Goal: Task Accomplishment & Management: Use online tool/utility

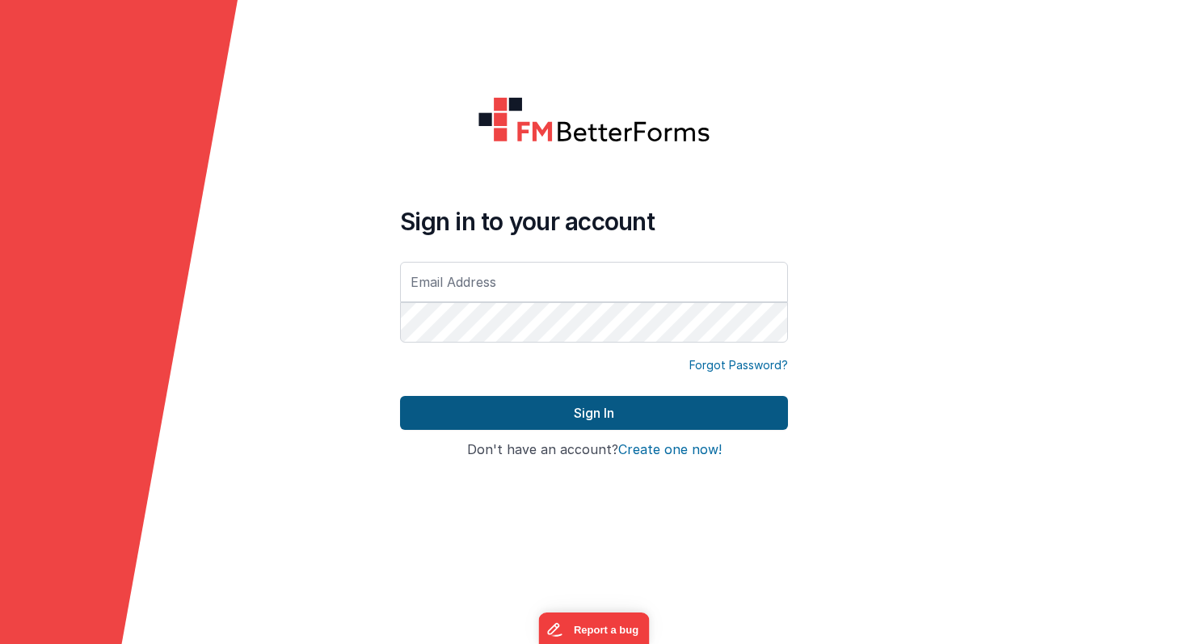
type input "[PERSON_NAME][EMAIL_ADDRESS][PERSON_NAME][DOMAIN_NAME]"
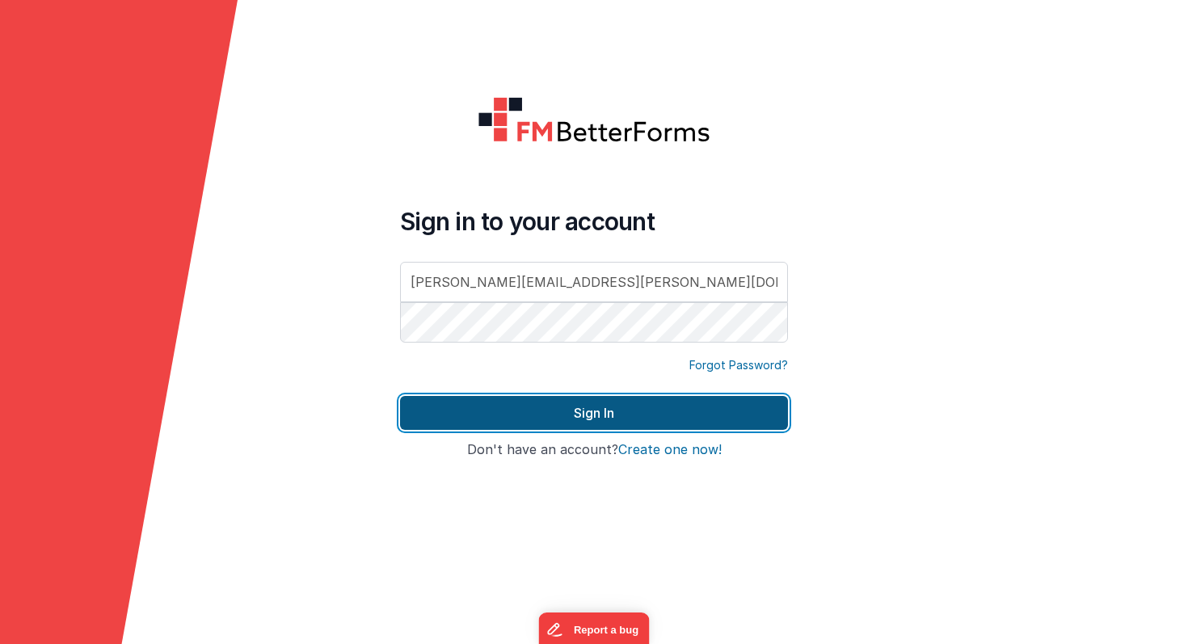
click at [471, 411] on button "Sign In" at bounding box center [594, 413] width 388 height 34
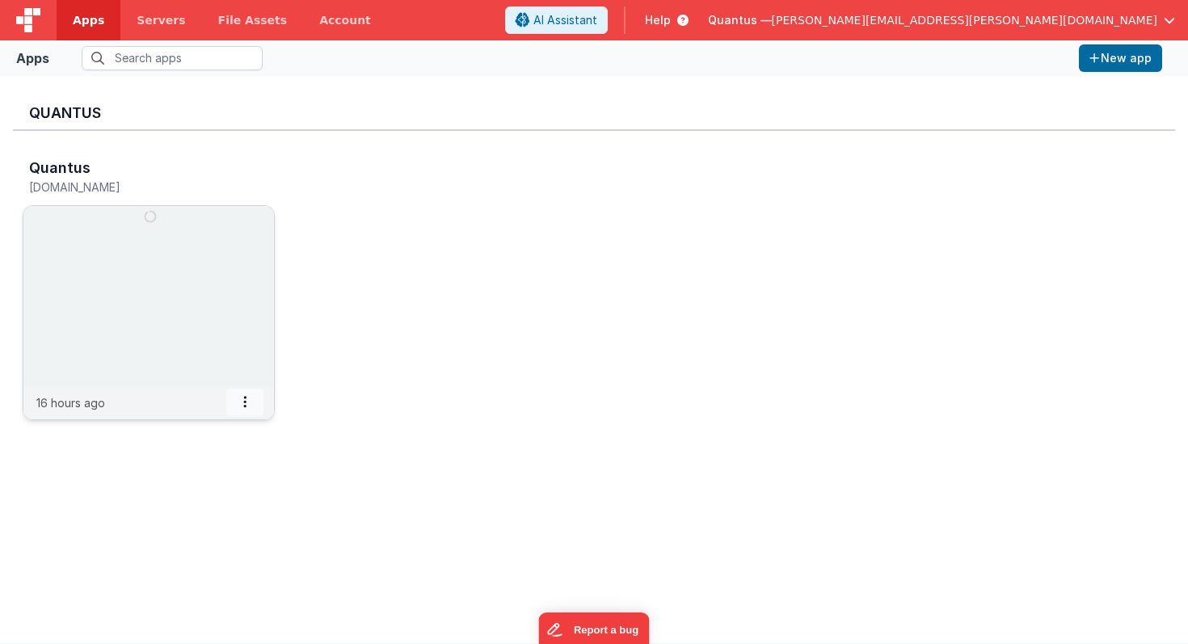
click at [243, 402] on icon at bounding box center [244, 402] width 3 height 1
click at [232, 271] on img at bounding box center [148, 296] width 251 height 181
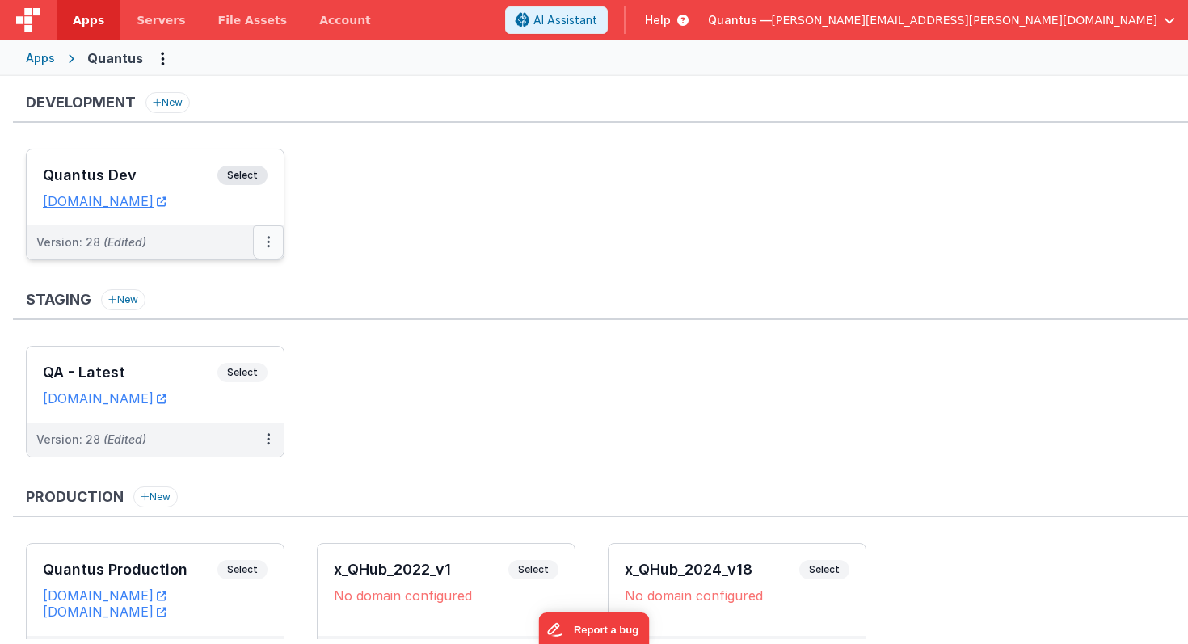
click at [267, 242] on icon at bounding box center [268, 242] width 3 height 1
click at [266, 242] on div at bounding box center [594, 322] width 1188 height 644
click at [209, 220] on div "Quantus Dev Select URLs quantusdev.fmbetterforms.com" at bounding box center [155, 188] width 257 height 76
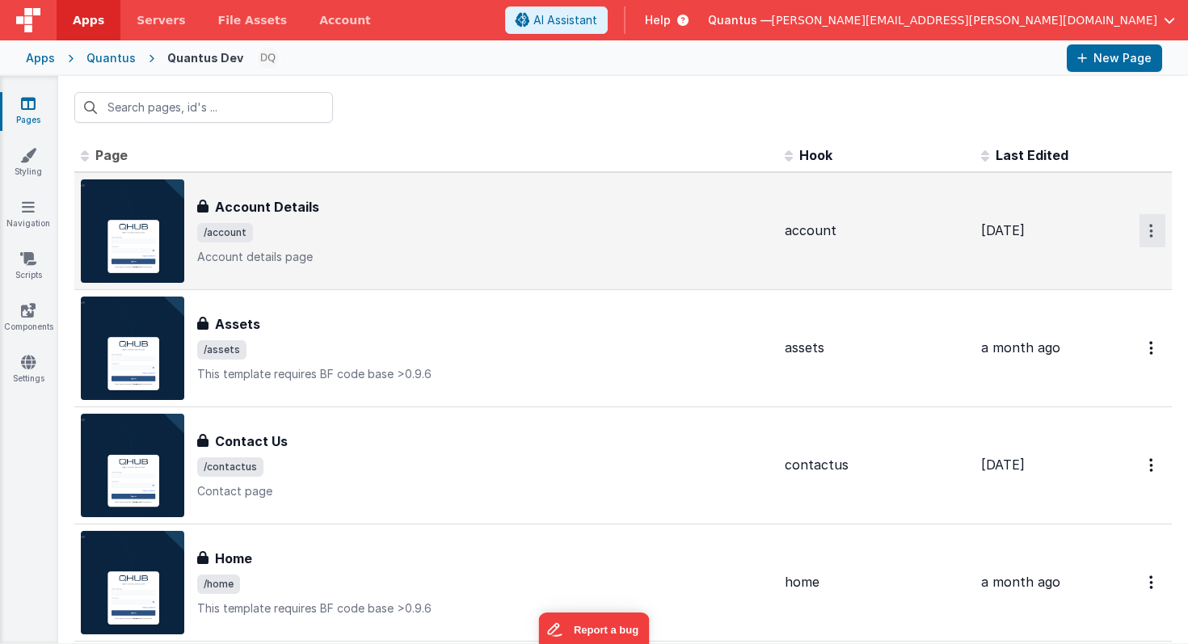
click at [1150, 233] on icon "Options" at bounding box center [1151, 231] width 4 height 14
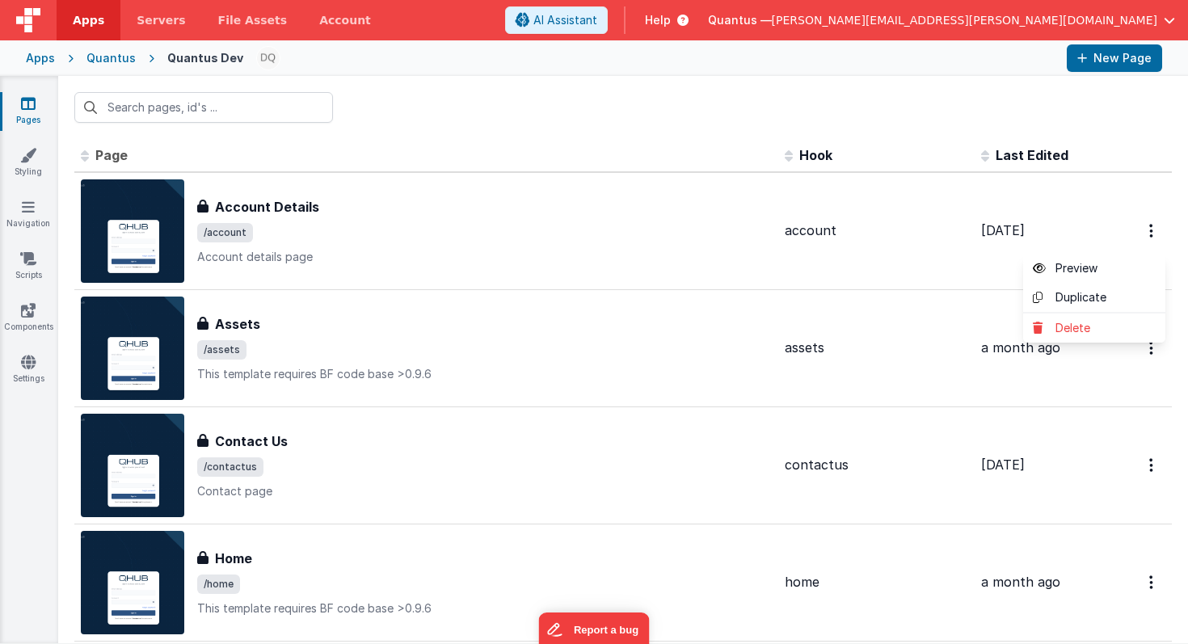
click at [1150, 228] on button at bounding box center [594, 322] width 1188 height 644
click at [1060, 151] on span "Last Edited" at bounding box center [1032, 155] width 73 height 16
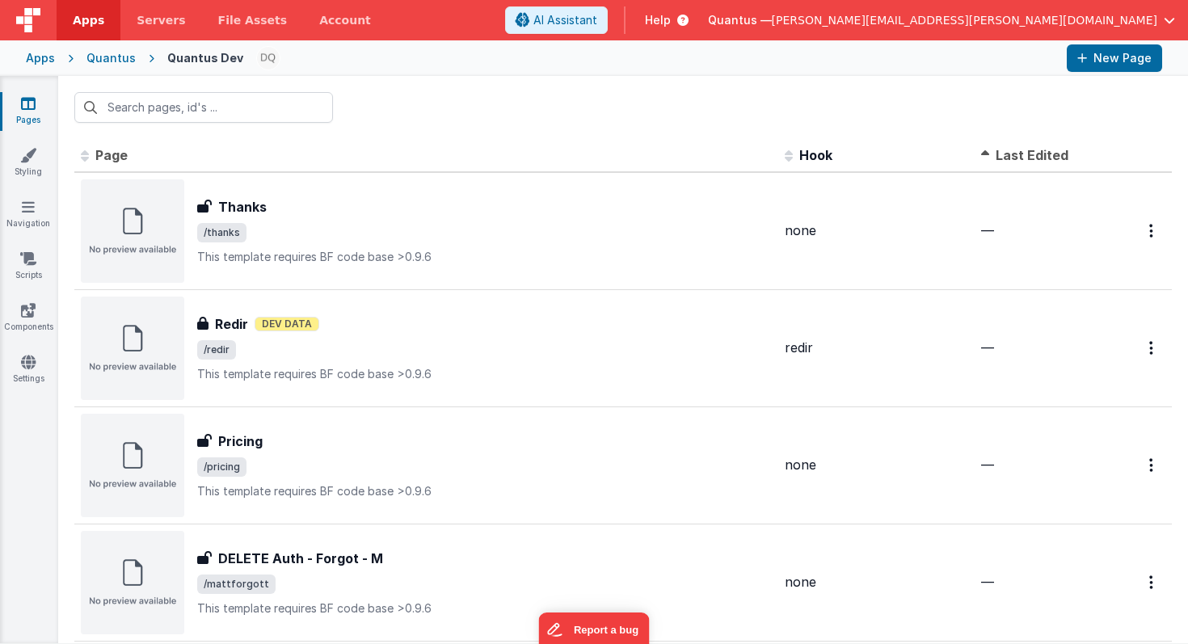
click at [1060, 151] on span "Last Edited" at bounding box center [1032, 155] width 73 height 16
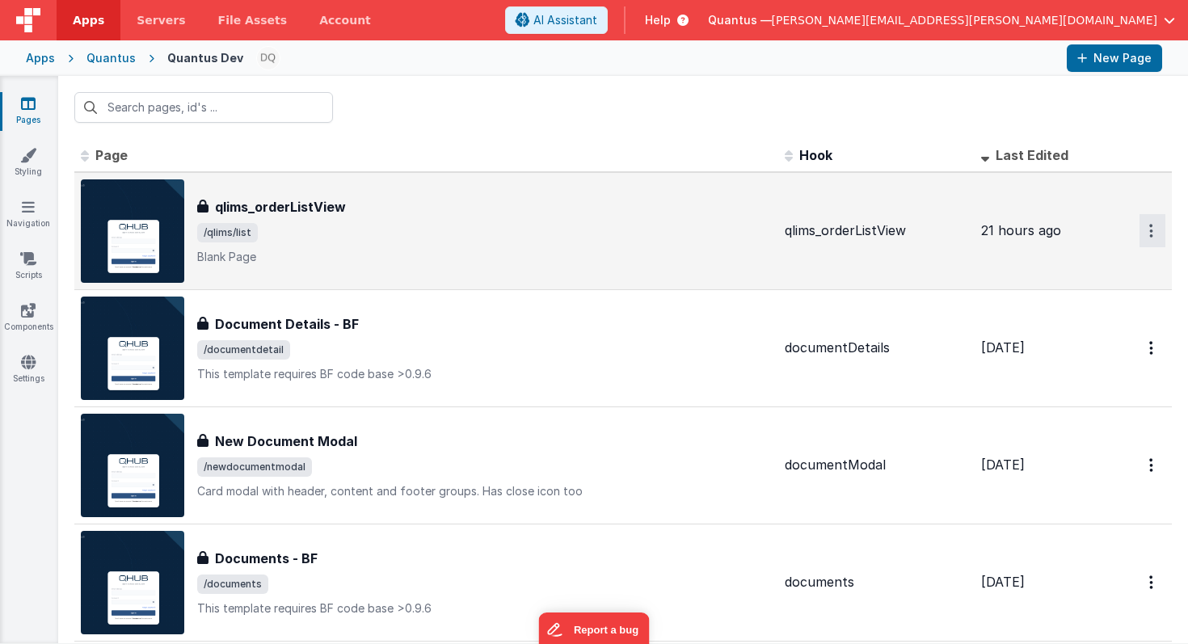
click at [1149, 233] on icon "Options" at bounding box center [1151, 231] width 4 height 14
click at [1110, 264] on link "Preview" at bounding box center [1094, 268] width 142 height 29
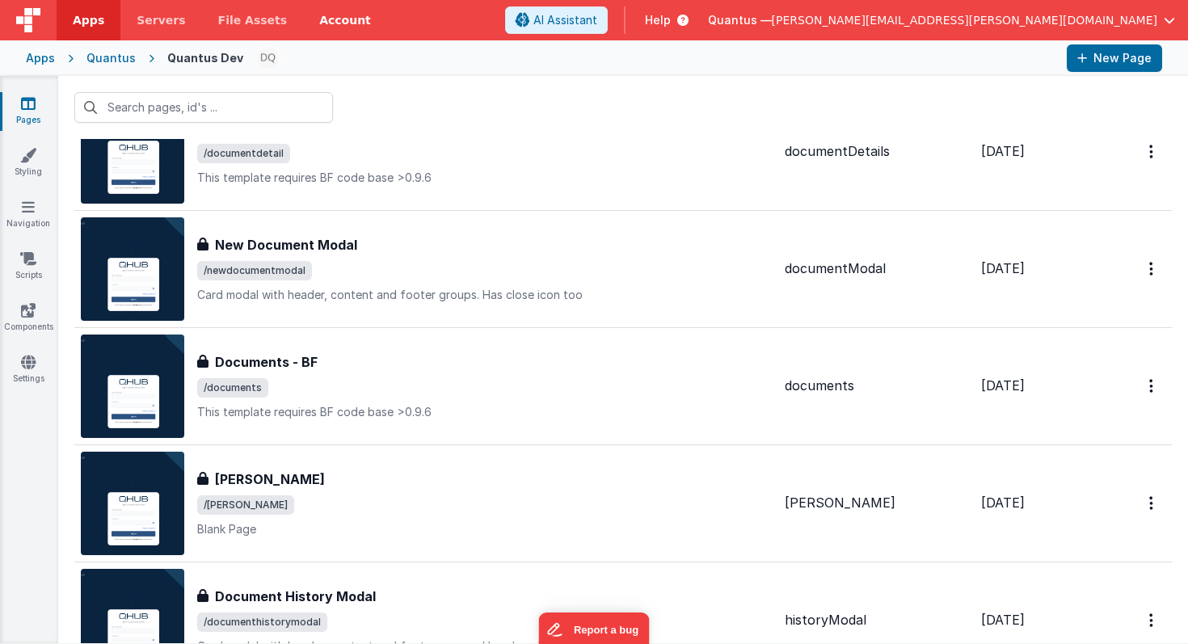
scroll to position [213, 0]
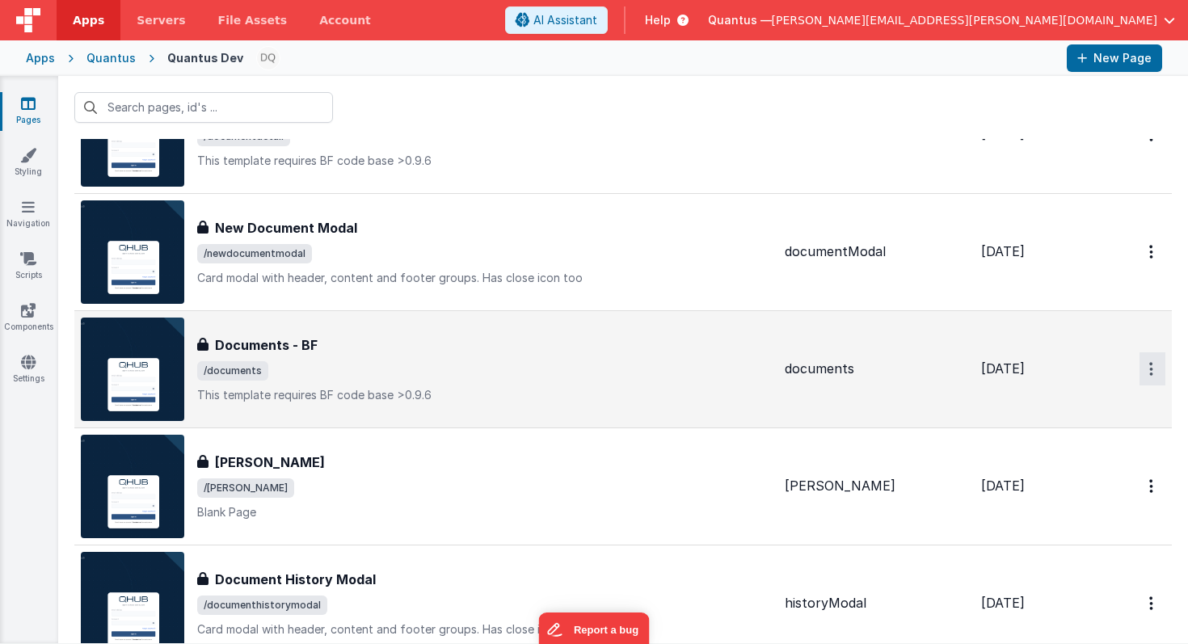
click at [1151, 364] on icon "Options" at bounding box center [1151, 369] width 4 height 14
click at [1085, 409] on link "Preview" at bounding box center [1094, 406] width 142 height 29
click at [1150, 368] on icon "Options" at bounding box center [1151, 369] width 4 height 14
click at [1080, 408] on link "Preview" at bounding box center [1094, 406] width 142 height 29
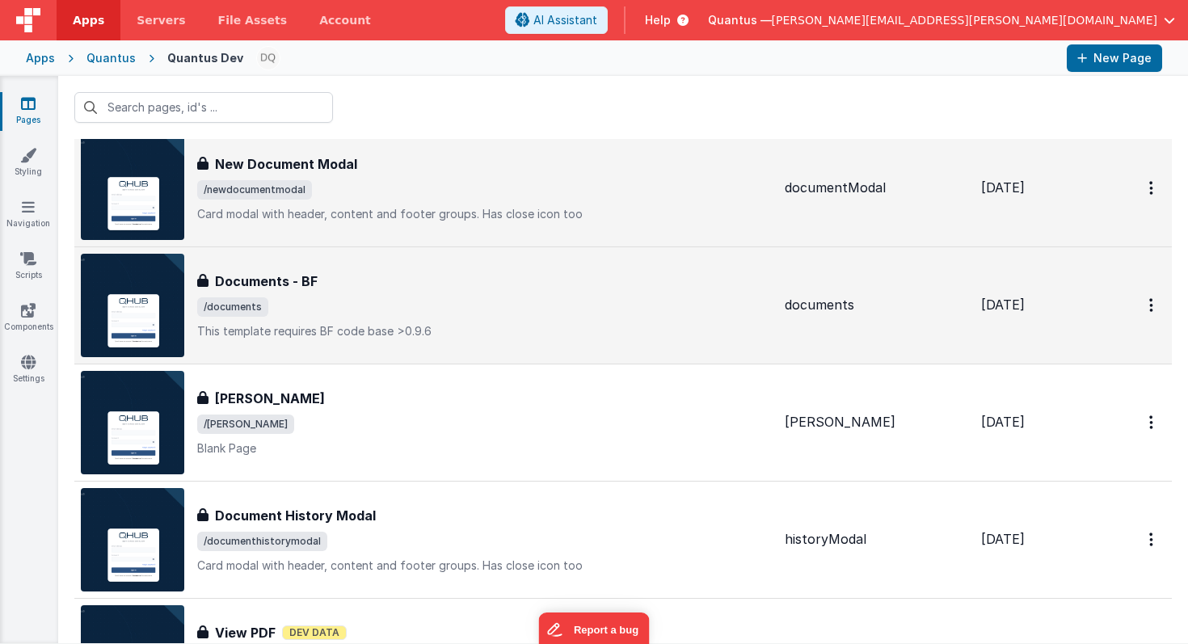
scroll to position [279, 0]
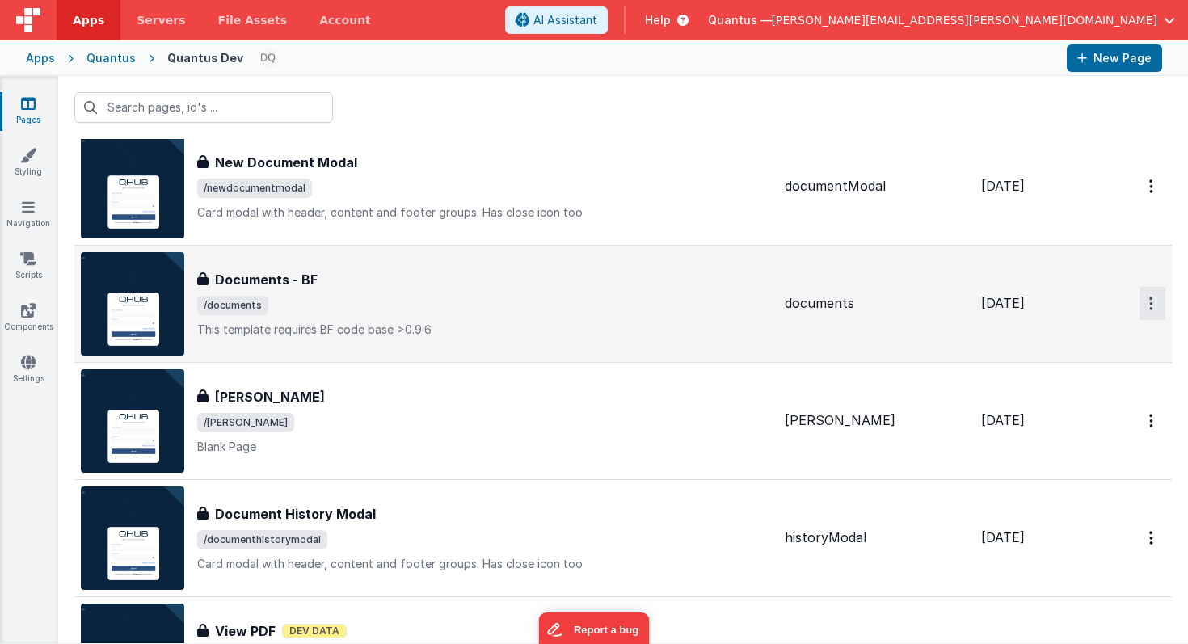
click at [1151, 302] on icon "Options" at bounding box center [1151, 304] width 4 height 14
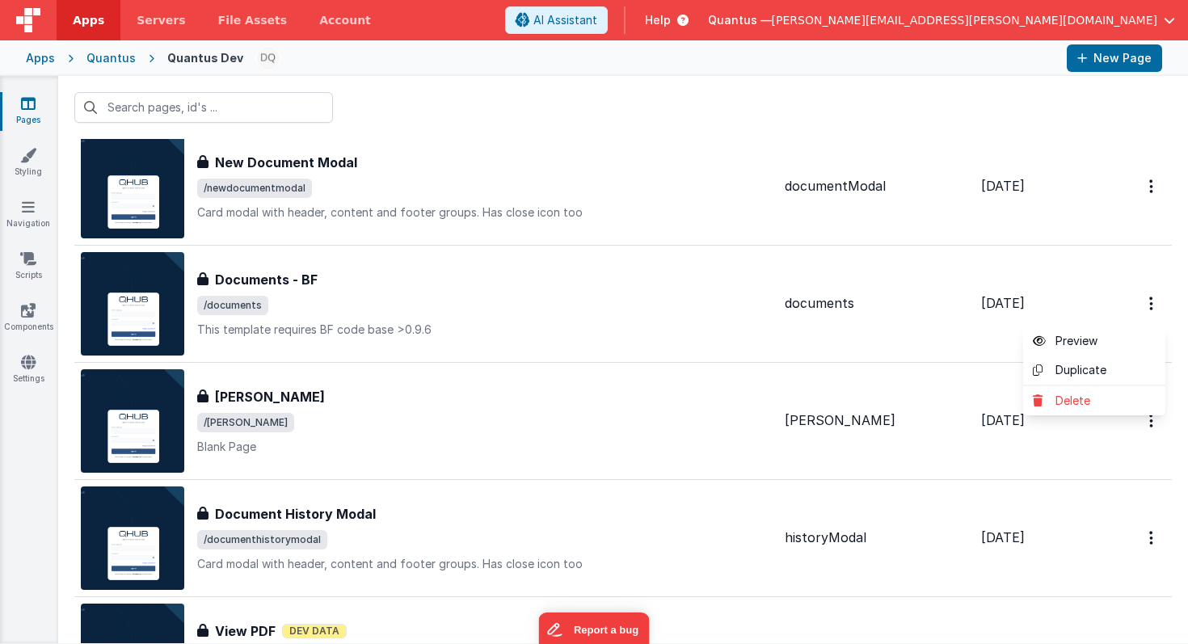
click at [29, 98] on button at bounding box center [594, 322] width 1188 height 644
click at [24, 209] on icon at bounding box center [28, 207] width 13 height 16
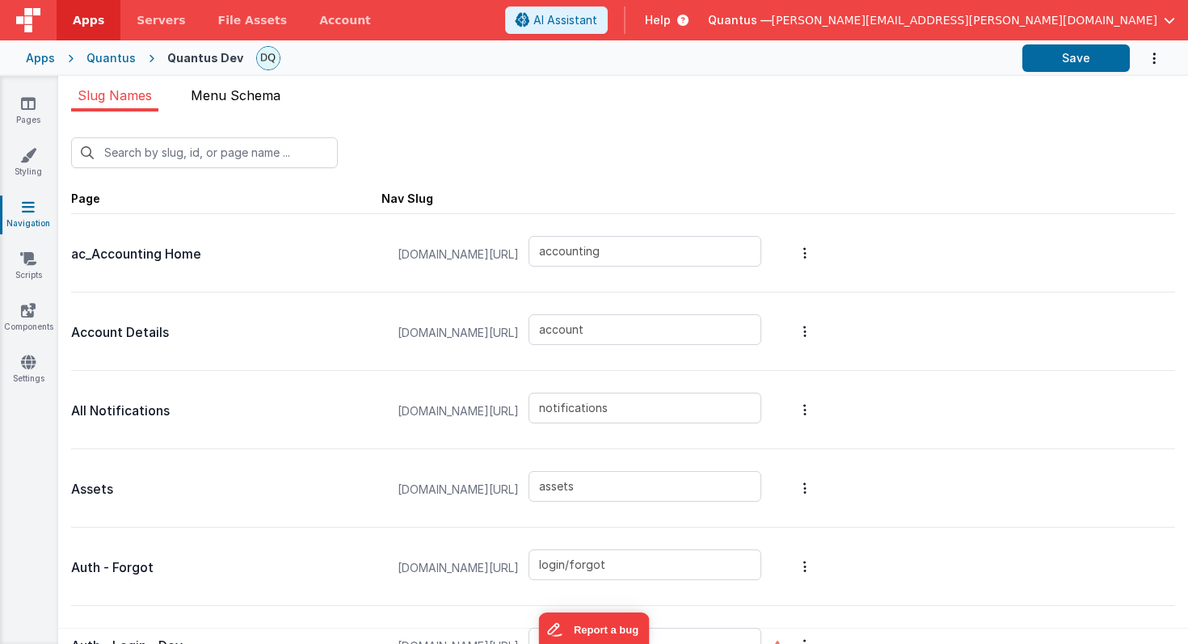
click at [256, 94] on span "Menu Schema" at bounding box center [236, 95] width 90 height 16
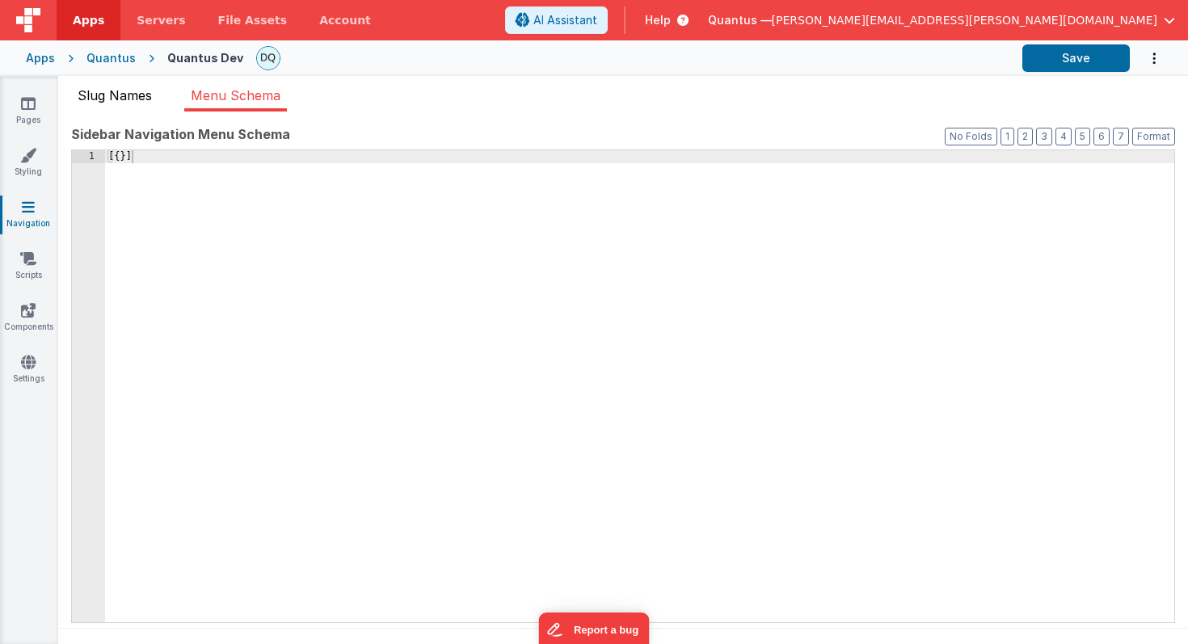
click at [120, 91] on span "Slug Names" at bounding box center [115, 95] width 74 height 16
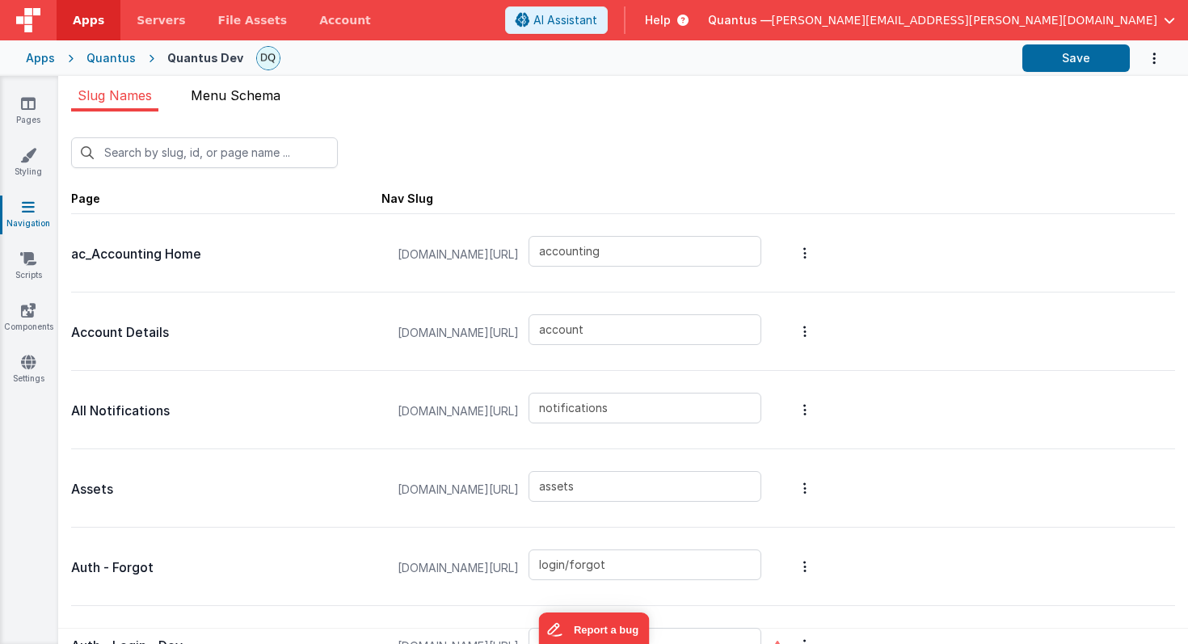
click at [223, 95] on span "Menu Schema" at bounding box center [236, 95] width 90 height 16
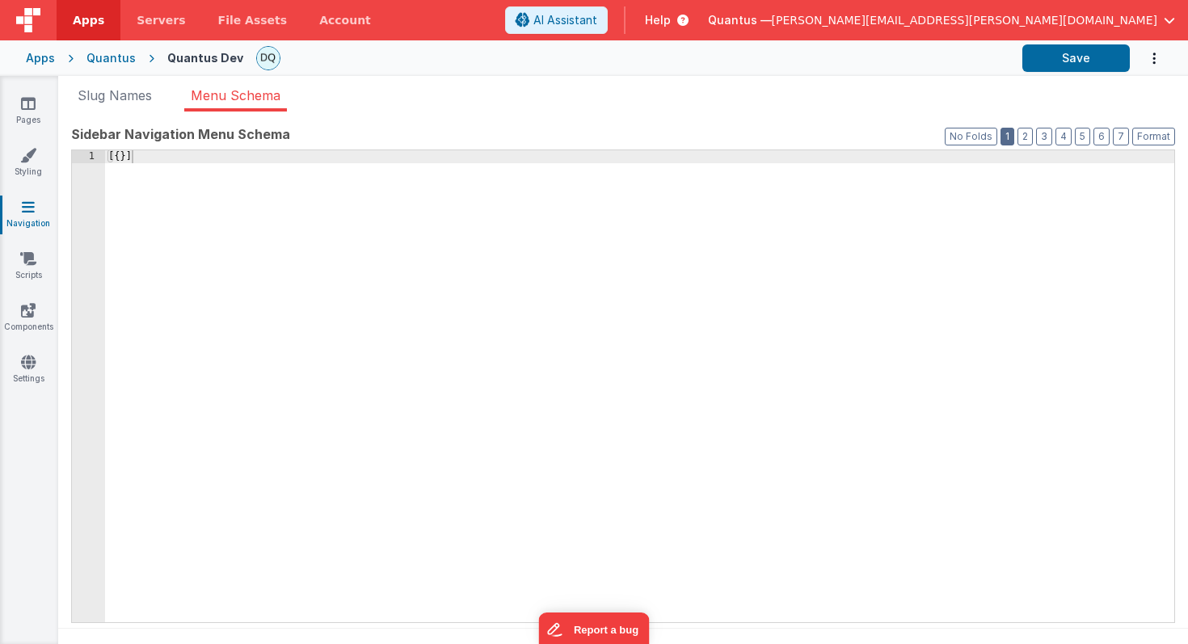
click at [1009, 140] on button "1" at bounding box center [1008, 137] width 14 height 18
click at [973, 137] on button "No Folds" at bounding box center [971, 137] width 53 height 18
click at [25, 263] on icon at bounding box center [28, 259] width 16 height 16
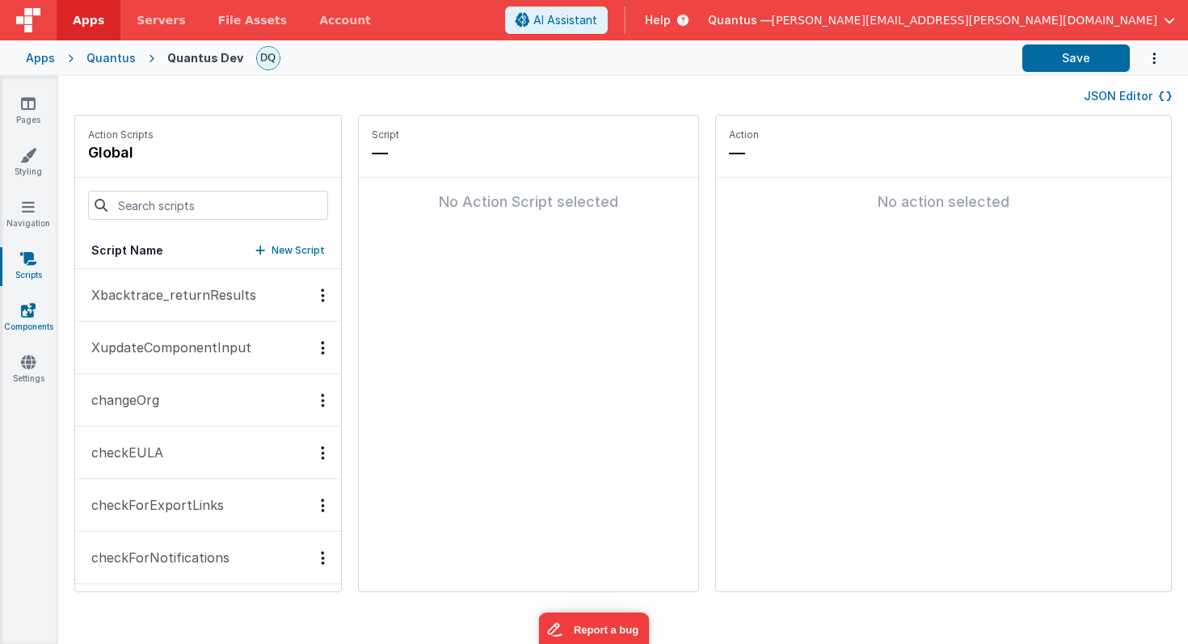
click at [23, 314] on icon at bounding box center [28, 310] width 15 height 16
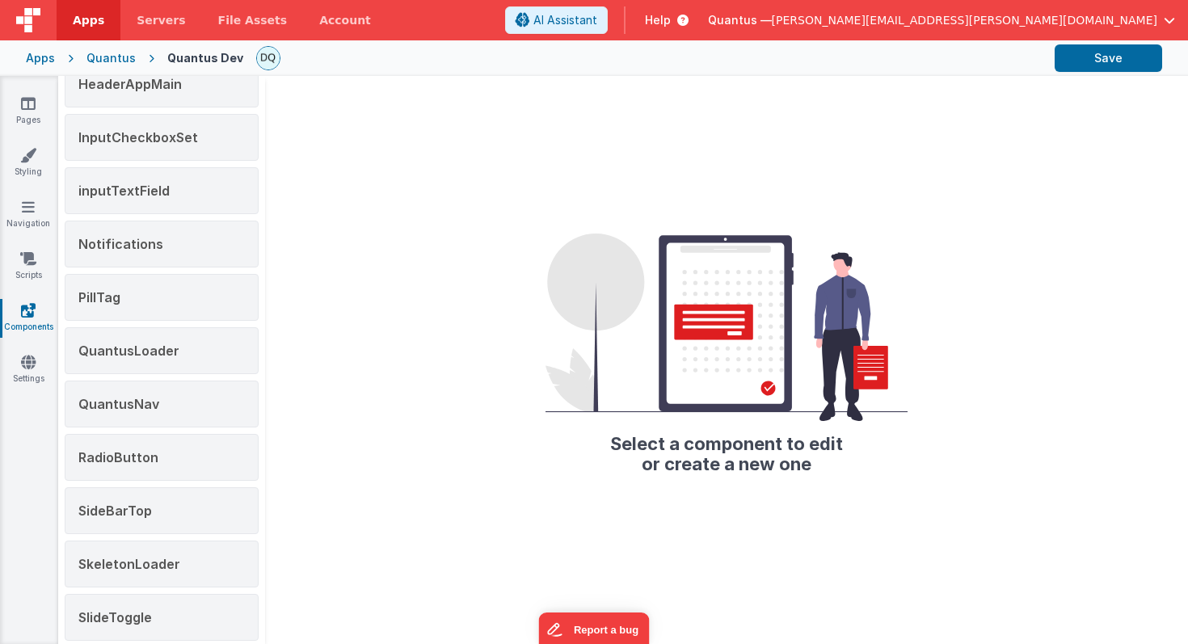
scroll to position [273, 0]
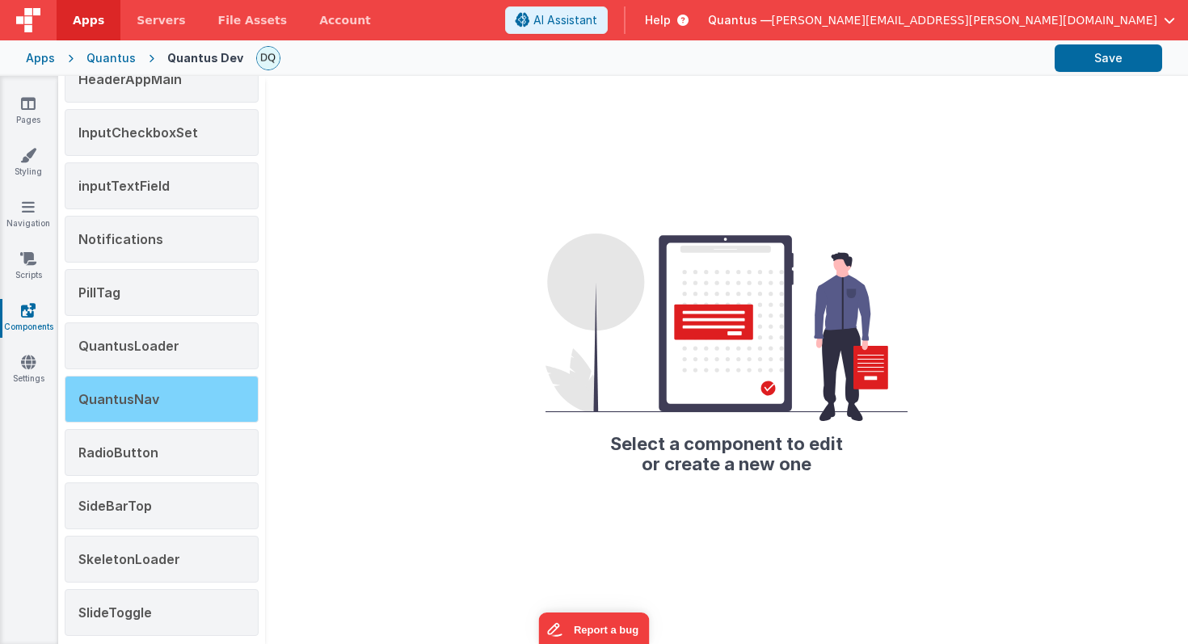
click at [166, 396] on div "QuantusNav" at bounding box center [162, 399] width 194 height 47
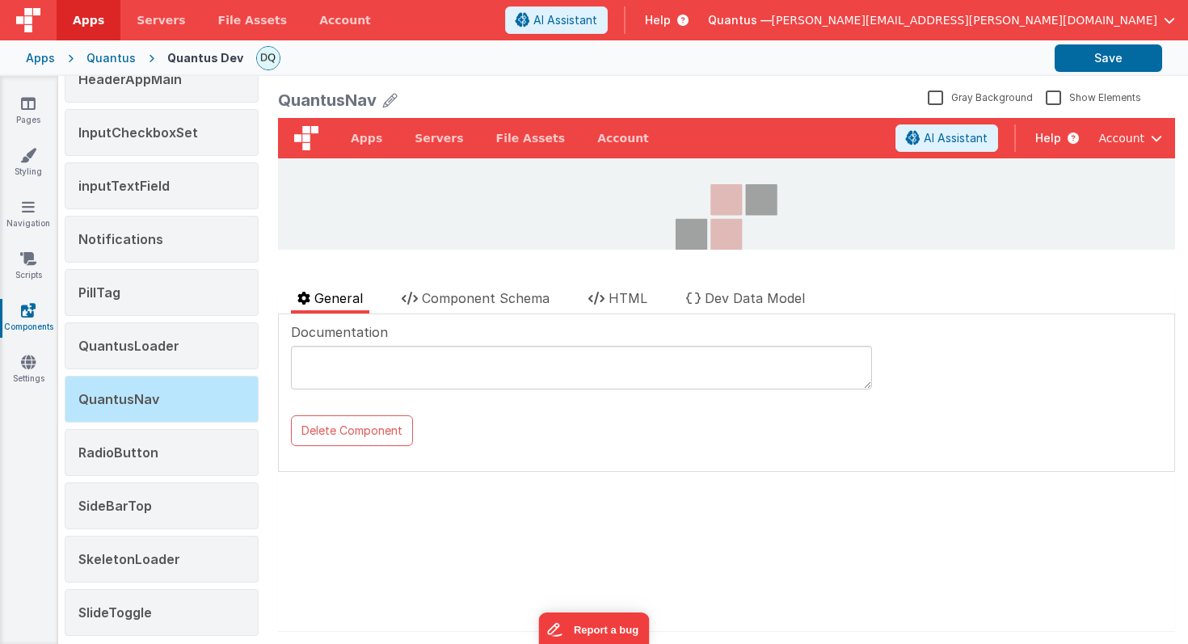
scroll to position [0, 0]
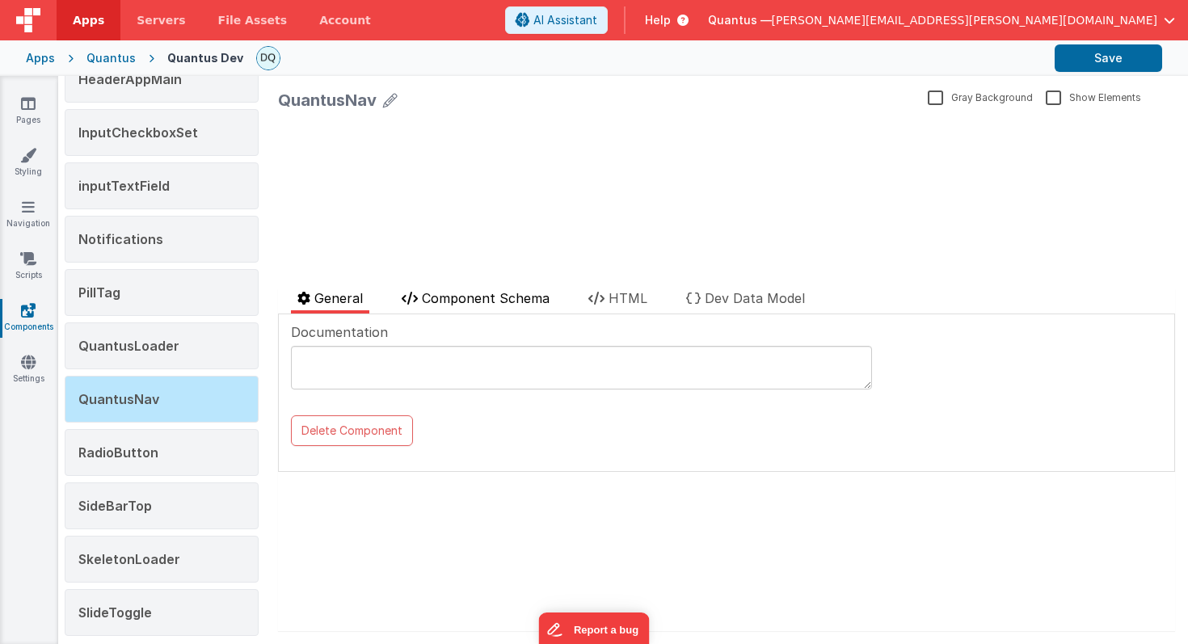
click at [495, 295] on span "Component Schema" at bounding box center [486, 298] width 128 height 16
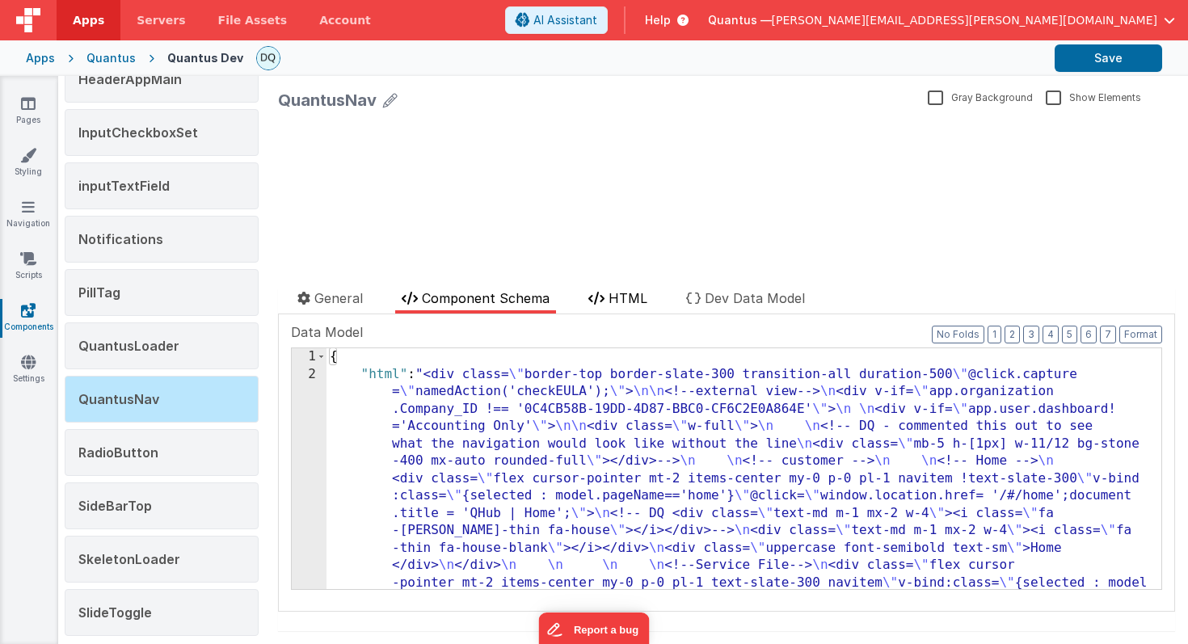
click at [612, 295] on span "HTML" at bounding box center [628, 298] width 39 height 16
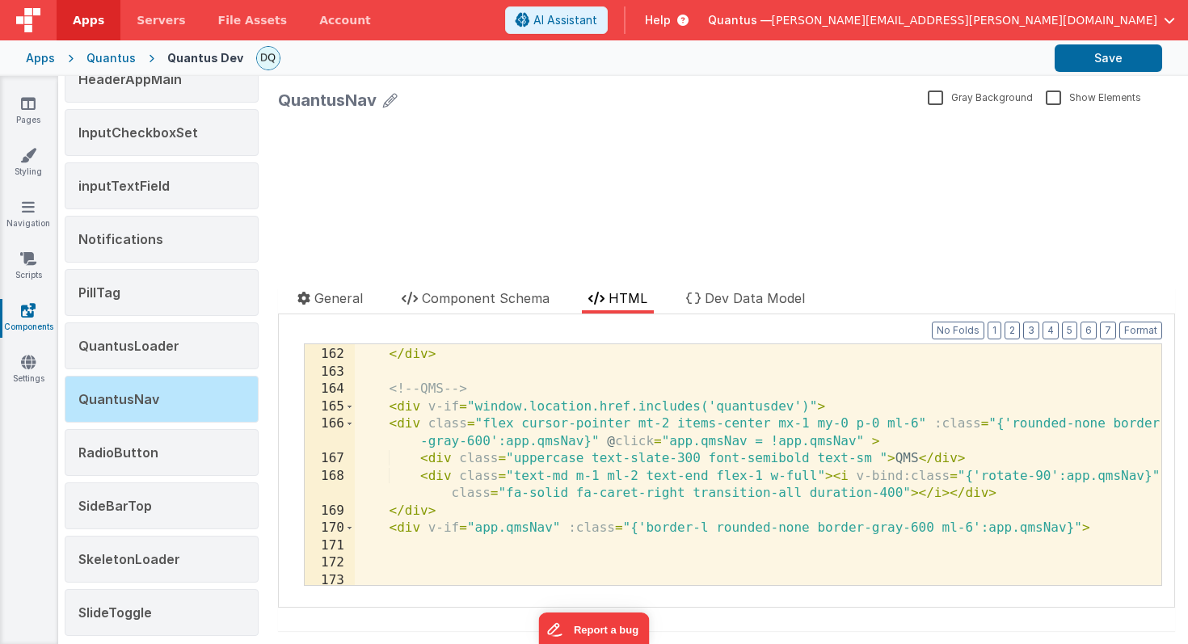
scroll to position [3613, 0]
click at [333, 388] on div "164" at bounding box center [330, 390] width 50 height 18
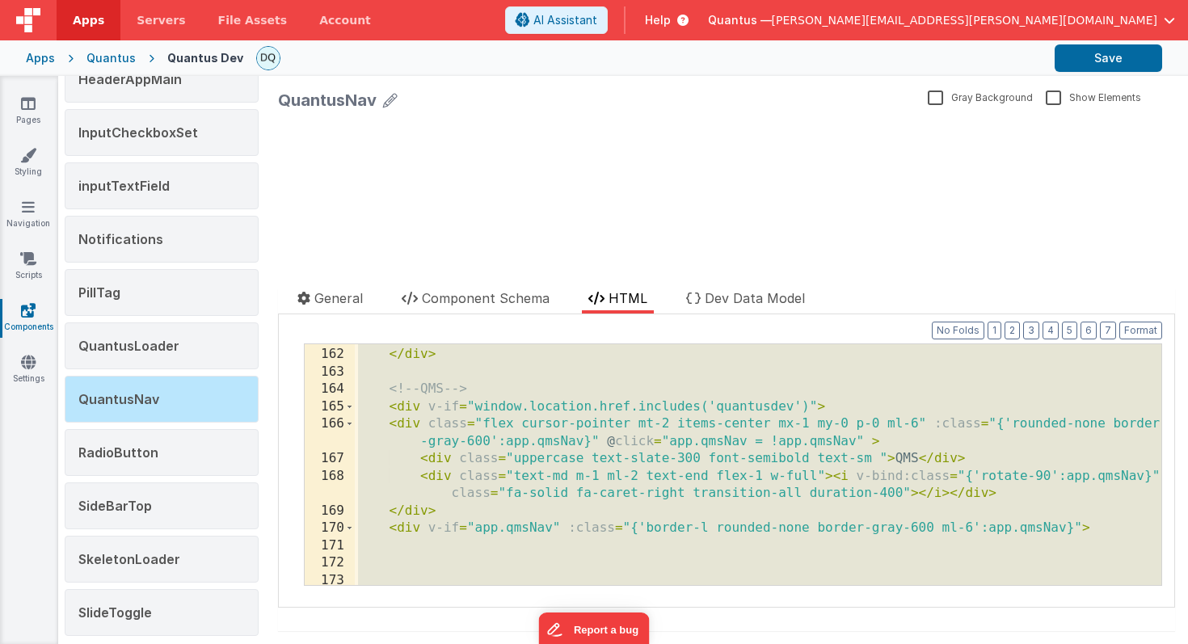
click at [333, 388] on div "164" at bounding box center [330, 390] width 50 height 18
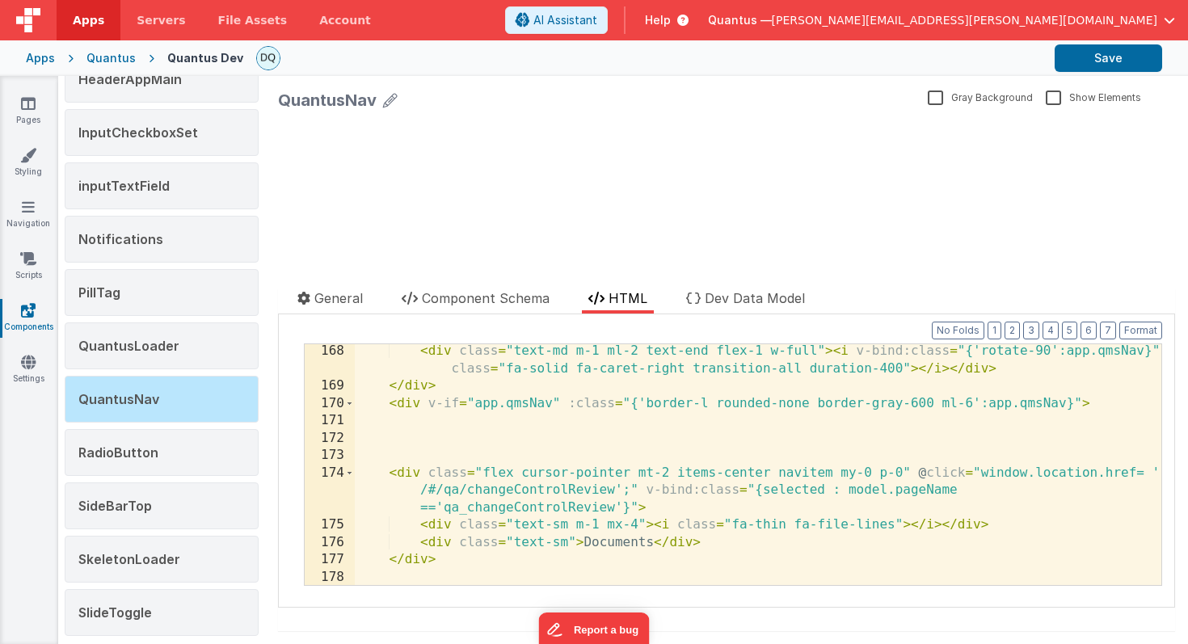
scroll to position [3737, 0]
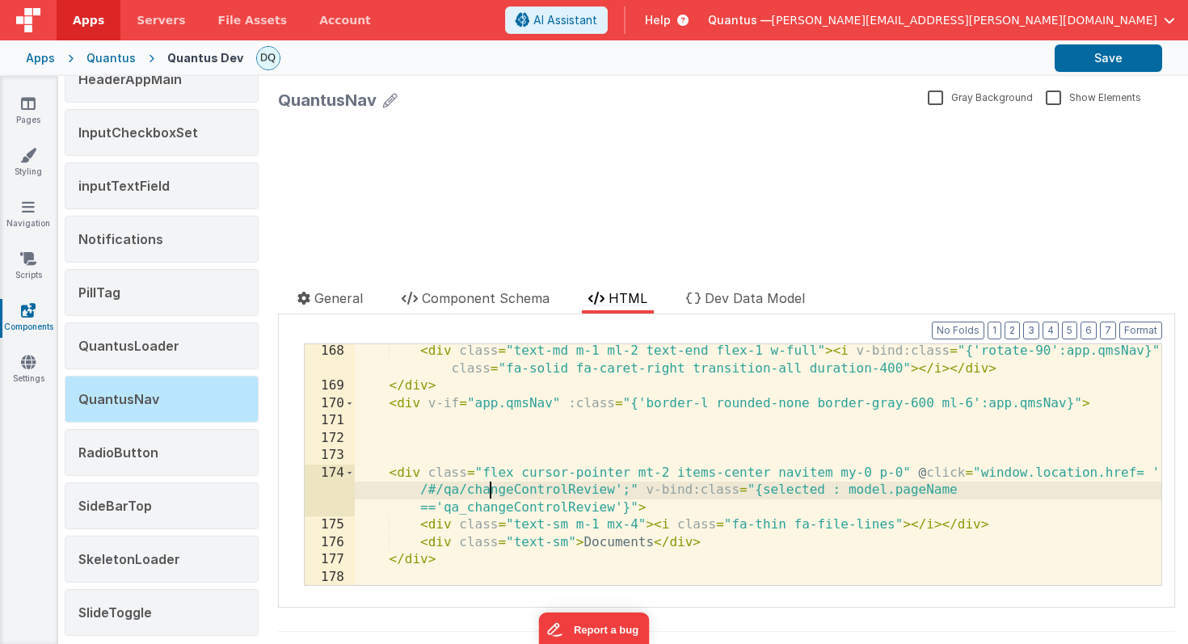
click at [489, 498] on div "< div class = "text-md m-1 ml-2 text-end flex-1 w-full" > < i v-bind:class = "{…" at bounding box center [758, 498] width 807 height 310
drag, startPoint x: 467, startPoint y: 491, endPoint x: 615, endPoint y: 488, distance: 147.9
click at [615, 488] on div "< div class = "text-md m-1 ml-2 text-end flex-1 w-full" > < i v-bind:class = "{…" at bounding box center [758, 498] width 807 height 310
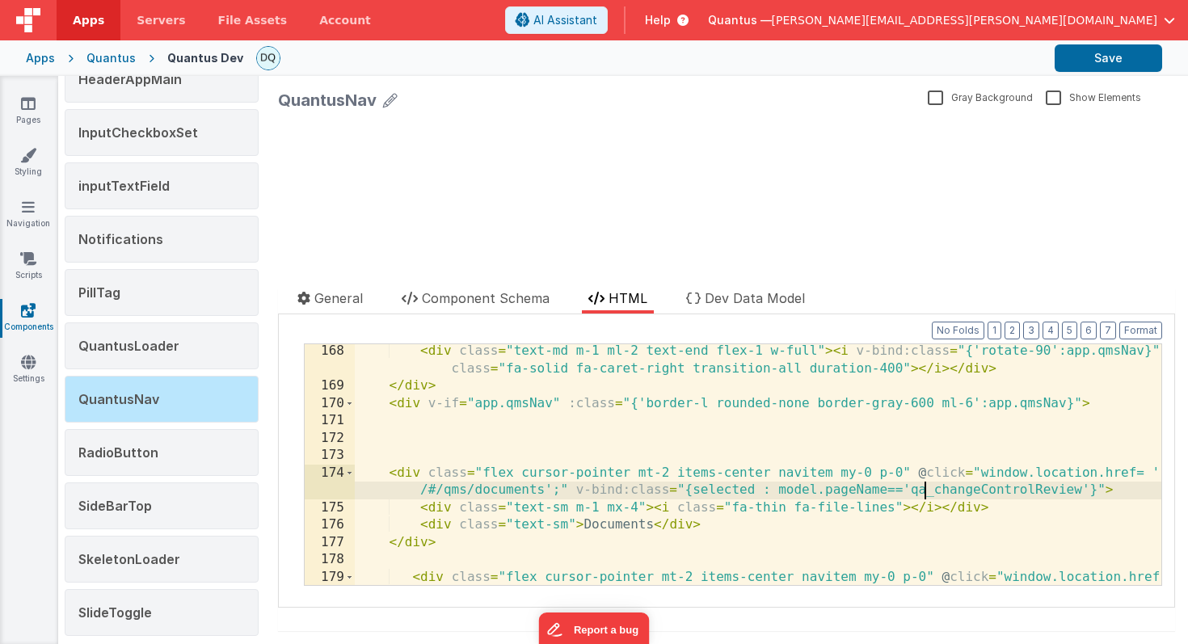
click at [924, 489] on div "< div class = "text-md m-1 ml-2 text-end flex-1 w-full" > < i v-bind:class = "{…" at bounding box center [758, 498] width 807 height 310
click at [930, 487] on div "< div class = "text-md m-1 ml-2 text-end flex-1 w-full" > < i v-bind:class = "{…" at bounding box center [758, 498] width 807 height 310
click at [1097, 58] on button "Save" at bounding box center [1108, 57] width 107 height 27
click at [32, 103] on icon at bounding box center [28, 103] width 15 height 16
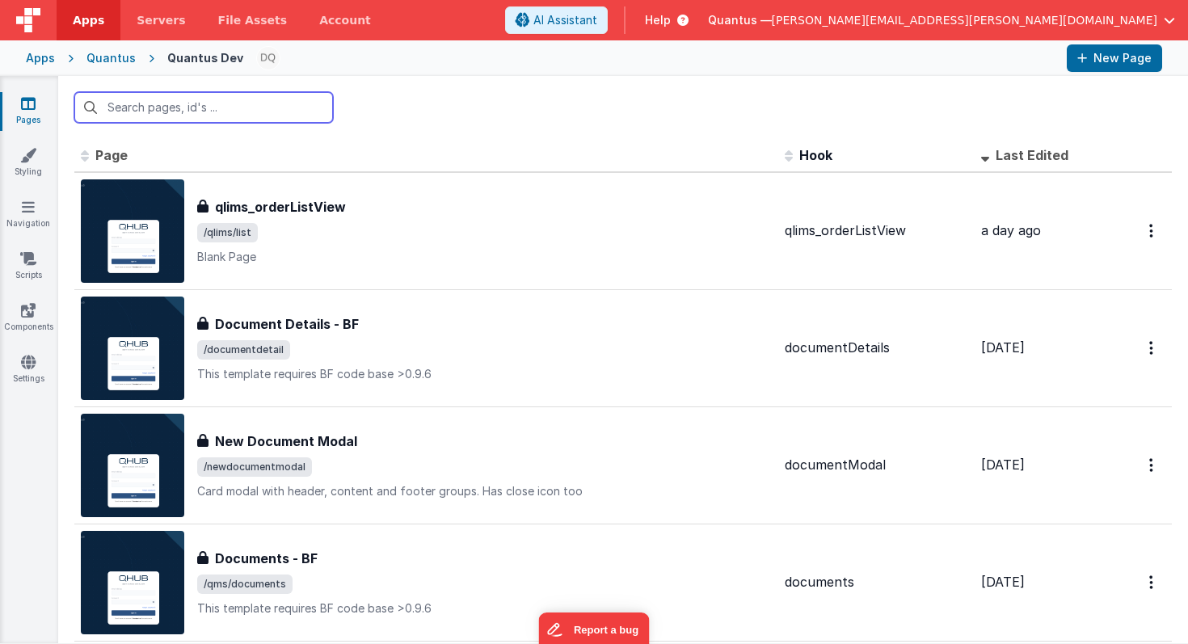
click at [247, 107] on input "text" at bounding box center [203, 107] width 259 height 31
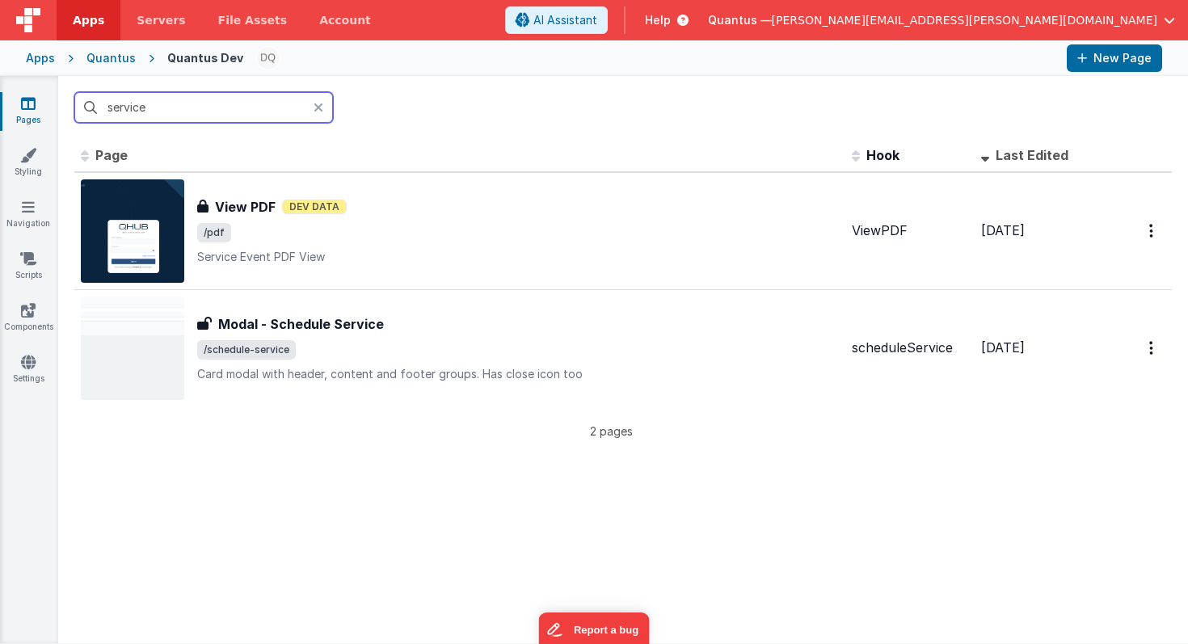
click at [263, 111] on input "service" at bounding box center [203, 107] width 259 height 31
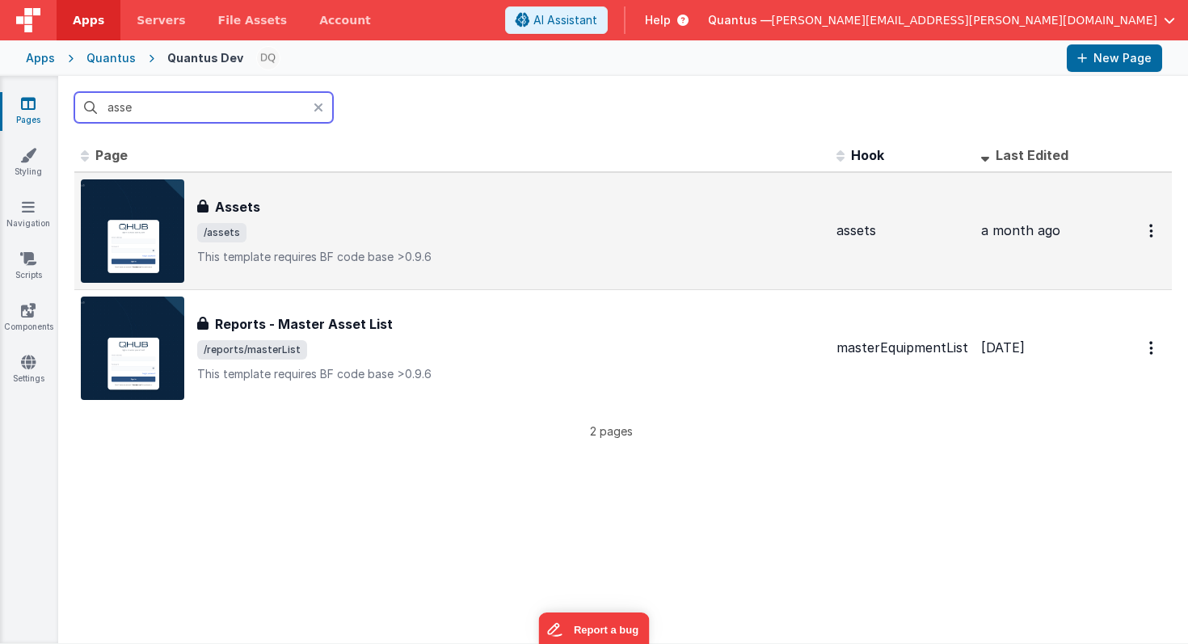
type input "asse"
click at [276, 200] on div "Assets" at bounding box center [510, 206] width 626 height 19
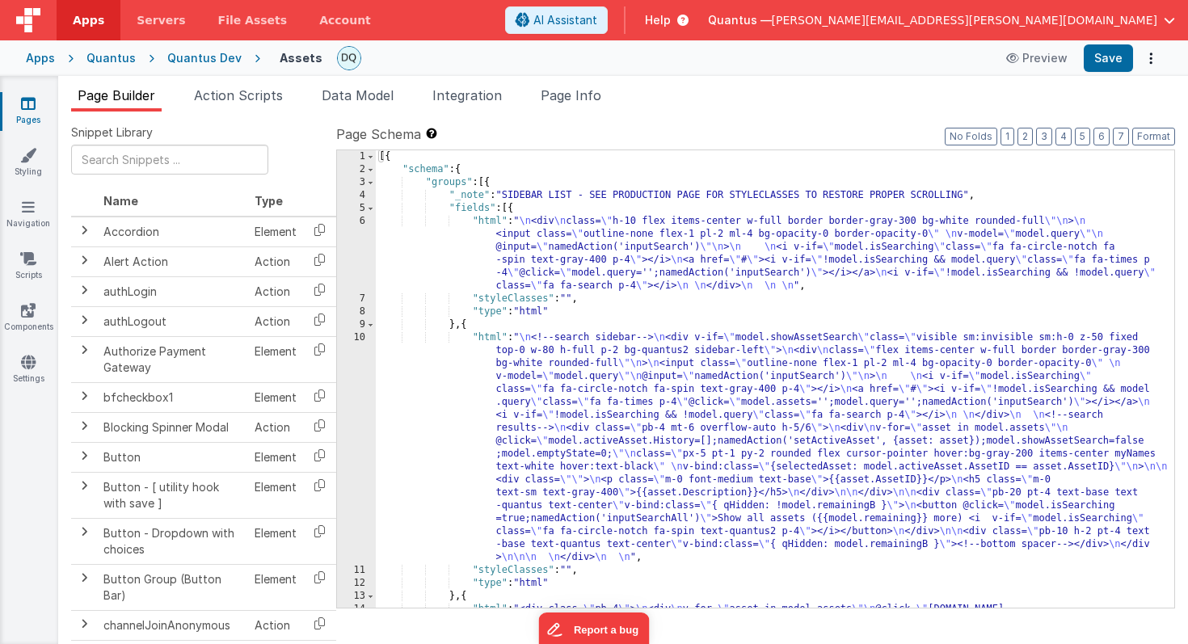
click at [362, 158] on div "1" at bounding box center [356, 156] width 39 height 13
click at [366, 175] on span at bounding box center [370, 169] width 9 height 13
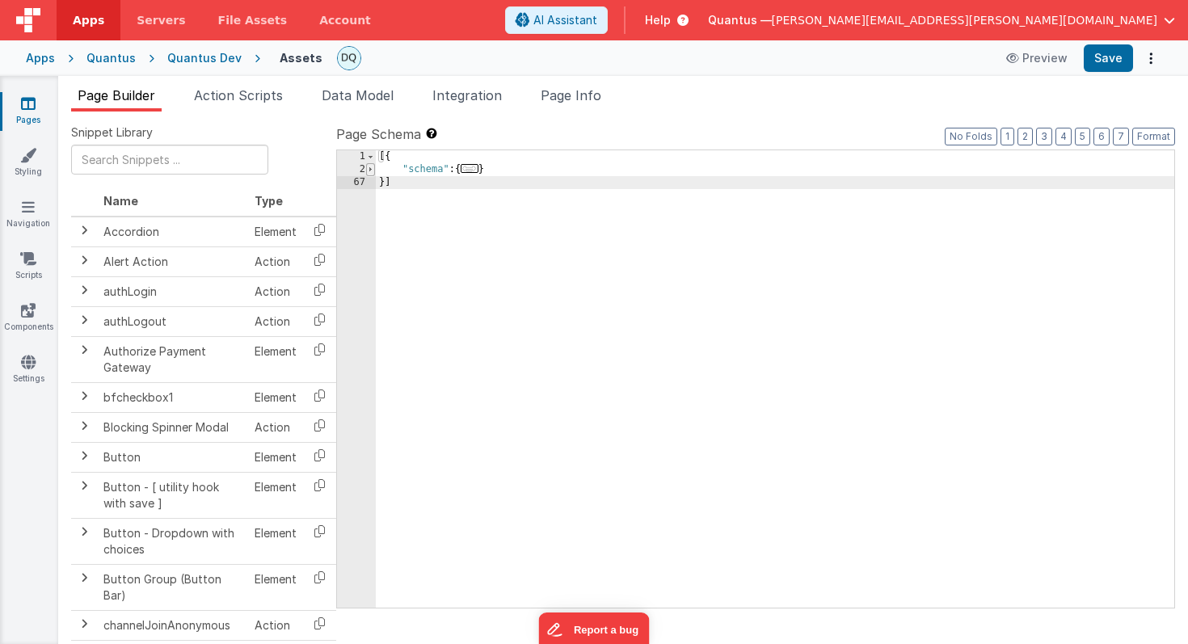
click at [366, 175] on span at bounding box center [370, 169] width 9 height 13
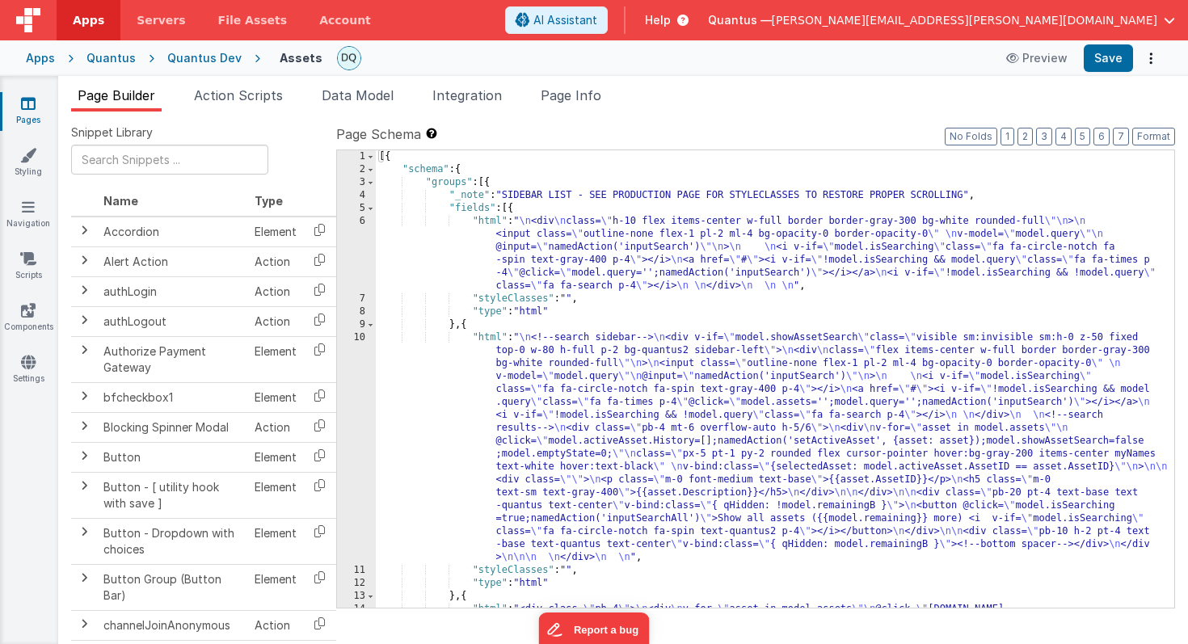
click at [521, 198] on div "[{ "schema" : { "groups" : [{ "_note" : "SIDEBAR LIST - SEE PRODUCTION PAGE FOR…" at bounding box center [775, 450] width 799 height 600
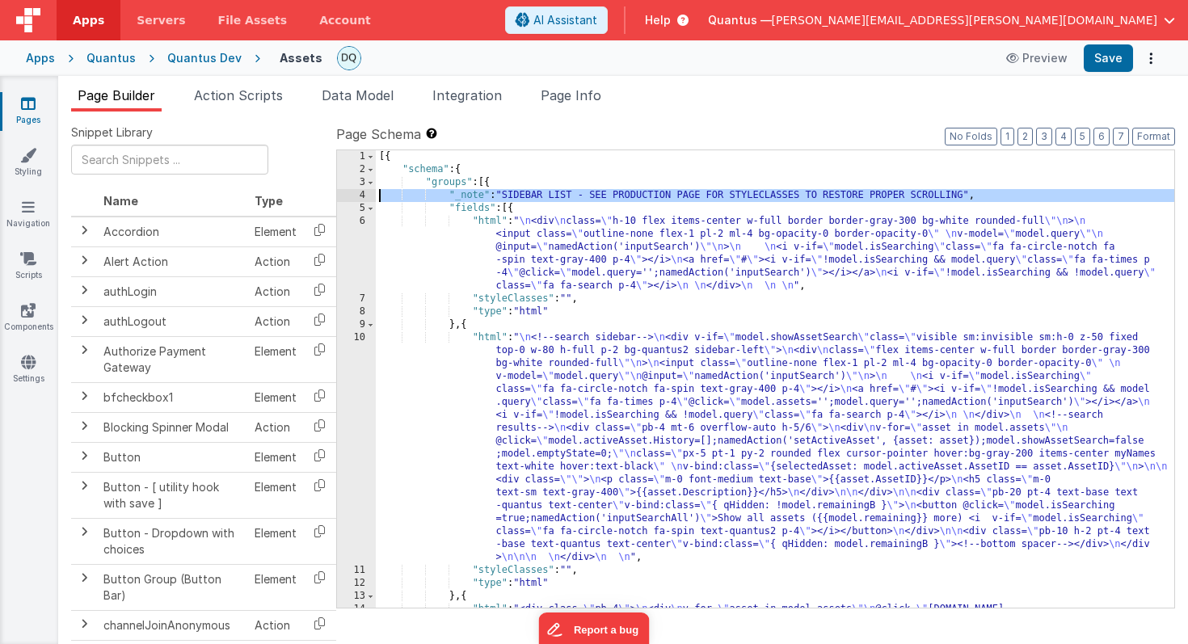
click at [363, 192] on div "4" at bounding box center [356, 195] width 39 height 13
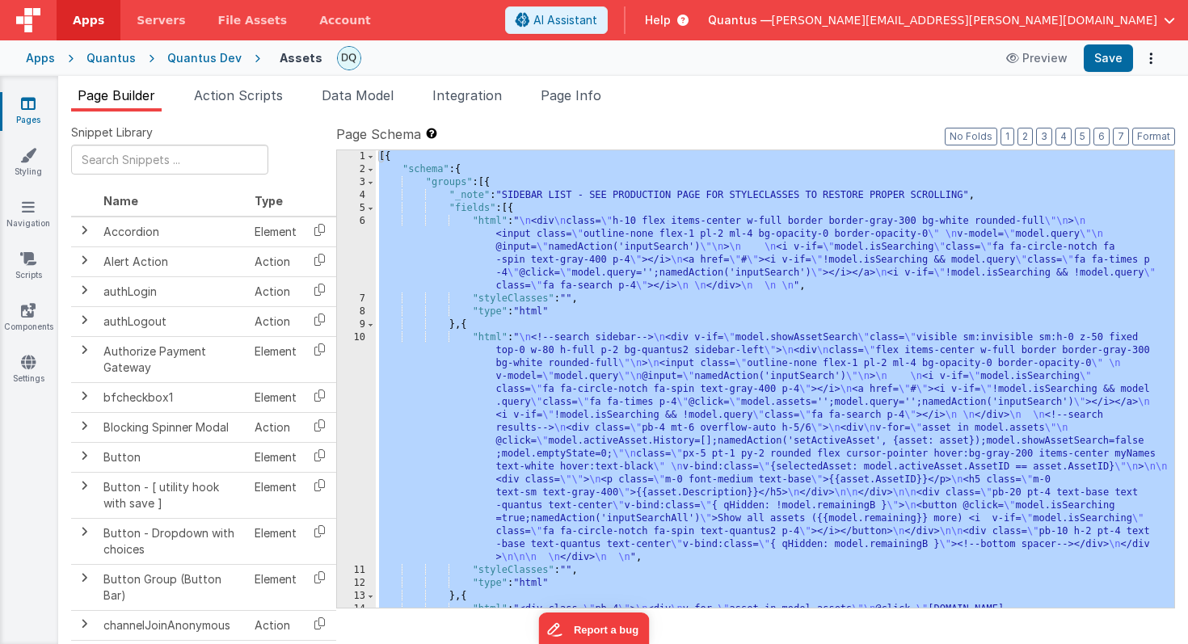
click at [363, 192] on div "4" at bounding box center [356, 195] width 39 height 13
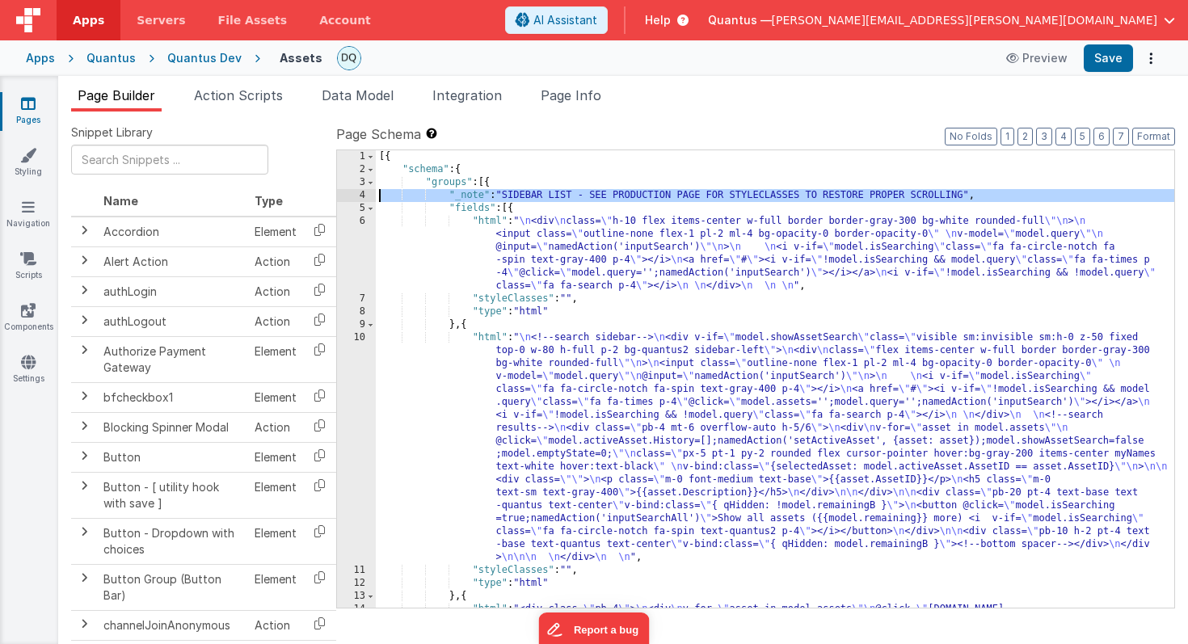
click at [363, 192] on div "4" at bounding box center [356, 195] width 39 height 13
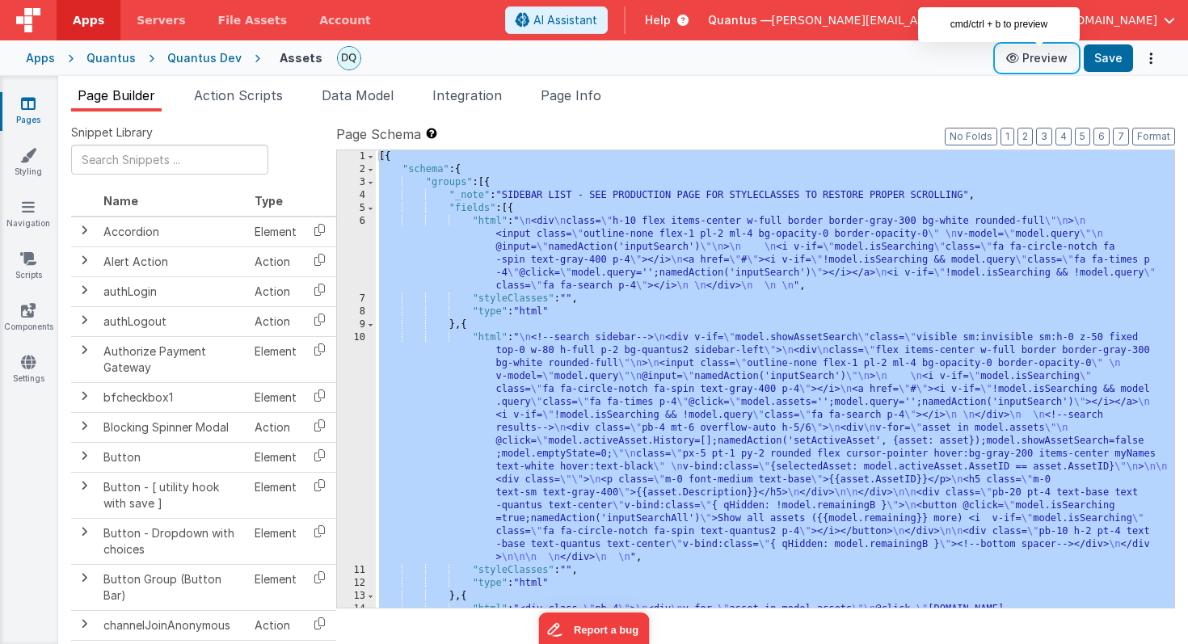
click at [1052, 55] on button "Preview" at bounding box center [1037, 58] width 81 height 26
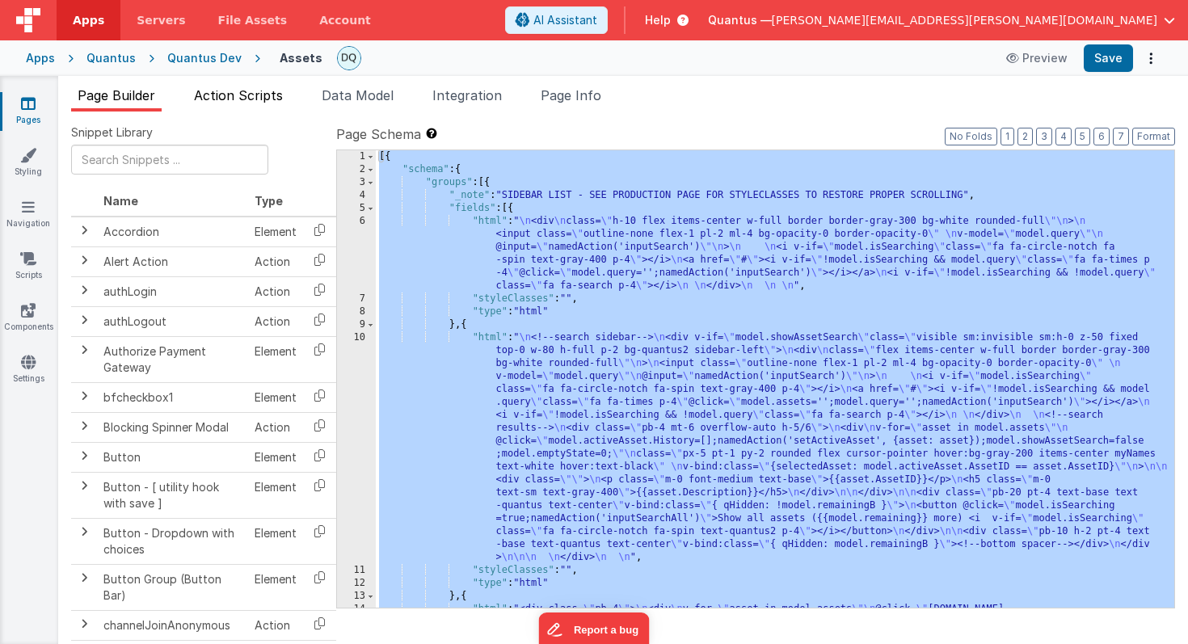
click at [238, 99] on span "Action Scripts" at bounding box center [238, 95] width 89 height 16
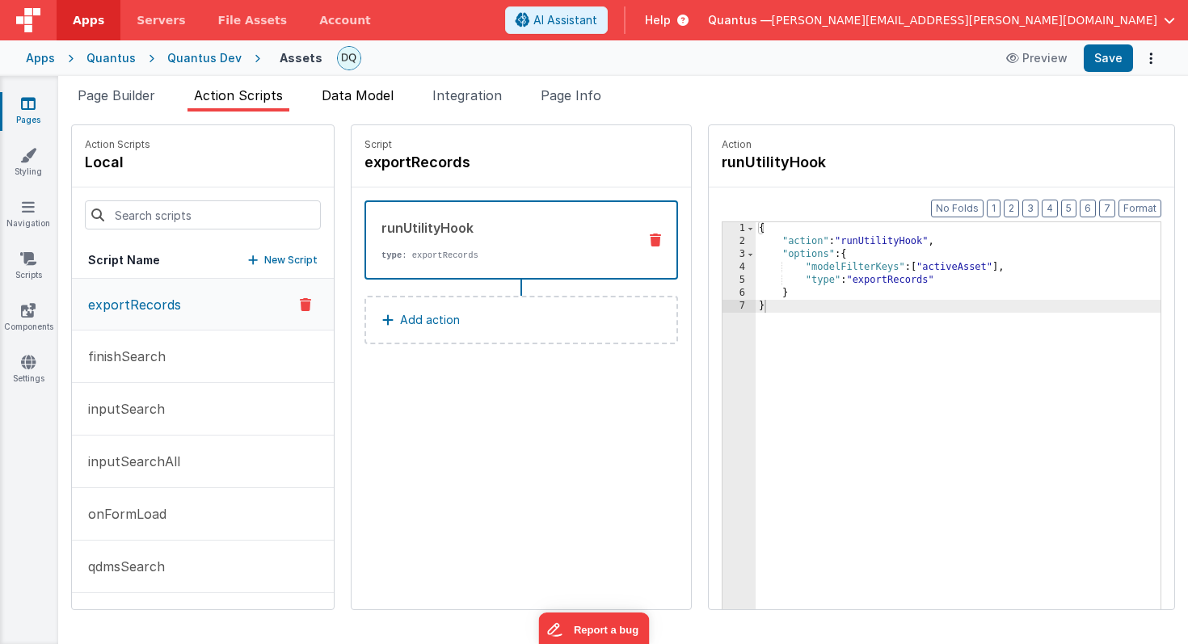
click at [348, 103] on span "Data Model" at bounding box center [358, 95] width 72 height 16
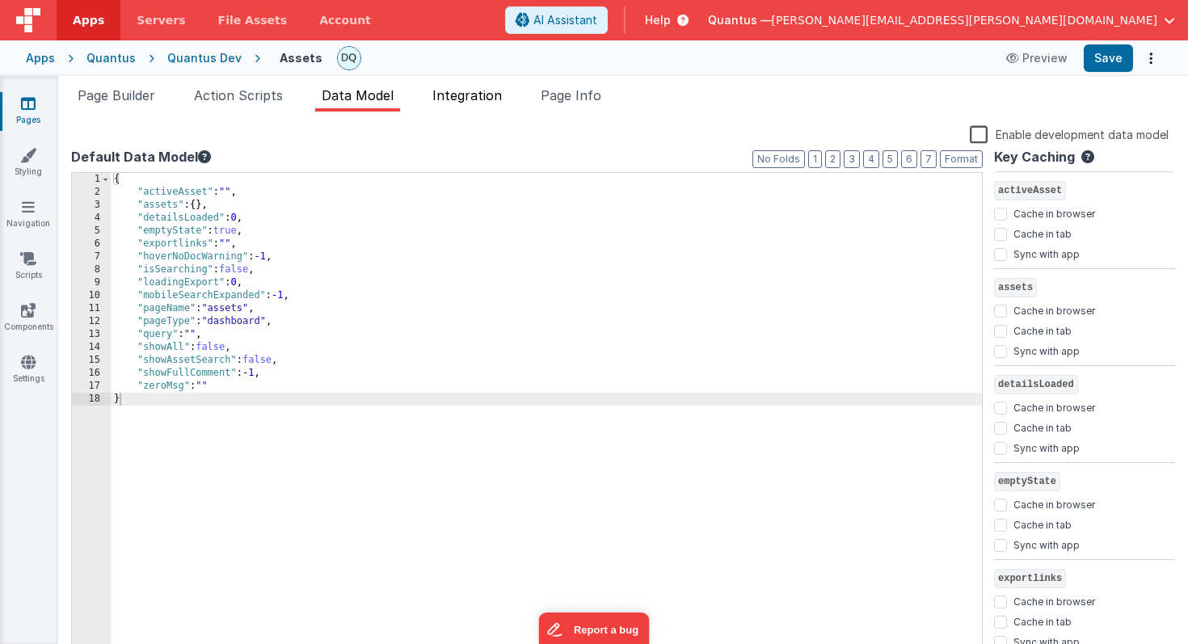
click at [451, 95] on span "Integration" at bounding box center [467, 95] width 70 height 16
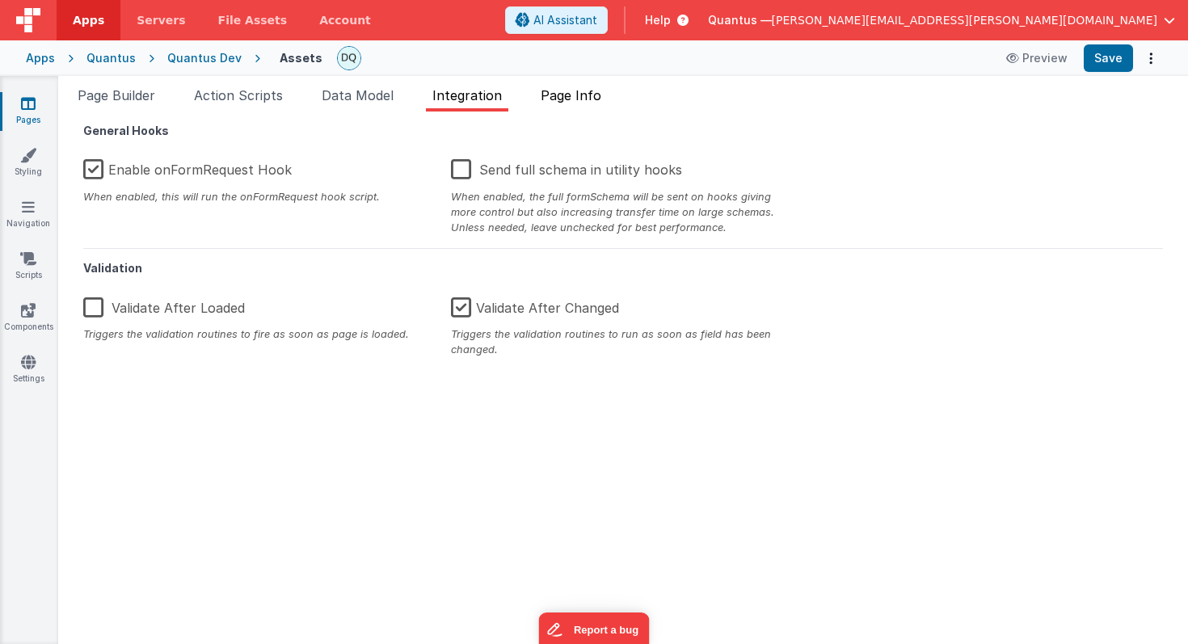
click at [584, 92] on span "Page Info" at bounding box center [571, 95] width 61 height 16
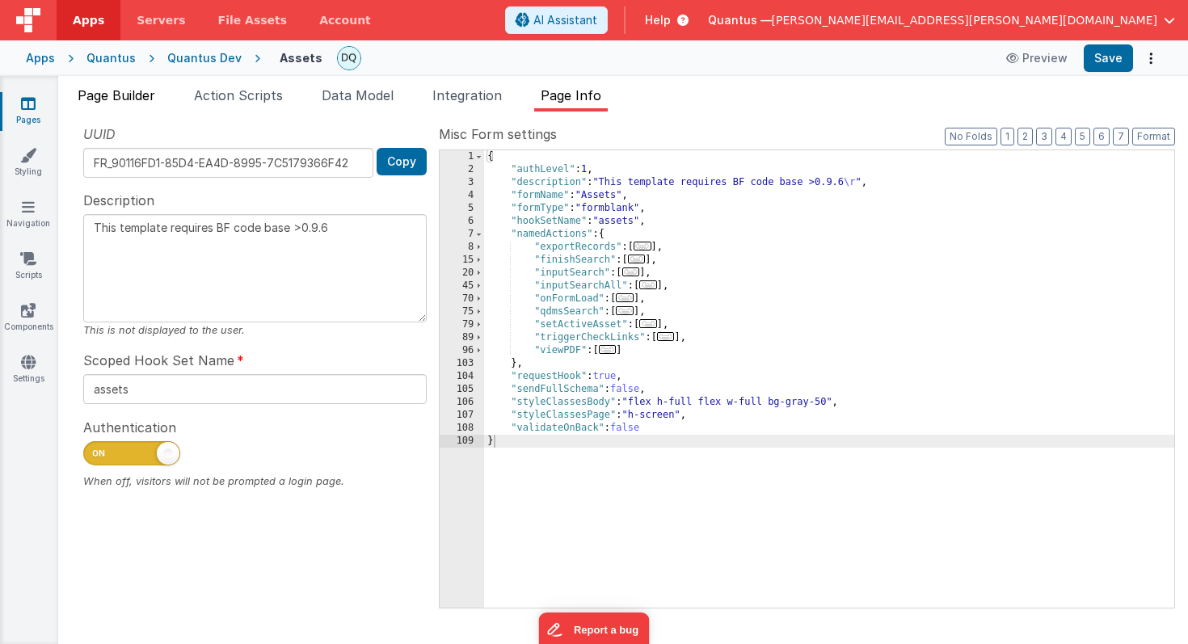
click at [122, 97] on span "Page Builder" at bounding box center [117, 95] width 78 height 16
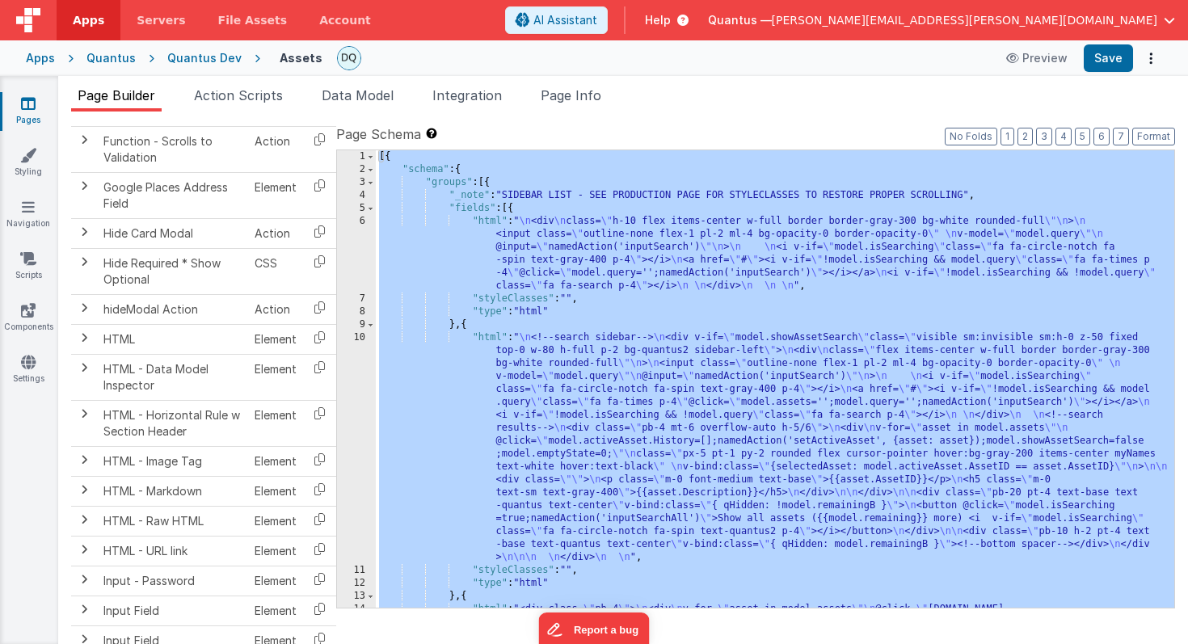
scroll to position [947, 0]
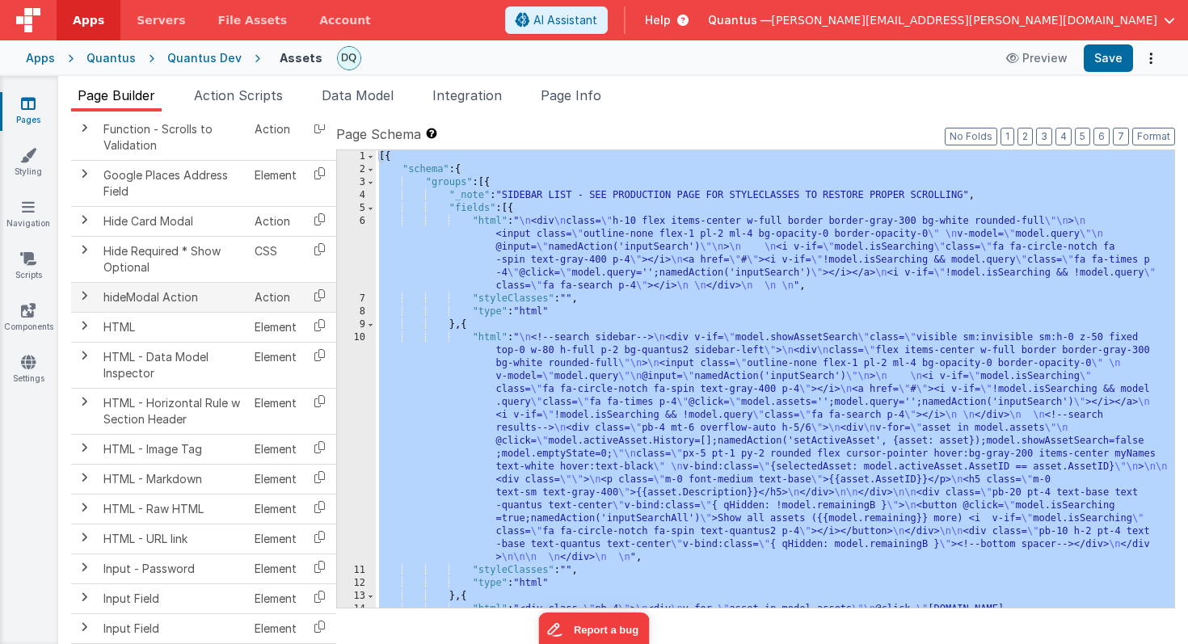
click at [84, 297] on span at bounding box center [84, 295] width 13 height 13
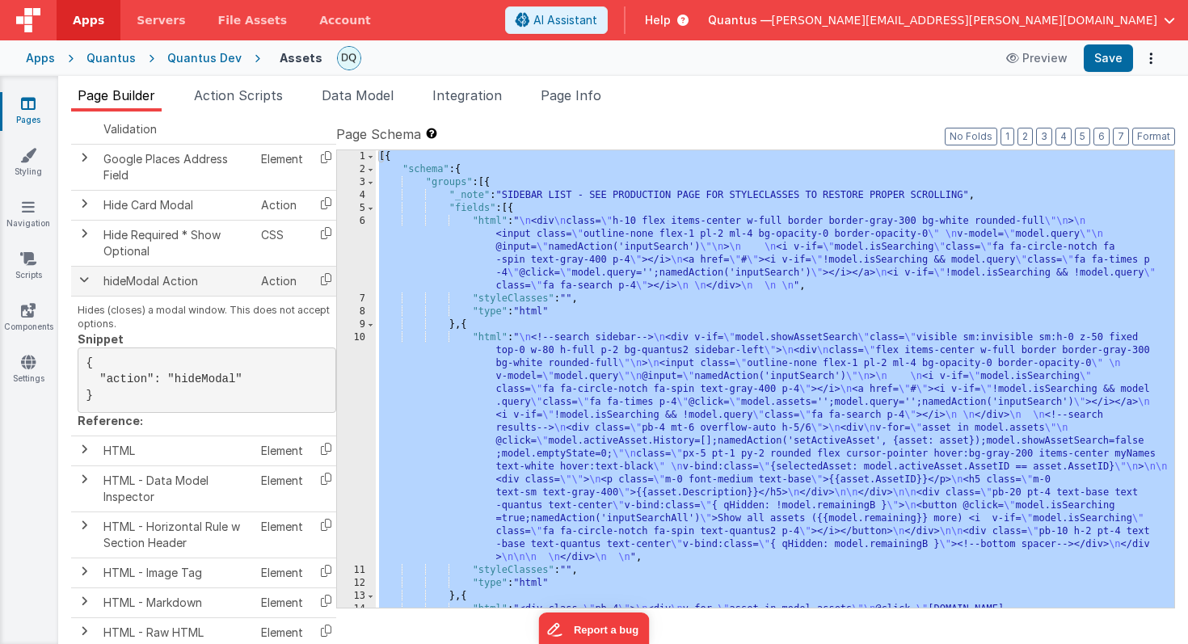
click at [83, 282] on span at bounding box center [84, 279] width 13 height 13
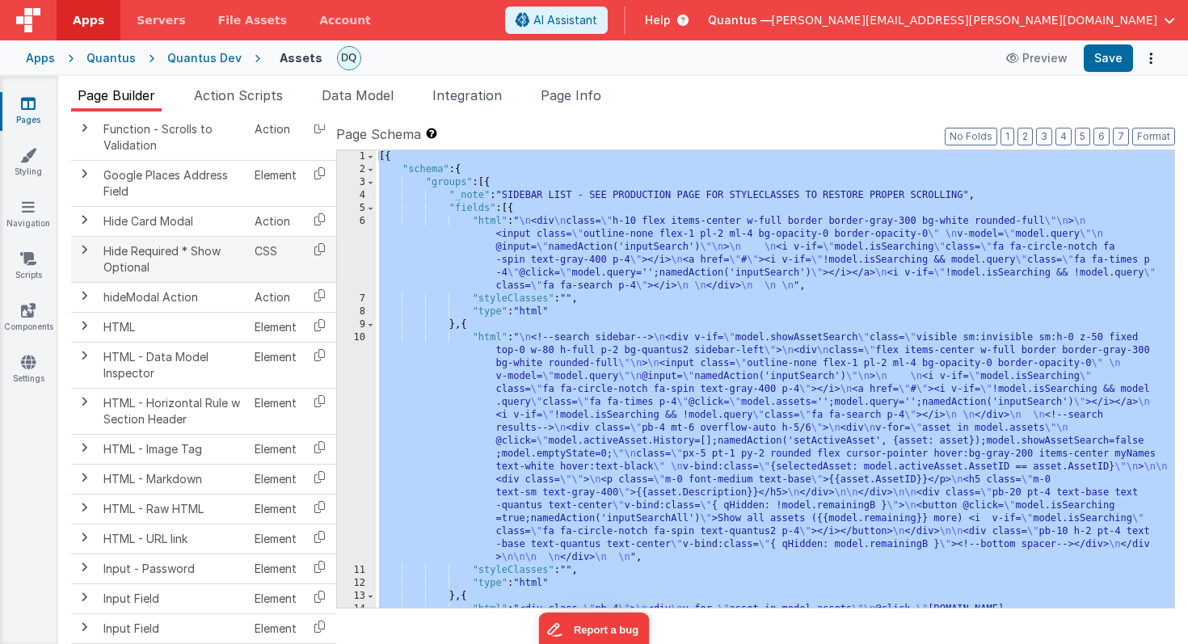
click at [81, 247] on span at bounding box center [84, 249] width 13 height 13
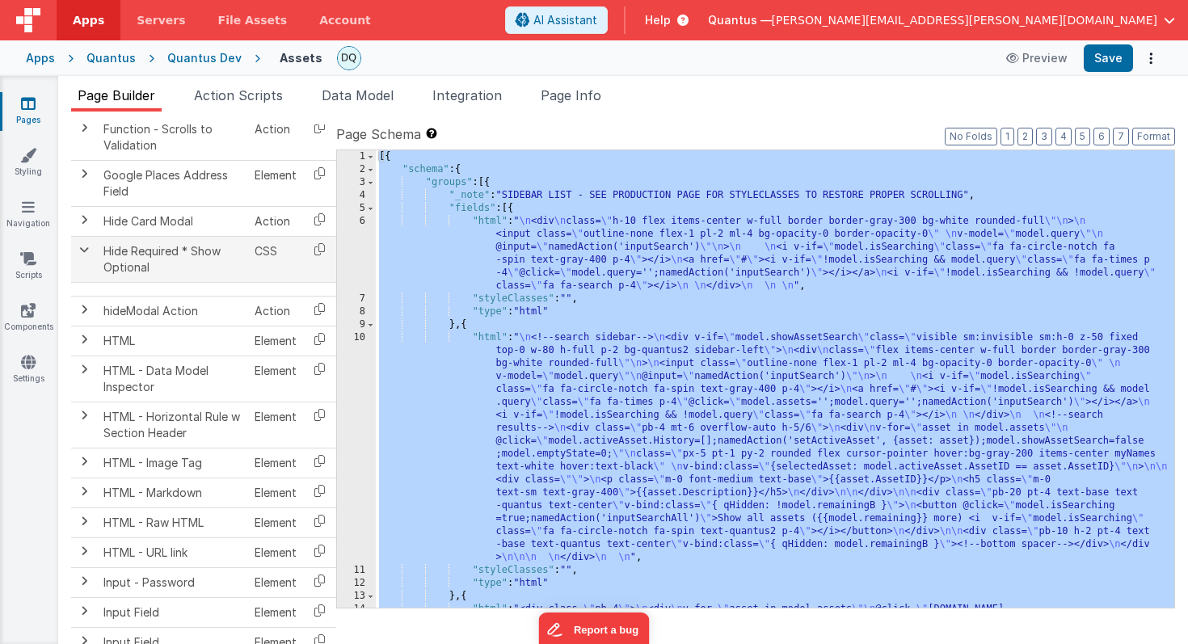
click at [81, 247] on span at bounding box center [84, 249] width 13 height 13
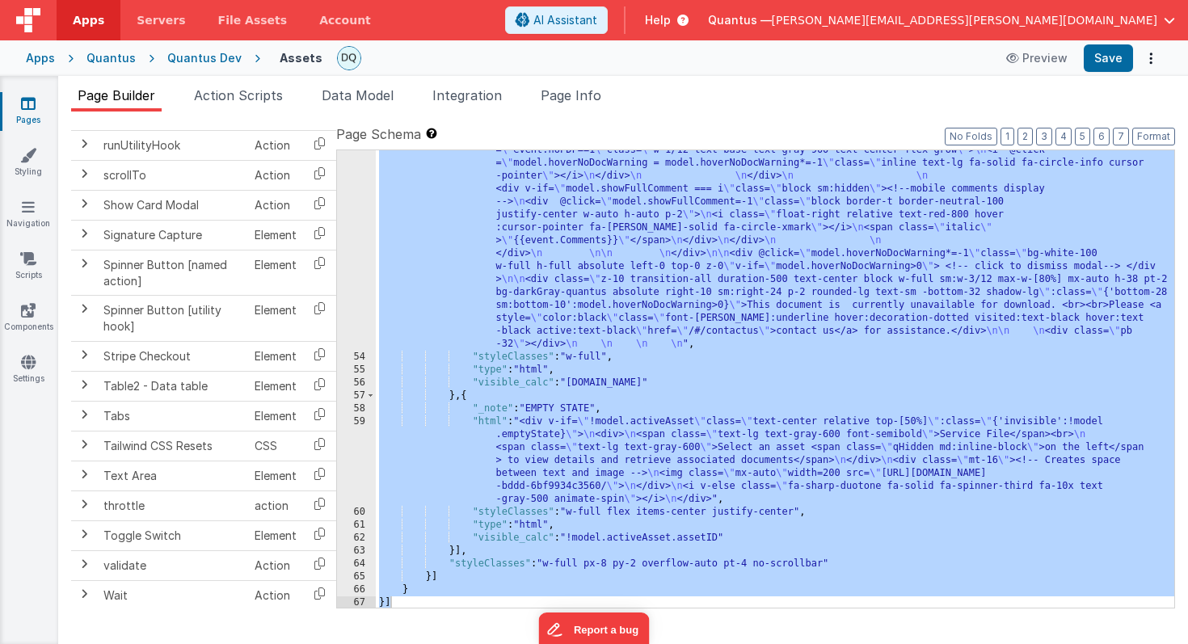
scroll to position [3047, 0]
click at [33, 204] on icon at bounding box center [28, 207] width 13 height 16
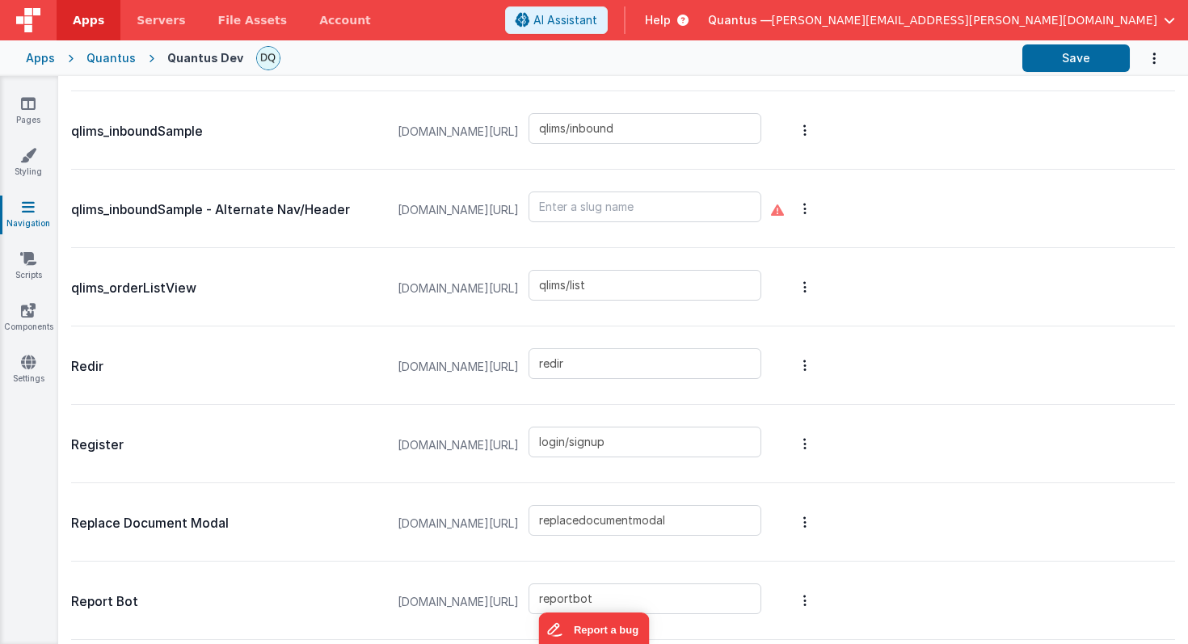
scroll to position [3732, 0]
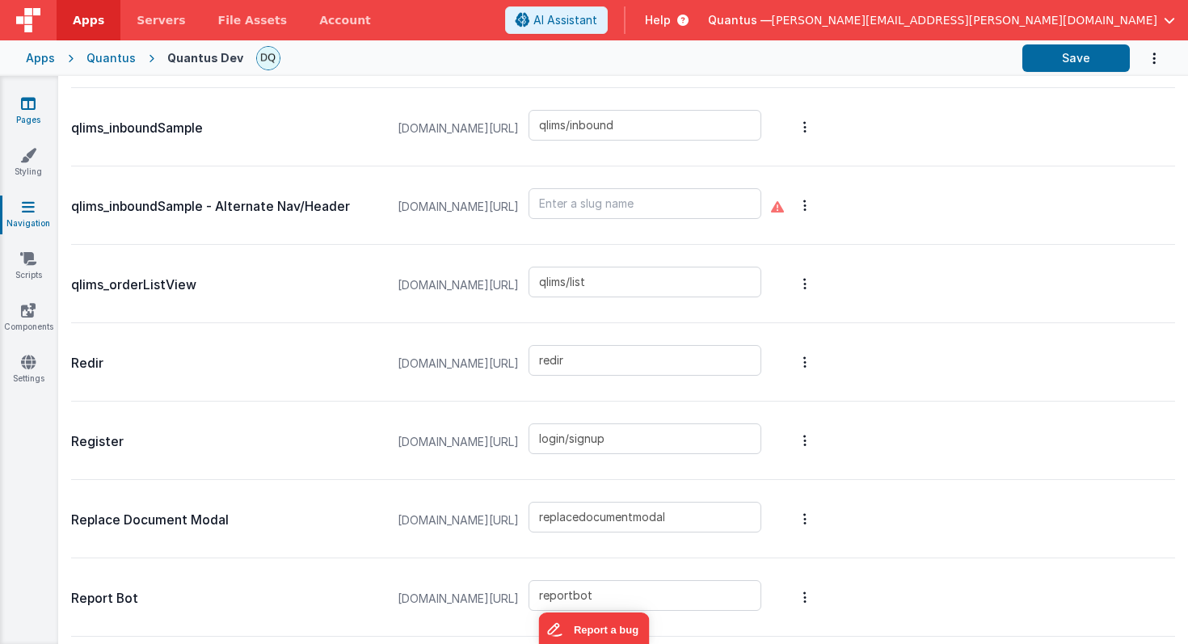
click at [27, 105] on icon at bounding box center [28, 103] width 15 height 16
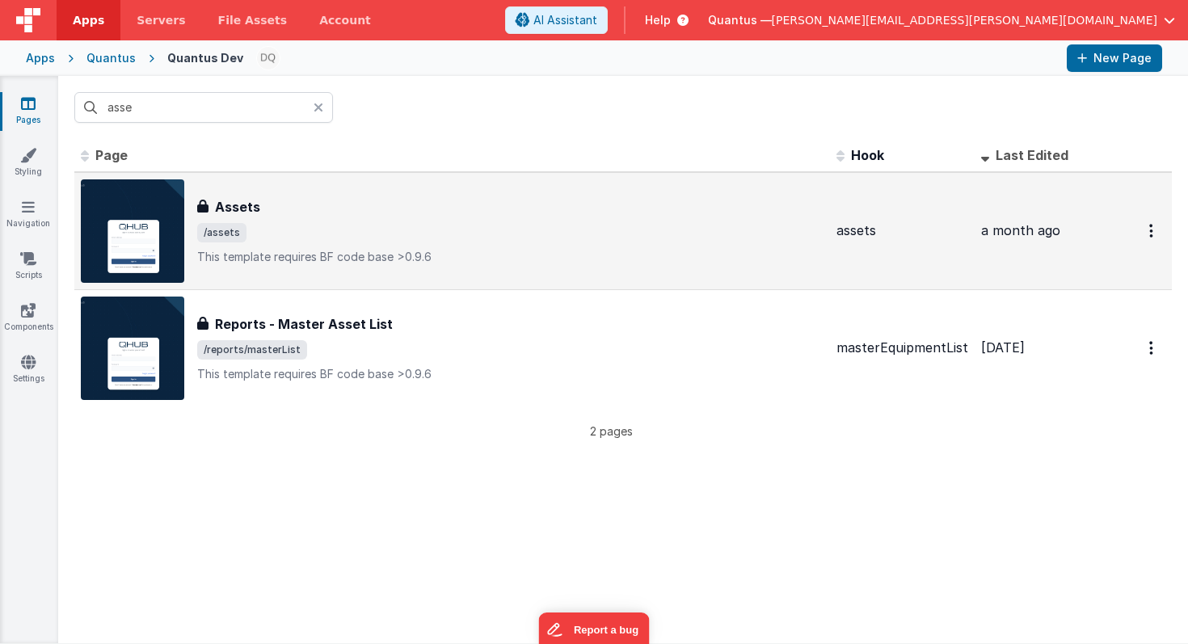
click at [295, 199] on div "Assets" at bounding box center [510, 206] width 626 height 19
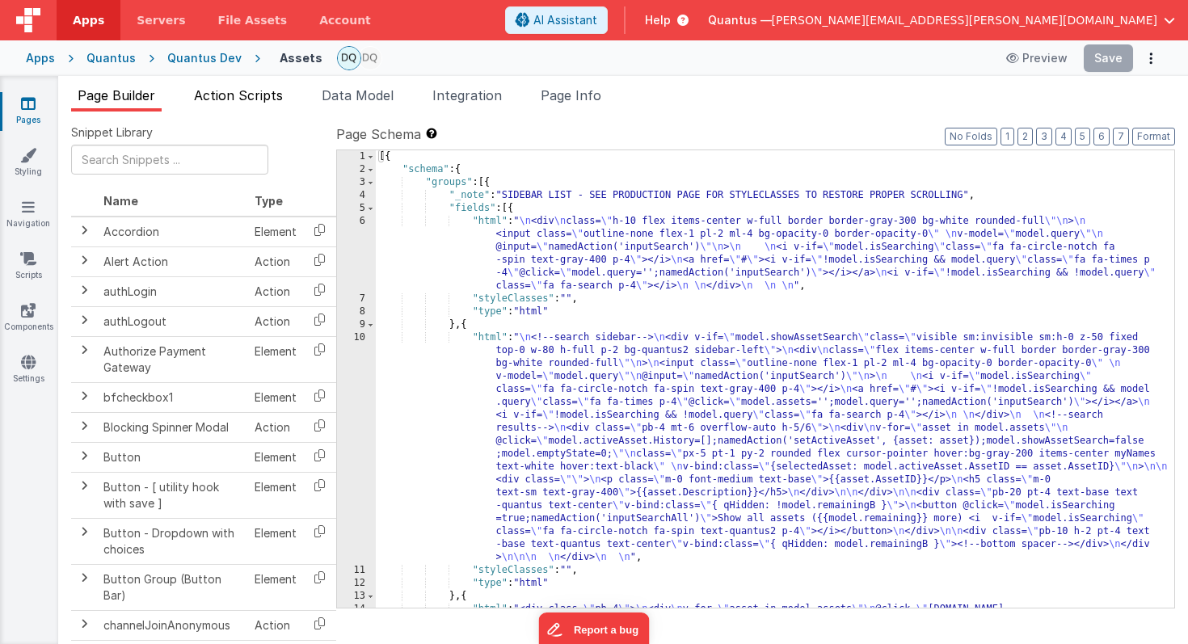
click at [266, 98] on span "Action Scripts" at bounding box center [238, 95] width 89 height 16
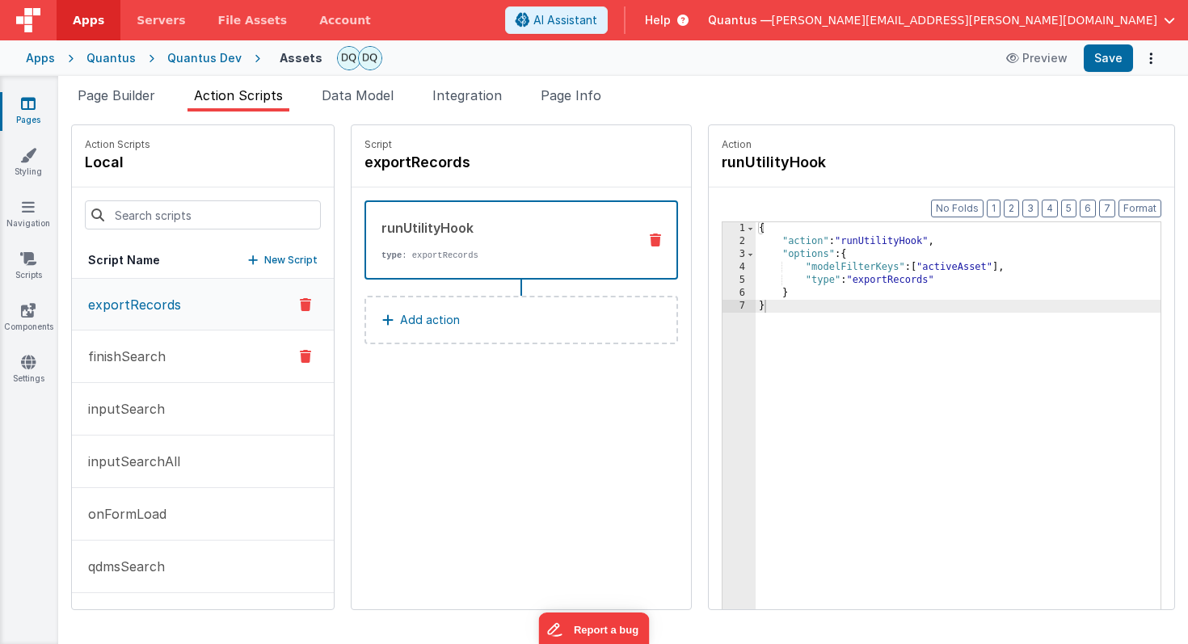
click at [178, 352] on button "finishSearch" at bounding box center [203, 357] width 262 height 53
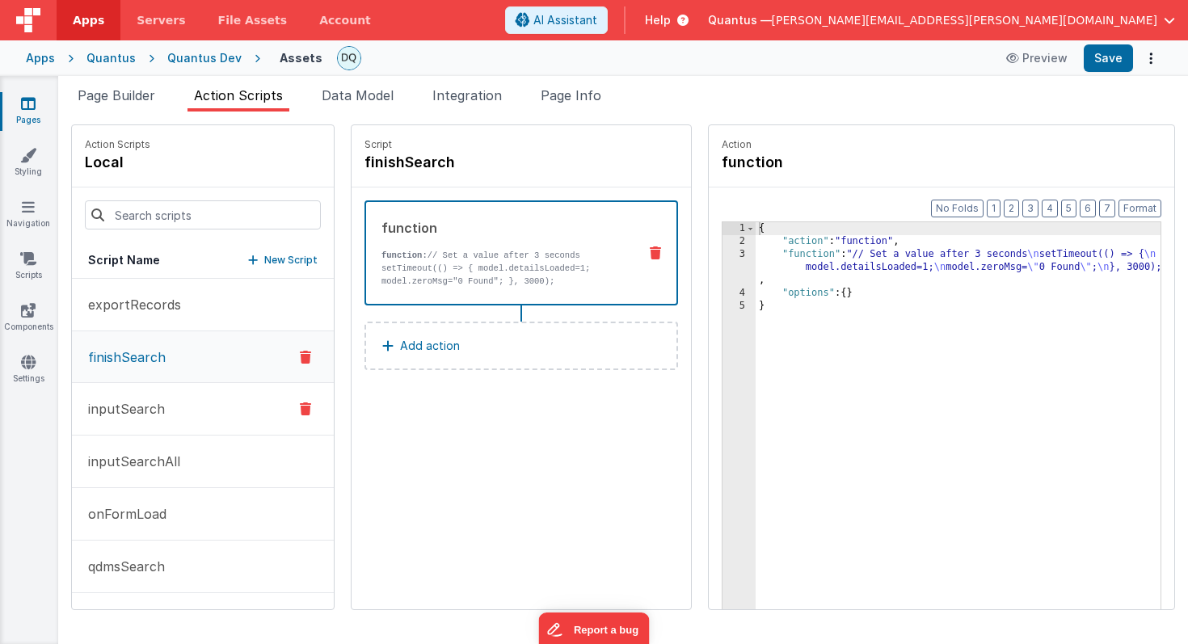
click at [177, 407] on button "inputSearch" at bounding box center [203, 409] width 262 height 53
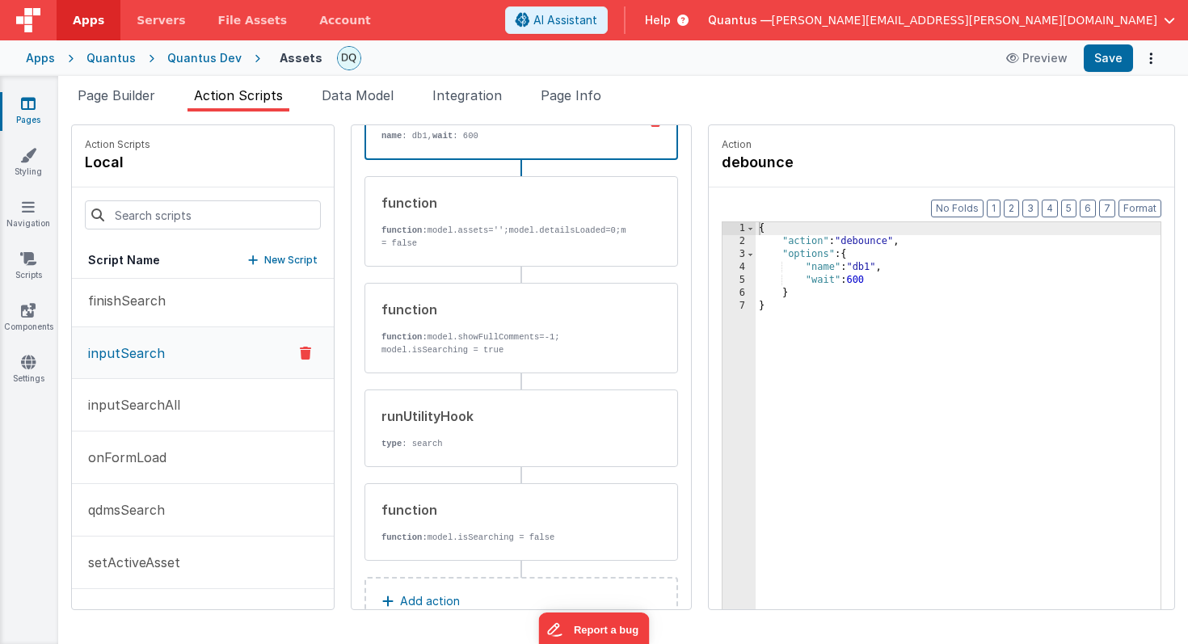
scroll to position [78, 0]
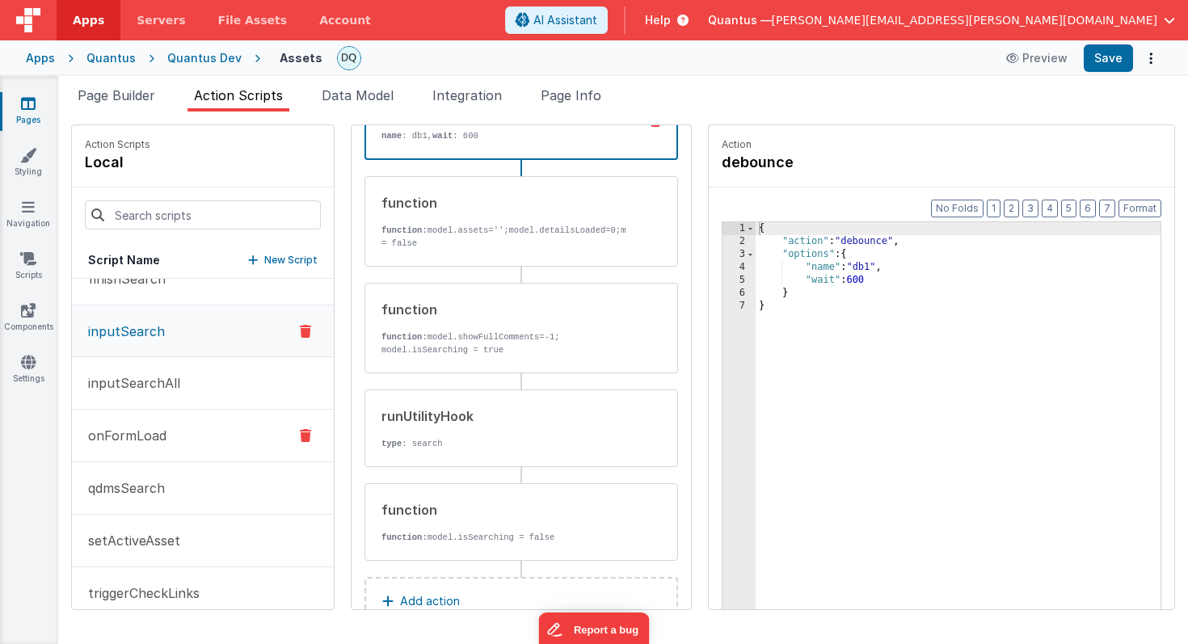
click at [130, 429] on p "onFormLoad" at bounding box center [122, 435] width 88 height 19
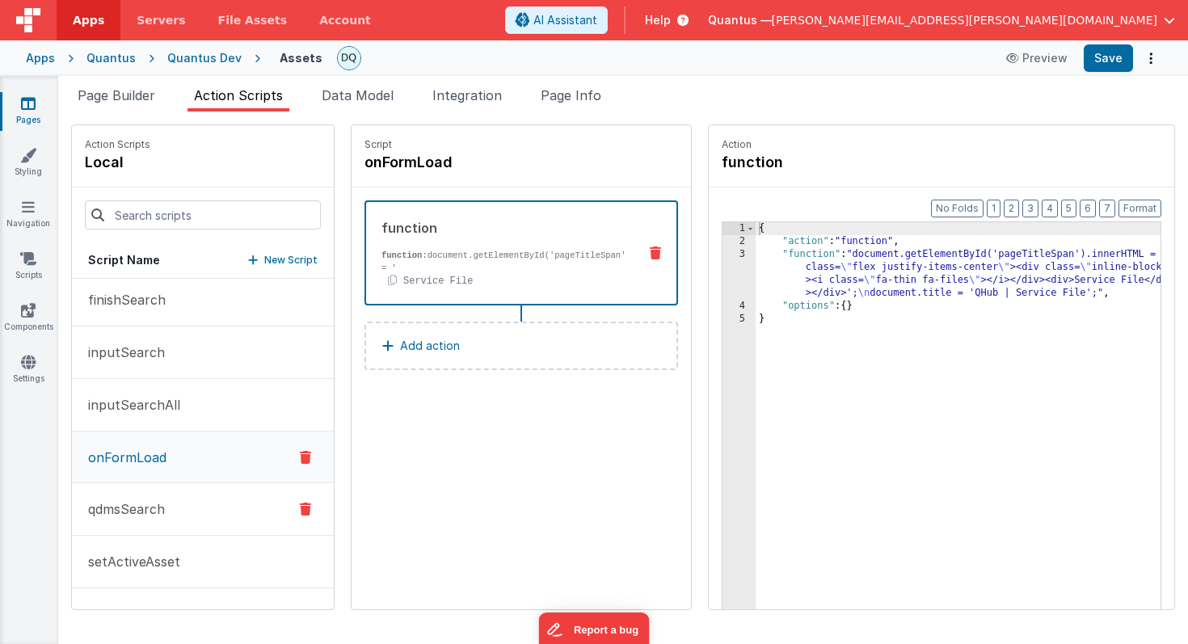
scroll to position [0, 0]
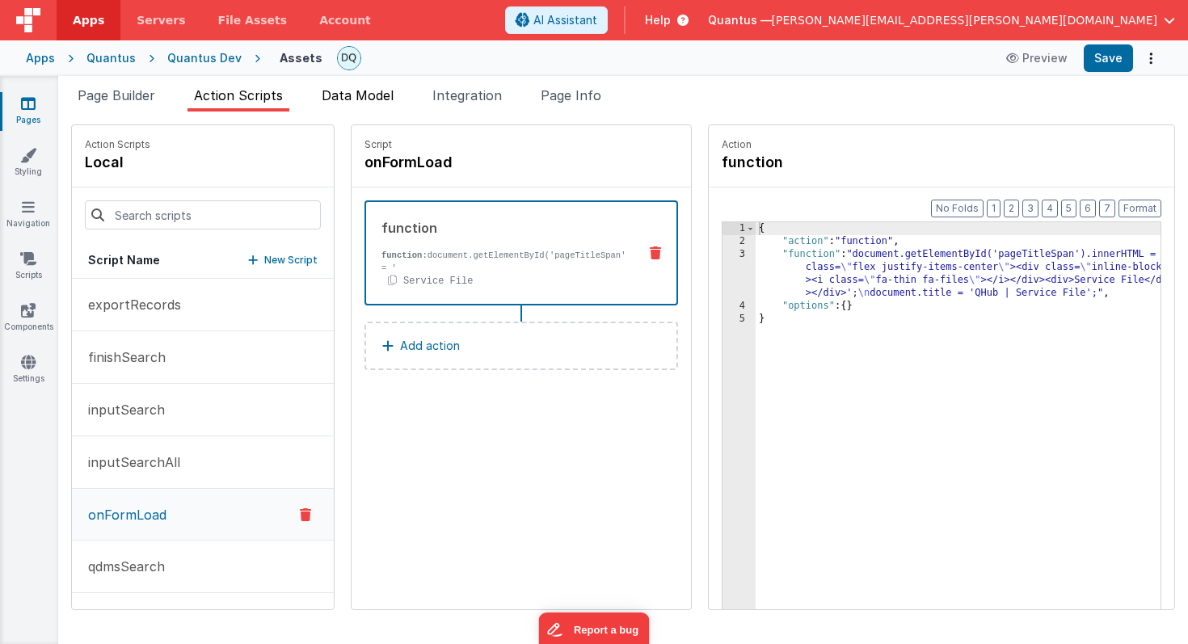
click at [354, 91] on span "Data Model" at bounding box center [358, 95] width 72 height 16
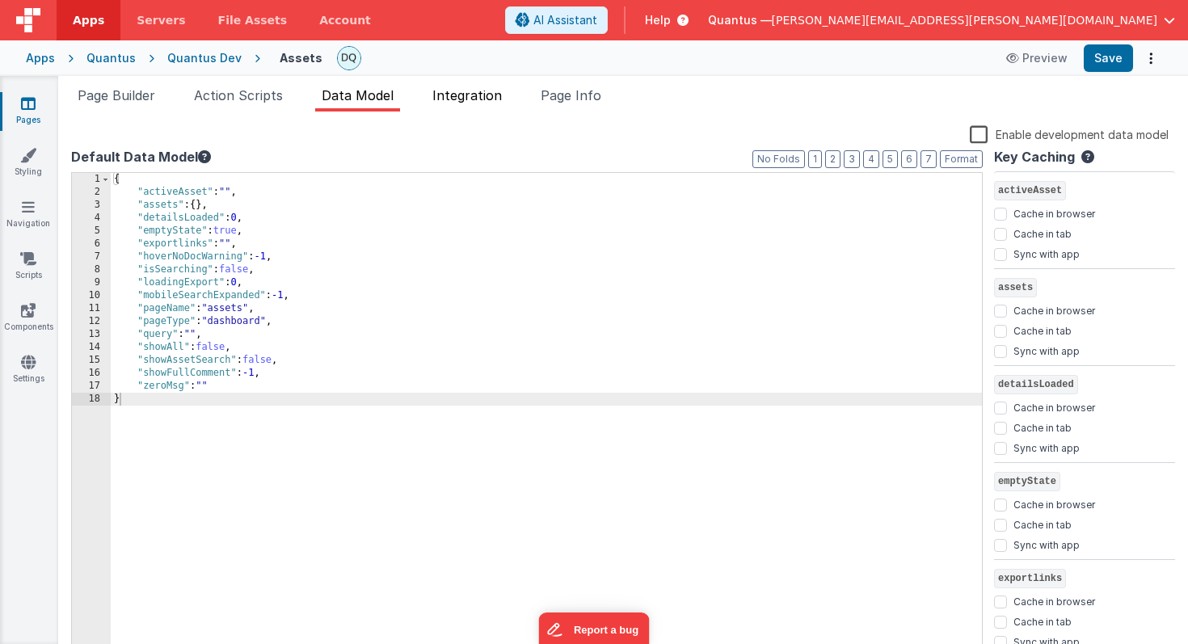
click at [483, 91] on span "Integration" at bounding box center [467, 95] width 70 height 16
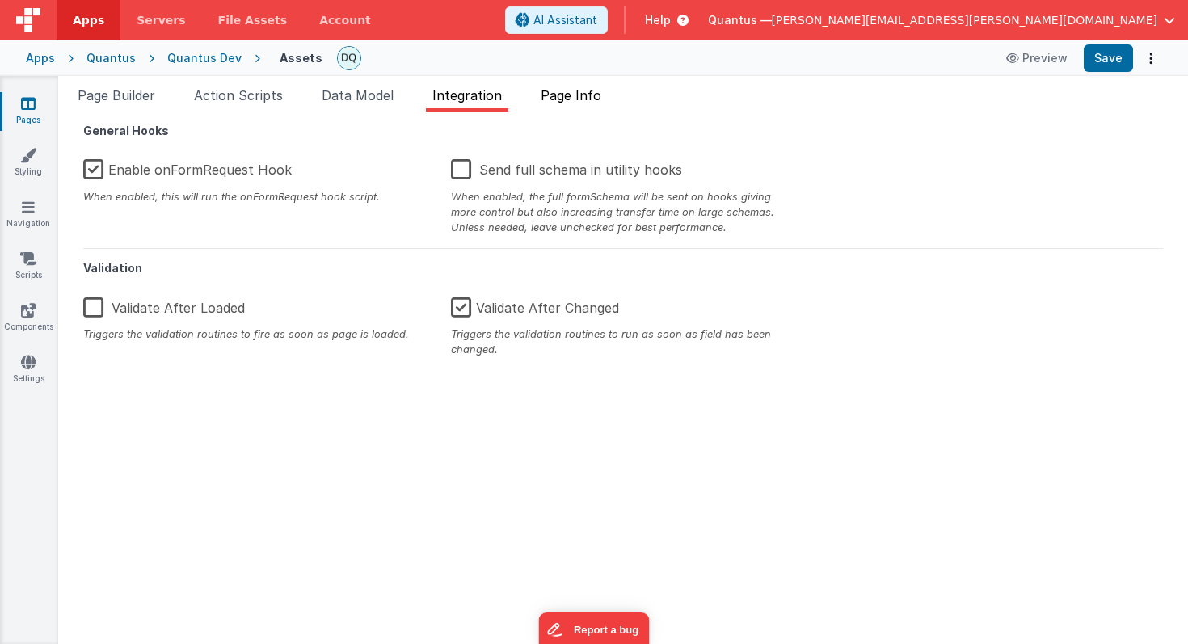
click at [571, 93] on span "Page Info" at bounding box center [571, 95] width 61 height 16
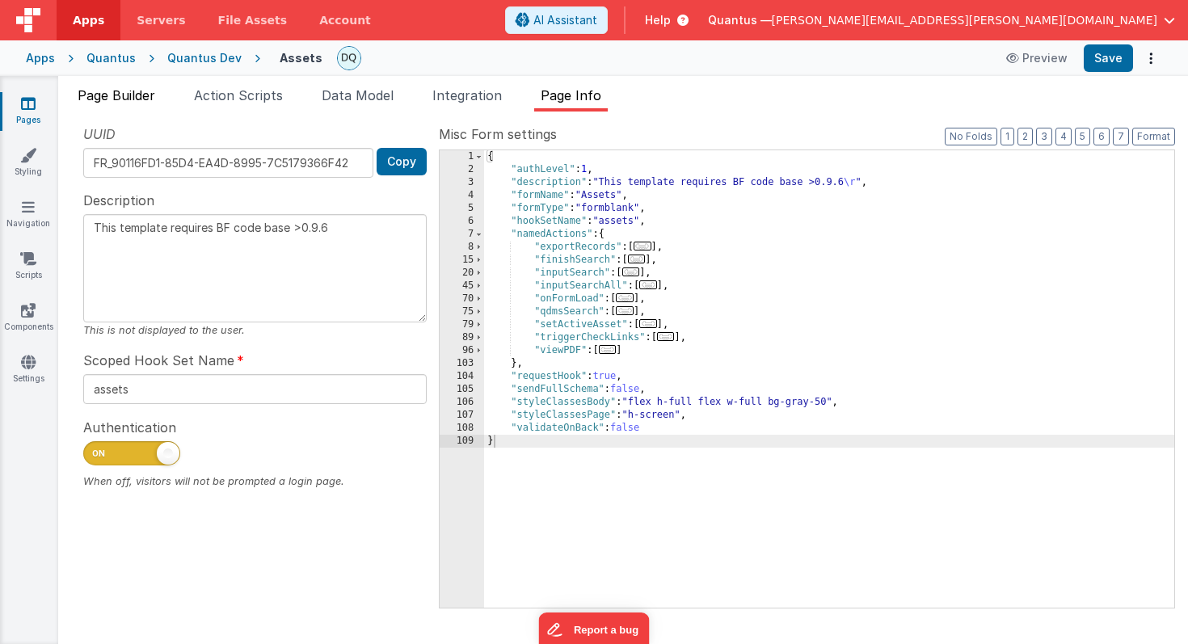
click at [147, 95] on span "Page Builder" at bounding box center [117, 95] width 78 height 16
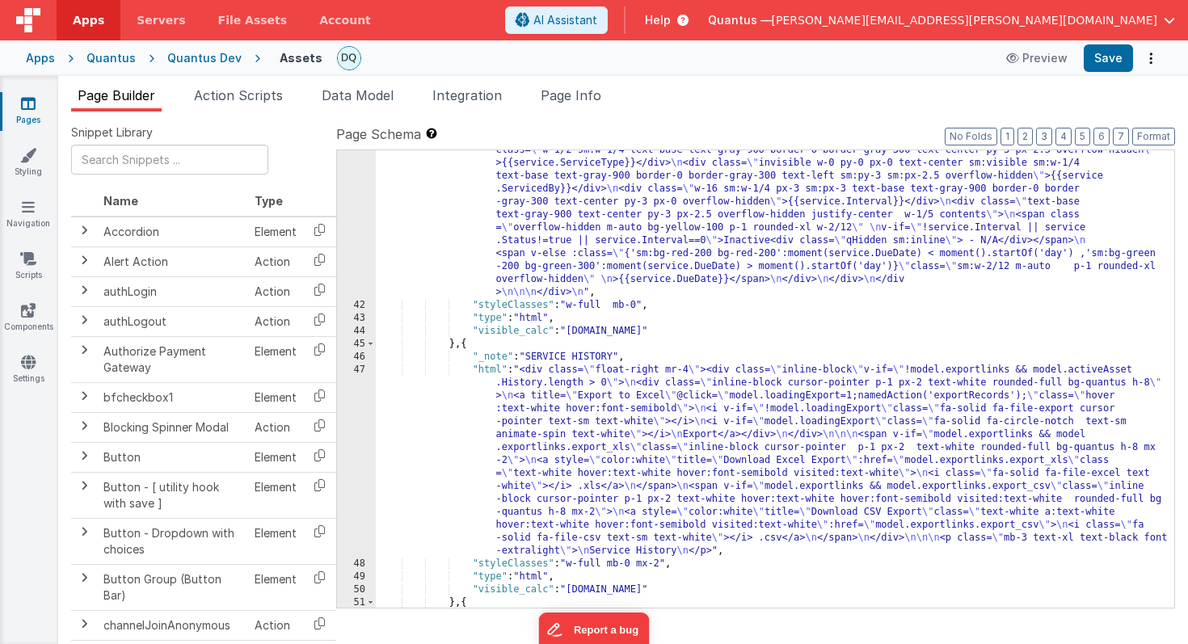
scroll to position [1823, 0]
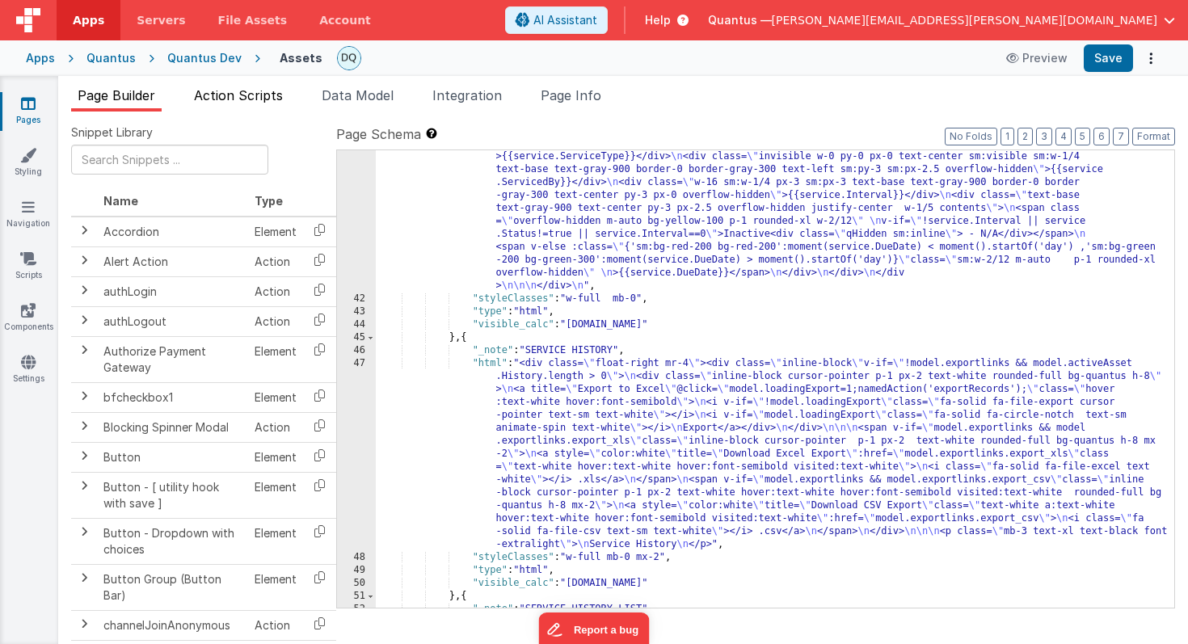
click at [234, 97] on span "Action Scripts" at bounding box center [238, 95] width 89 height 16
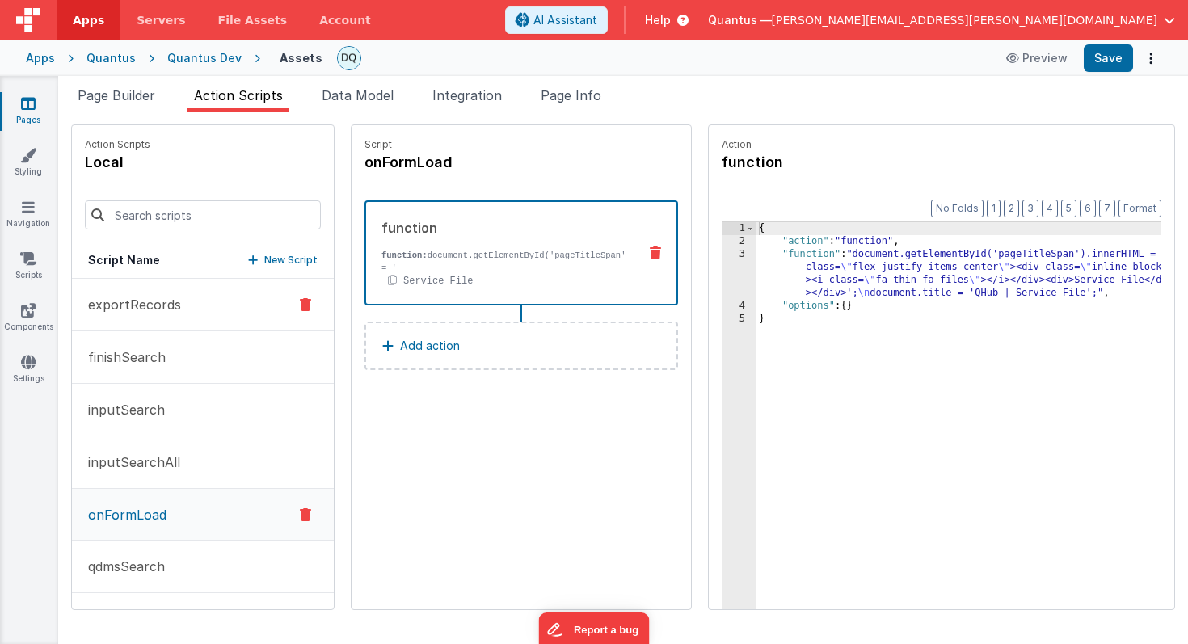
click at [162, 306] on p "exportRecords" at bounding box center [129, 304] width 103 height 19
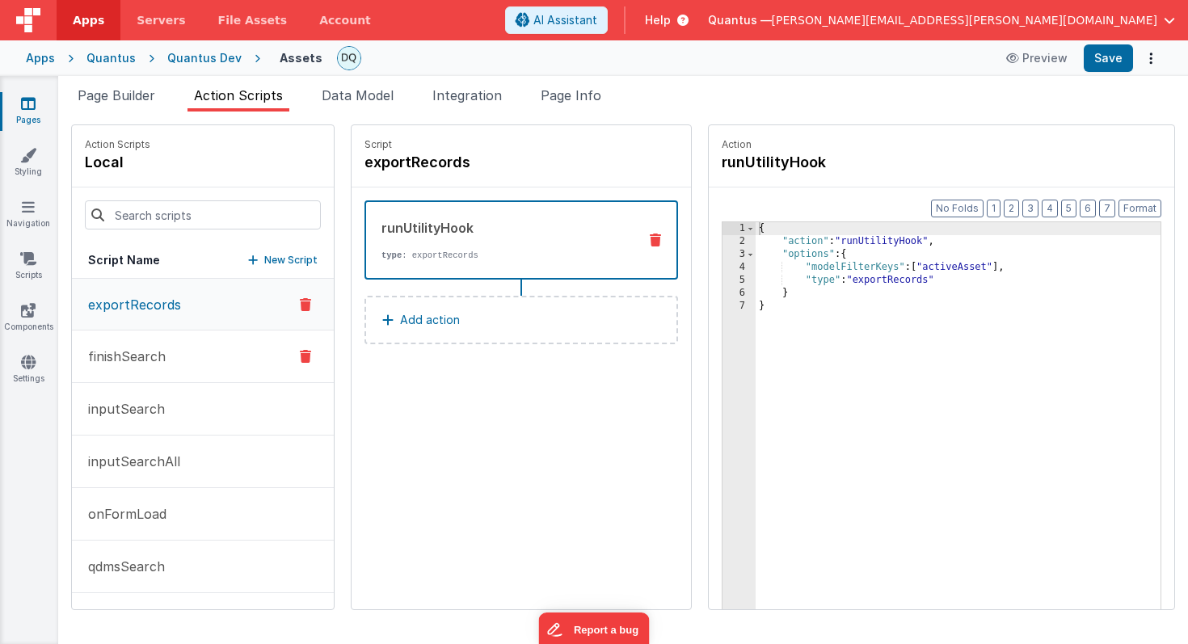
click at [141, 360] on p "finishSearch" at bounding box center [121, 356] width 87 height 19
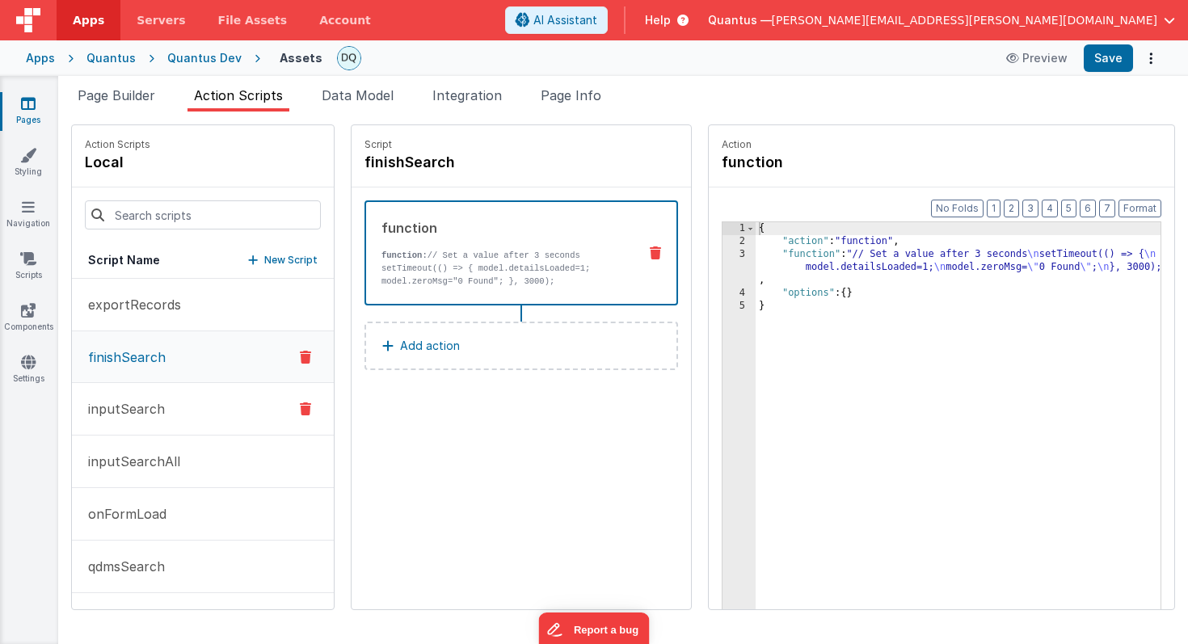
click at [136, 404] on p "inputSearch" at bounding box center [121, 408] width 86 height 19
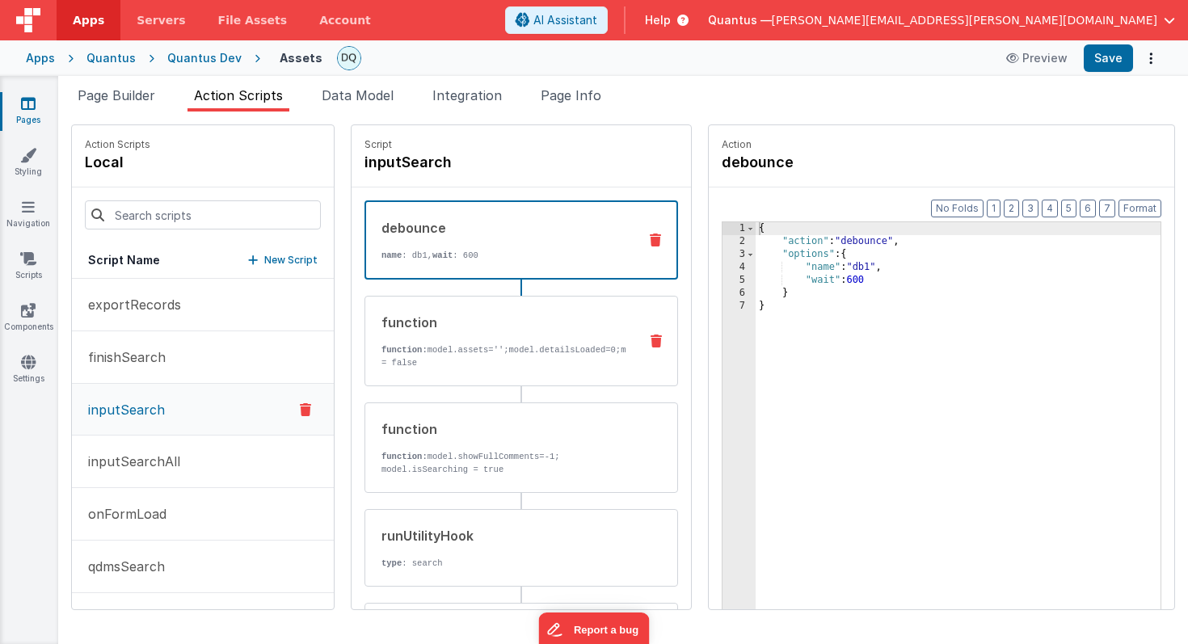
click at [475, 330] on div "function" at bounding box center [503, 322] width 244 height 19
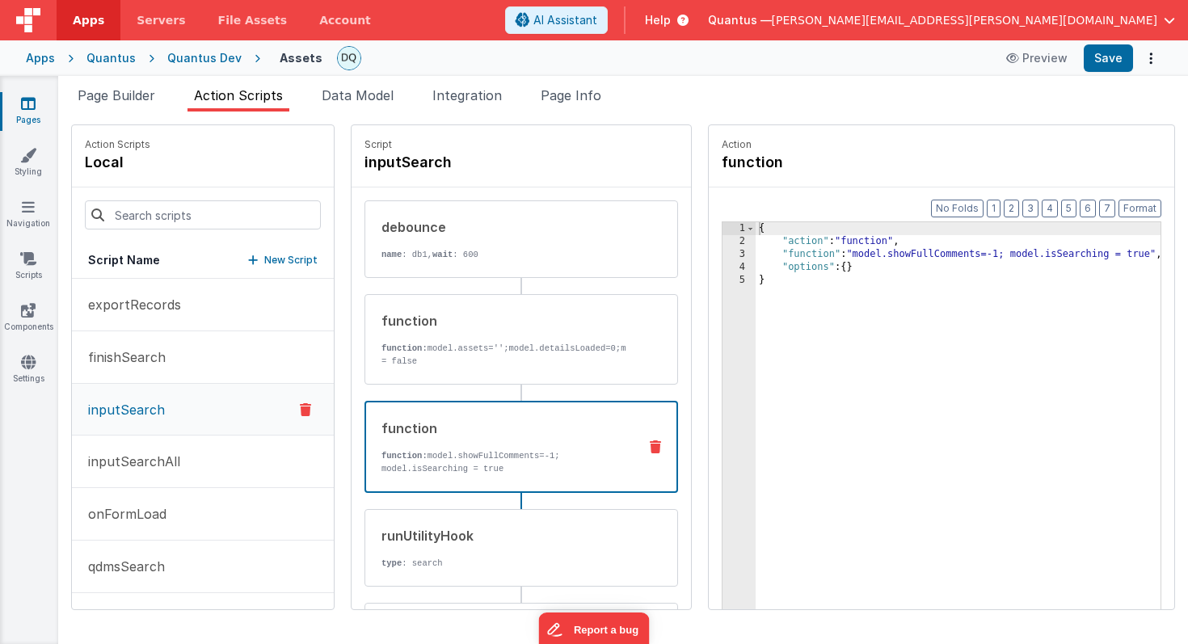
click at [474, 455] on div "function function: model.showFullComments=-1; model.isSearching = true" at bounding box center [495, 447] width 259 height 57
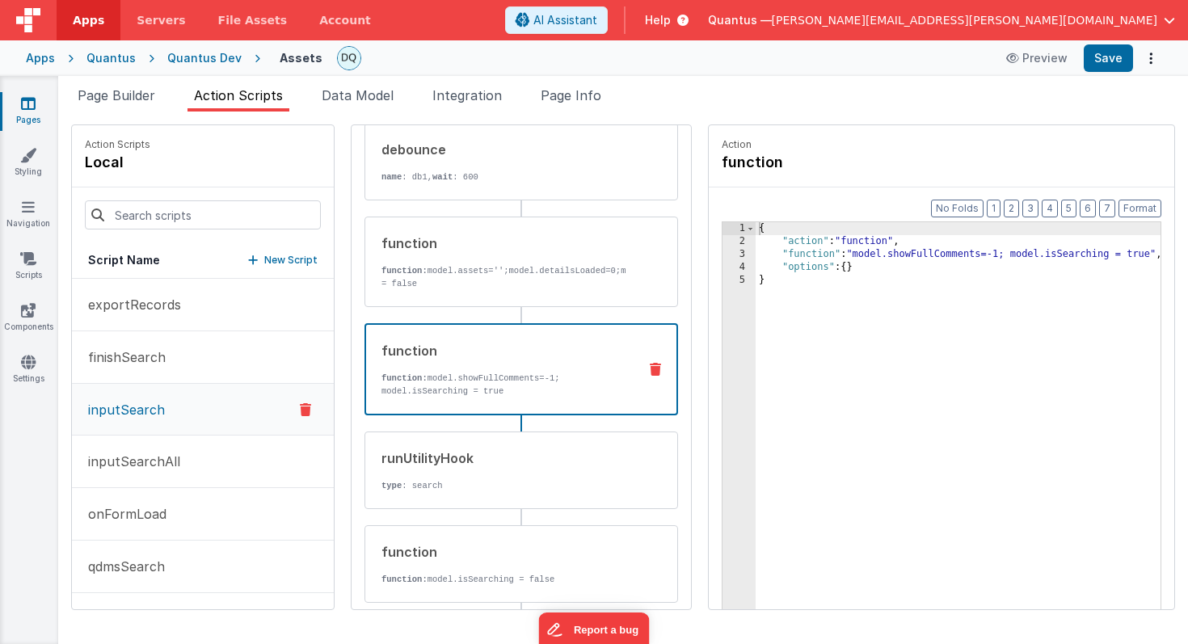
scroll to position [82, 0]
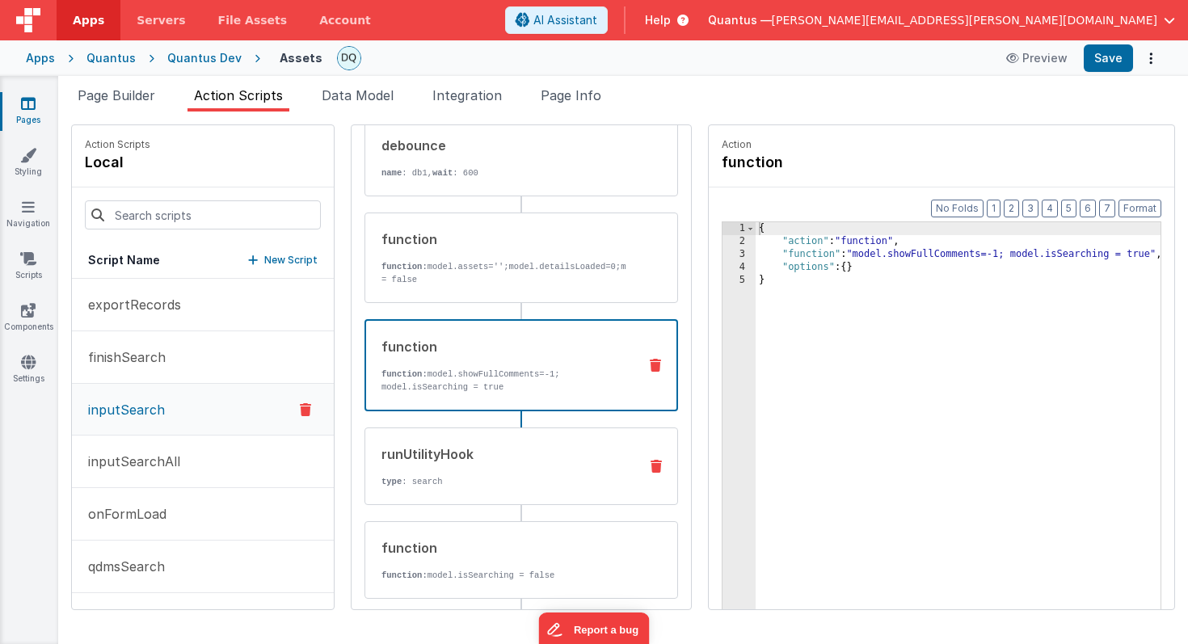
click at [471, 464] on div "runUtilityHook" at bounding box center [503, 454] width 244 height 19
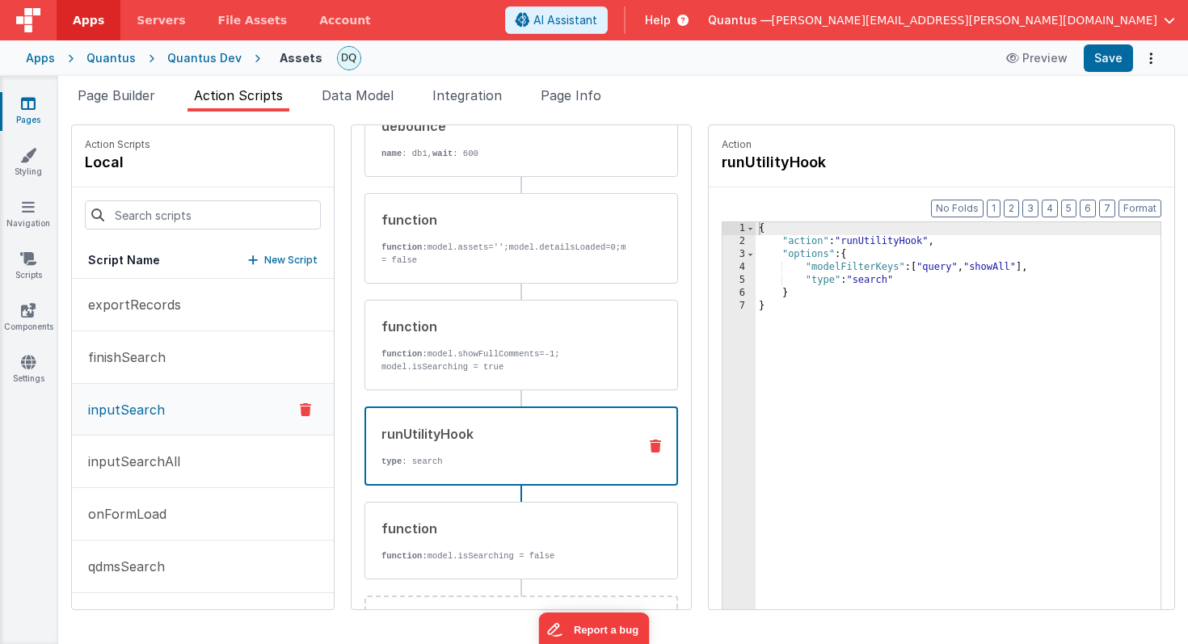
scroll to position [178, 0]
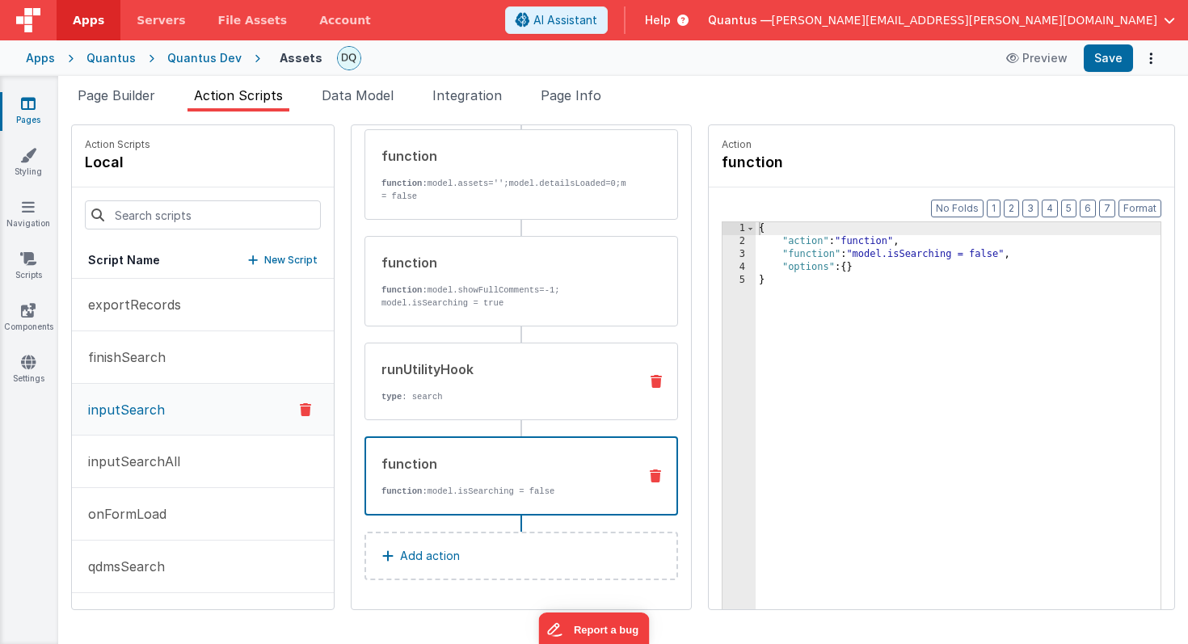
click at [471, 467] on div "function" at bounding box center [502, 463] width 243 height 19
click at [162, 461] on p "inputSearchAll" at bounding box center [129, 461] width 102 height 19
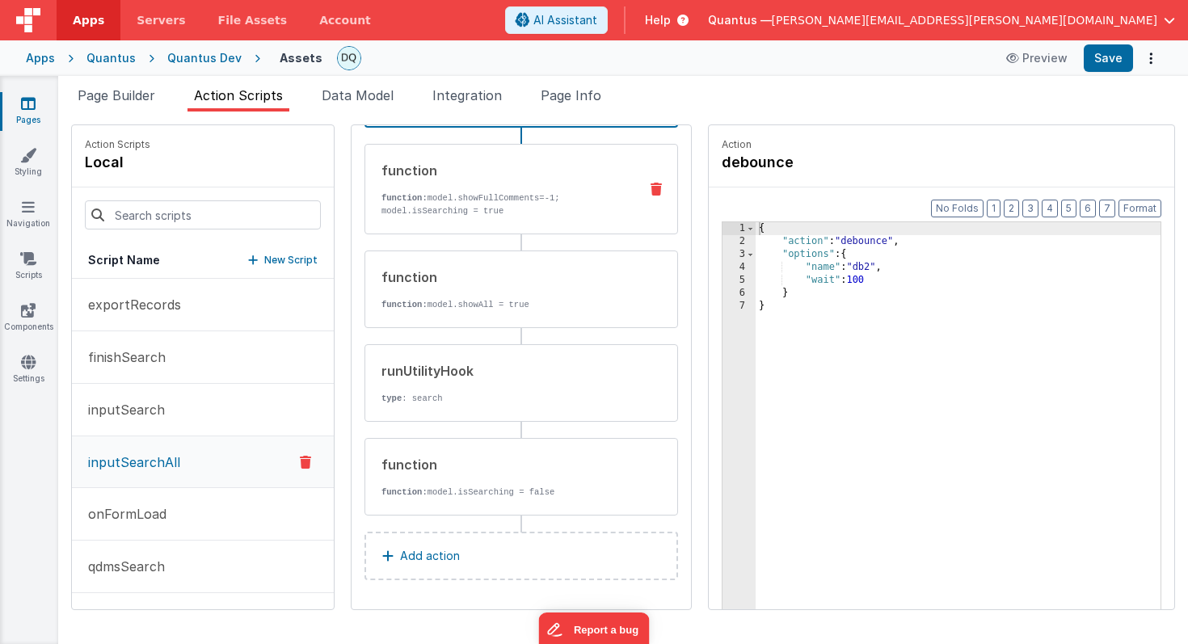
click at [447, 203] on p "function: model.showFullComments=-1; model.isSearching = true" at bounding box center [503, 205] width 244 height 26
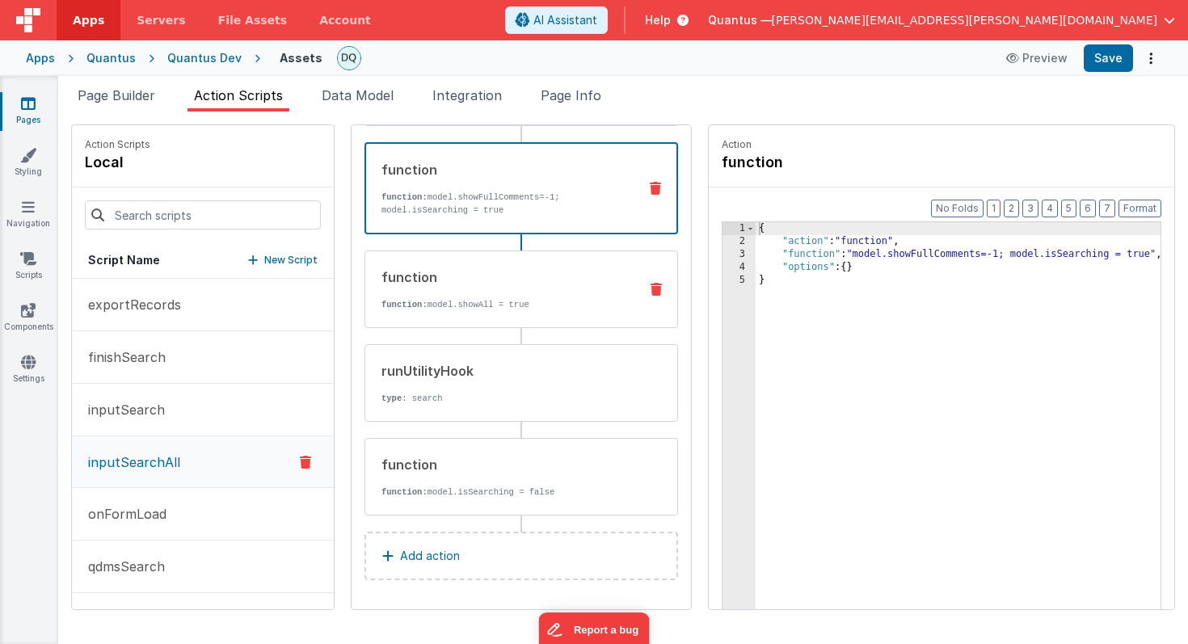
click at [453, 284] on div "function" at bounding box center [503, 277] width 244 height 19
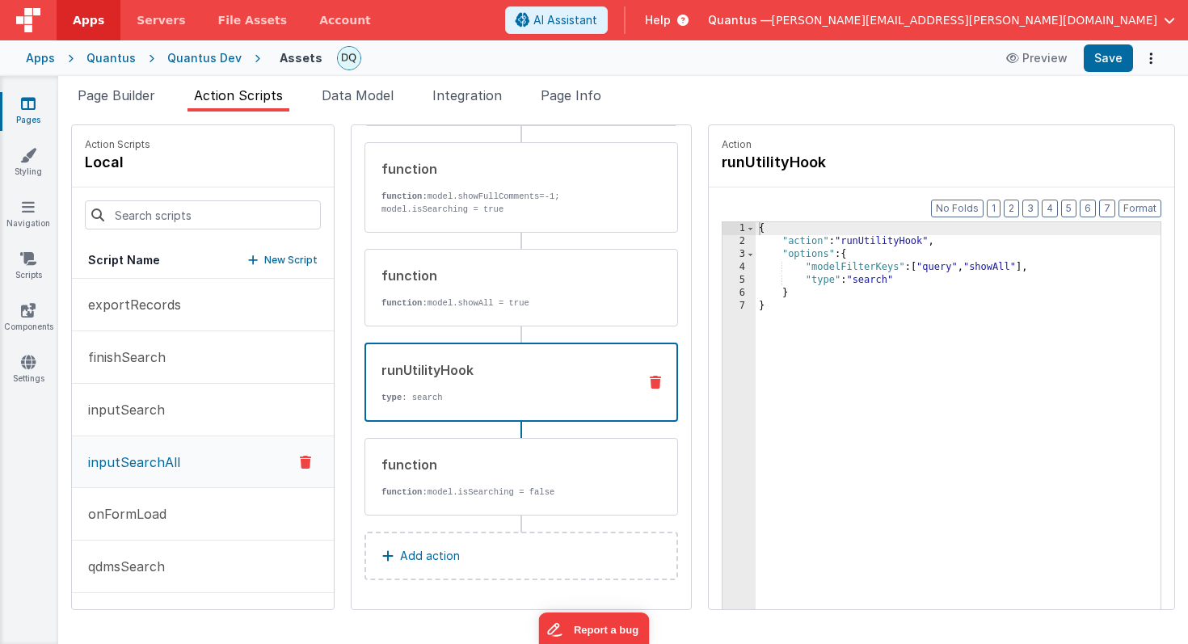
click at [451, 373] on div "runUtilityHook" at bounding box center [502, 369] width 243 height 19
click at [444, 470] on div "function" at bounding box center [503, 464] width 244 height 19
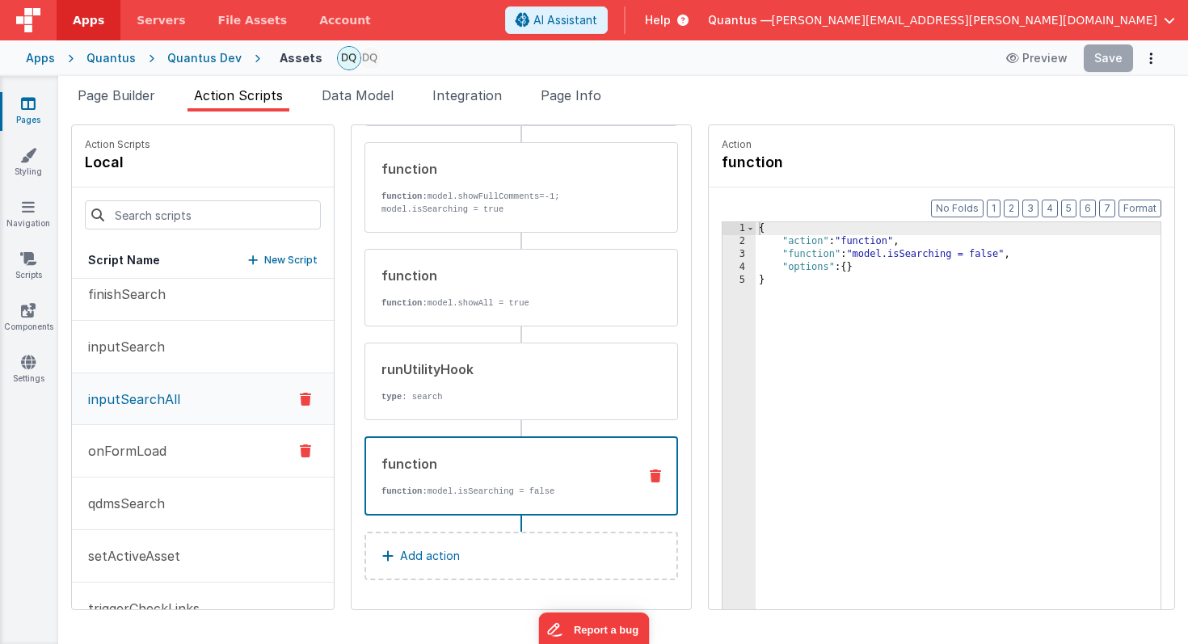
scroll to position [79, 0]
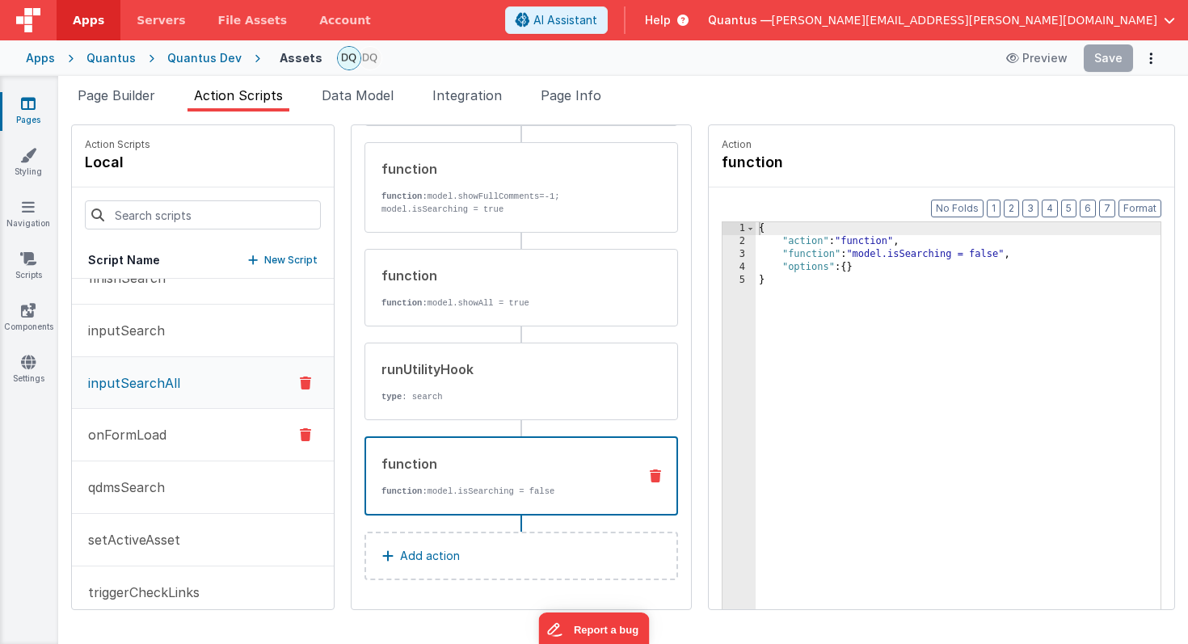
click at [165, 437] on button "onFormLoad" at bounding box center [203, 435] width 262 height 53
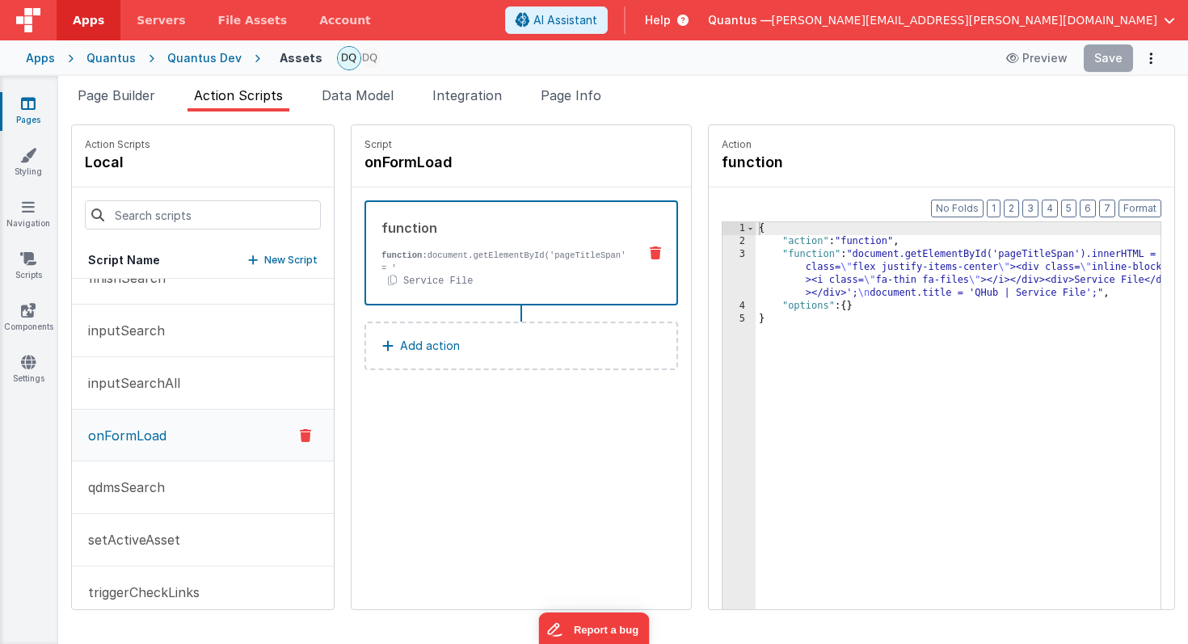
scroll to position [0, 0]
click at [125, 98] on span "Page Builder" at bounding box center [117, 95] width 78 height 16
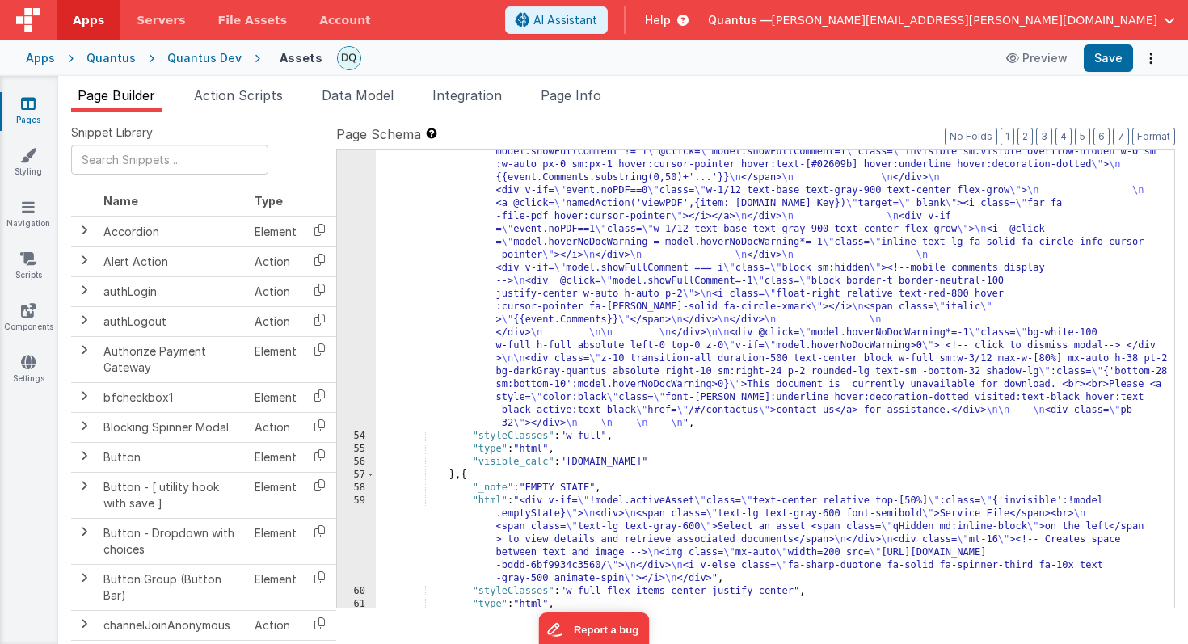
scroll to position [3047, 0]
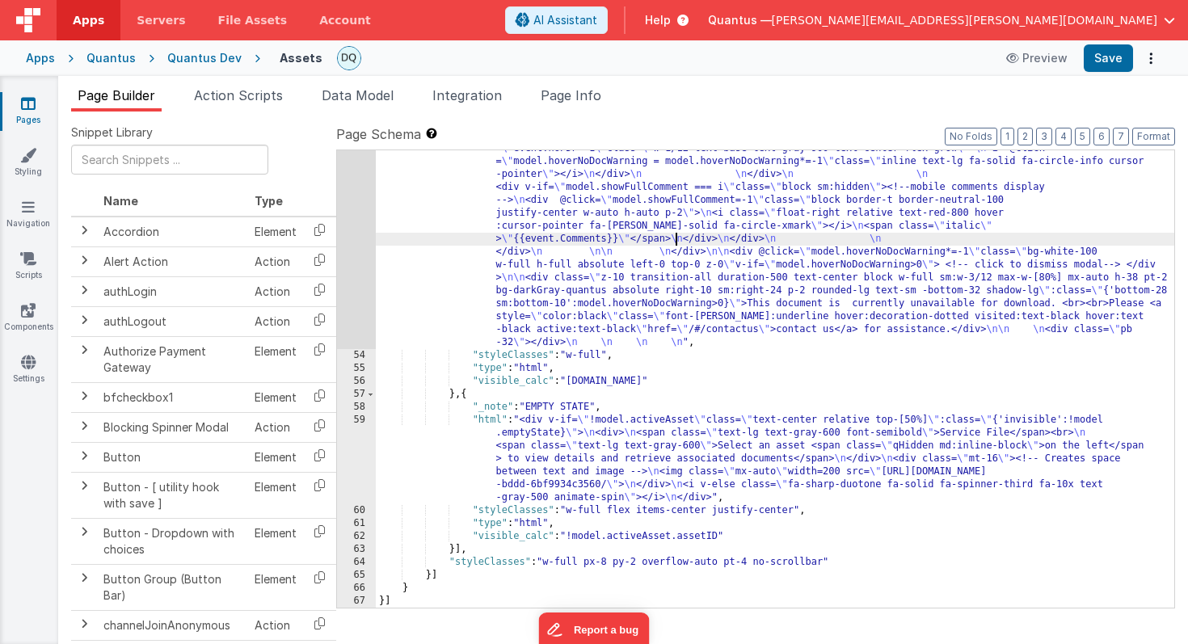
click at [675, 244] on div ""html" : "<div class= \" border border-gray-300 rounded-lg bg-white \" > \n\n <…" at bounding box center [775, 105] width 799 height 1427
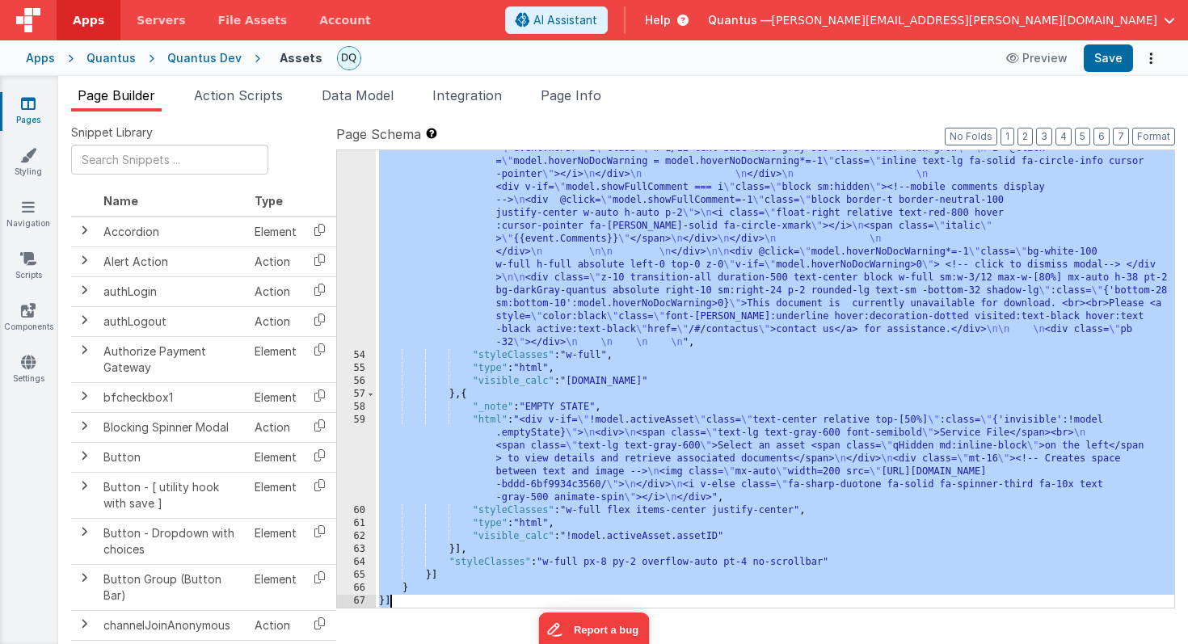
click at [681, 440] on div ""html" : "<div class= \" border border-gray-300 rounded-lg bg-white \" > \n\n <…" at bounding box center [775, 105] width 799 height 1427
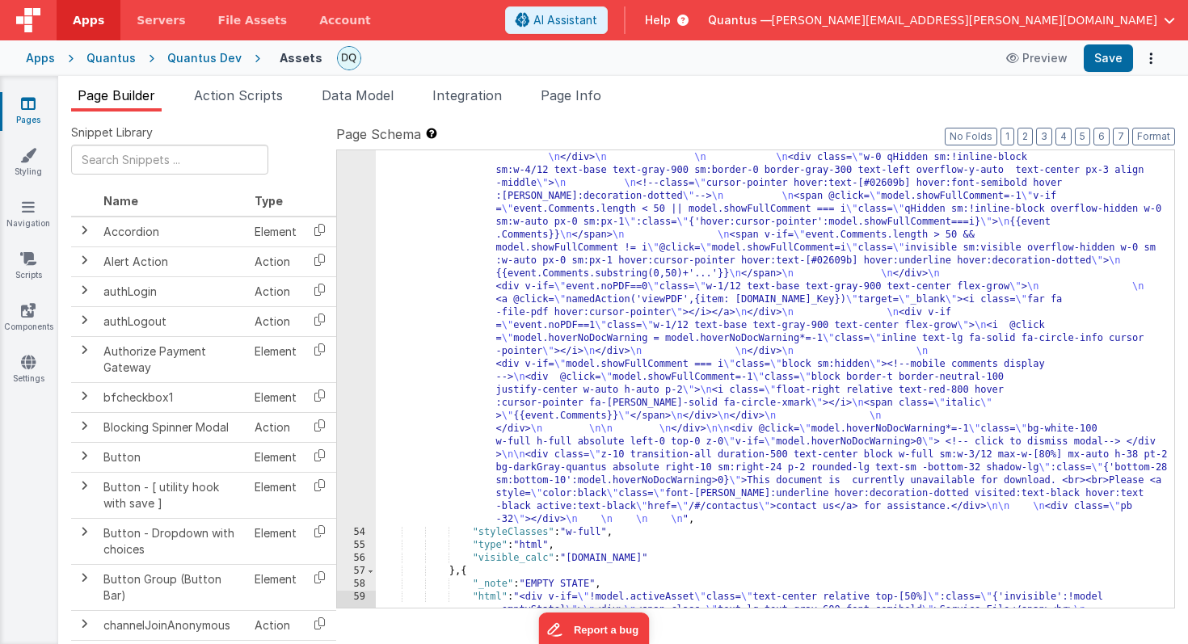
scroll to position [2870, 0]
click at [272, 94] on span "Action Scripts" at bounding box center [238, 95] width 89 height 16
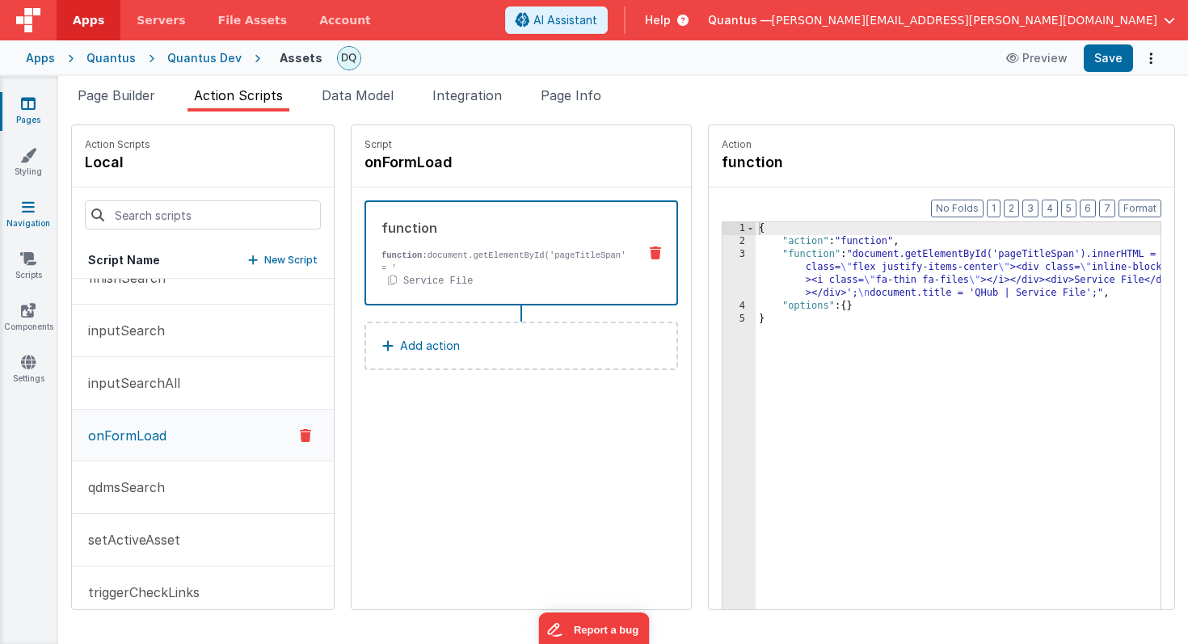
click at [29, 208] on icon at bounding box center [28, 207] width 13 height 16
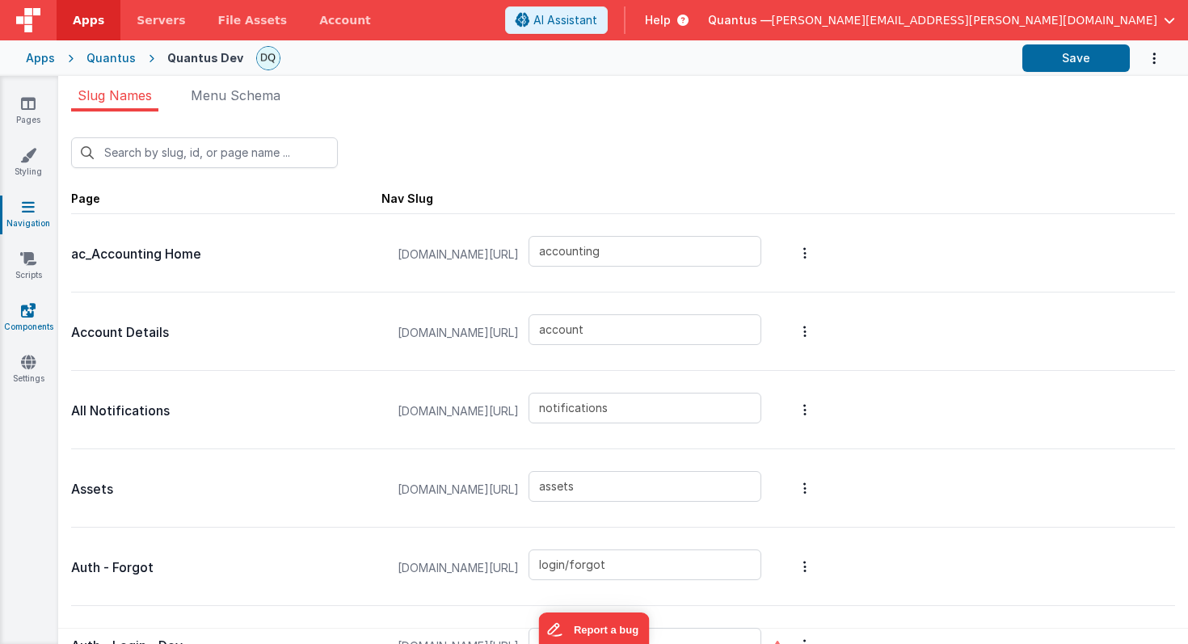
click at [28, 315] on icon at bounding box center [28, 310] width 15 height 16
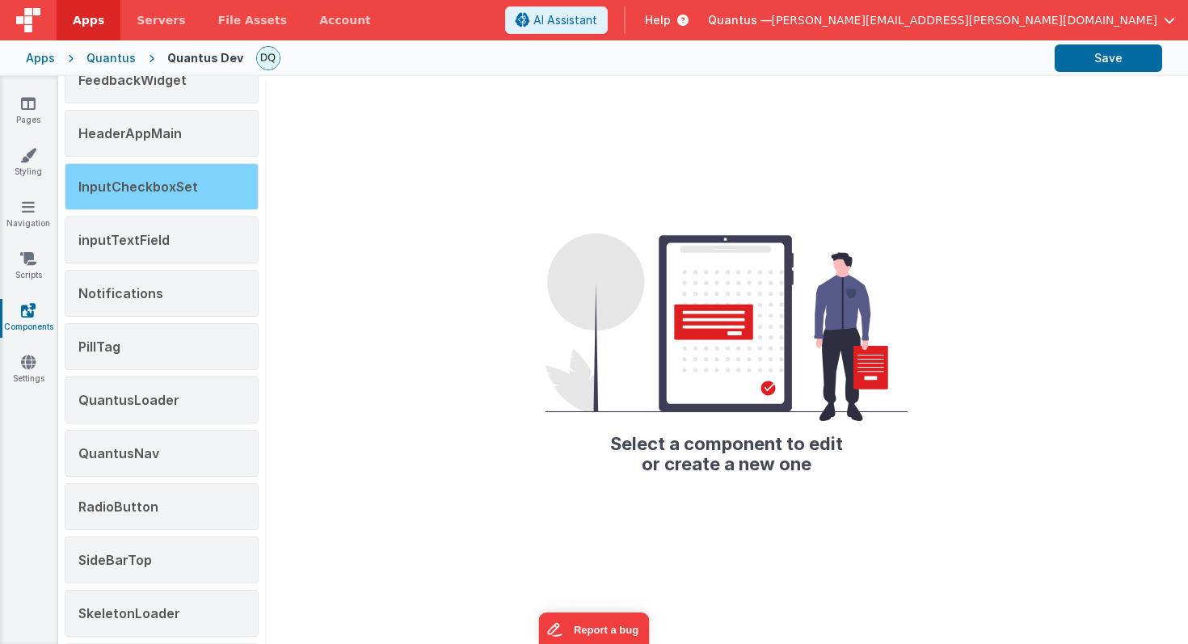
scroll to position [284, 0]
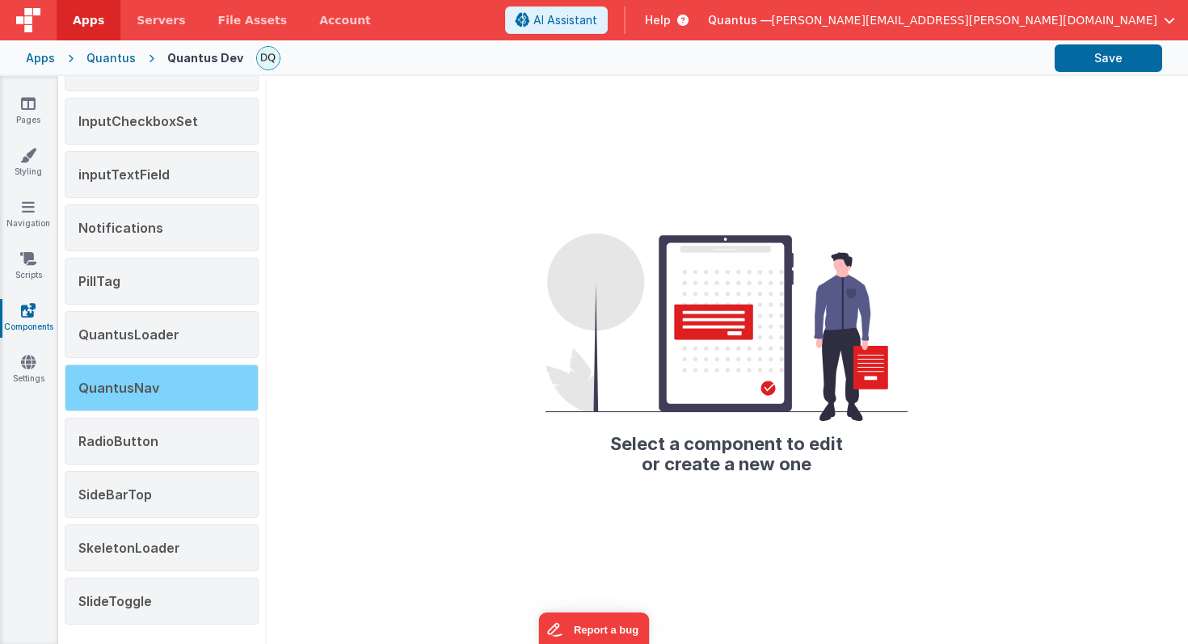
click at [140, 395] on span "QuantusNav" at bounding box center [118, 388] width 81 height 16
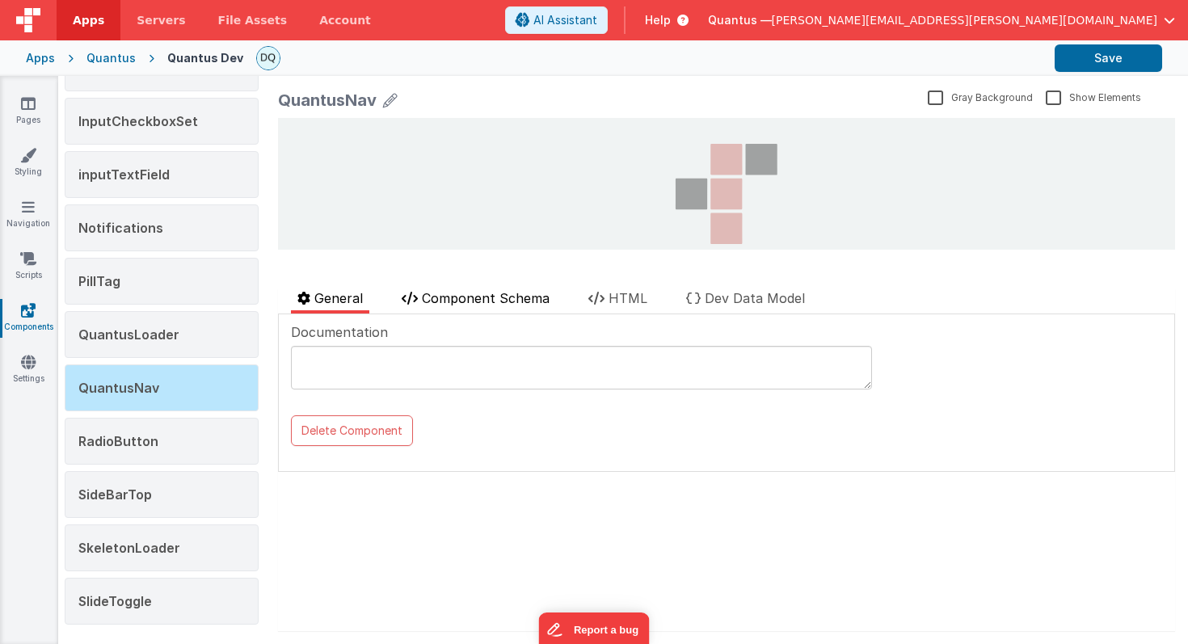
scroll to position [0, 0]
click at [466, 301] on span "Component Schema" at bounding box center [486, 298] width 128 height 16
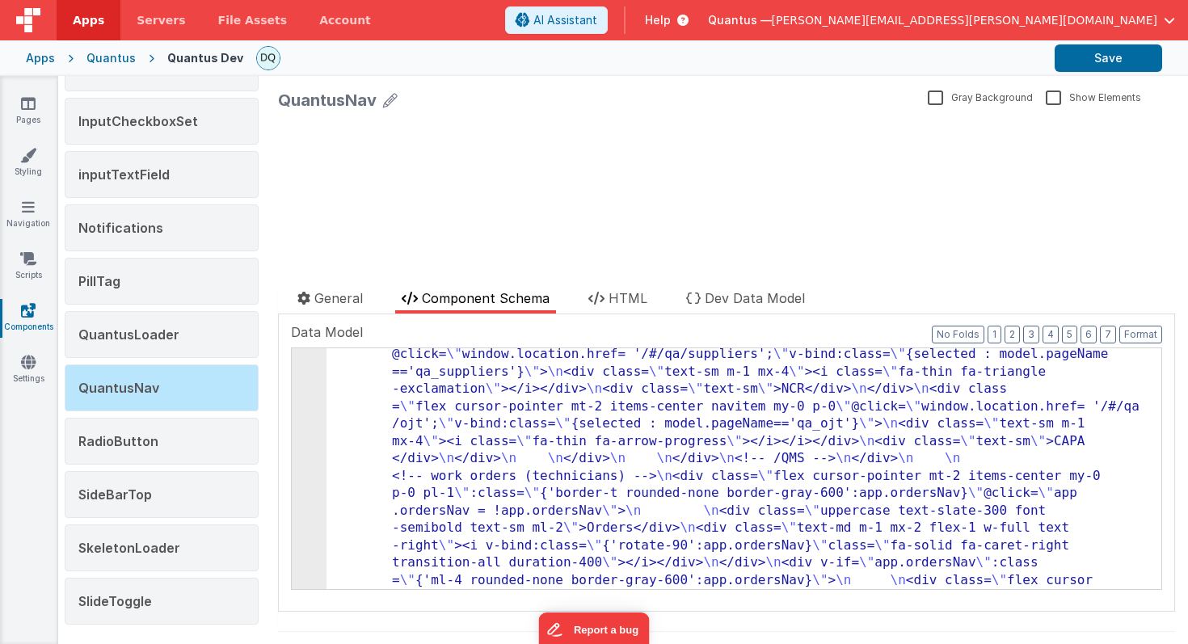
scroll to position [2313, 0]
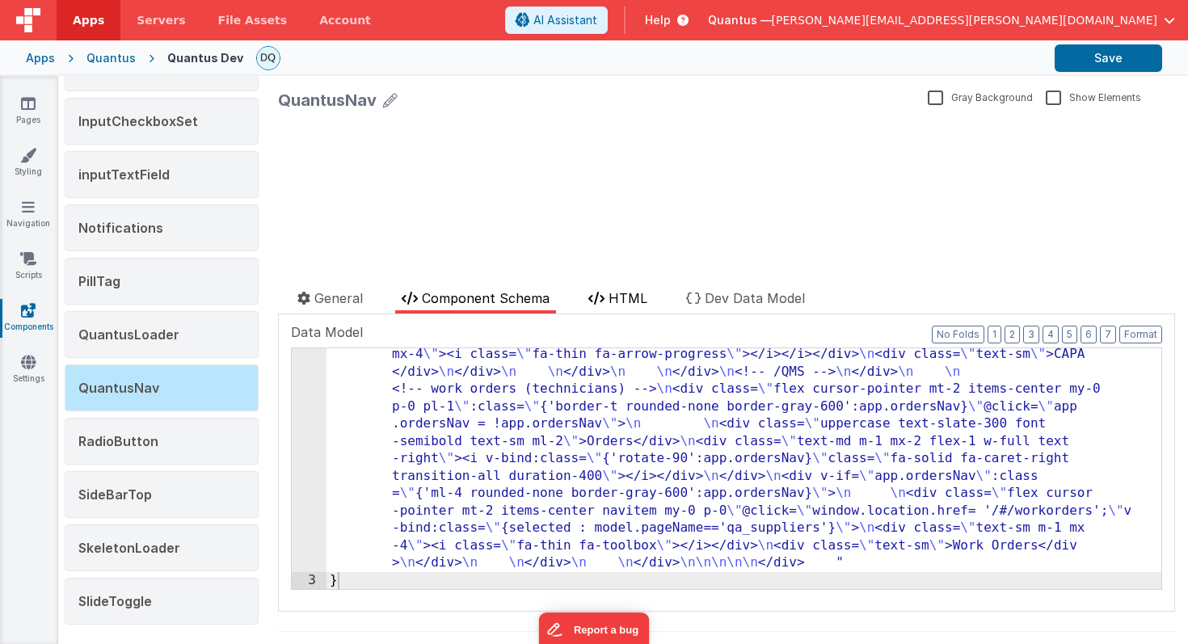
click at [622, 306] on li "HTML" at bounding box center [618, 301] width 72 height 25
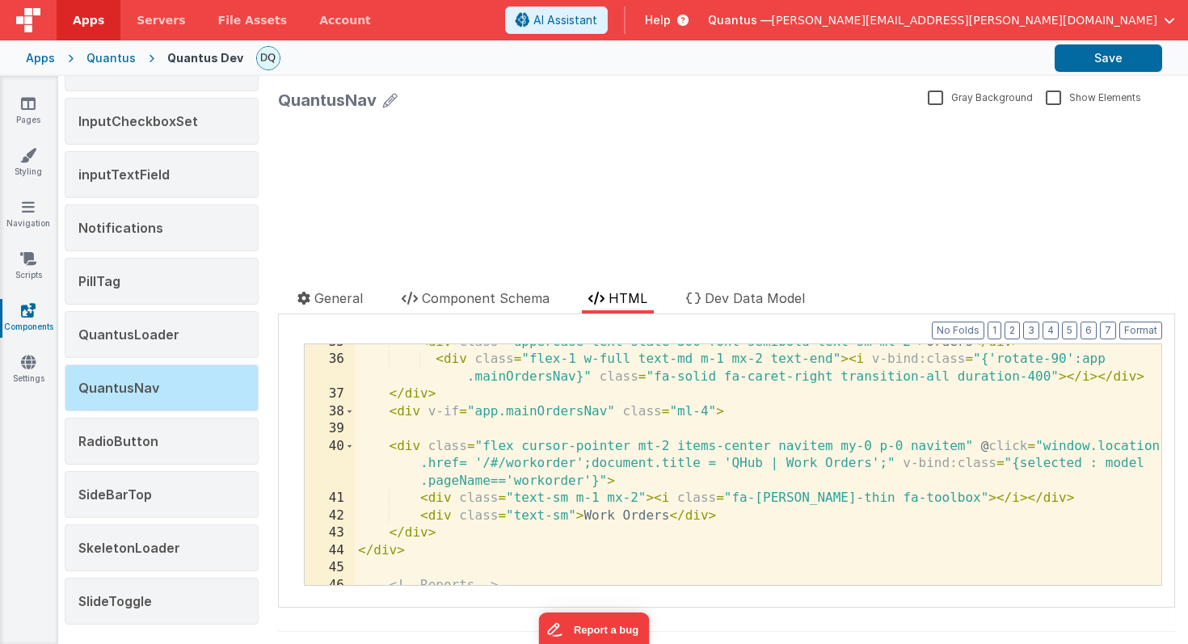
scroll to position [0, 0]
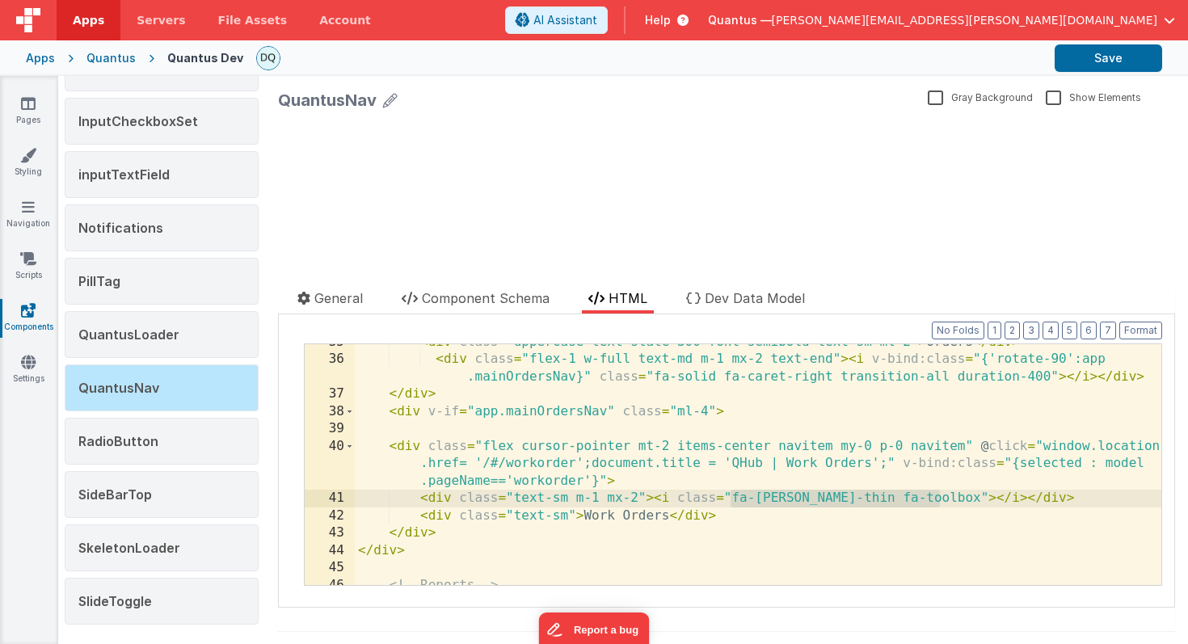
drag, startPoint x: 731, startPoint y: 499, endPoint x: 939, endPoint y: 497, distance: 208.5
click at [939, 497] on div "< div class = "uppercase text-slate-300 font-semibold text-sm ml-2" > Orders </…" at bounding box center [758, 472] width 807 height 276
click at [94, 56] on div "Quantus" at bounding box center [110, 58] width 49 height 16
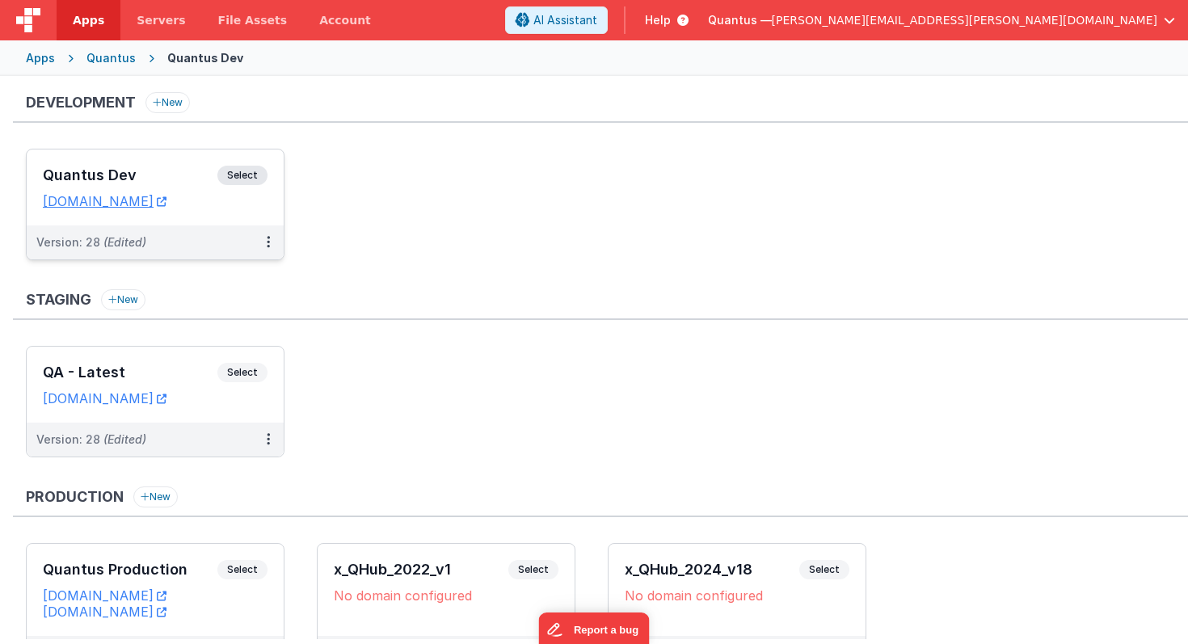
click at [145, 166] on div "Quantus Dev Select" at bounding box center [155, 179] width 225 height 27
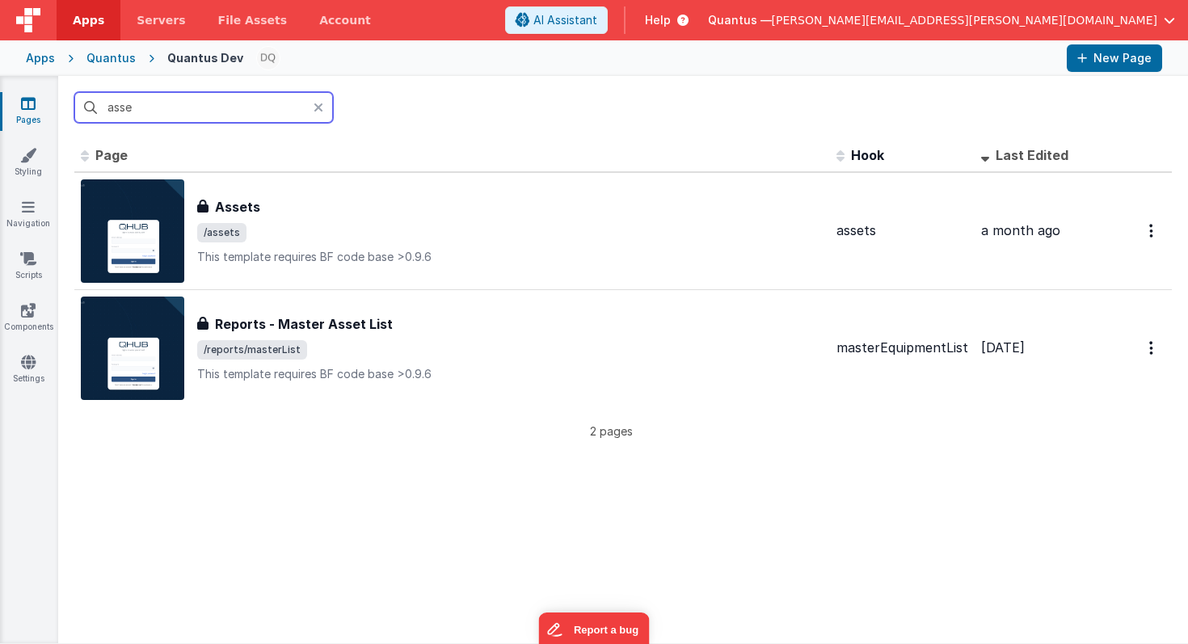
click at [232, 107] on input "asse" at bounding box center [203, 107] width 259 height 31
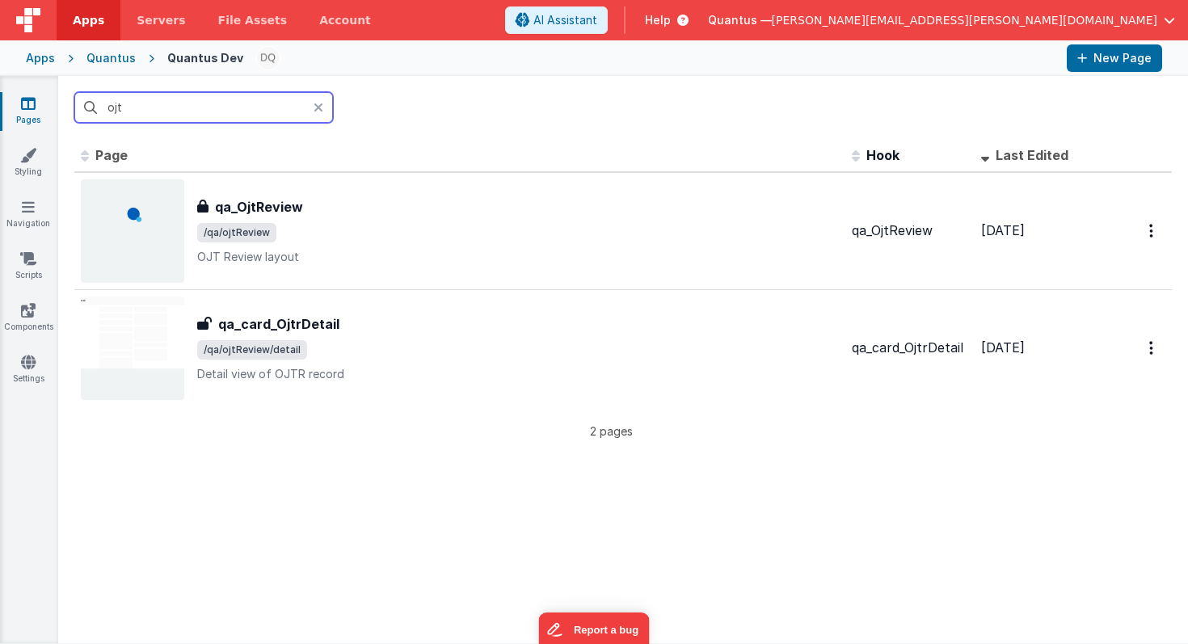
type input "ojt"
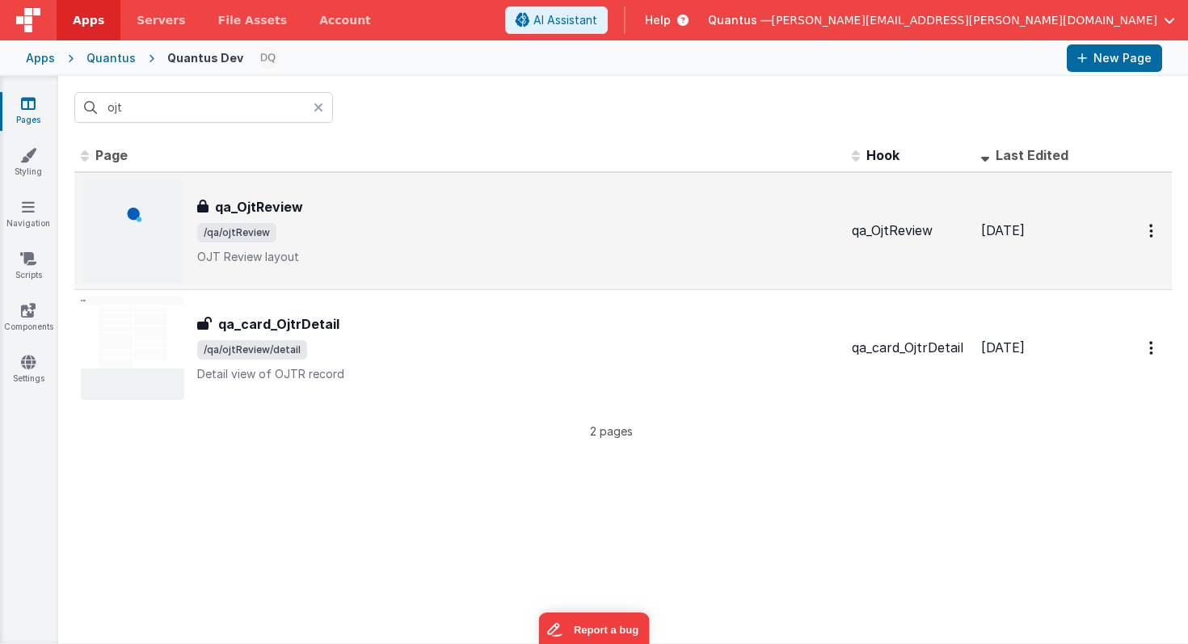
click at [485, 217] on div "qa_OjtReview qa_OjtReview /qa/ojtReview OJT Review layout" at bounding box center [518, 231] width 642 height 68
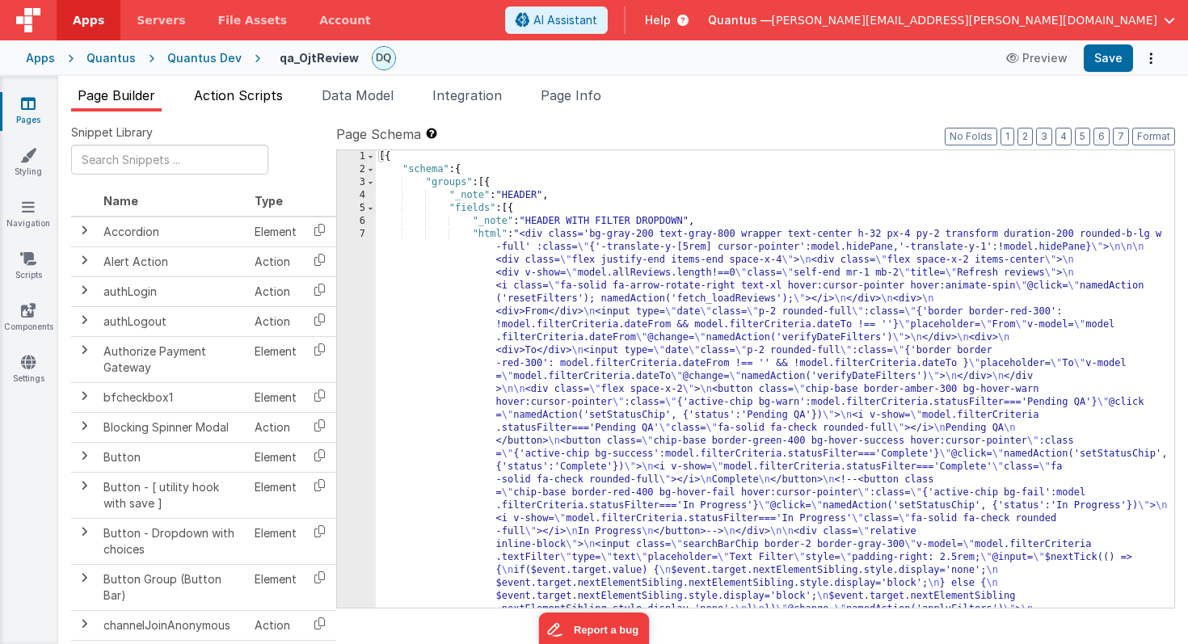
click at [272, 91] on span "Action Scripts" at bounding box center [238, 95] width 89 height 16
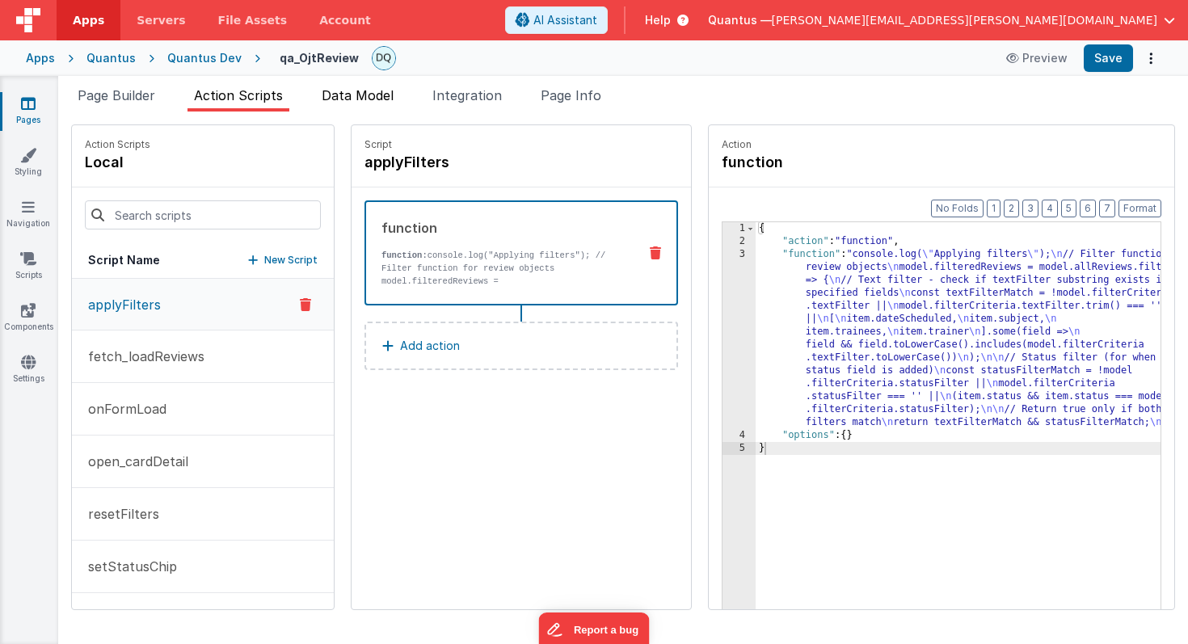
click at [391, 97] on span "Data Model" at bounding box center [358, 95] width 72 height 16
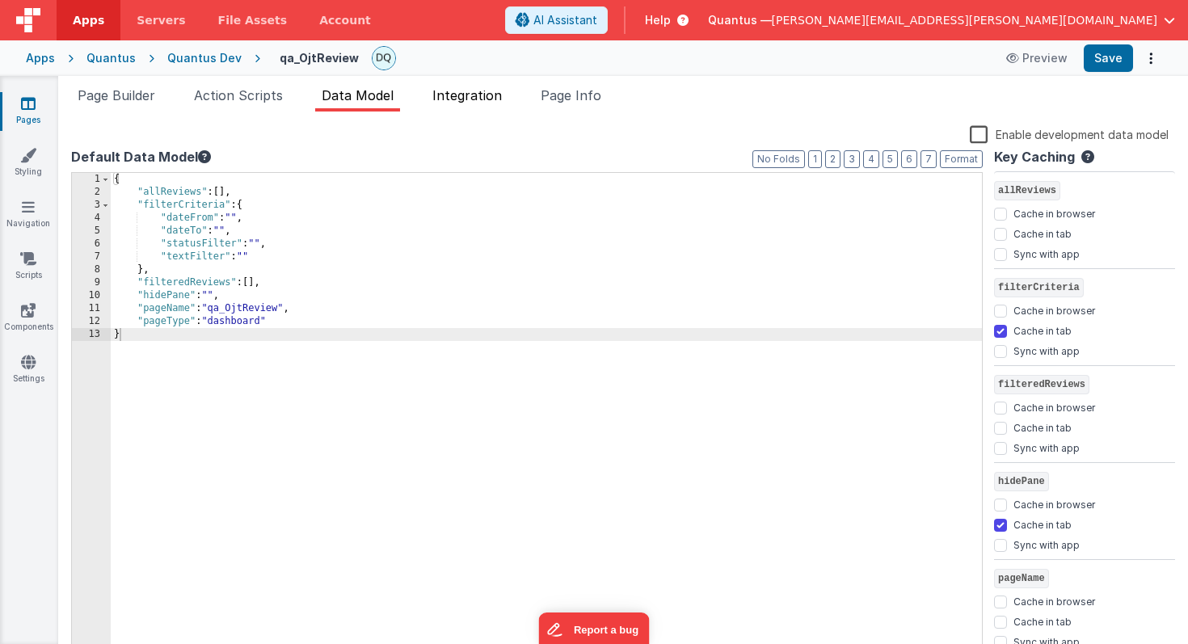
click at [466, 96] on span "Integration" at bounding box center [467, 95] width 70 height 16
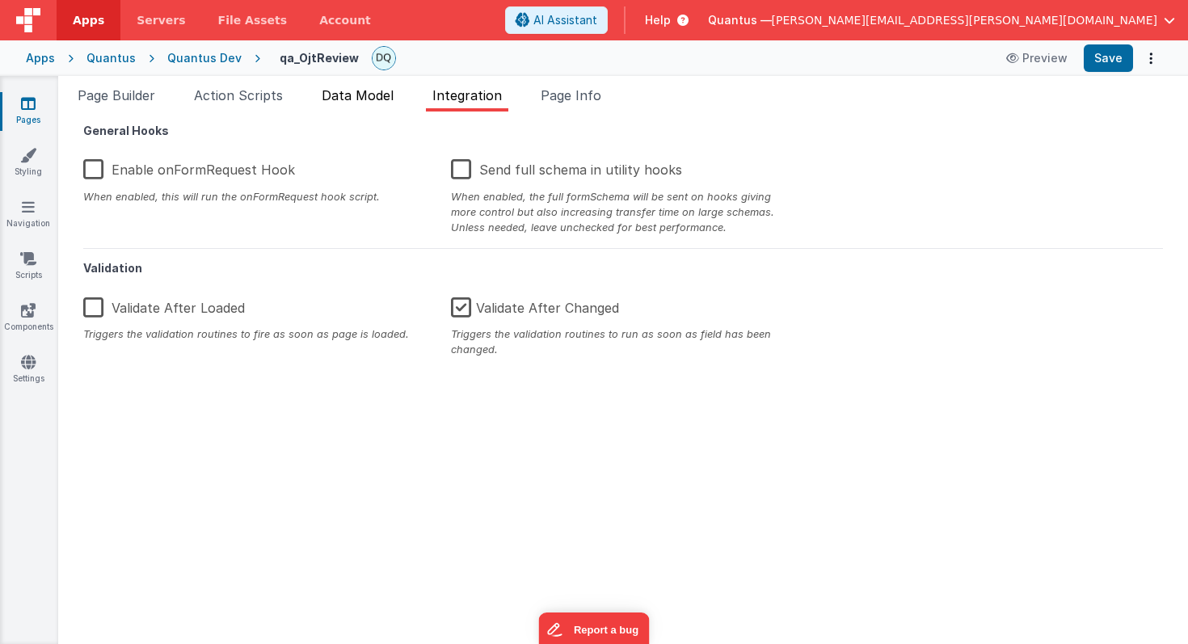
click at [369, 104] on li "Data Model" at bounding box center [357, 99] width 85 height 26
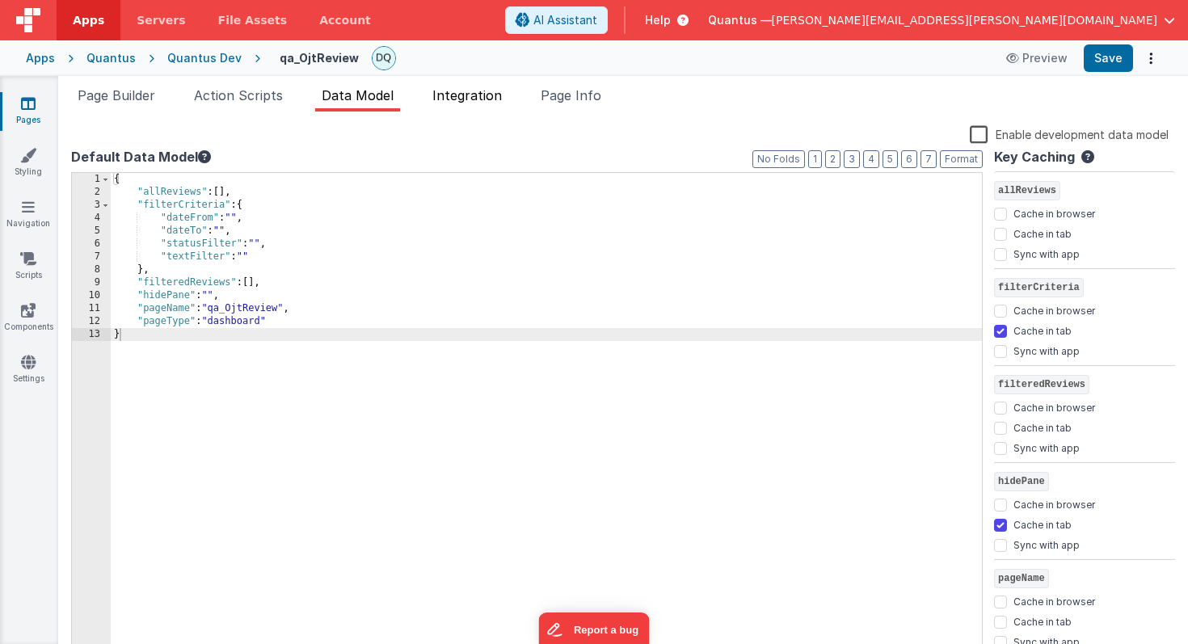
click at [456, 94] on span "Integration" at bounding box center [467, 95] width 70 height 16
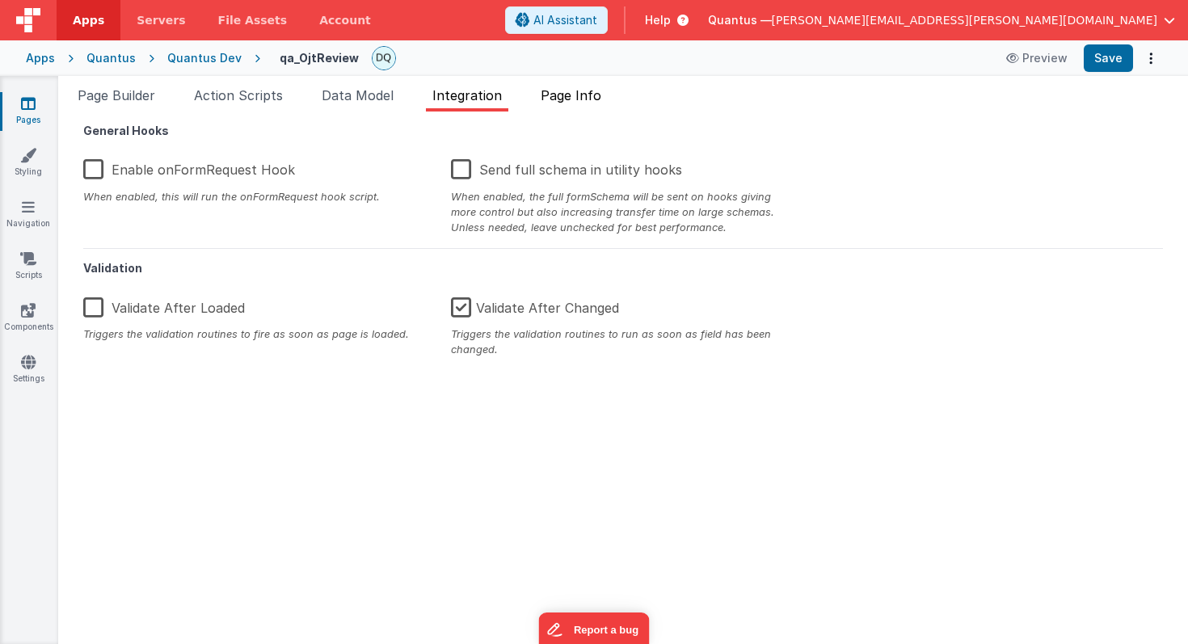
click at [564, 95] on span "Page Info" at bounding box center [571, 95] width 61 height 16
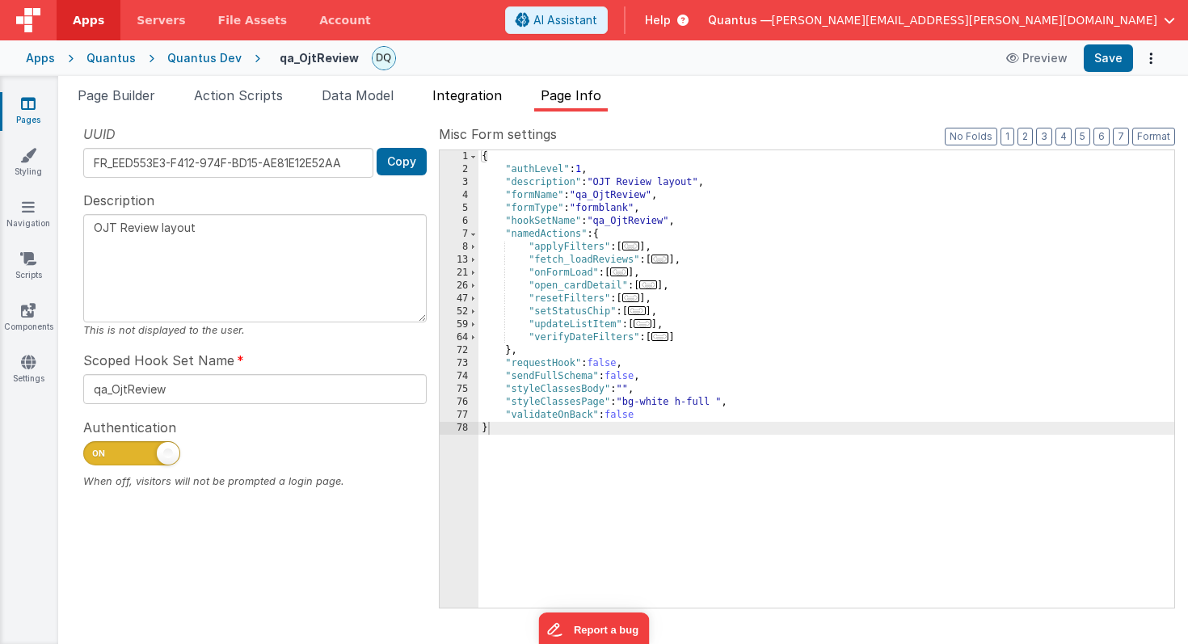
click at [487, 96] on span "Integration" at bounding box center [467, 95] width 70 height 16
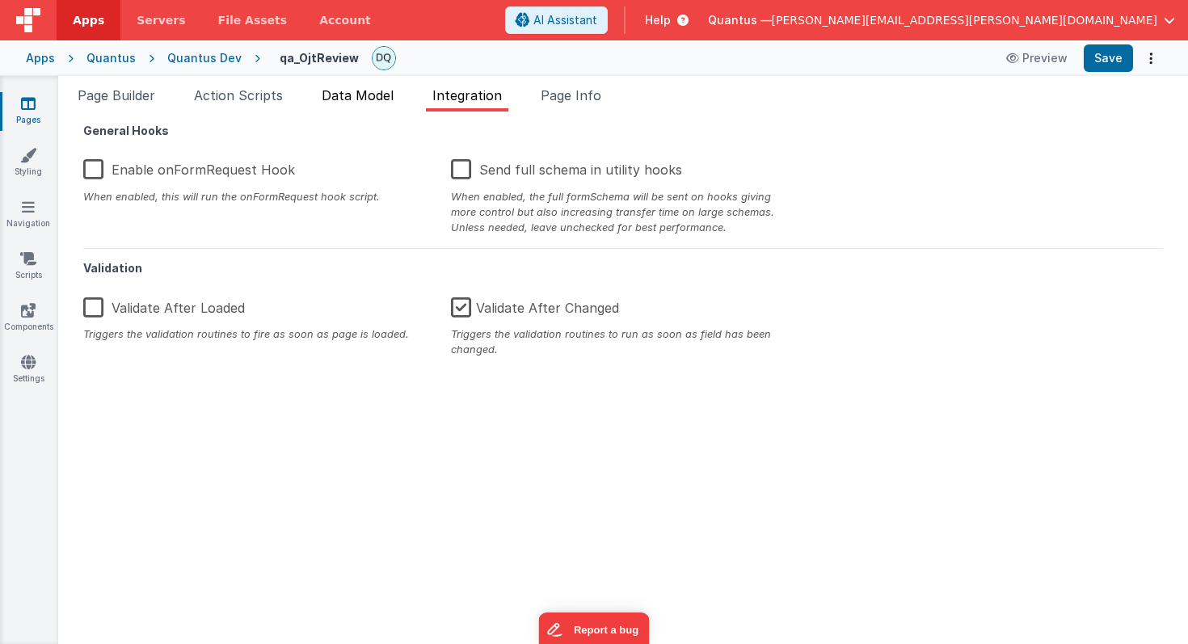
click at [371, 94] on span "Data Model" at bounding box center [358, 95] width 72 height 16
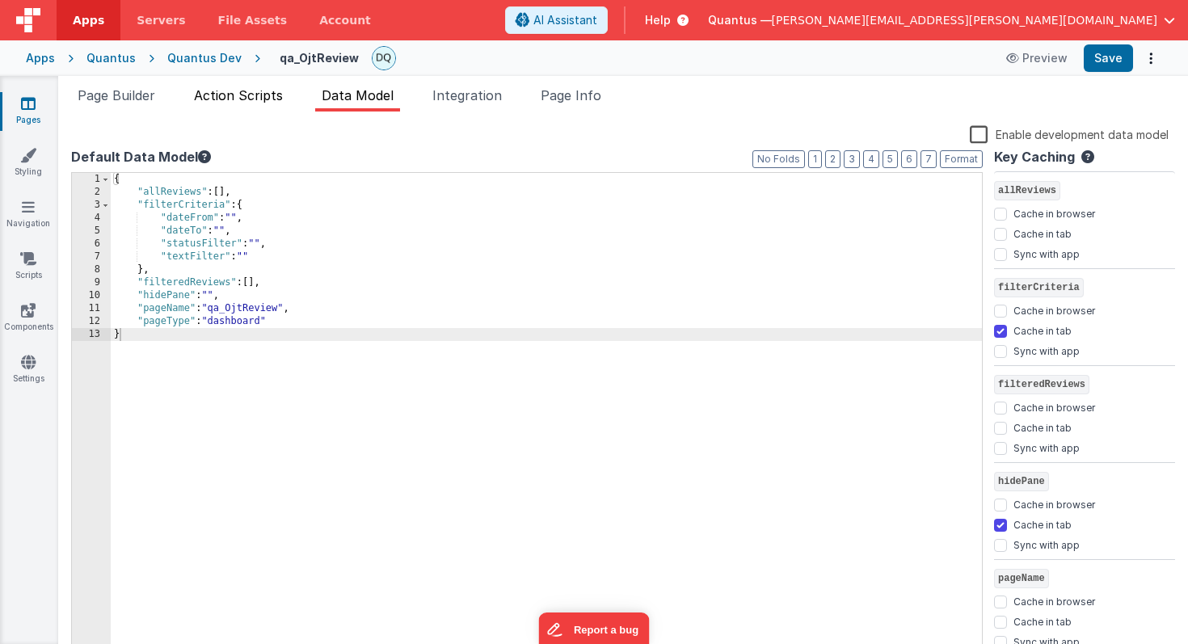
click at [242, 92] on span "Action Scripts" at bounding box center [238, 95] width 89 height 16
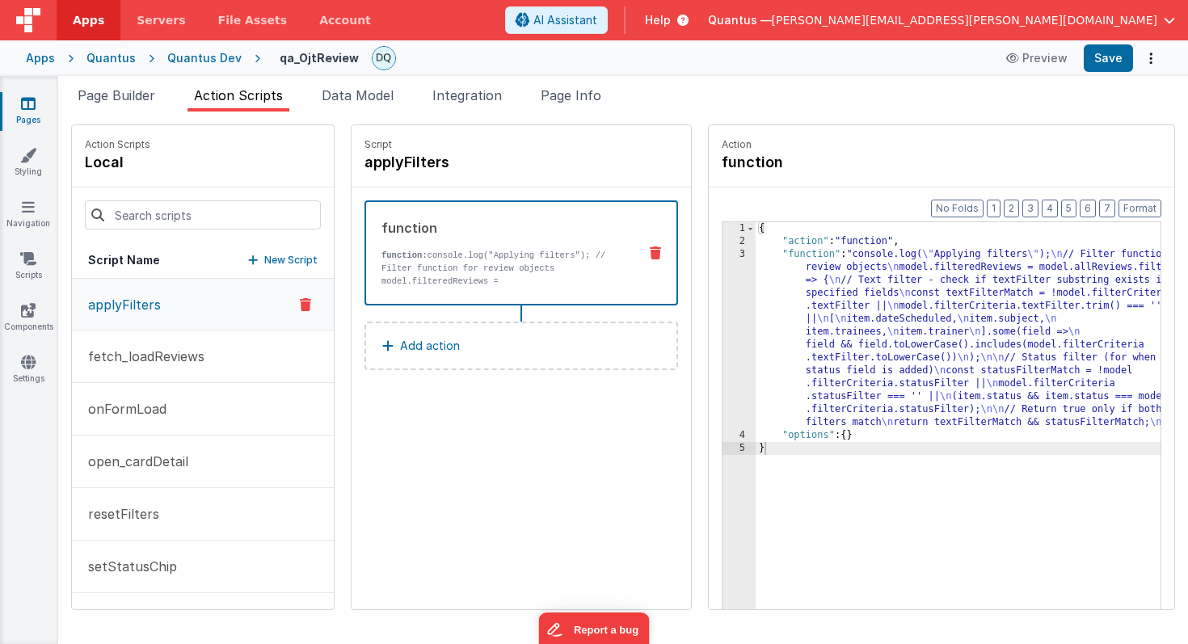
click at [188, 306] on button "applyFilters" at bounding box center [203, 305] width 262 height 52
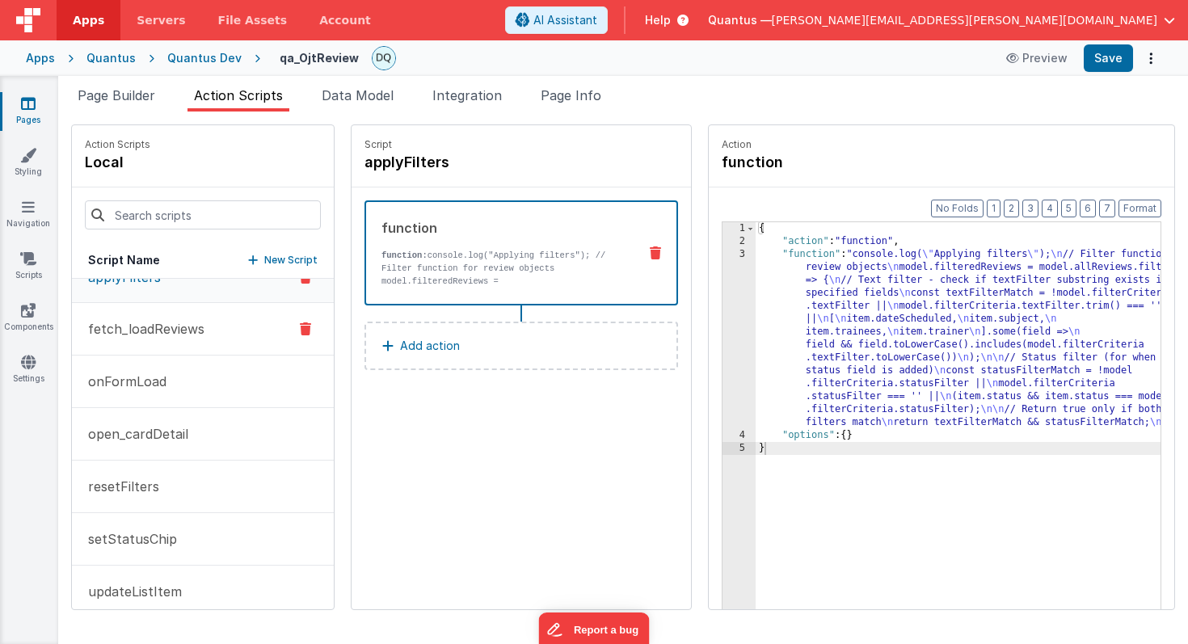
scroll to position [32, 0]
click at [185, 376] on button "onFormLoad" at bounding box center [203, 377] width 262 height 53
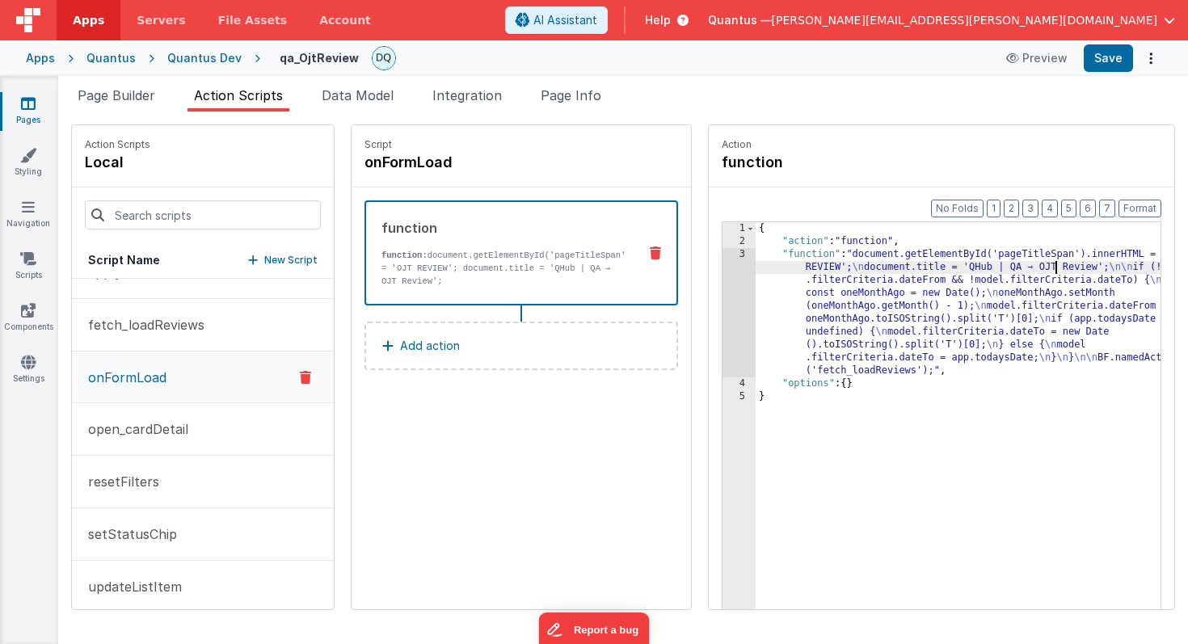
click at [1008, 267] on div "{ "action" : "function" , "function" : "document.getElementById('pageTitleSpan'…" at bounding box center [982, 453] width 453 height 463
click at [1105, 61] on button "Save" at bounding box center [1108, 57] width 49 height 27
click at [1003, 270] on div "{ "action" : "function" , "function" : "document.getElementById('pageTitleSpan'…" at bounding box center [982, 453] width 453 height 463
click at [1099, 61] on button "Save" at bounding box center [1108, 57] width 49 height 27
click at [110, 56] on div "Quantus" at bounding box center [110, 58] width 49 height 16
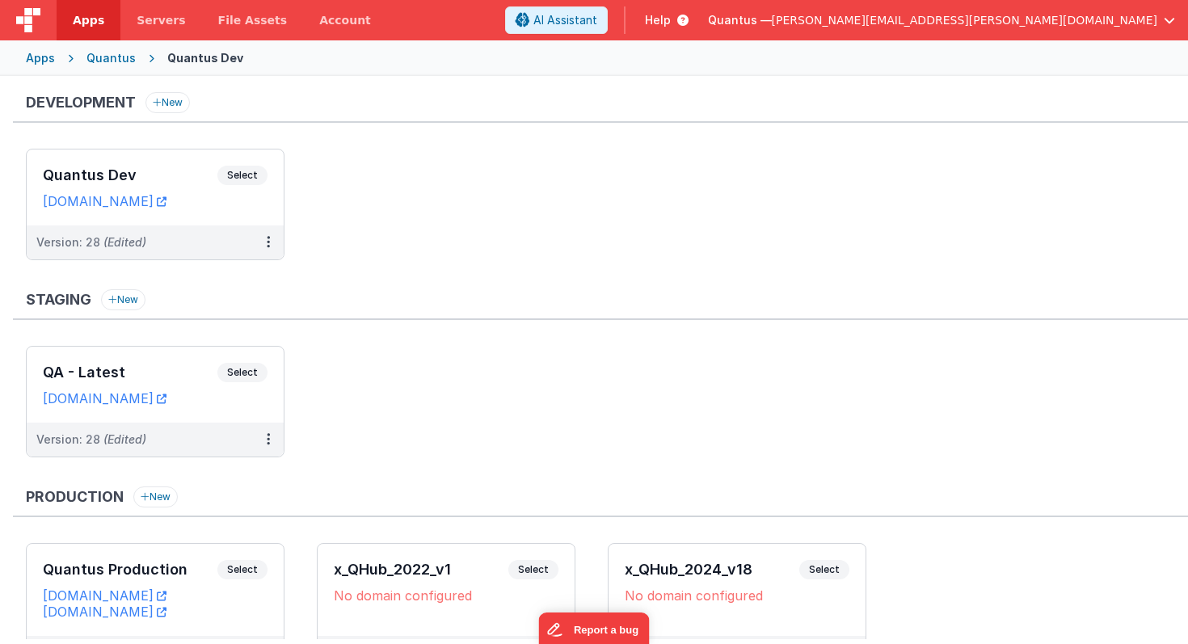
click at [41, 57] on div "Apps" at bounding box center [40, 58] width 29 height 16
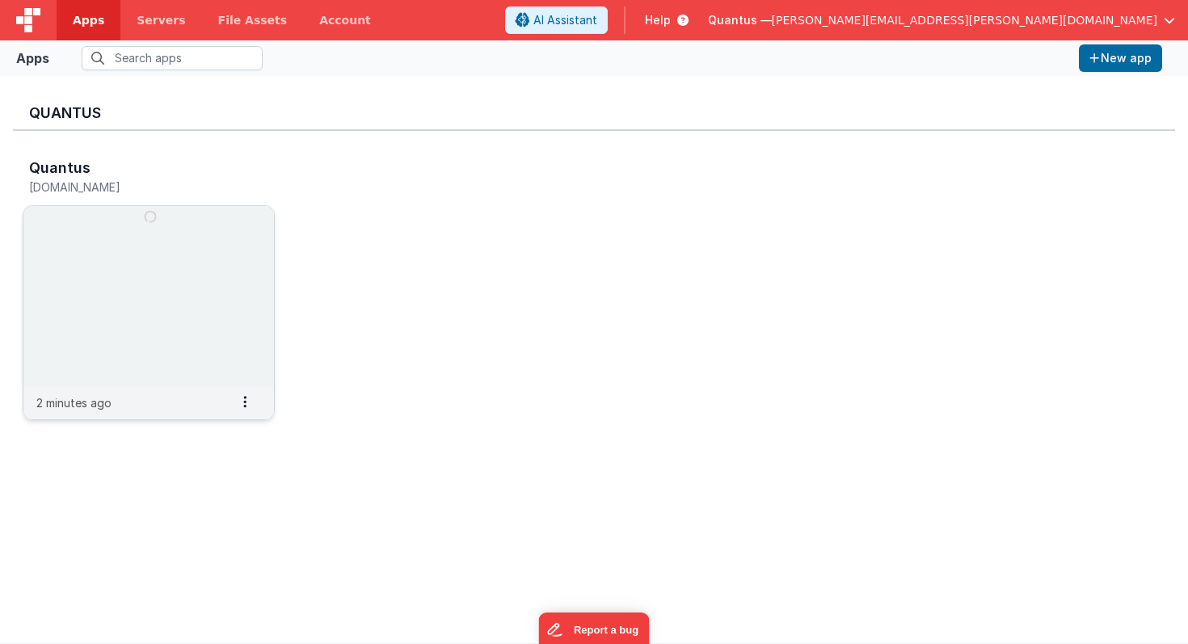
click at [205, 251] on img at bounding box center [148, 296] width 251 height 181
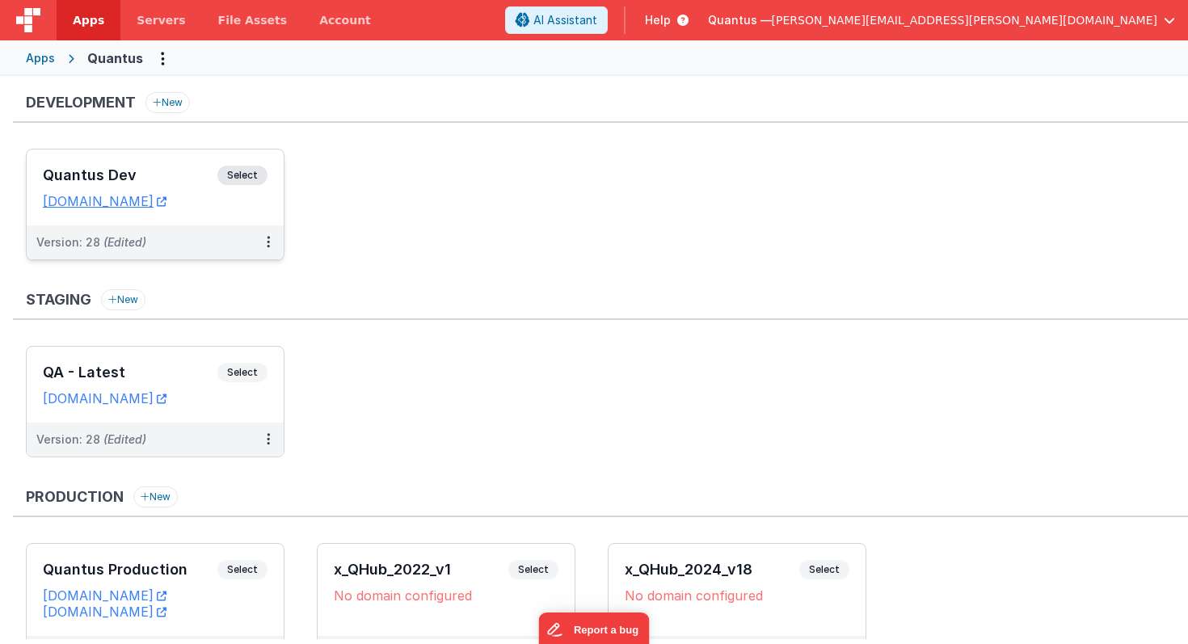
click at [222, 242] on div "Version: 28 (Edited)" at bounding box center [144, 242] width 217 height 16
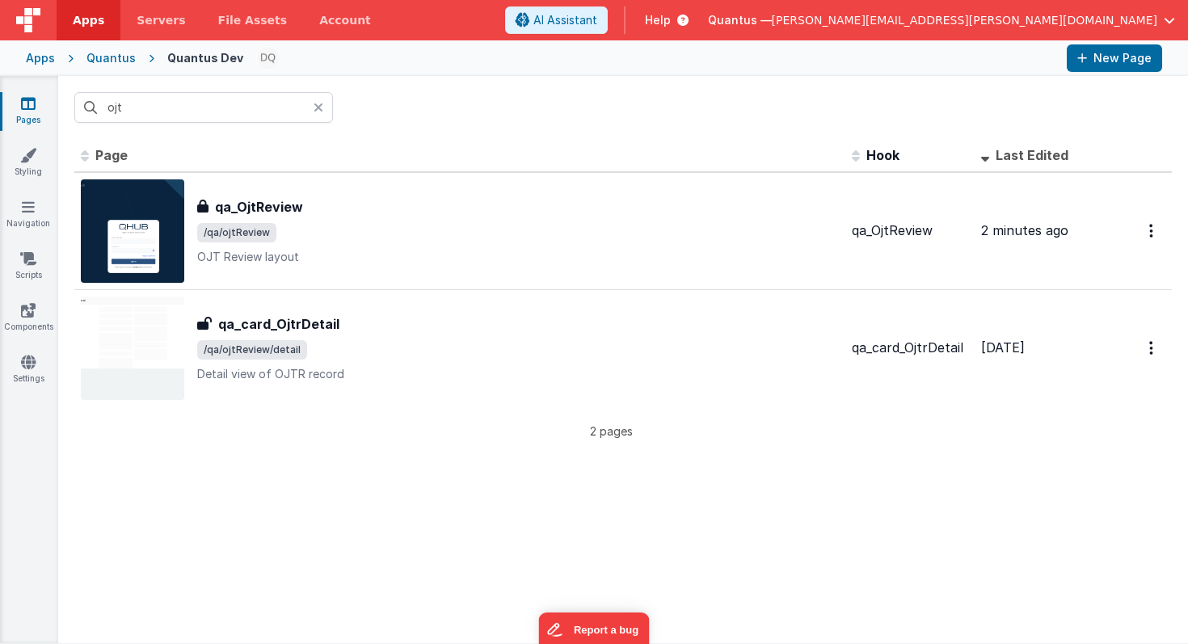
click at [318, 107] on icon at bounding box center [319, 107] width 10 height 13
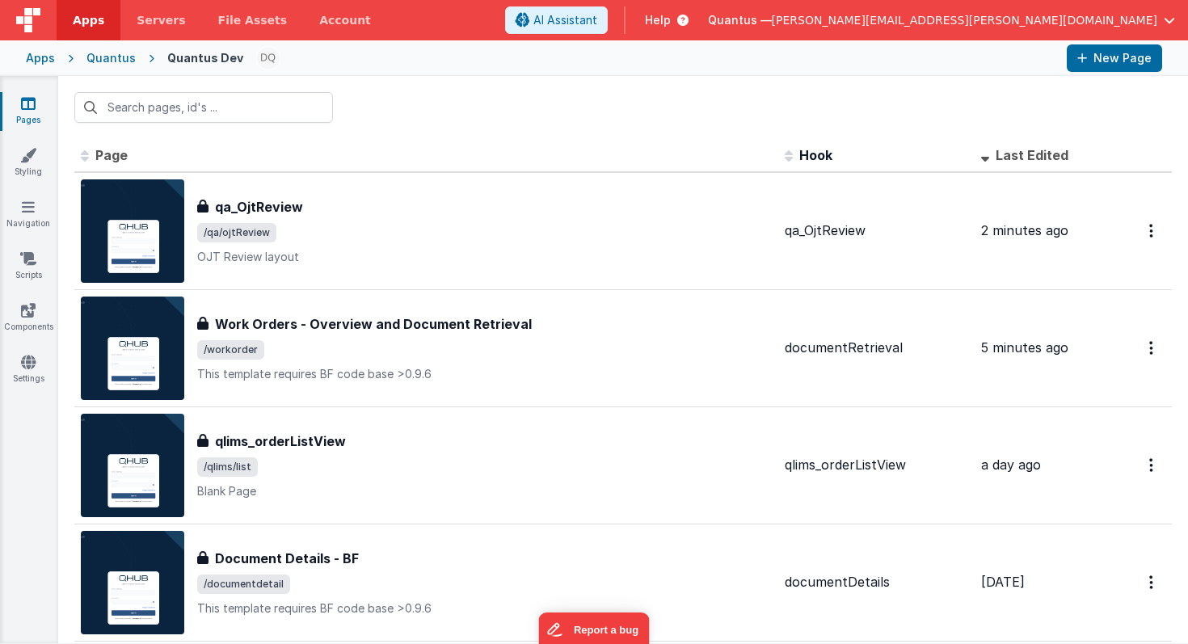
click at [113, 57] on div "Quantus" at bounding box center [110, 58] width 49 height 16
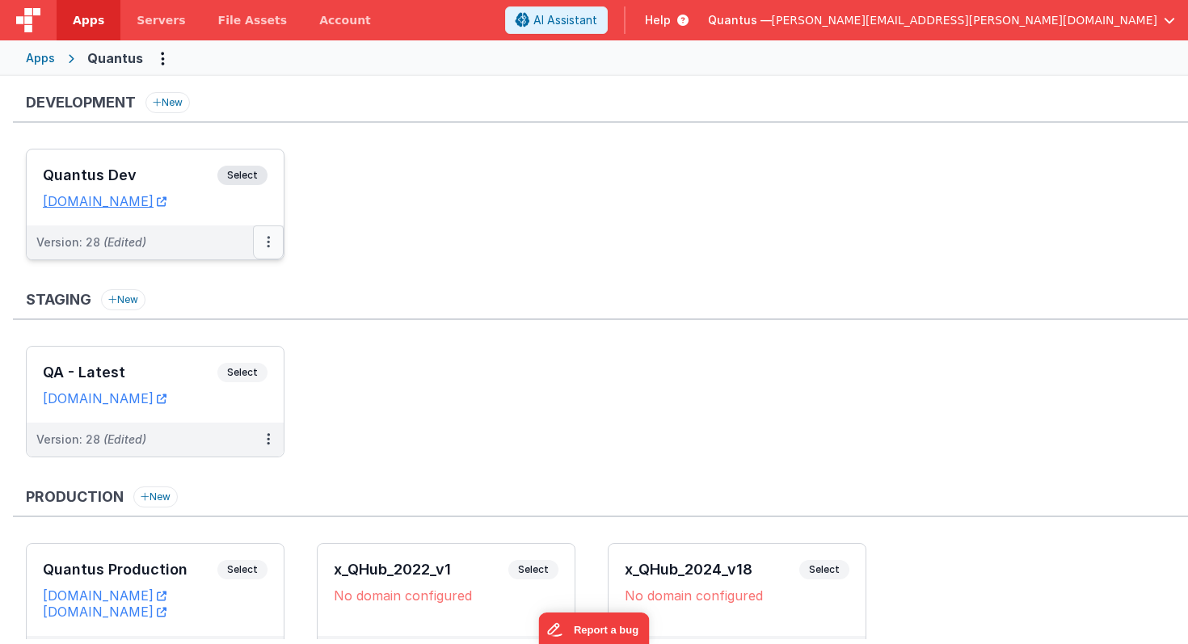
click at [267, 242] on icon at bounding box center [268, 242] width 3 height 1
click at [209, 363] on link "Rollback" at bounding box center [212, 366] width 142 height 29
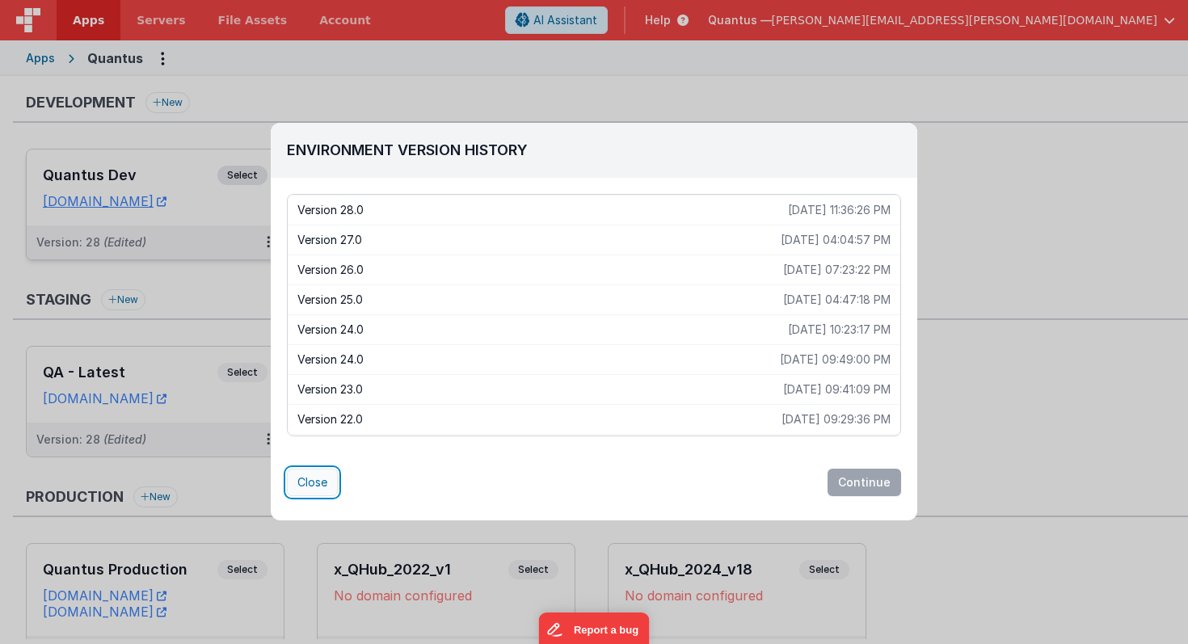
click at [317, 482] on button "Close" at bounding box center [312, 482] width 51 height 27
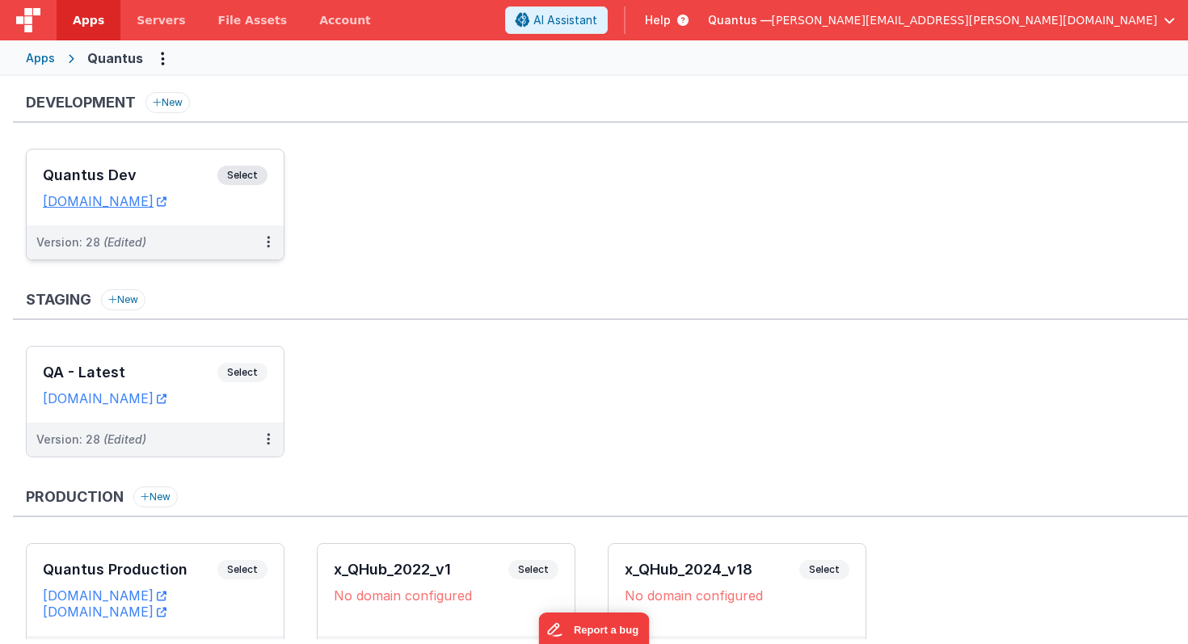
click at [175, 175] on h3 "Quantus Dev" at bounding box center [130, 175] width 175 height 16
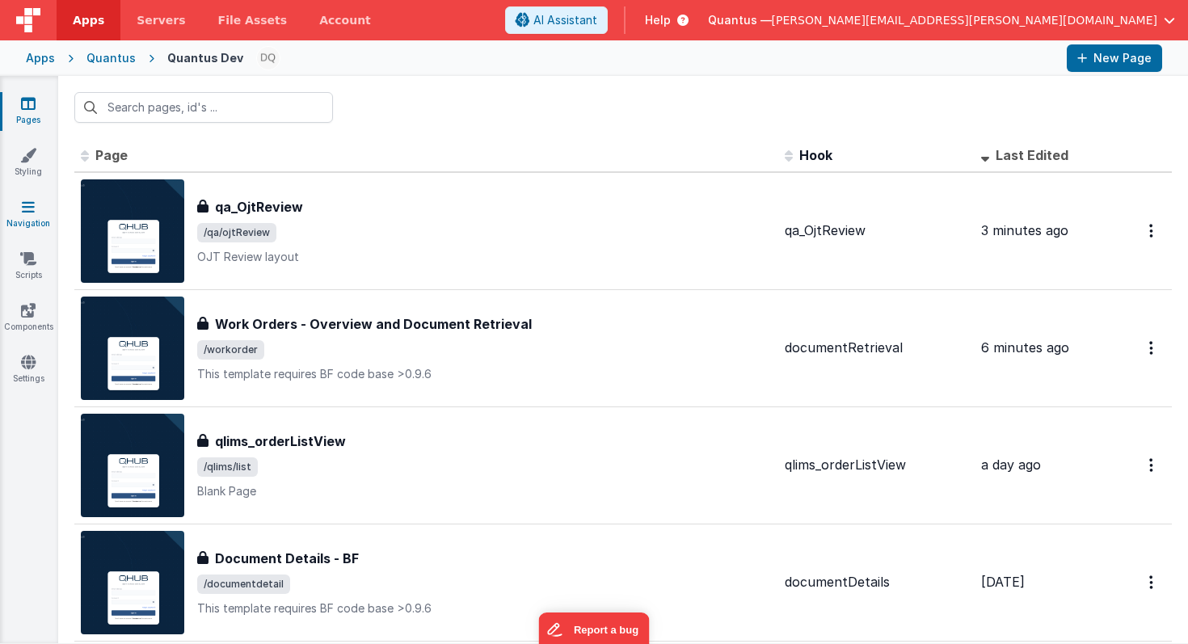
click at [25, 213] on icon at bounding box center [28, 207] width 13 height 16
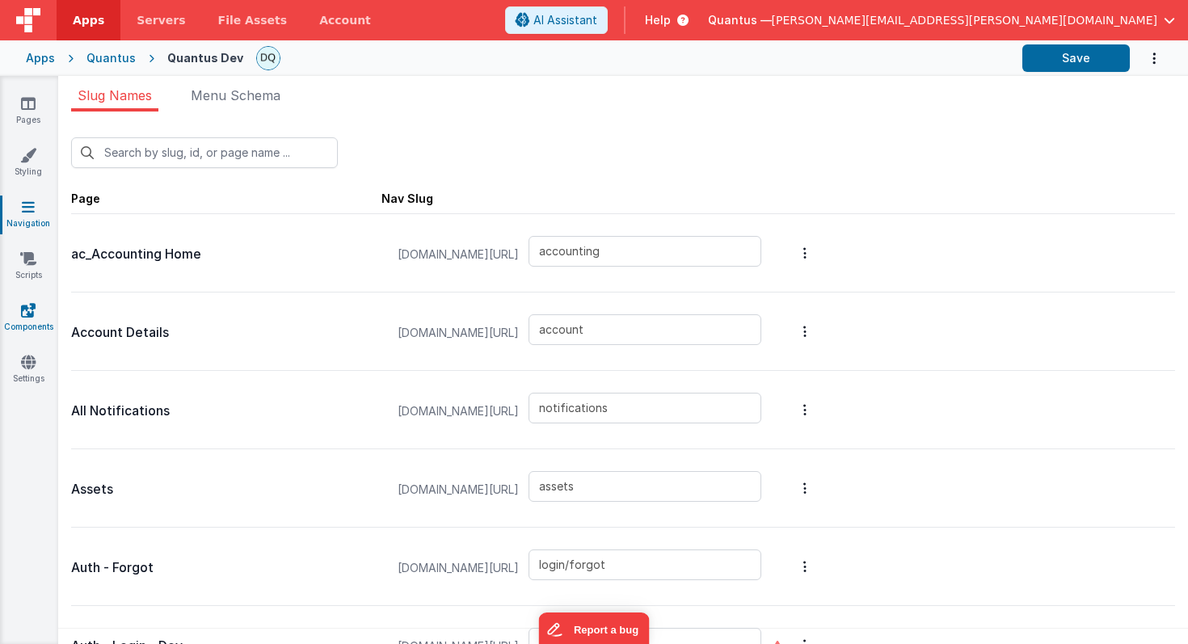
click at [27, 322] on link "Components" at bounding box center [28, 318] width 58 height 32
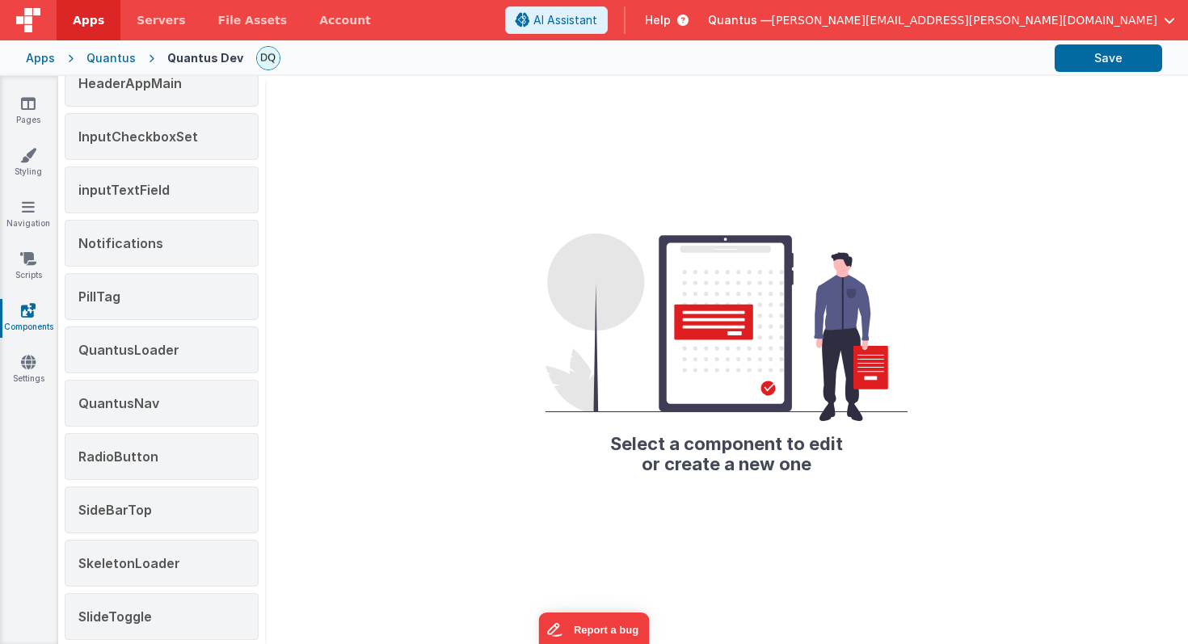
scroll to position [273, 0]
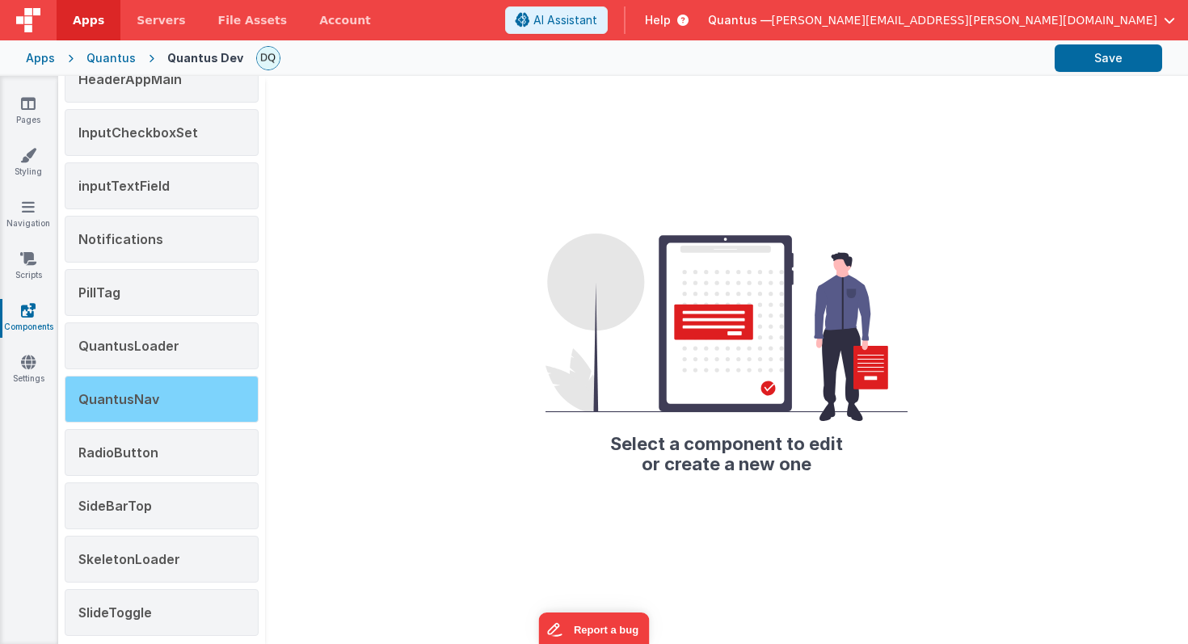
click at [175, 397] on div "QuantusNav" at bounding box center [162, 399] width 194 height 47
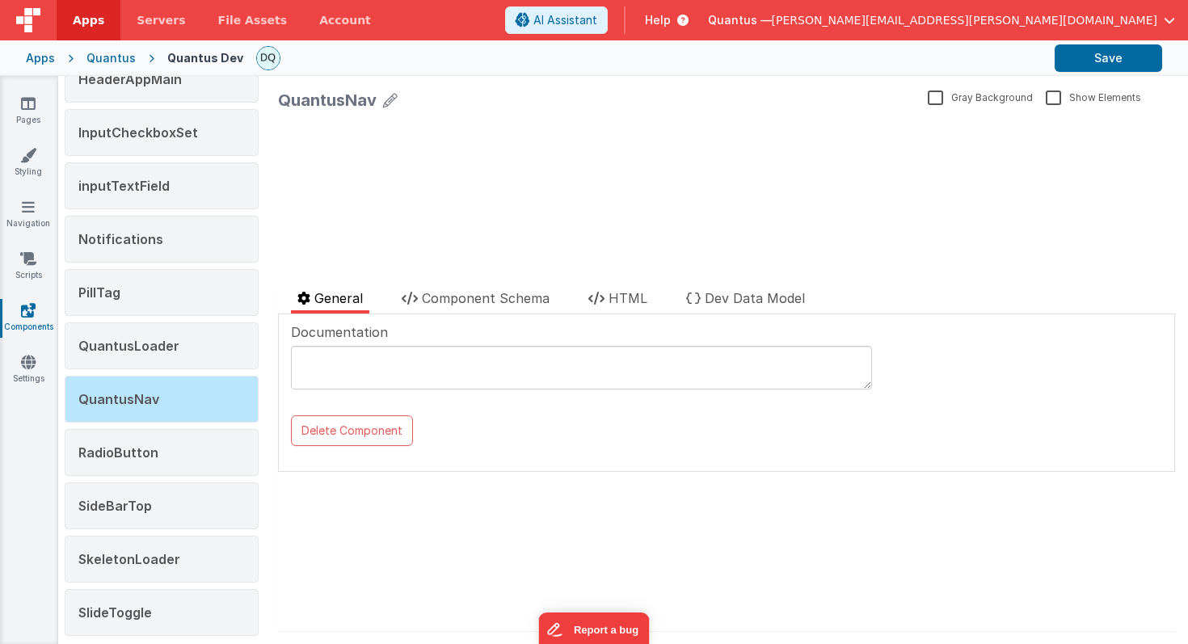
scroll to position [0, 0]
click at [525, 297] on span "Component Schema" at bounding box center [486, 298] width 128 height 16
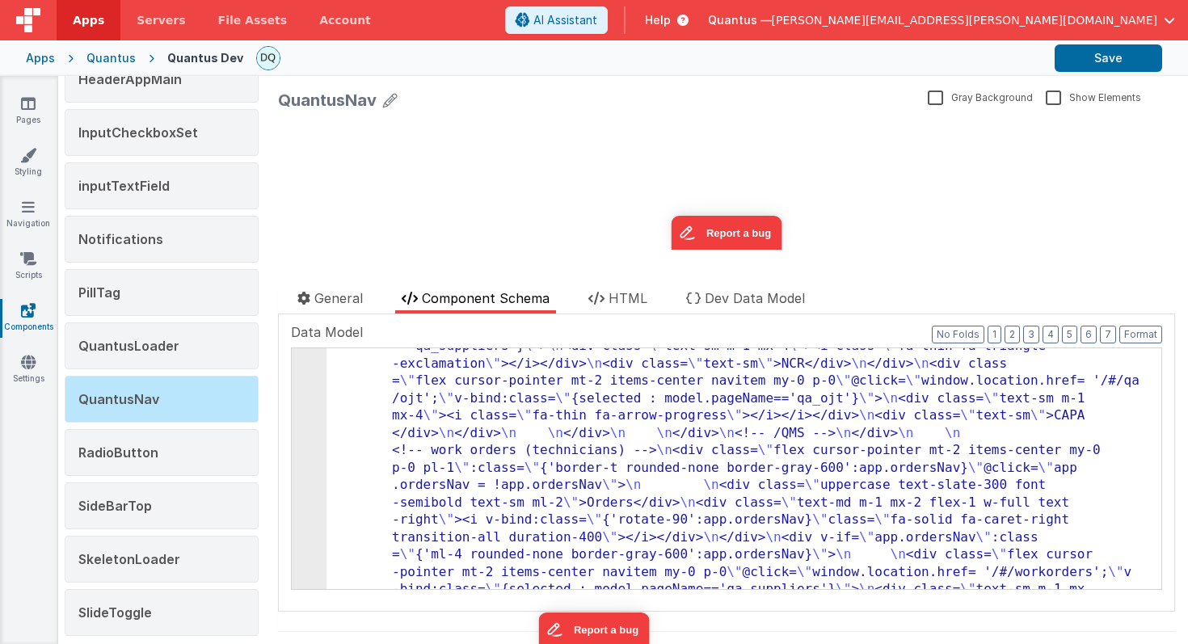
scroll to position [2313, 0]
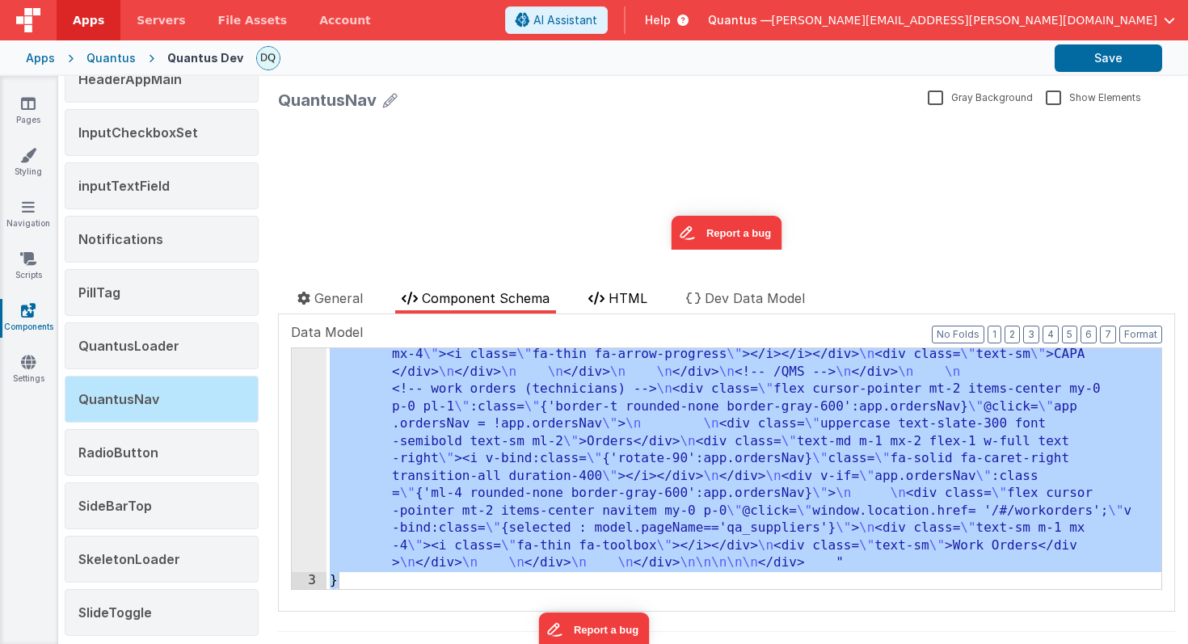
click at [629, 293] on span "HTML" at bounding box center [628, 298] width 39 height 16
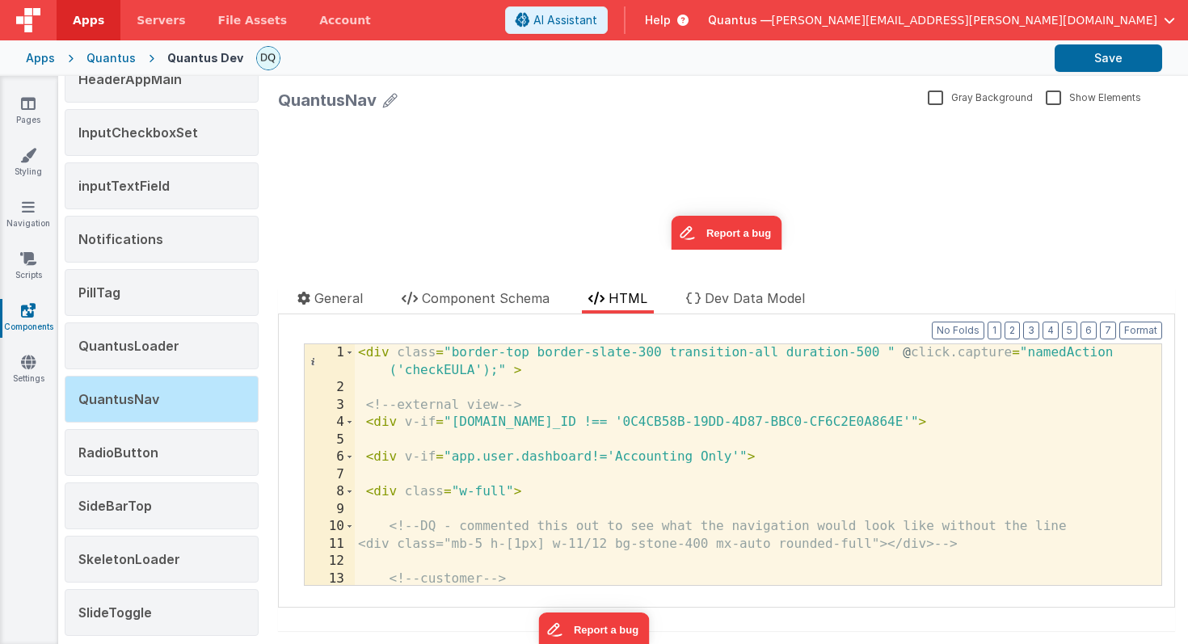
click at [573, 396] on div "< div class = "border-top border-slate-300 transition-all duration-500 " @ clic…" at bounding box center [758, 490] width 807 height 293
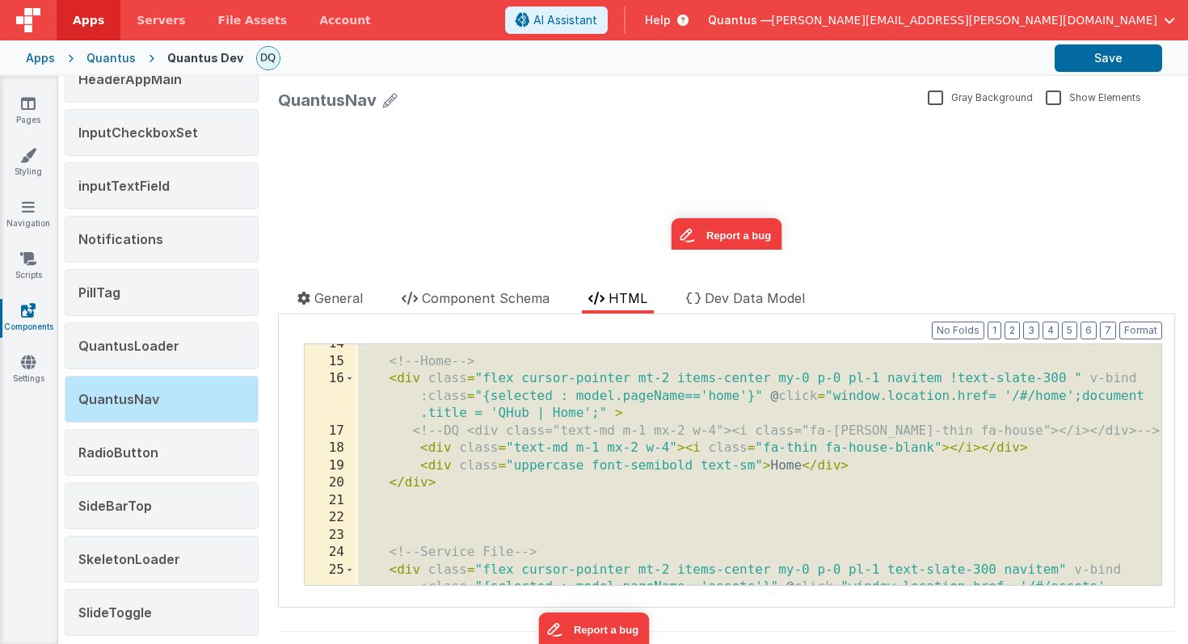
scroll to position [284, 0]
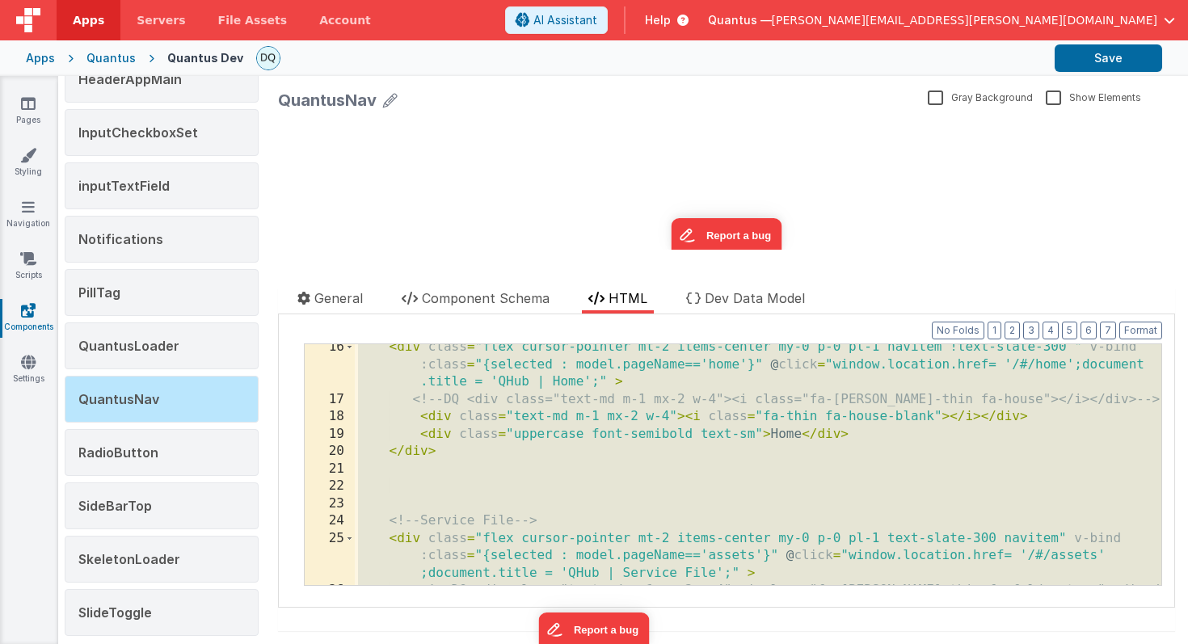
click at [410, 386] on div "< div class = "flex cursor-pointer mt-2 items-center my-0 p-0 pl-1 navitem !tex…" at bounding box center [758, 503] width 807 height 328
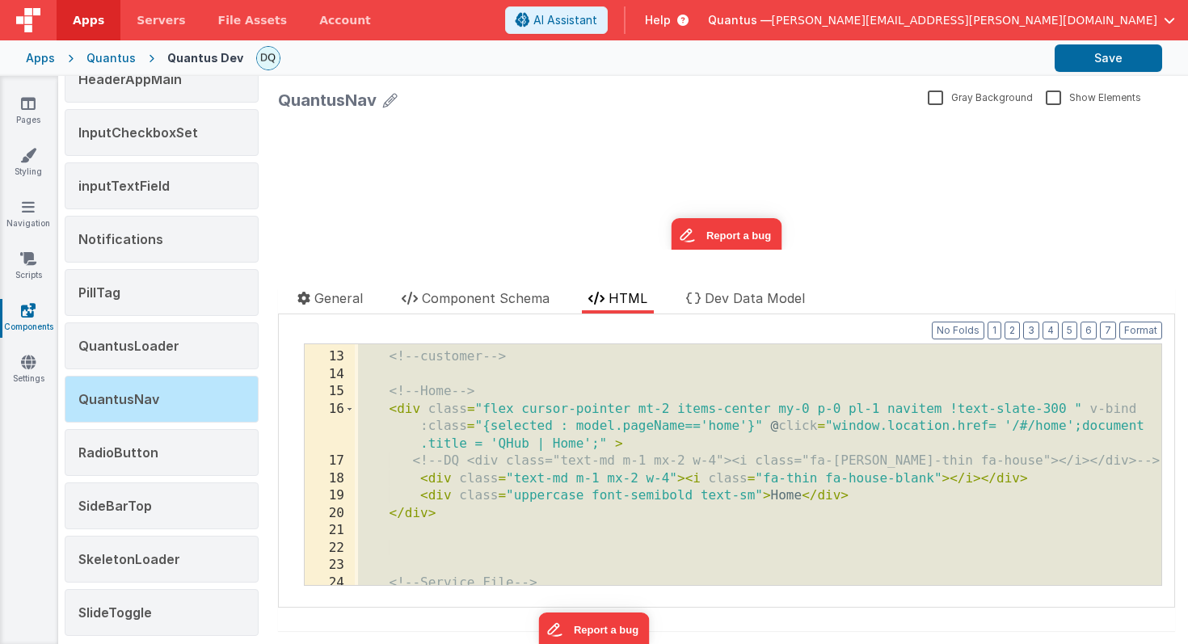
scroll to position [221, 0]
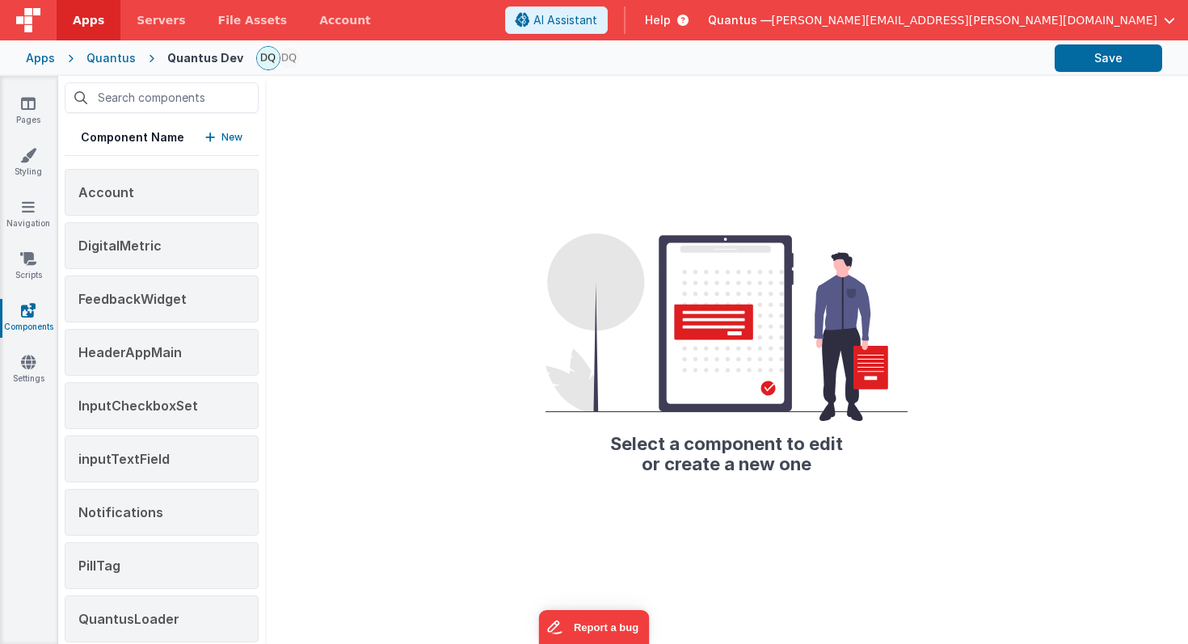
click at [112, 55] on div "Quantus" at bounding box center [110, 58] width 49 height 16
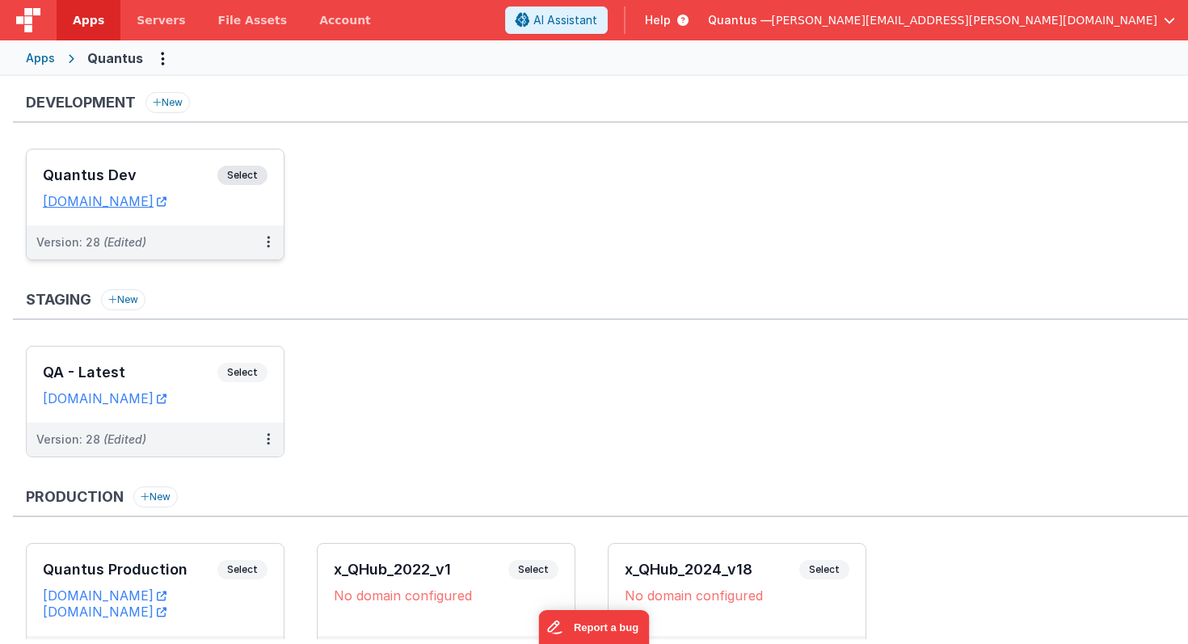
click at [151, 163] on div "Quantus Dev Select URLs quantusdev.fmbetterforms.com" at bounding box center [155, 188] width 257 height 76
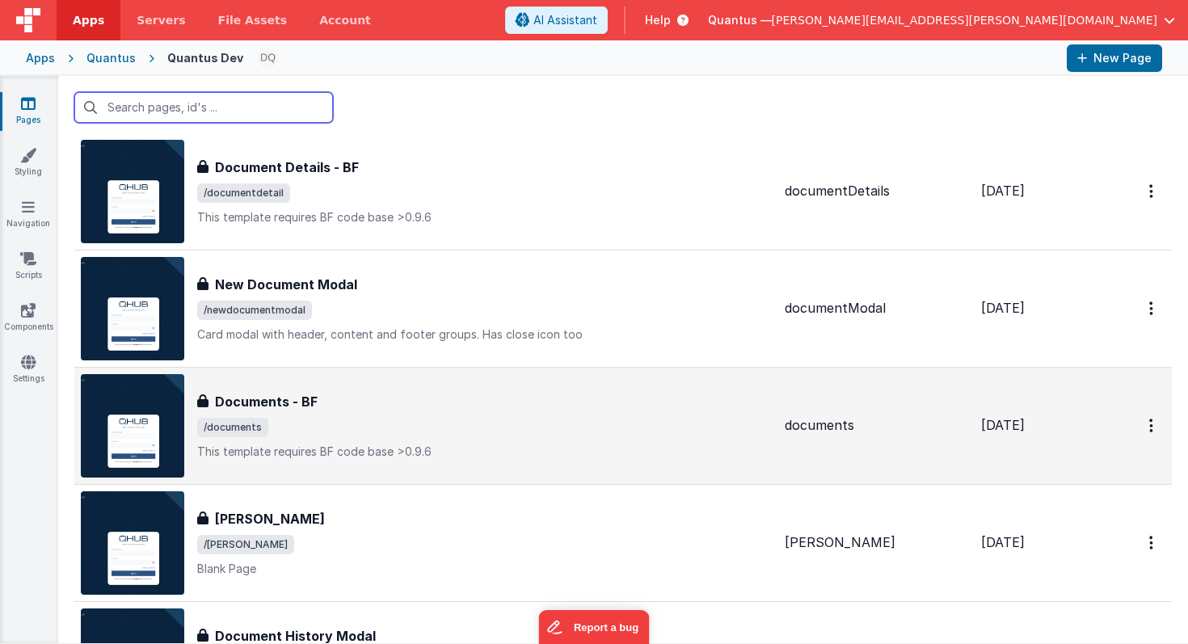
scroll to position [165, 0]
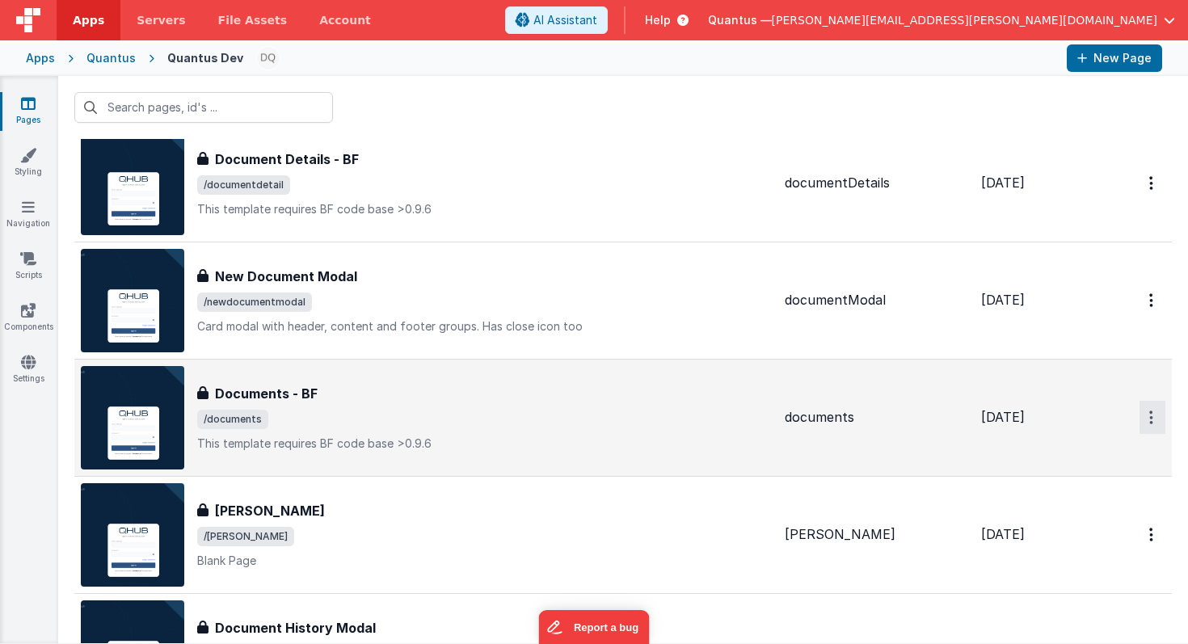
click at [1149, 421] on icon "Options" at bounding box center [1151, 418] width 4 height 14
click at [1098, 453] on link "Preview" at bounding box center [1094, 454] width 142 height 29
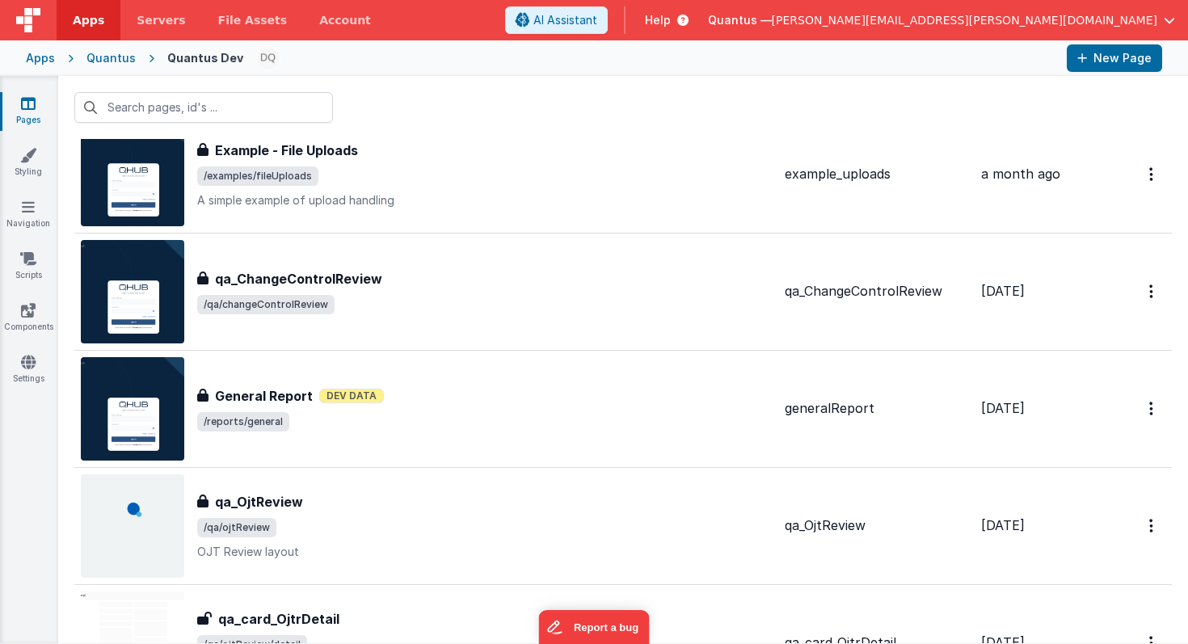
scroll to position [2750, 0]
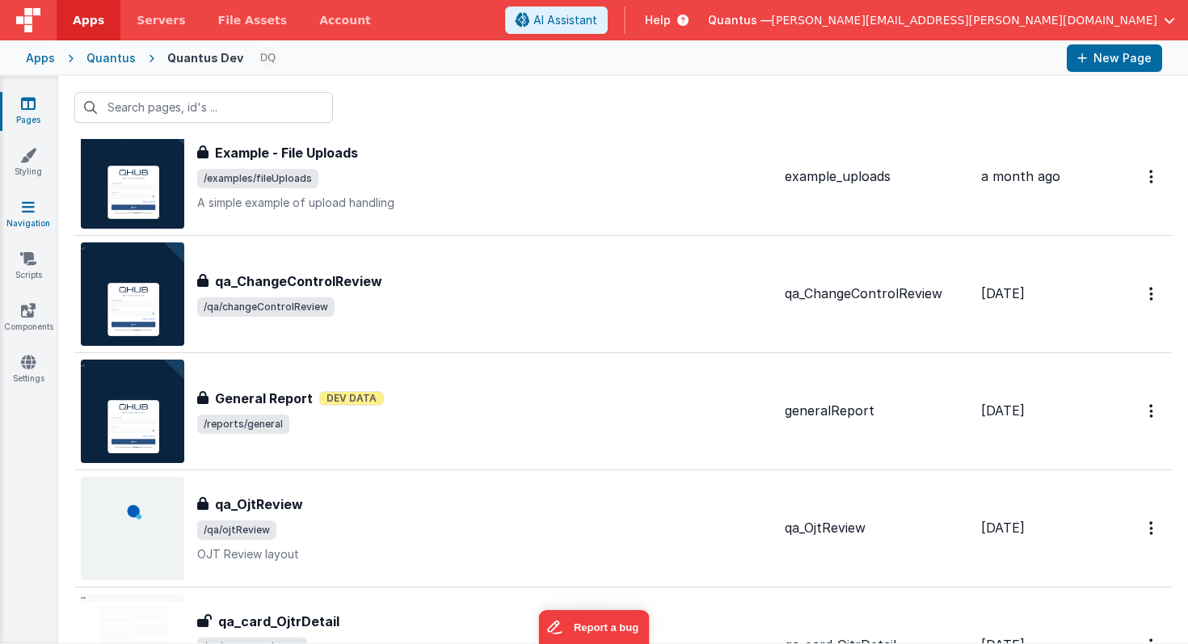
click at [27, 203] on icon at bounding box center [28, 207] width 13 height 16
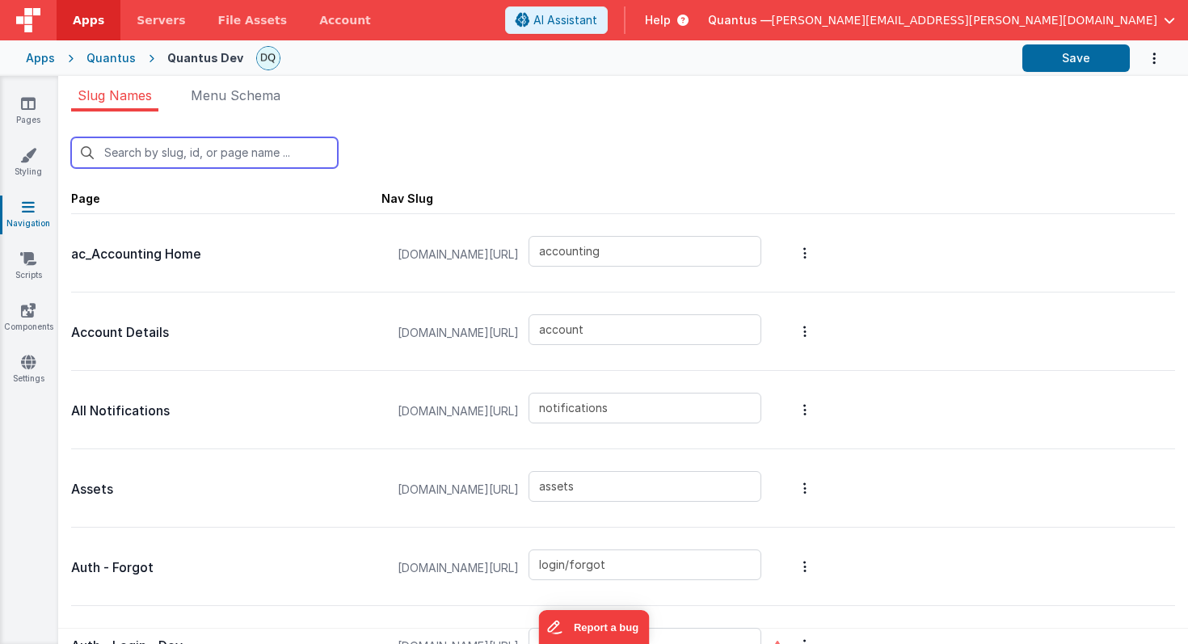
click at [247, 154] on input "text" at bounding box center [204, 152] width 267 height 31
type input "q"
type input "login"
type input "qa/backtrace"
type input "qa/ojtReview/detail"
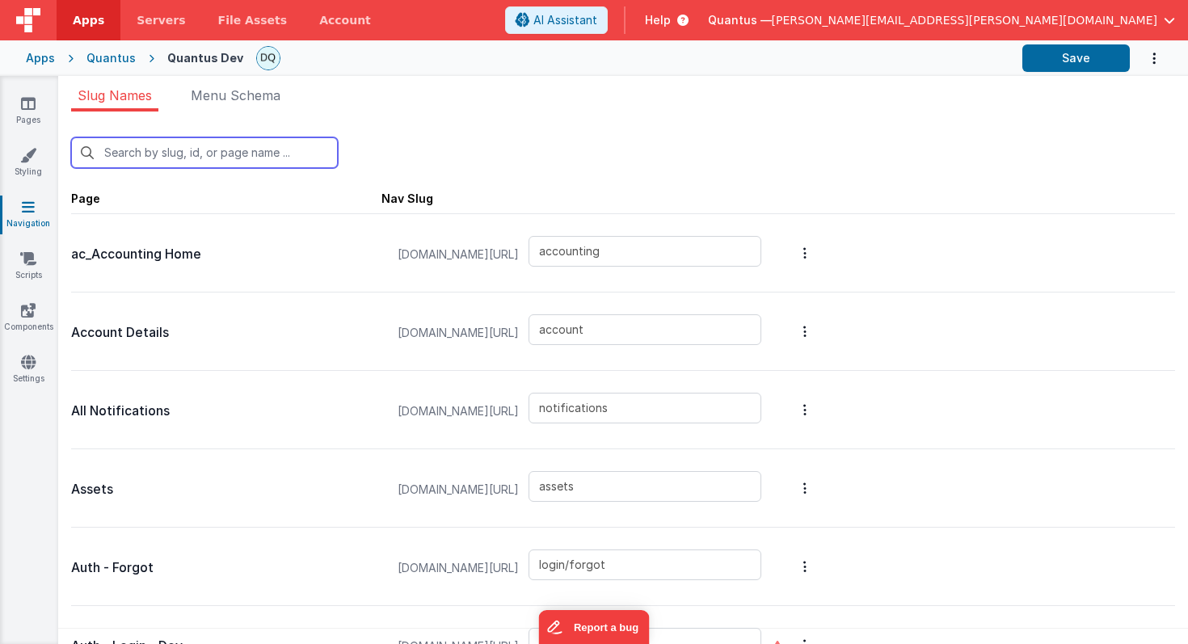
type input "qa/changeControlReview/reviewdetail"
type input "qa/suppliers/attachments"
type input "qa/changeControlReview"
type input "qa/ojtReview"
type input "qa/reports"
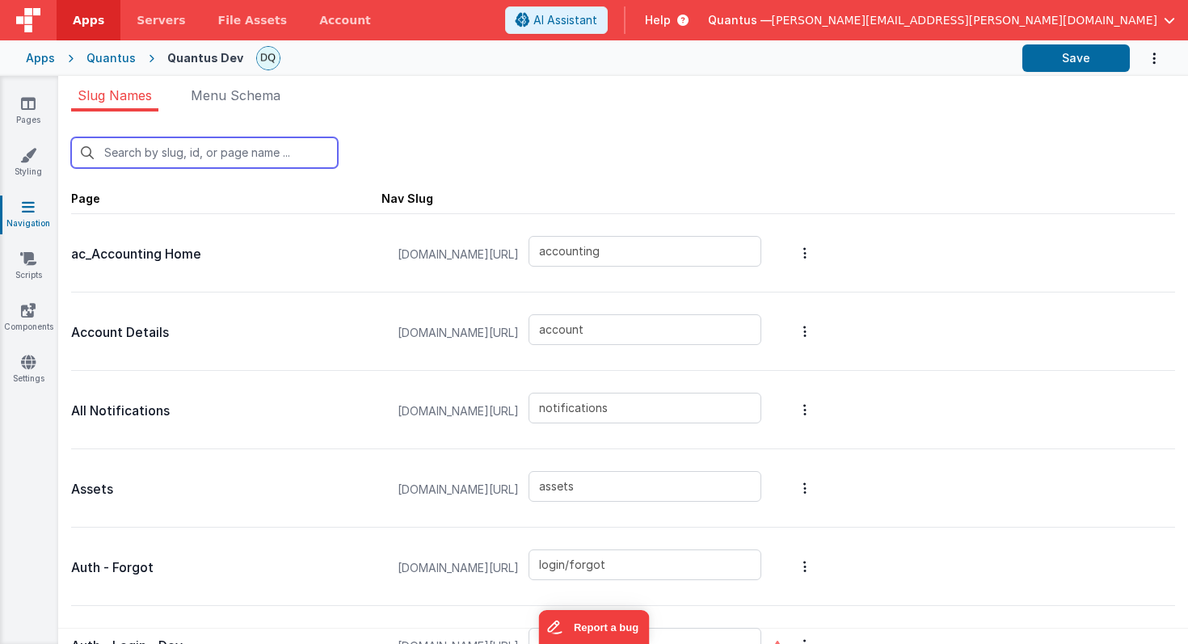
type input "qa/suppliers"
type input "qlims/card/reconcile"
type input "qlims/card/createWorkPlan"
type input "qlims/card/workPlanEditing"
type input "qlims/inbound"
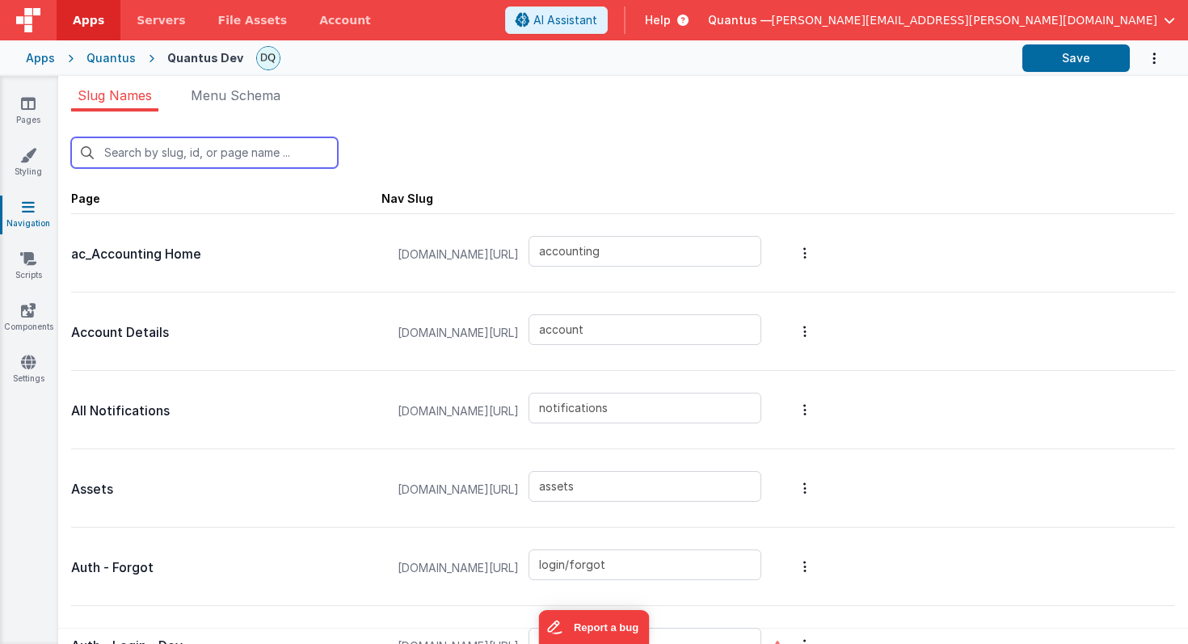
type input "qlims/list"
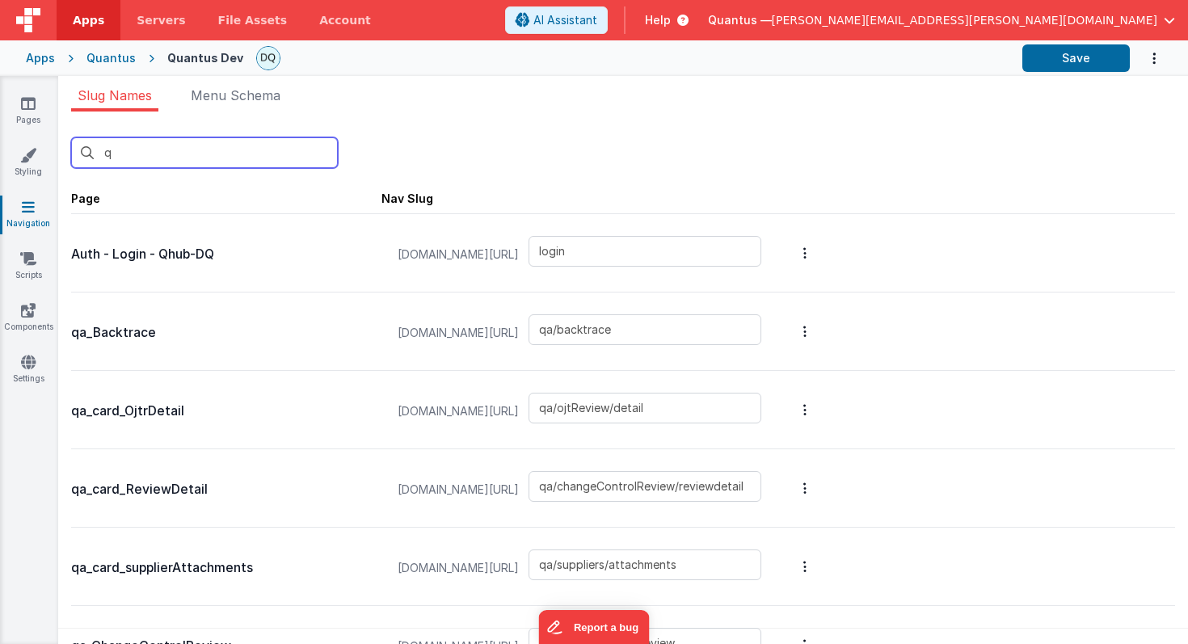
type input "qa"
type input "qa/backtrace"
type input "qa/ojtReview/detail"
type input "qa/changeControlReview/reviewdetail"
type input "qa/suppliers/attachments"
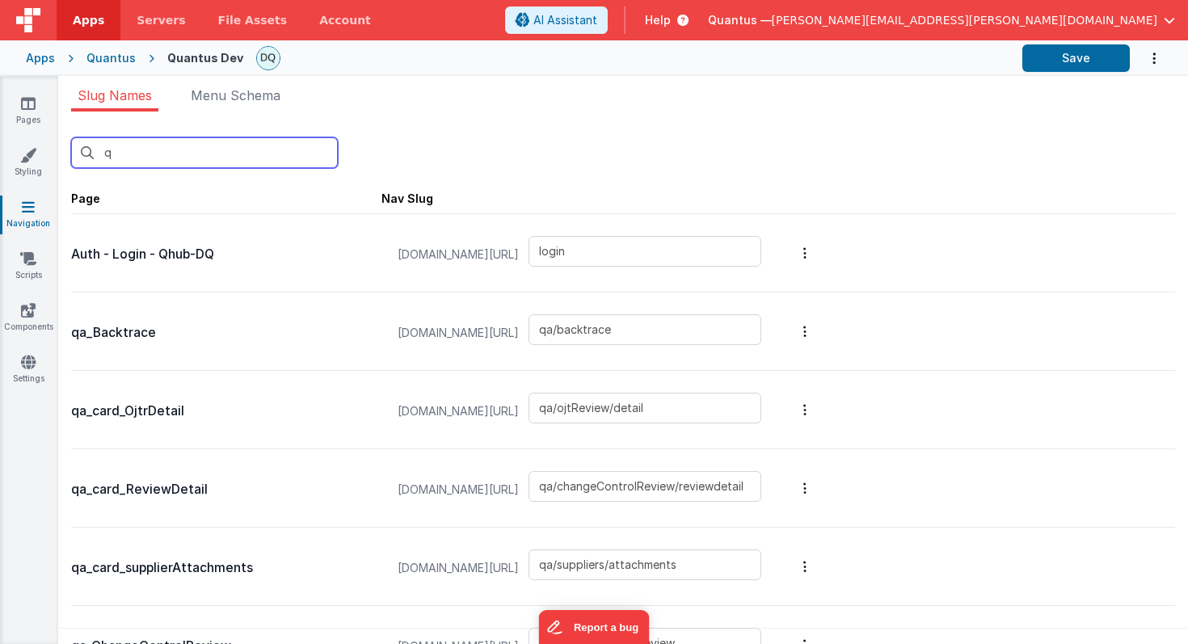
type input "qa/changeControlReview"
type input "qa/ojtReview"
type input "qa/reports"
type input "qa/suppliers"
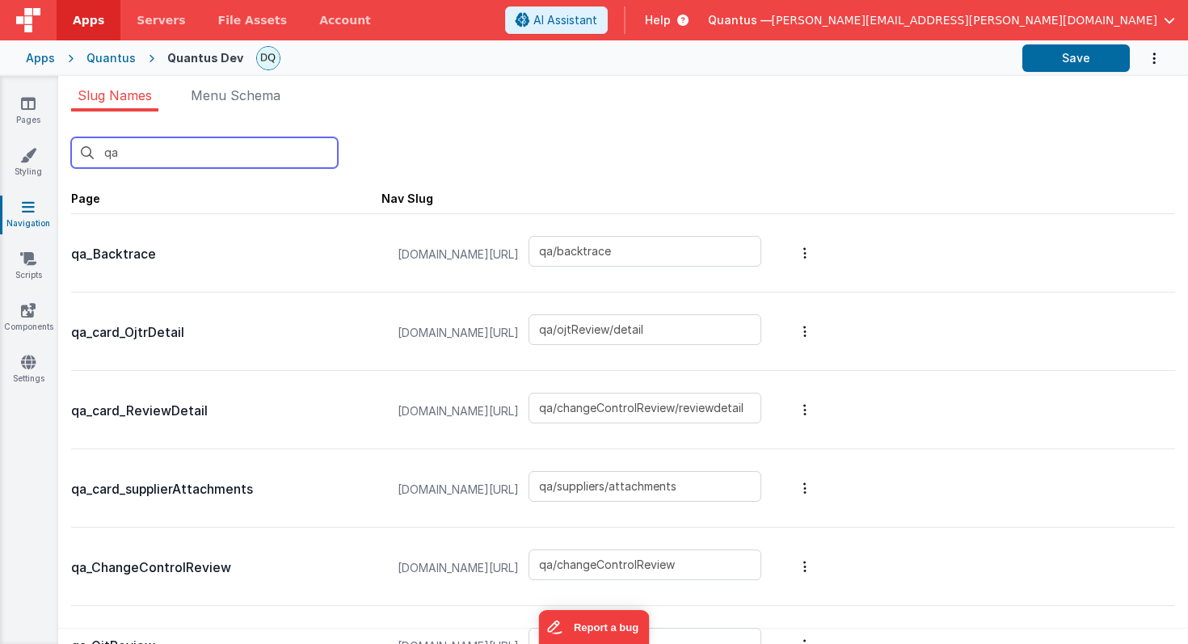
type input "q"
type input "login"
type input "qa/backtrace"
type input "qa/ojtReview/detail"
type input "qa/changeControlReview/reviewdetail"
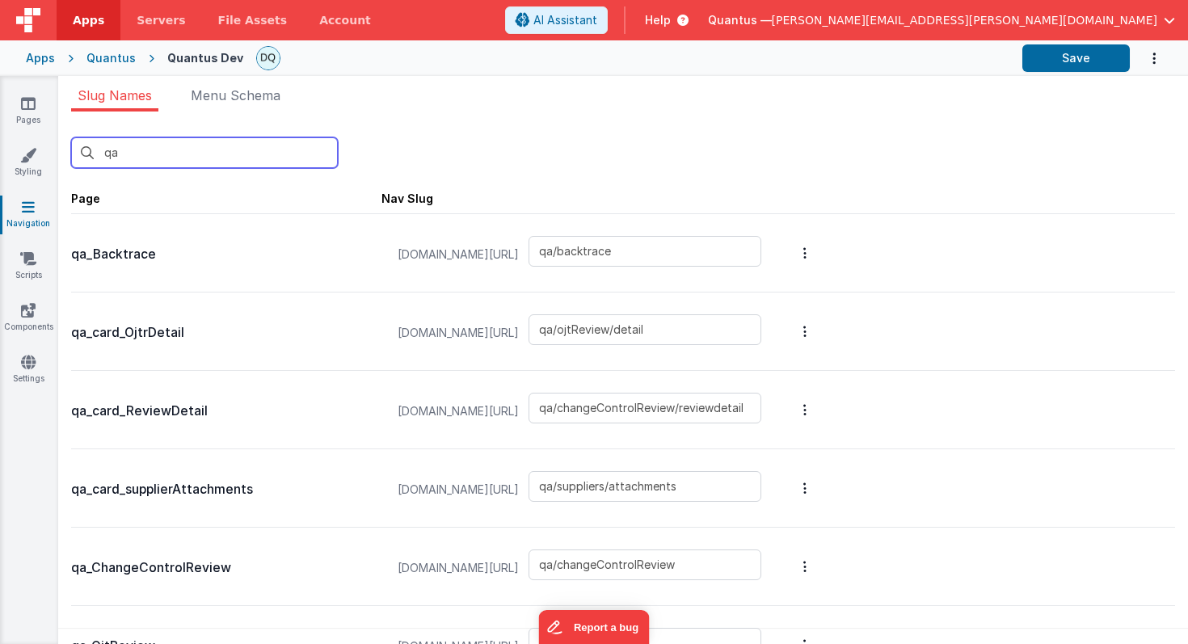
type input "qa/suppliers/attachments"
type input "qa/changeControlReview"
type input "qa/ojtReview"
type input "qa/reports"
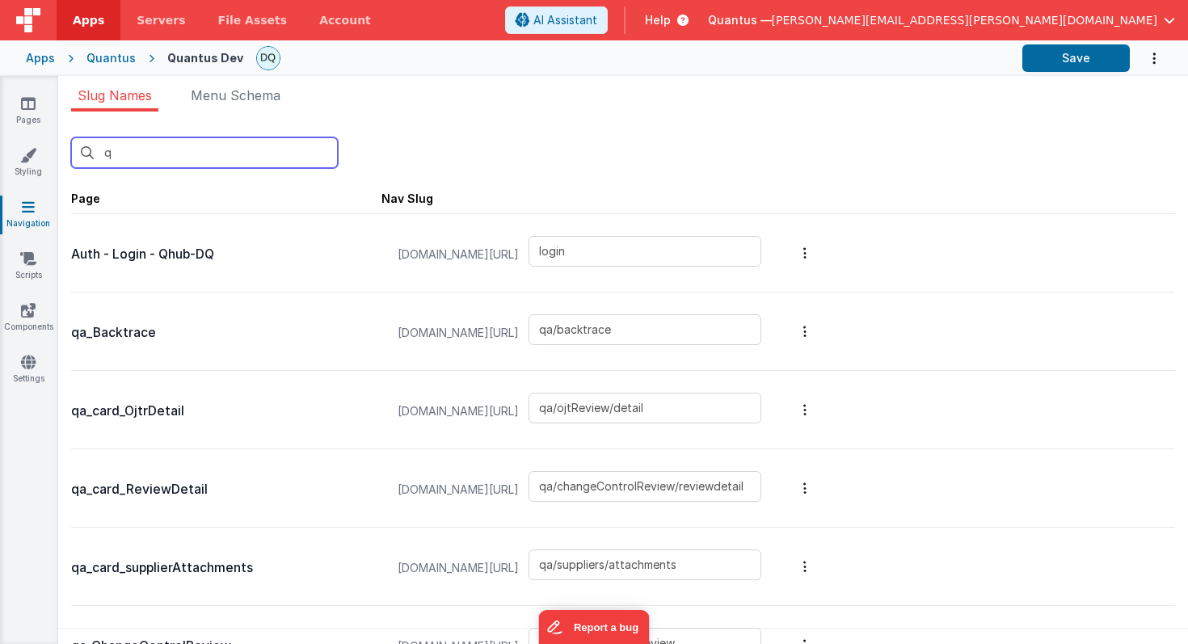
type input "accounting"
type input "account"
type input "notifications"
type input "assets"
type input "login/forgot"
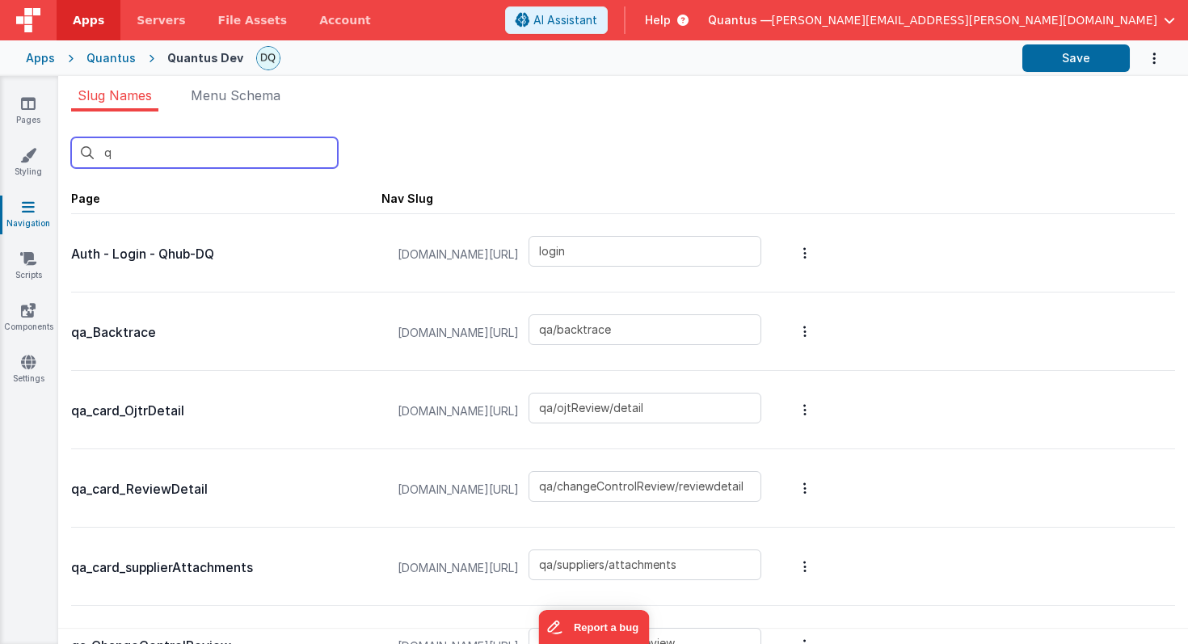
type input "login"
type input "login/reset"
type input "columntest"
type input "contactus"
type input "mattforgott"
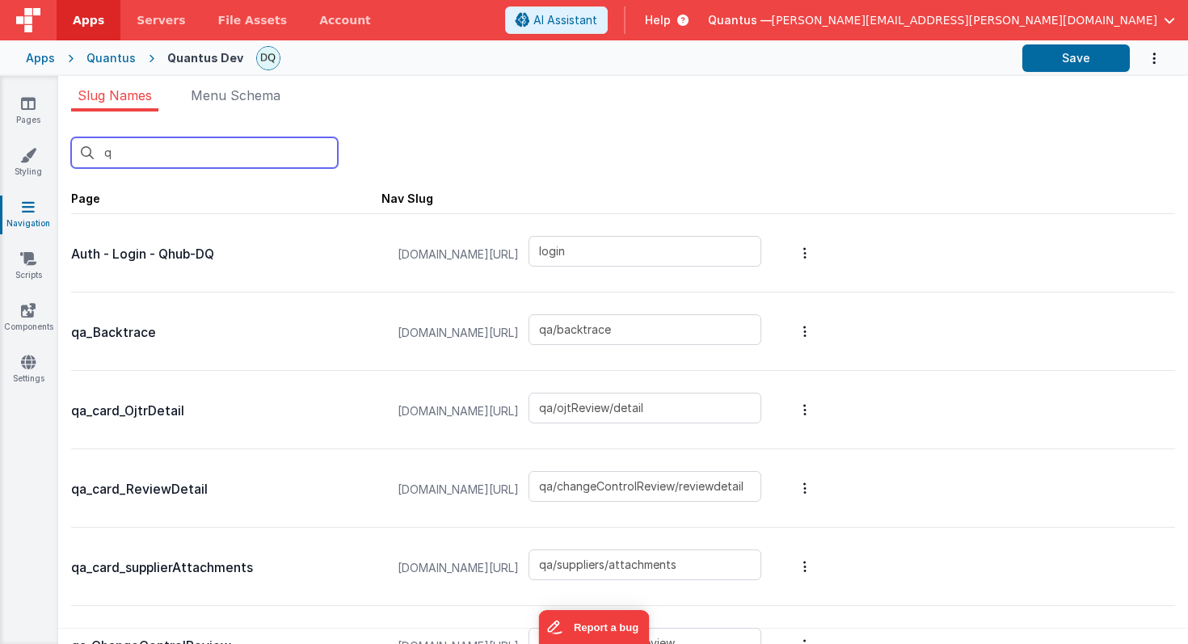
type input "approvalmodal"
type input "documentdetail"
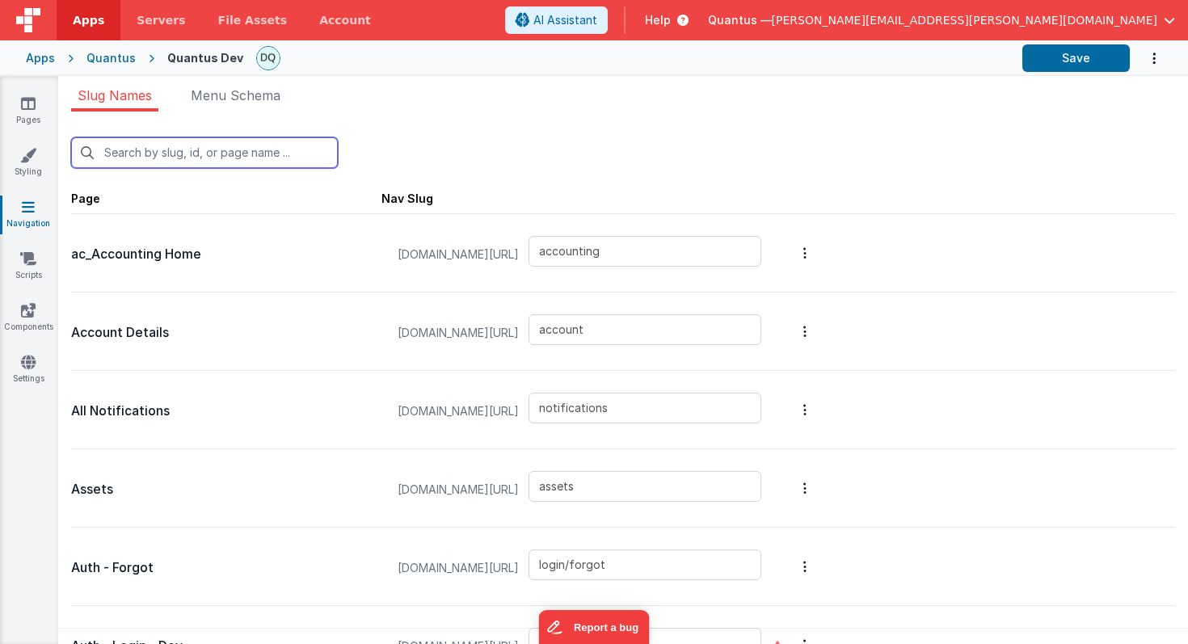
type input "d"
type input "assets"
type input "login/forgot"
type input "login"
type input "login/reset"
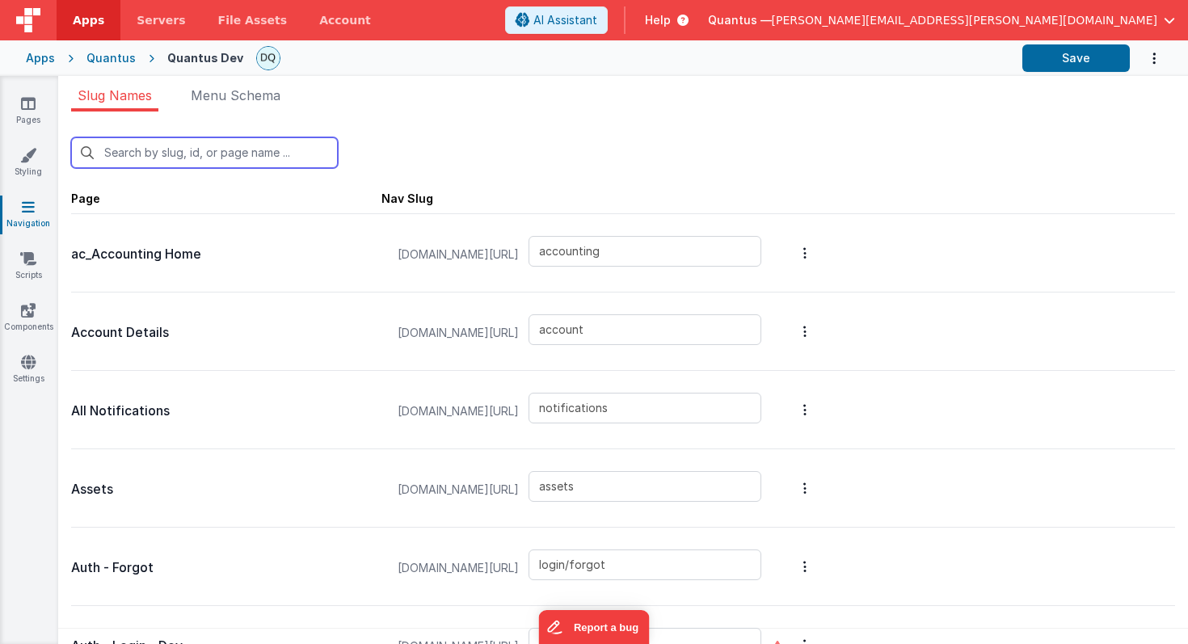
type input "columntest"
type input "contactus"
type input "mattforgott"
type input "approvalmodal"
type input "documentdetail"
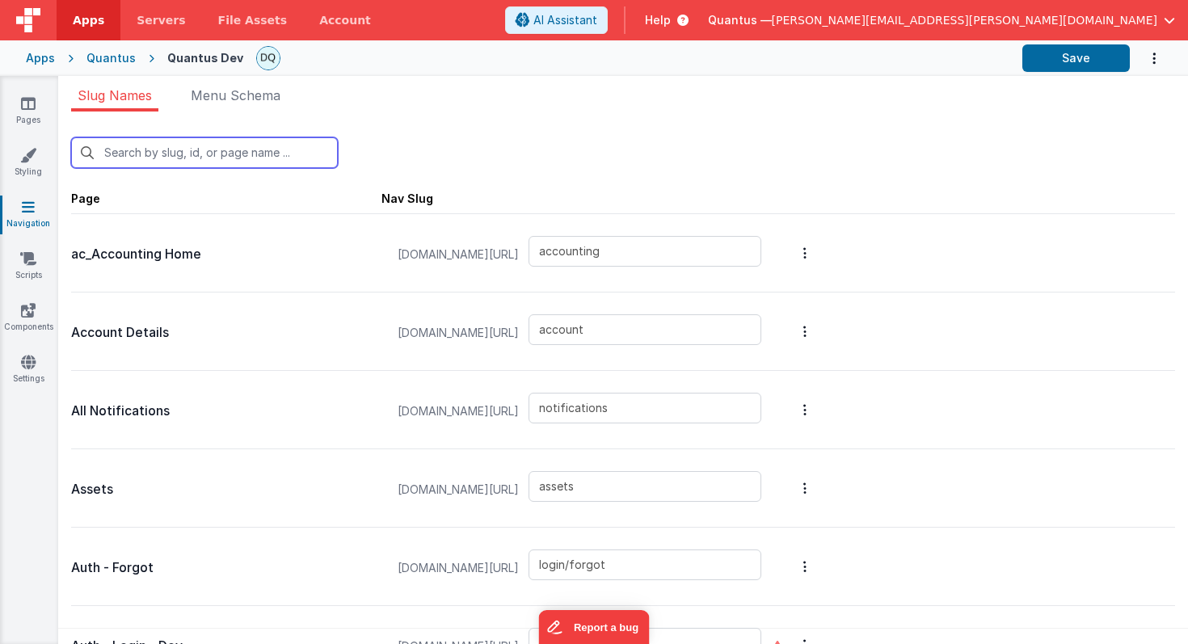
type input "documenthistorymodal"
type input "documents"
type input "reports"
type input "[PERSON_NAME]"
type input "examples/fileUploads"
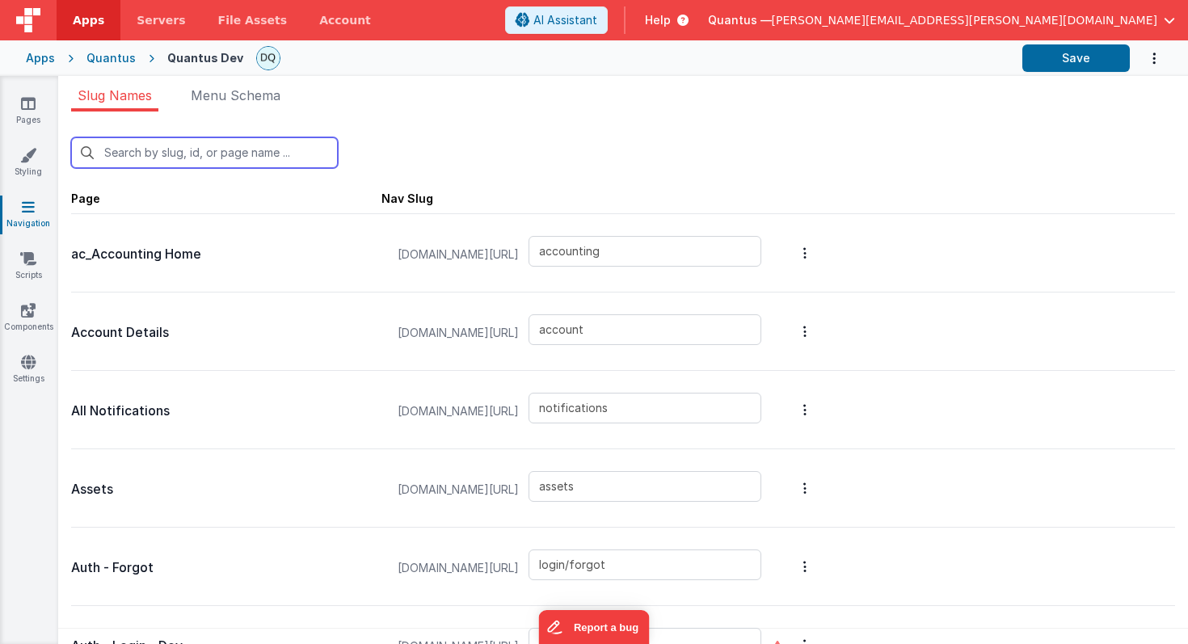
type input "examples/insertNotification"
type input "examples/messages"
type input "examples/radiobutton"
type input "reports/feedback"
type input "filedrop"
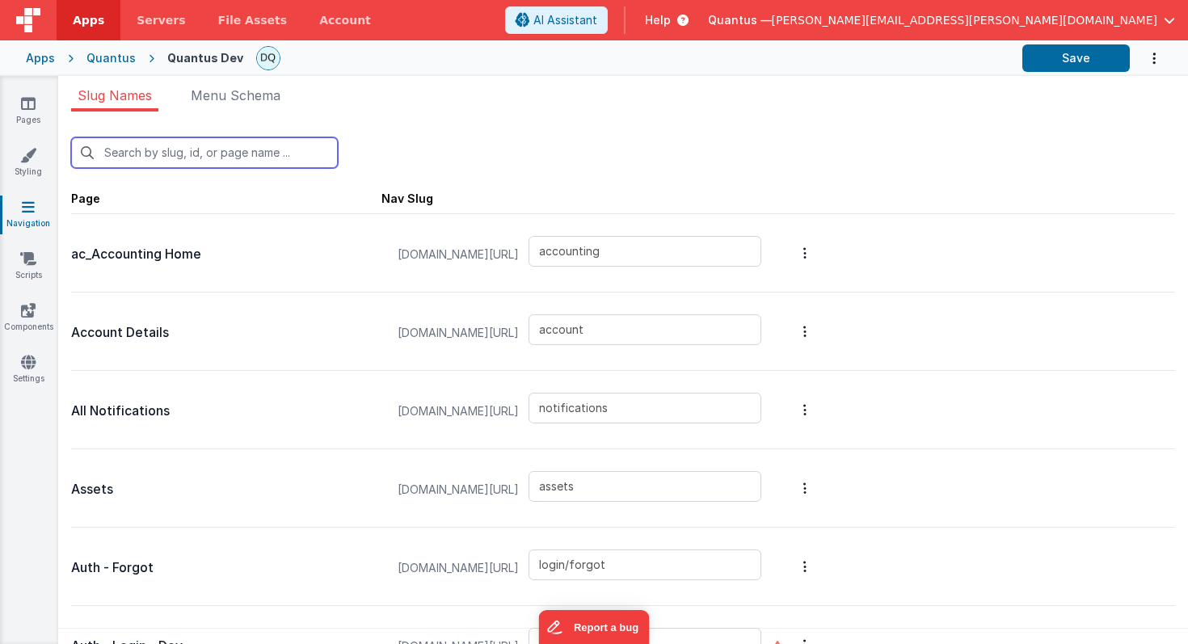
type input "reports/general"
type input "home"
type input "int-badlinks"
type input "blankmodal"
type input "schedule-service"
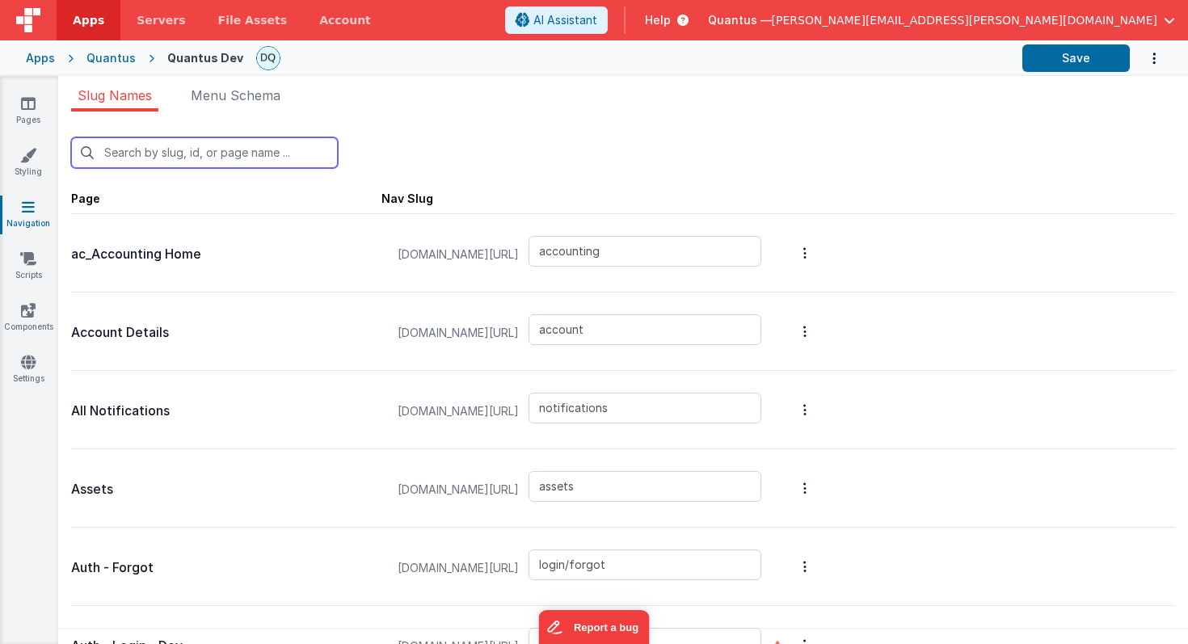
type input "newdocumentmodal"
type input "reports/pastDue"
type input "premiumpromo"
type input "pricing"
type input "qa/backtrace"
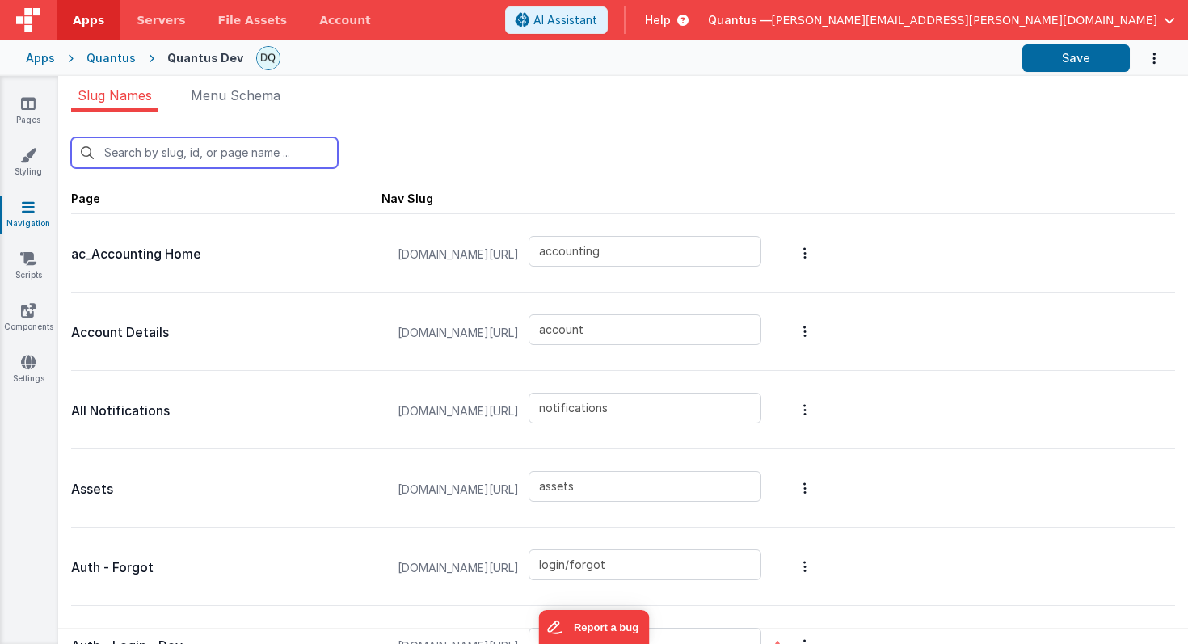
type input "qa/ojtReview/detail"
type input "qa/changeControlReview/reviewdetail"
type input "qa/suppliers/attachments"
type input "qa/changeControlReview"
type input "qa/ojtReview"
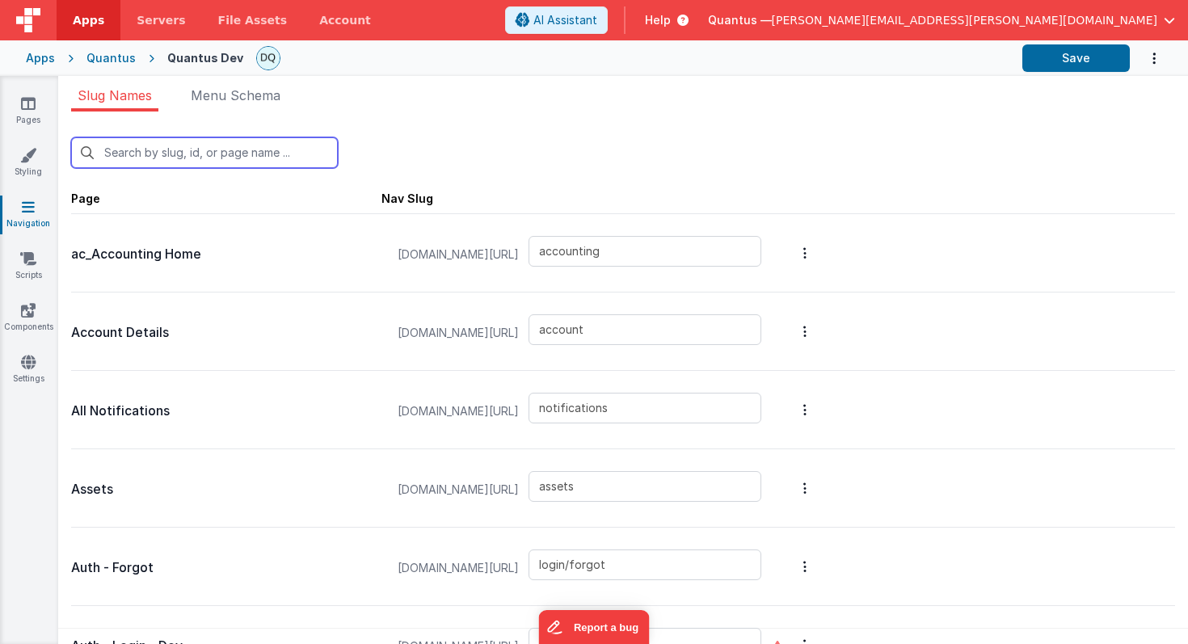
type input "qa/reports"
type input "qa/suppliers"
type input "qlims/card/reconcile"
type input "qlims/card/createWorkPlan"
type input "qlims/card/workPlanEditing"
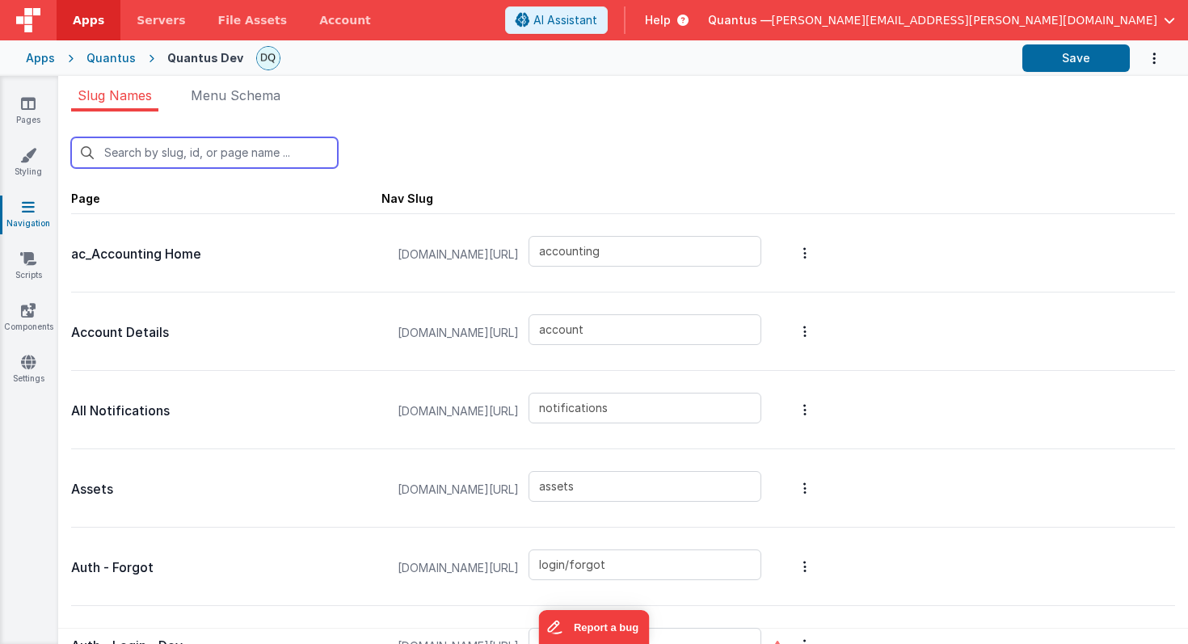
type input "qlims/inbound"
type input "qlims/list"
type input "redir"
type input "login/signup"
type input "replacedocumentmodal"
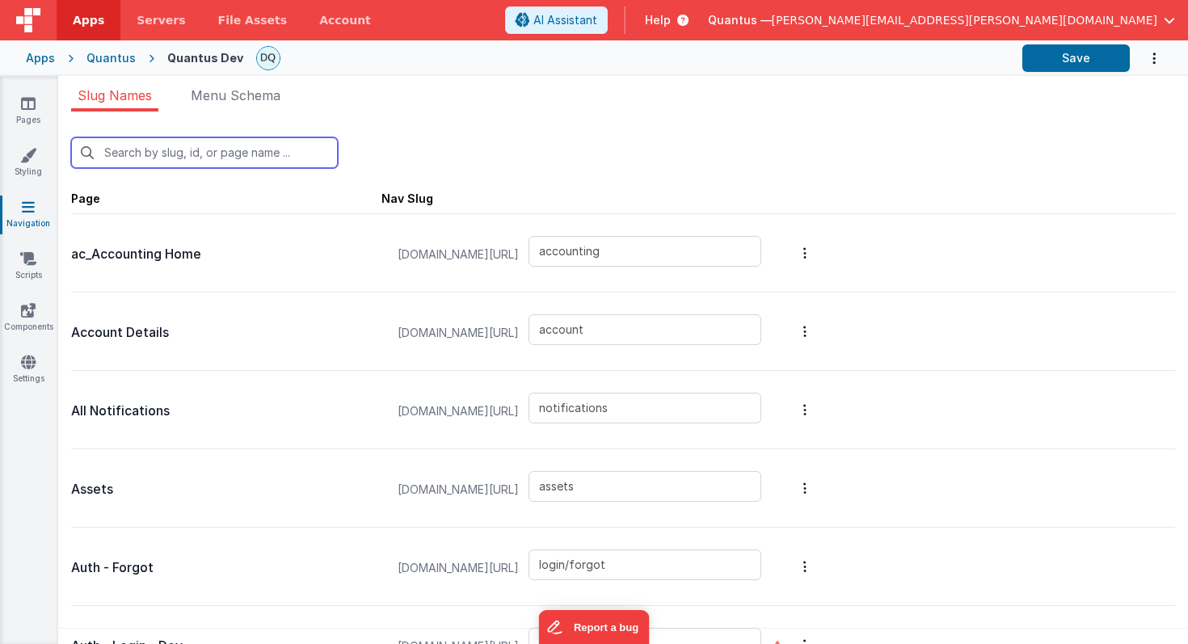
type input "reportbot"
type input "revisedocumentmodal"
type input "thanks"
type input "tools/news"
type input "Xworkorder"
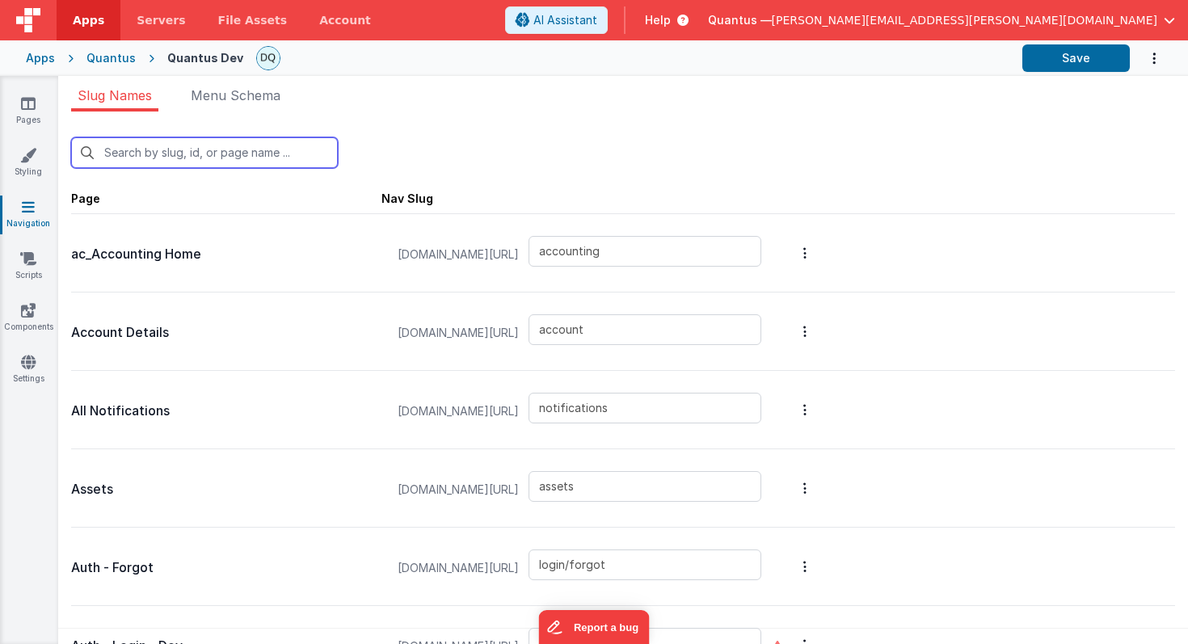
type input "pdf"
type input "labreports"
type input "workorder"
type input "do"
type input "approvalmodal"
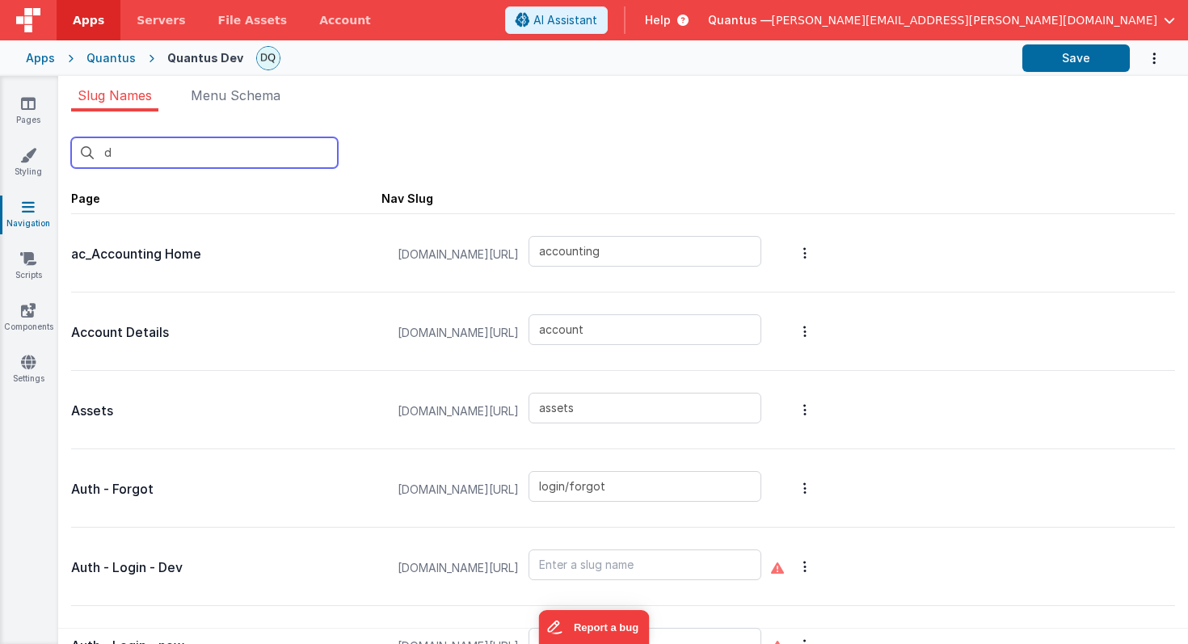
type input "documentdetail"
type input "documenthistorymodal"
type input "documents"
type input "newdocumentmodal"
type input "replacedocumentmodal"
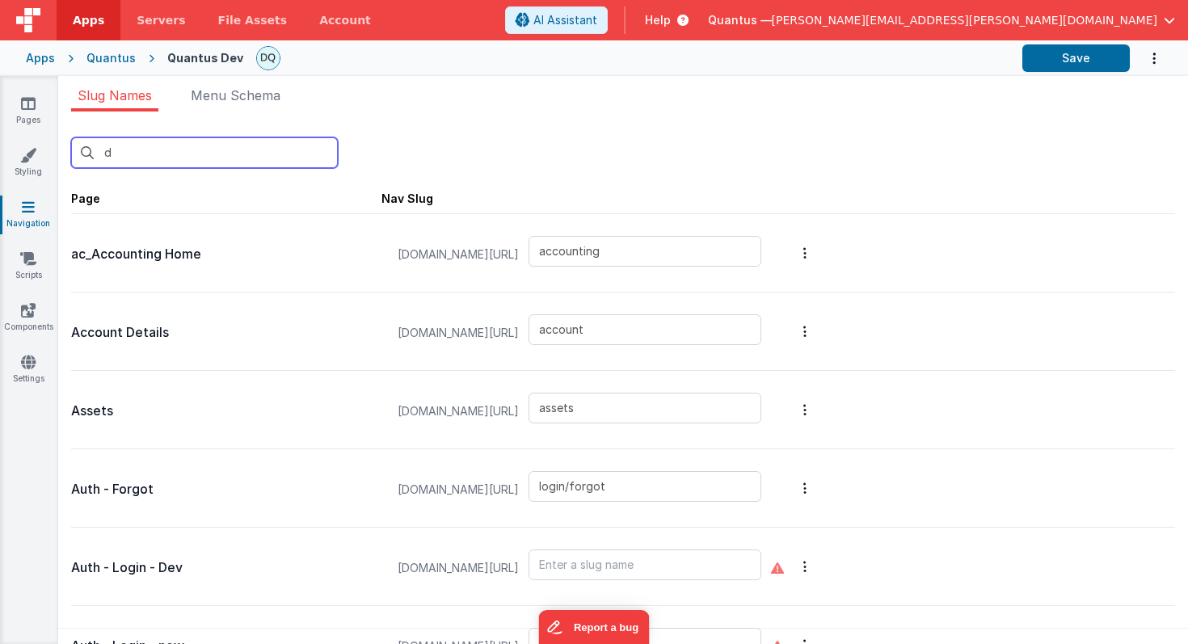
type input "revisedocumentmodal"
type input "Xworkorder"
type input "workorder"
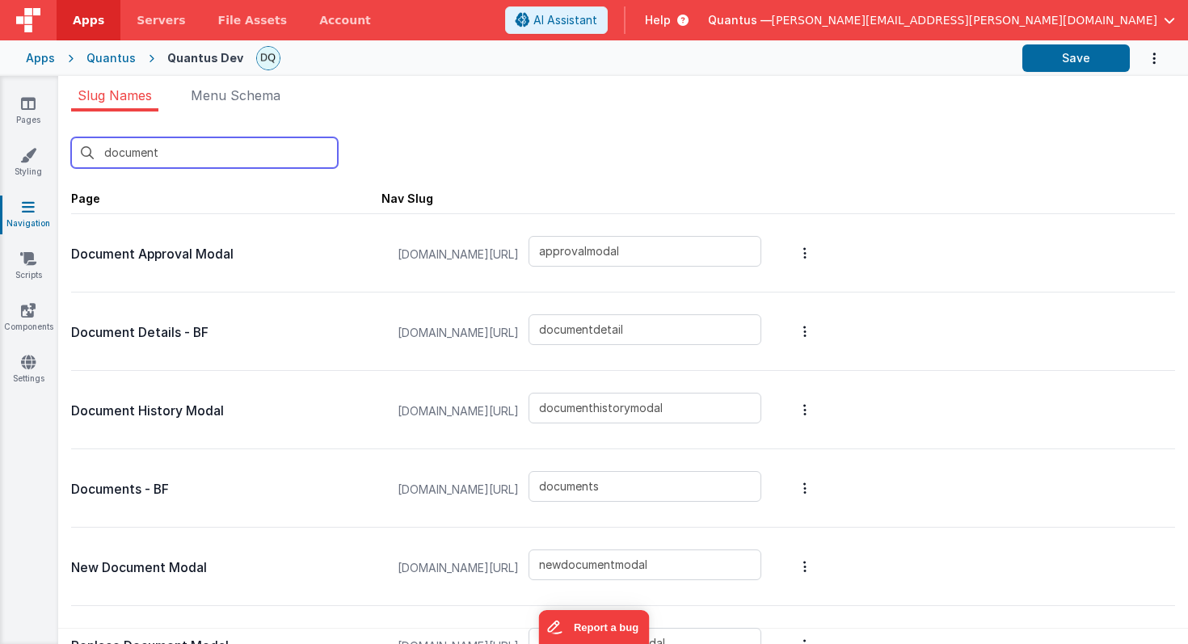
type input "documents"
type input "Xworkorder"
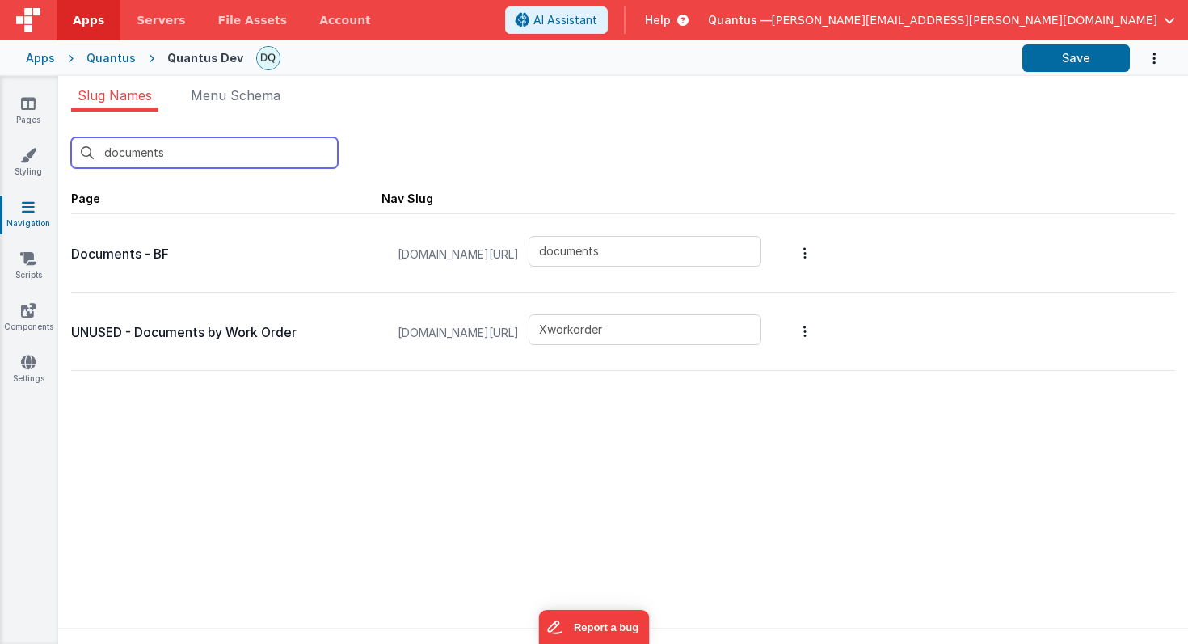
type input "documents"
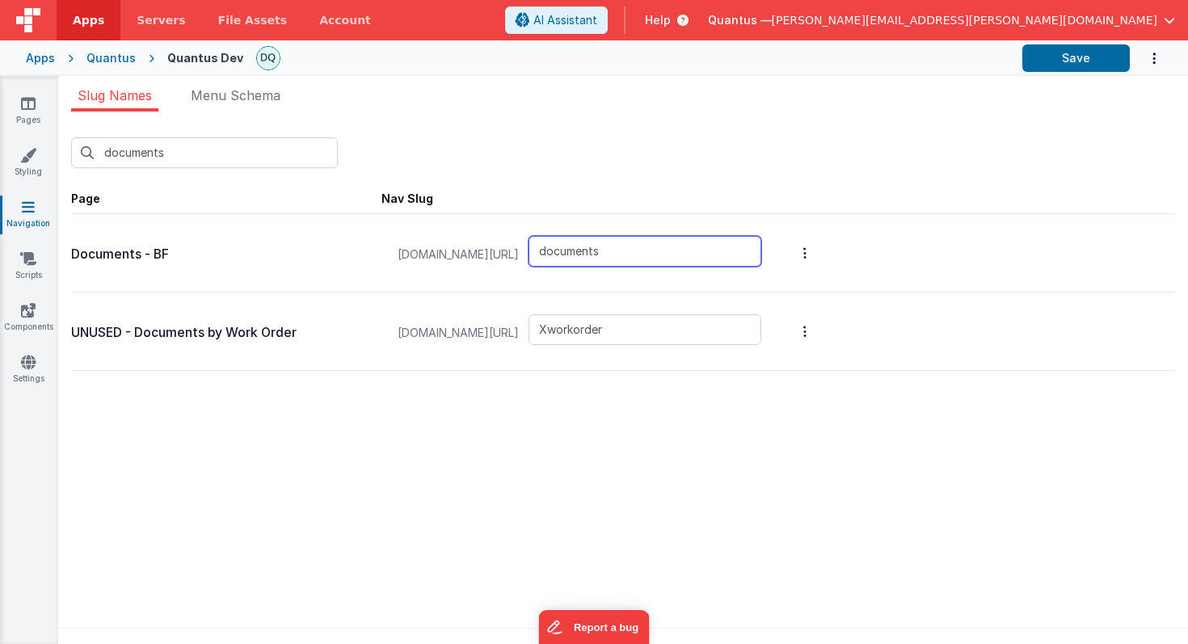
click at [601, 251] on input "documents" at bounding box center [645, 251] width 233 height 31
click at [625, 251] on input "qms/documents" at bounding box center [645, 251] width 233 height 31
type input "qms/documents"
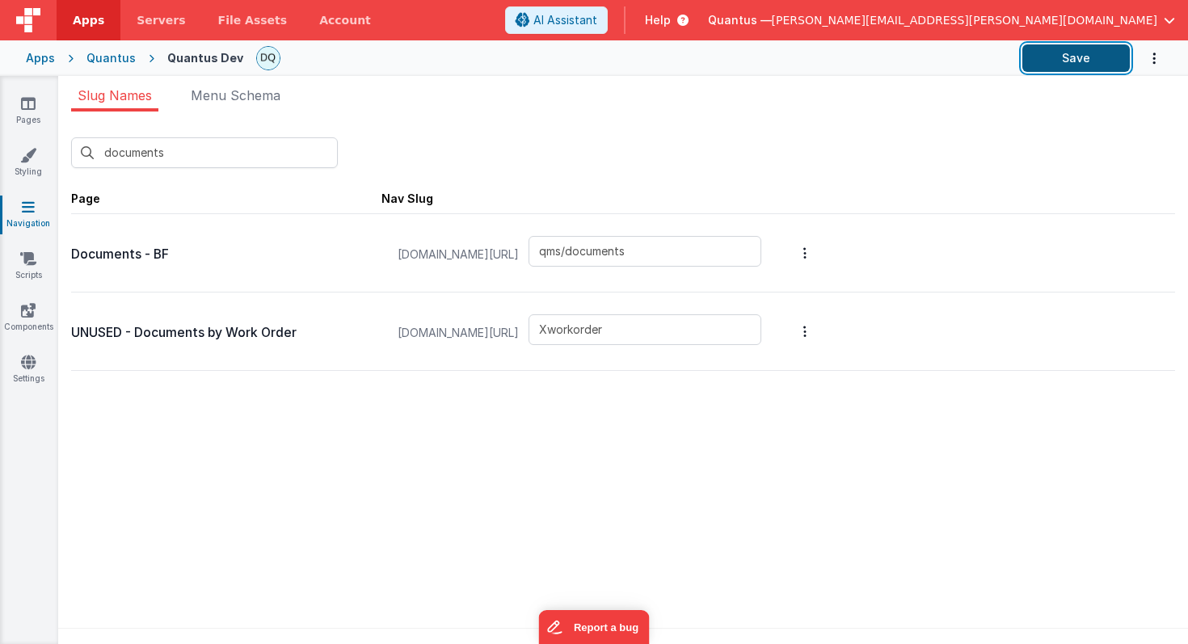
click at [1078, 61] on button "Save" at bounding box center [1075, 57] width 107 height 27
drag, startPoint x: 169, startPoint y: 254, endPoint x: 73, endPoint y: 254, distance: 96.2
click at [73, 254] on p "Documents - BF" at bounding box center [226, 254] width 310 height 23
copy p "Documents - BF"
click at [31, 106] on icon at bounding box center [28, 103] width 15 height 16
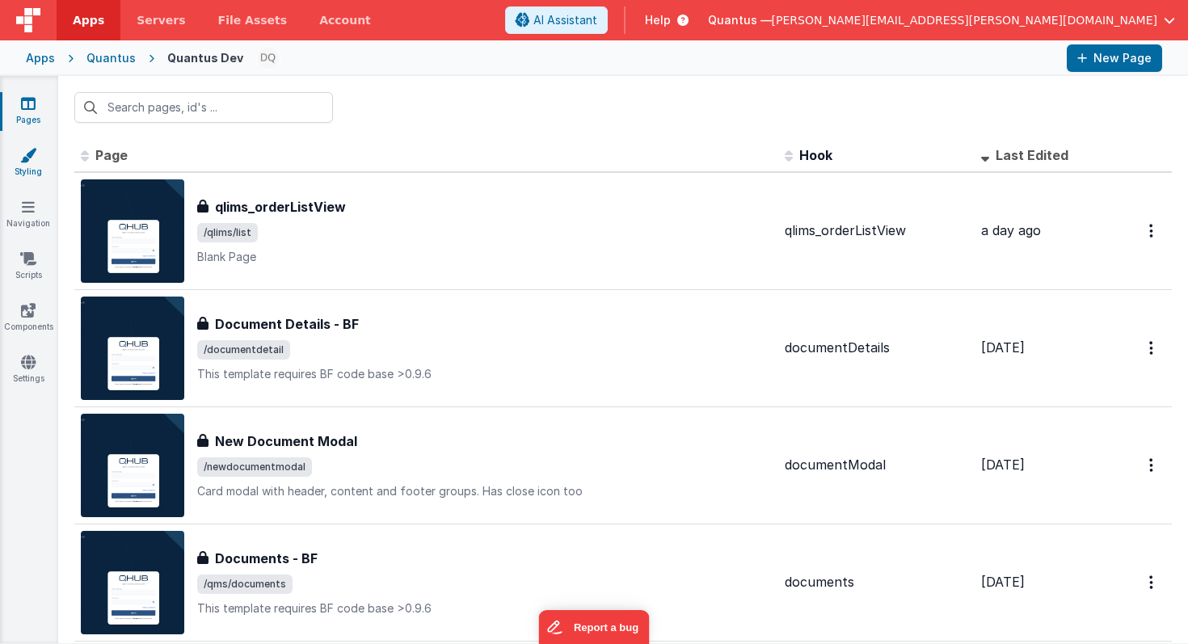
click at [30, 150] on icon at bounding box center [28, 155] width 16 height 16
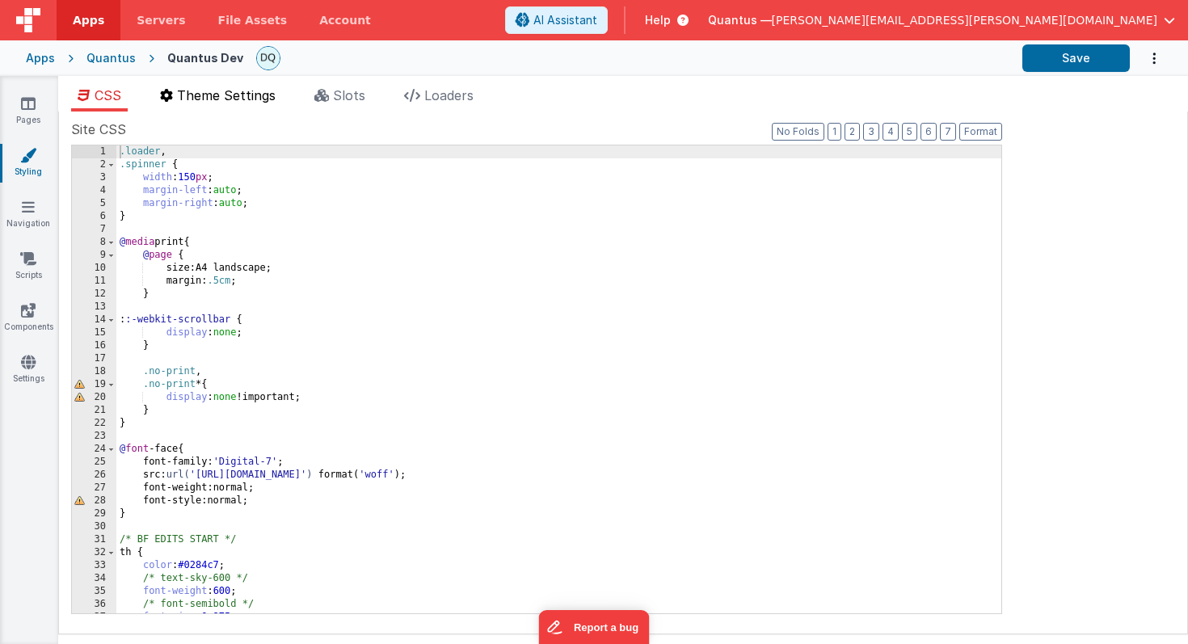
click at [249, 92] on span "Theme Settings" at bounding box center [226, 95] width 99 height 16
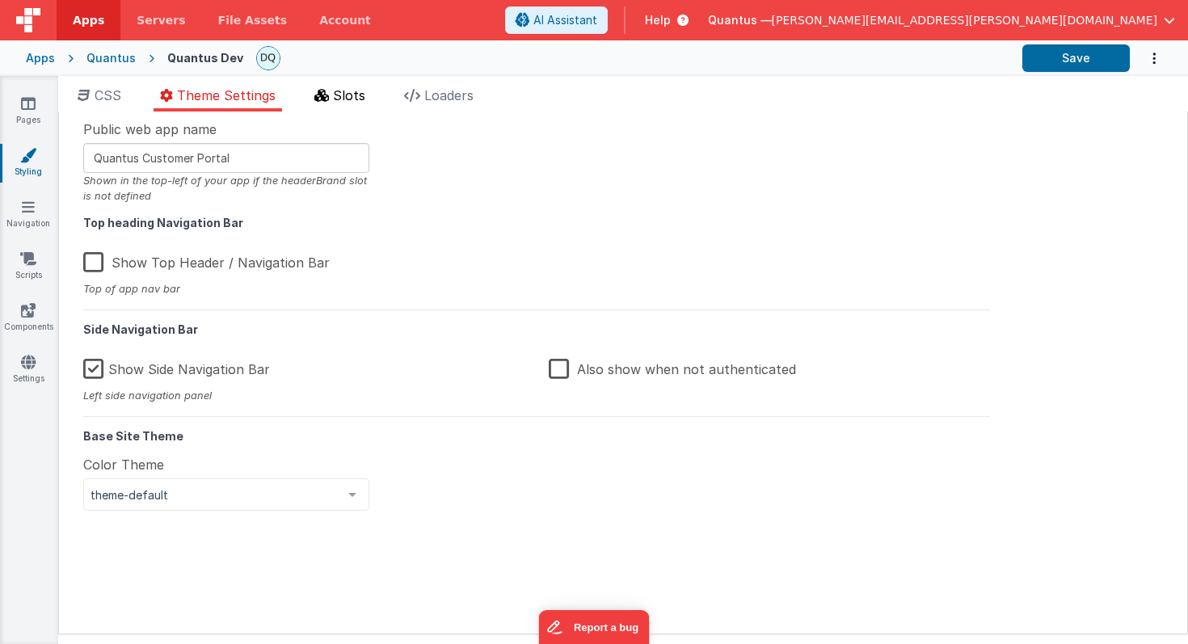
click at [363, 95] on span "Slots" at bounding box center [349, 95] width 32 height 16
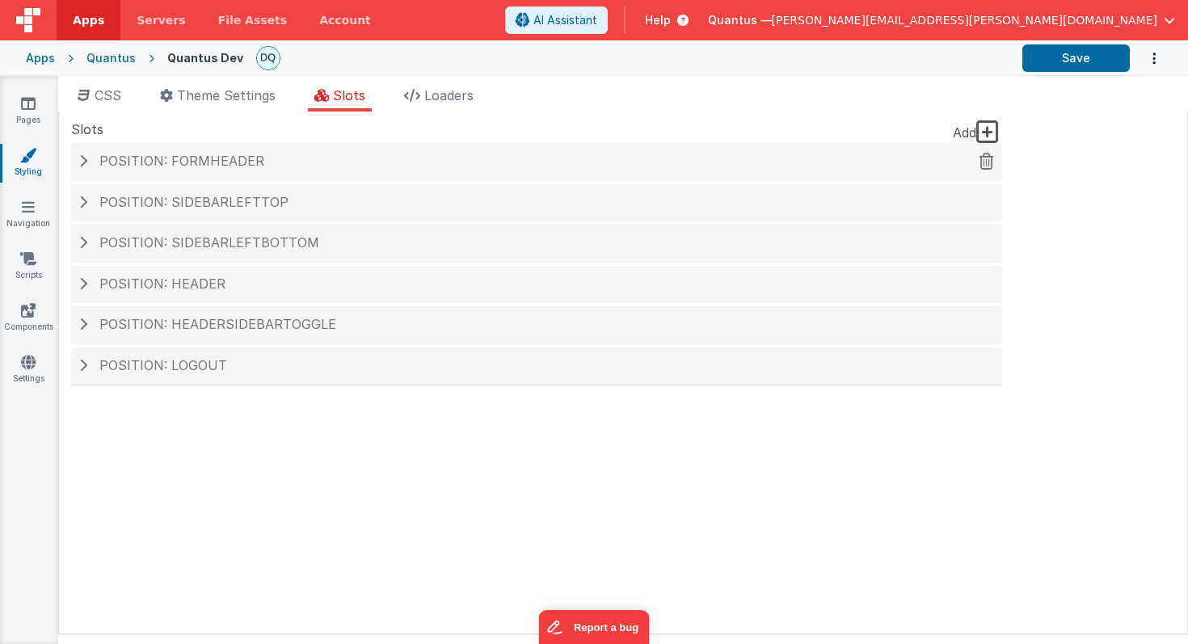
click at [81, 161] on span at bounding box center [83, 160] width 8 height 13
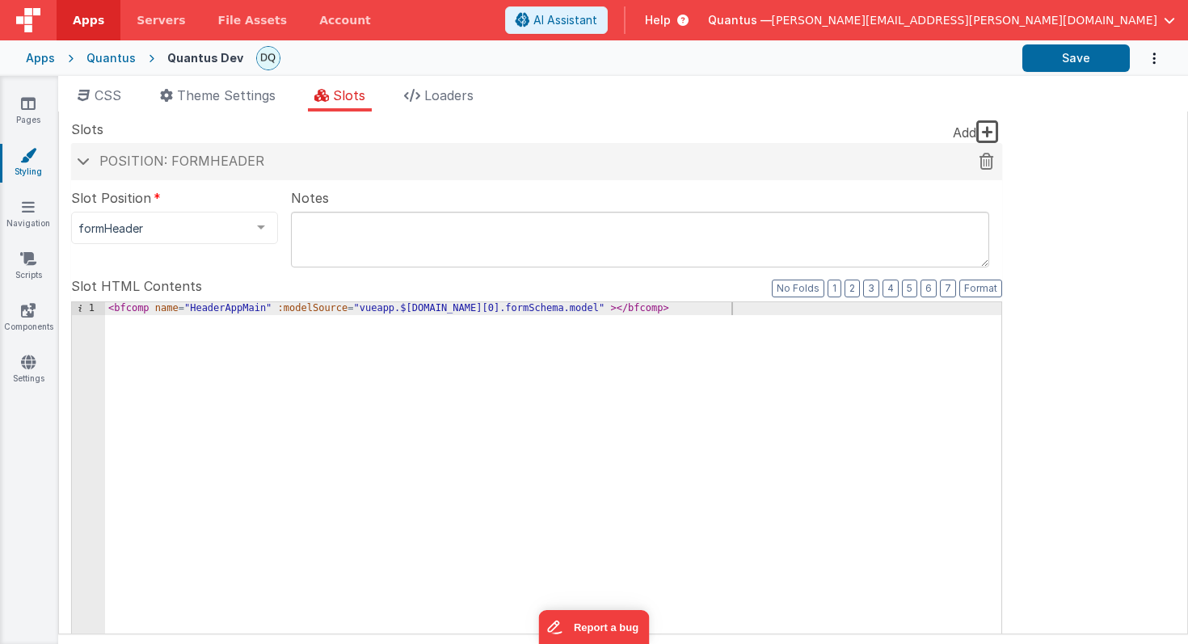
click at [81, 161] on span at bounding box center [83, 161] width 13 height 8
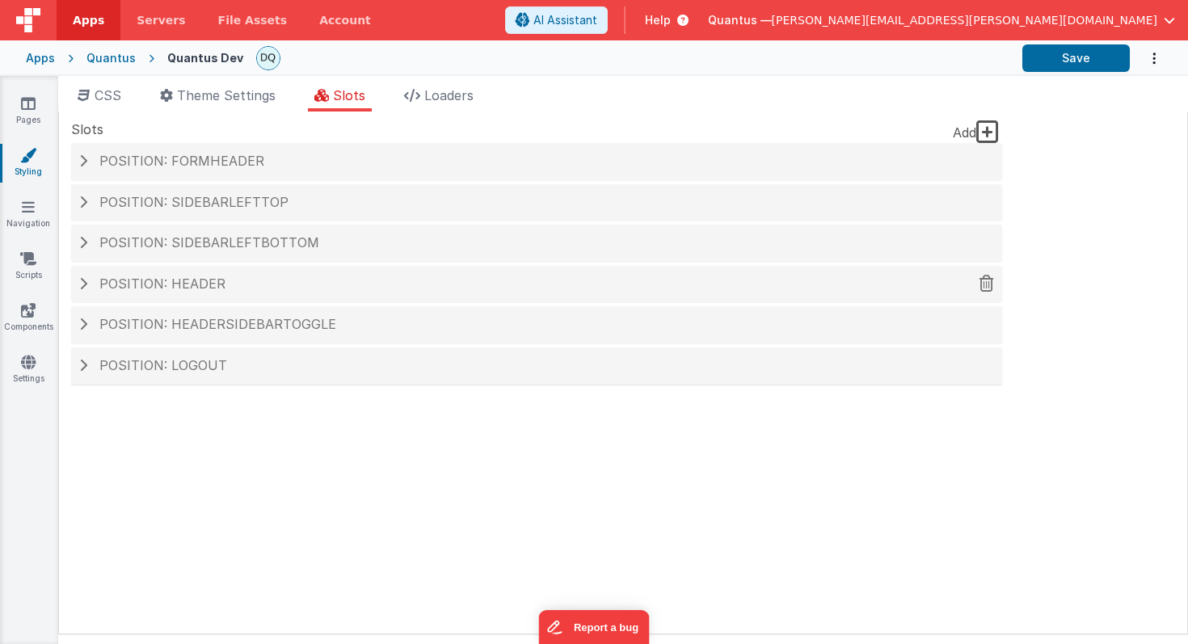
click at [78, 284] on div "Position: header" at bounding box center [536, 284] width 931 height 37
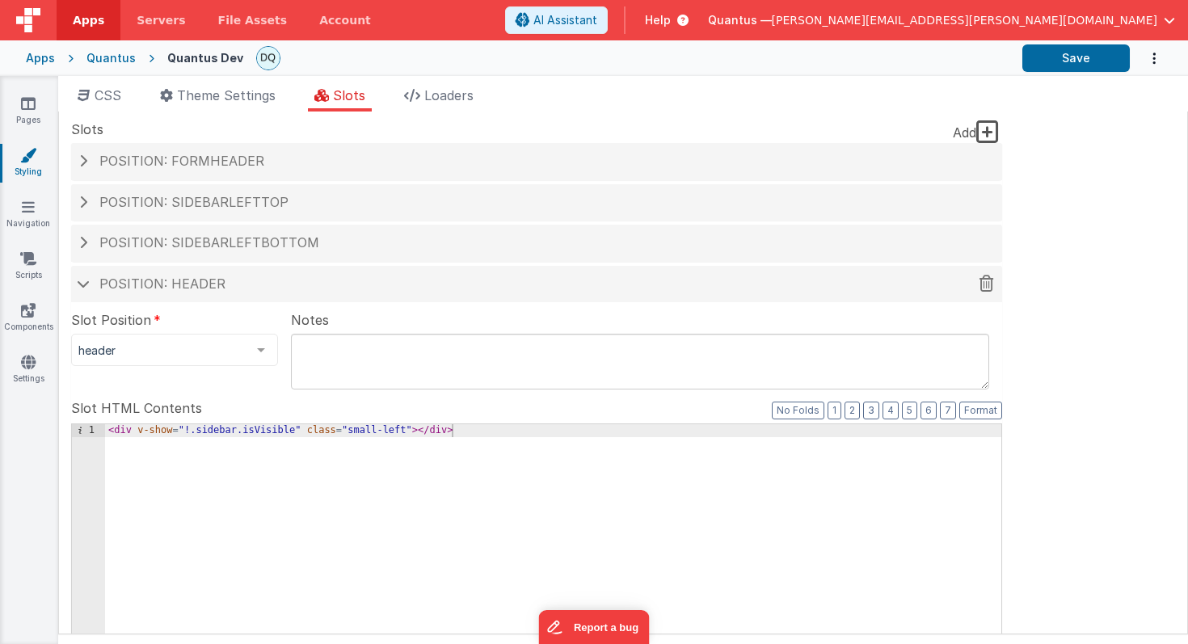
click at [78, 284] on span at bounding box center [83, 284] width 13 height 8
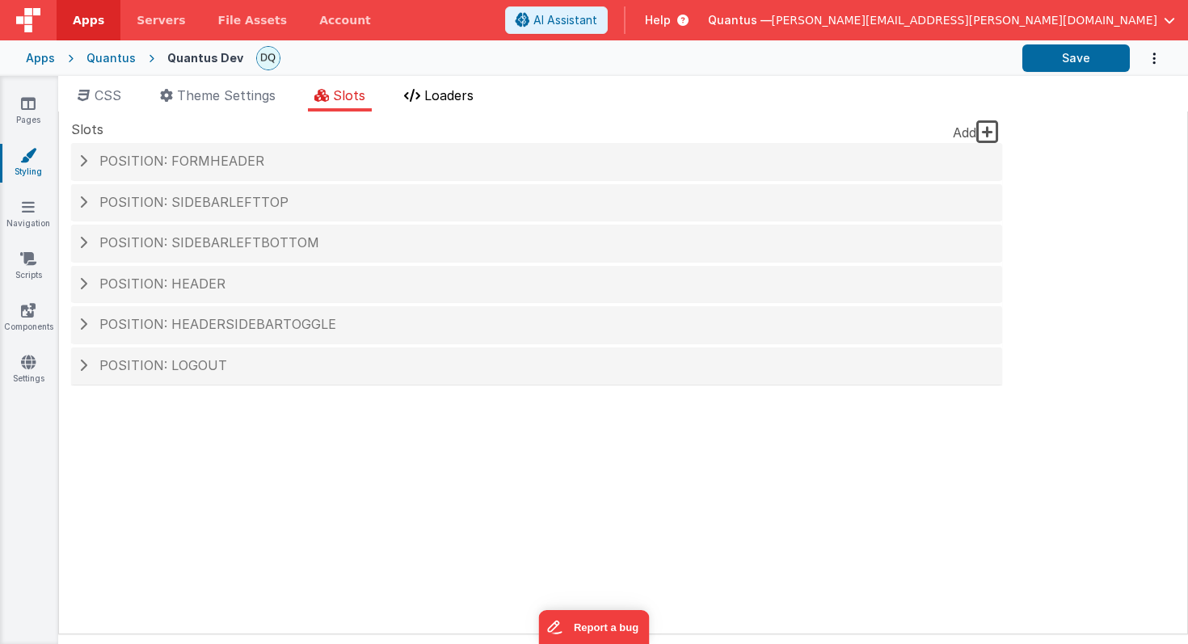
click at [457, 90] on span "Loaders" at bounding box center [448, 95] width 49 height 16
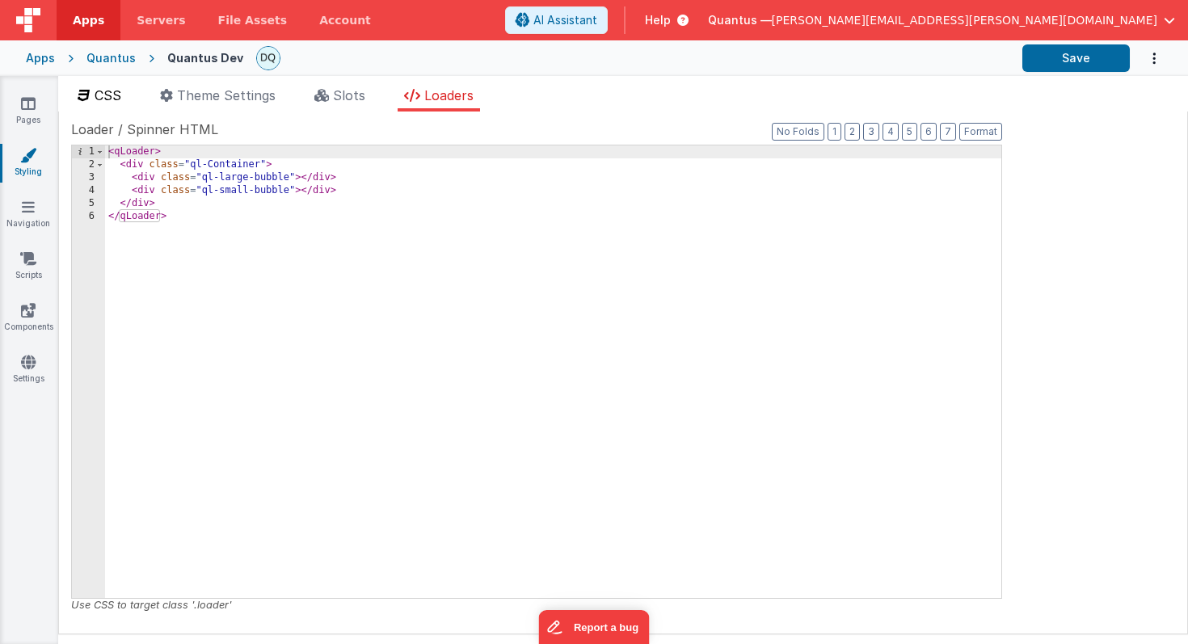
click at [99, 102] on span "CSS" at bounding box center [108, 95] width 27 height 16
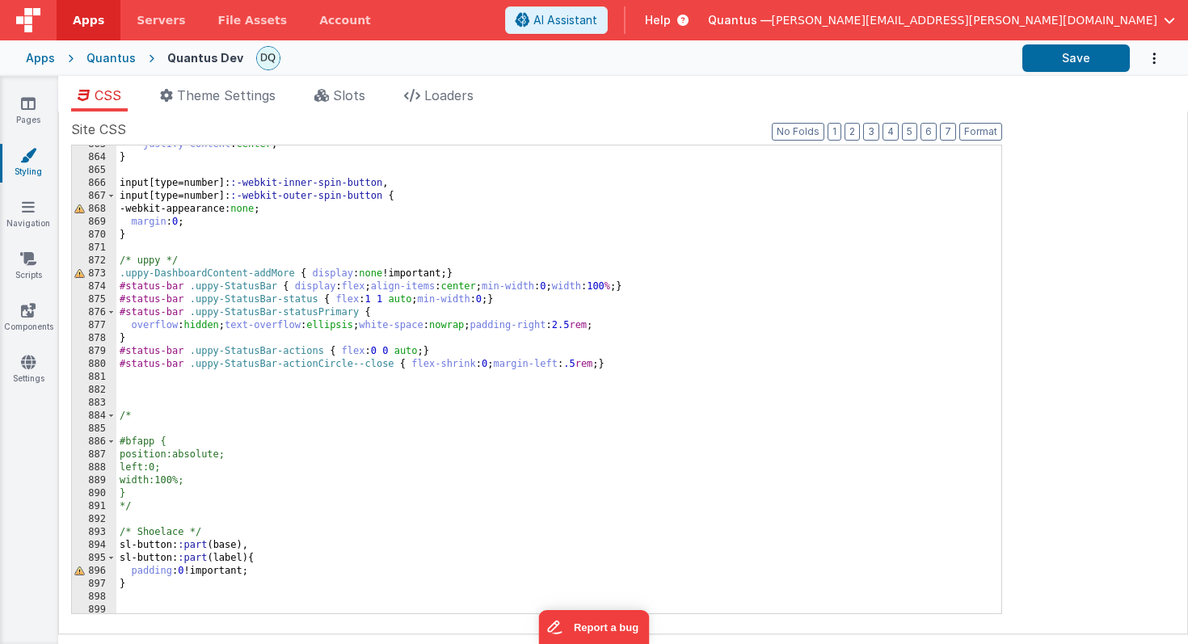
scroll to position [11365, 0]
click at [29, 370] on link "Settings" at bounding box center [28, 370] width 58 height 32
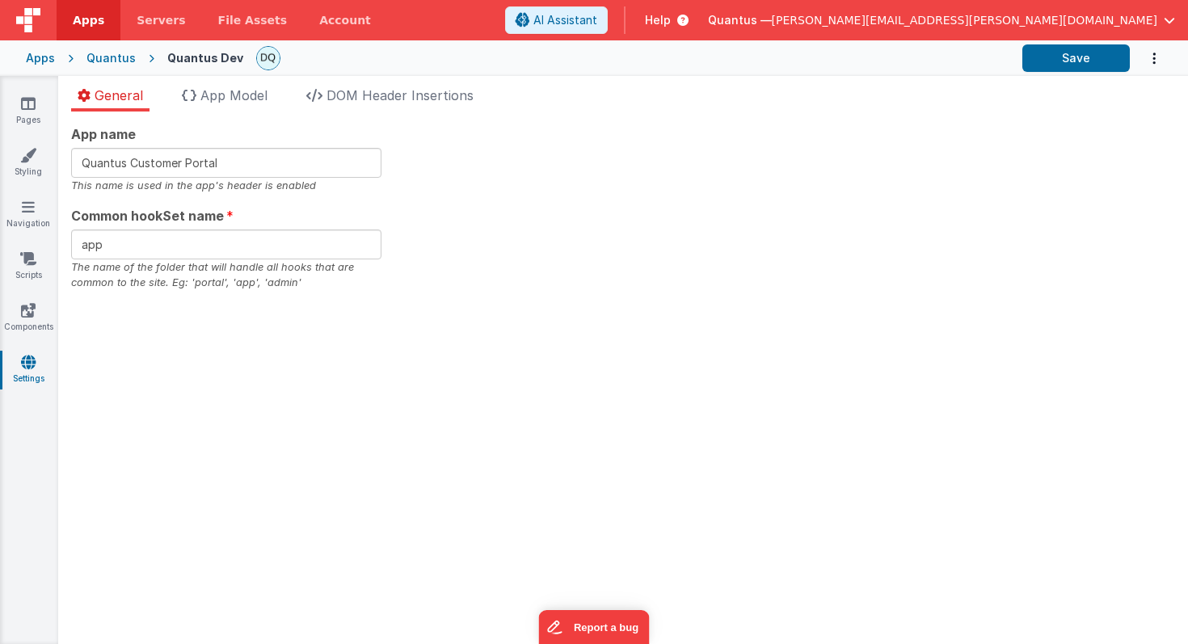
checkbox input "false"
checkbox input "true"
click at [246, 91] on span "App Model" at bounding box center [233, 95] width 67 height 16
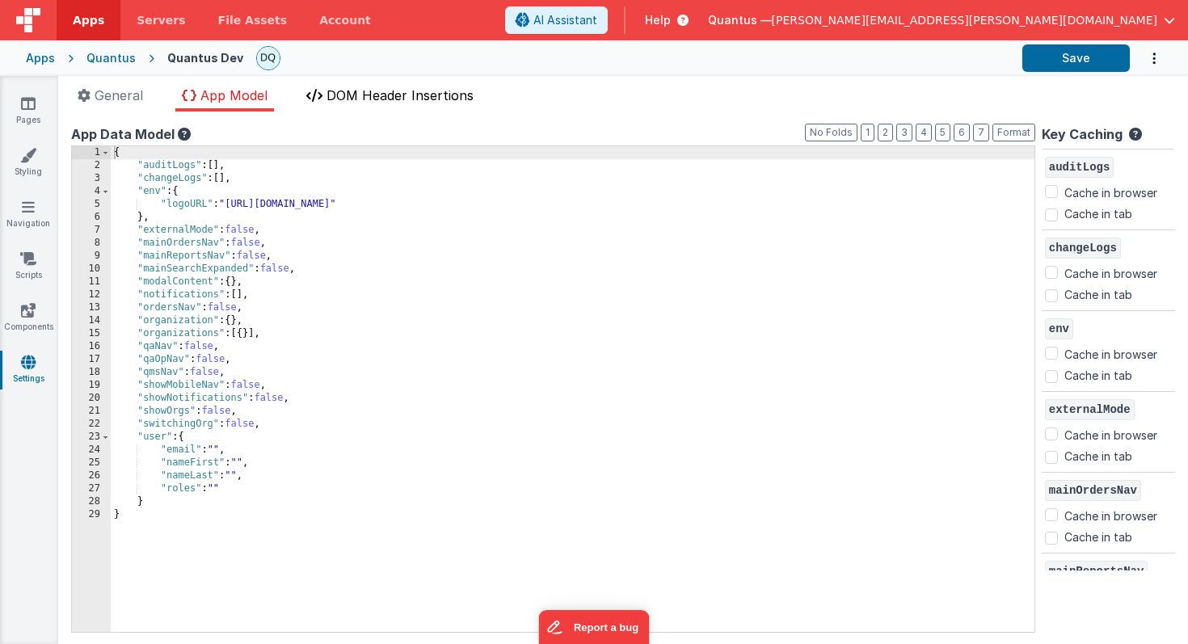
click at [376, 95] on span "DOM Header Insertions" at bounding box center [400, 95] width 147 height 16
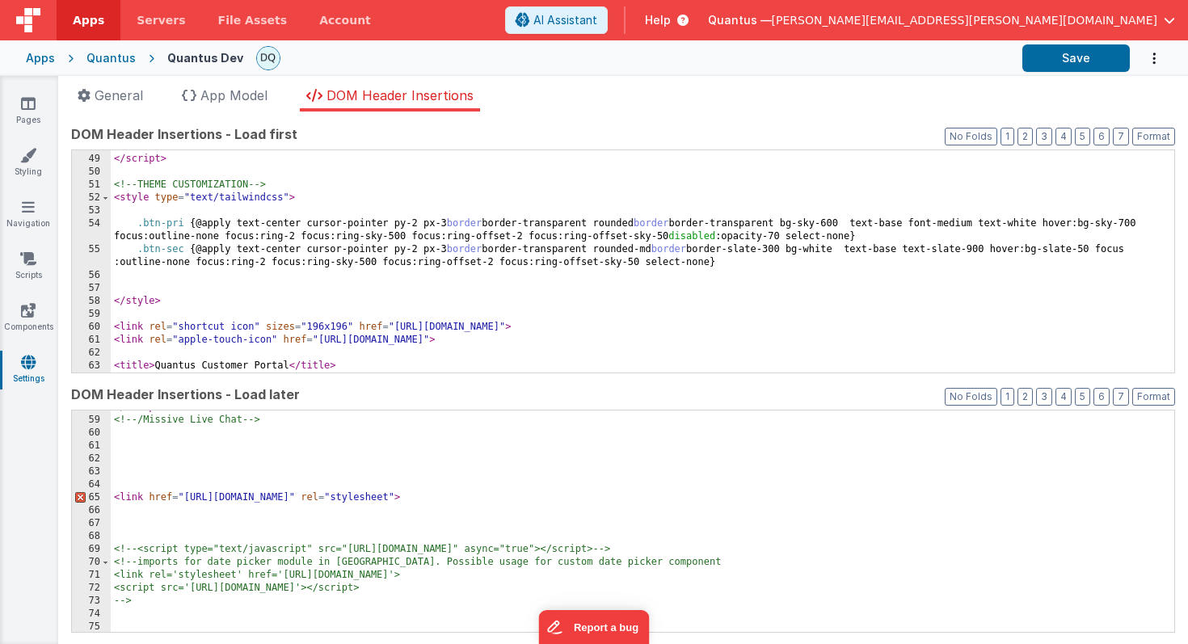
scroll to position [773, 0]
click at [32, 313] on icon at bounding box center [28, 310] width 15 height 16
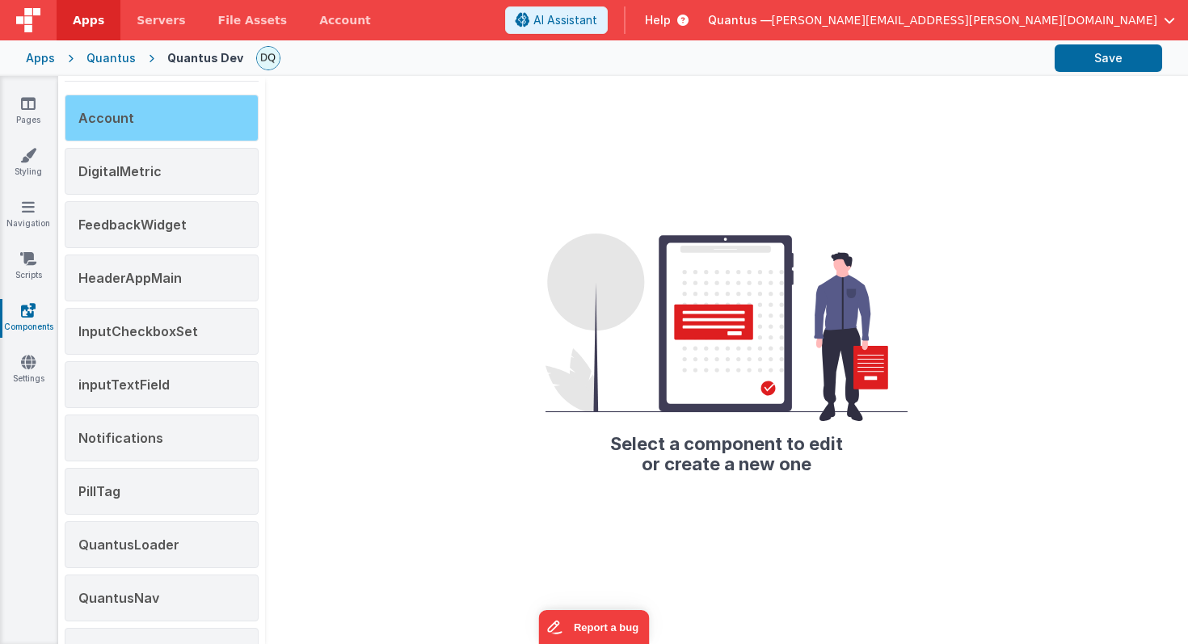
scroll to position [83, 0]
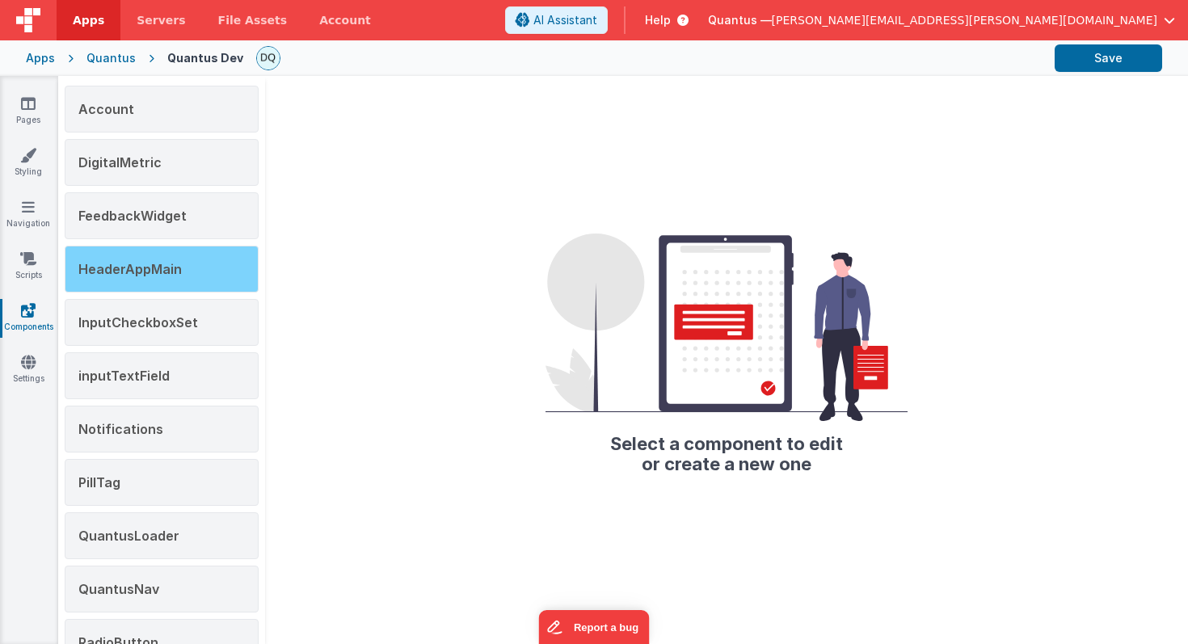
click at [156, 270] on span "HeaderAppMain" at bounding box center [129, 269] width 103 height 16
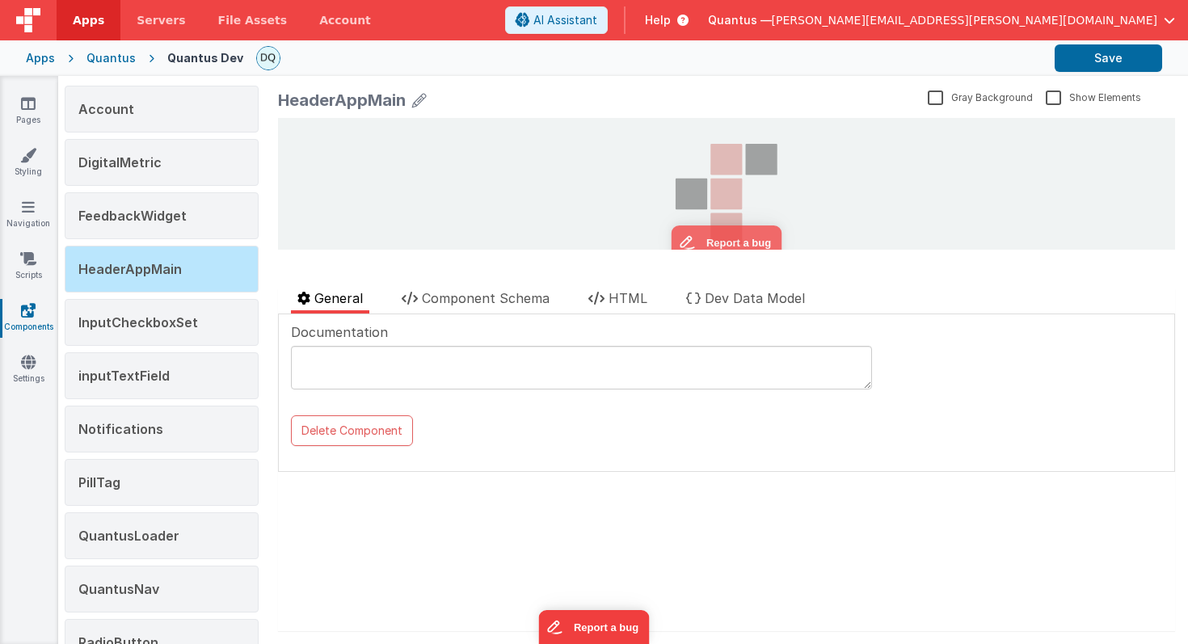
scroll to position [0, 0]
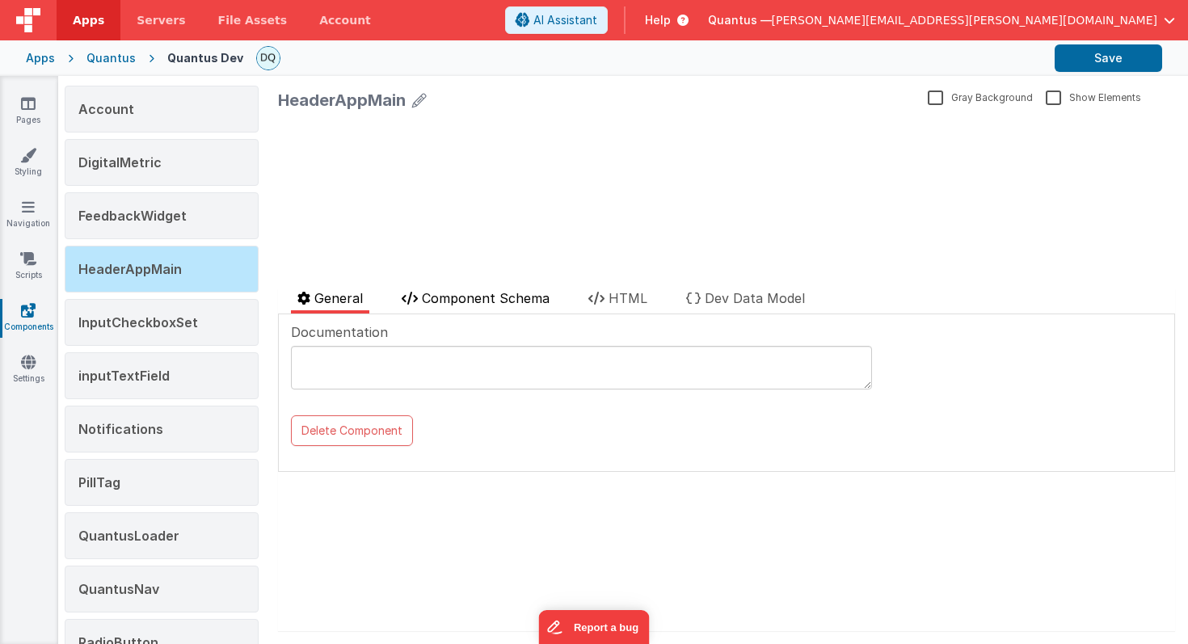
click at [457, 295] on span "Component Schema" at bounding box center [486, 298] width 128 height 16
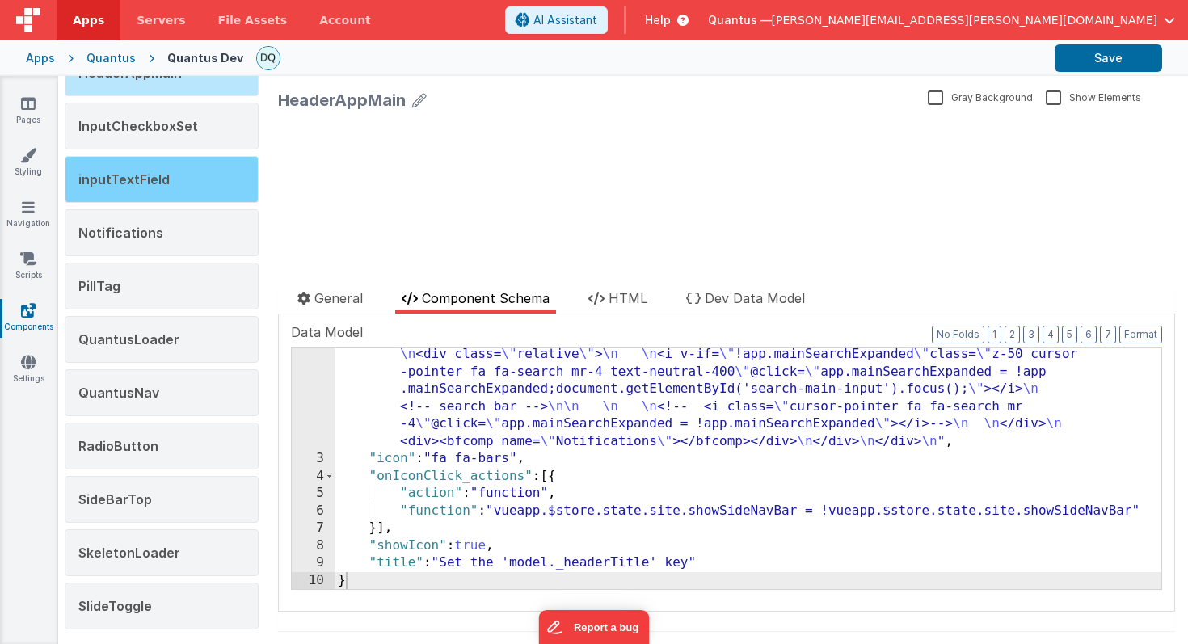
scroll to position [284, 0]
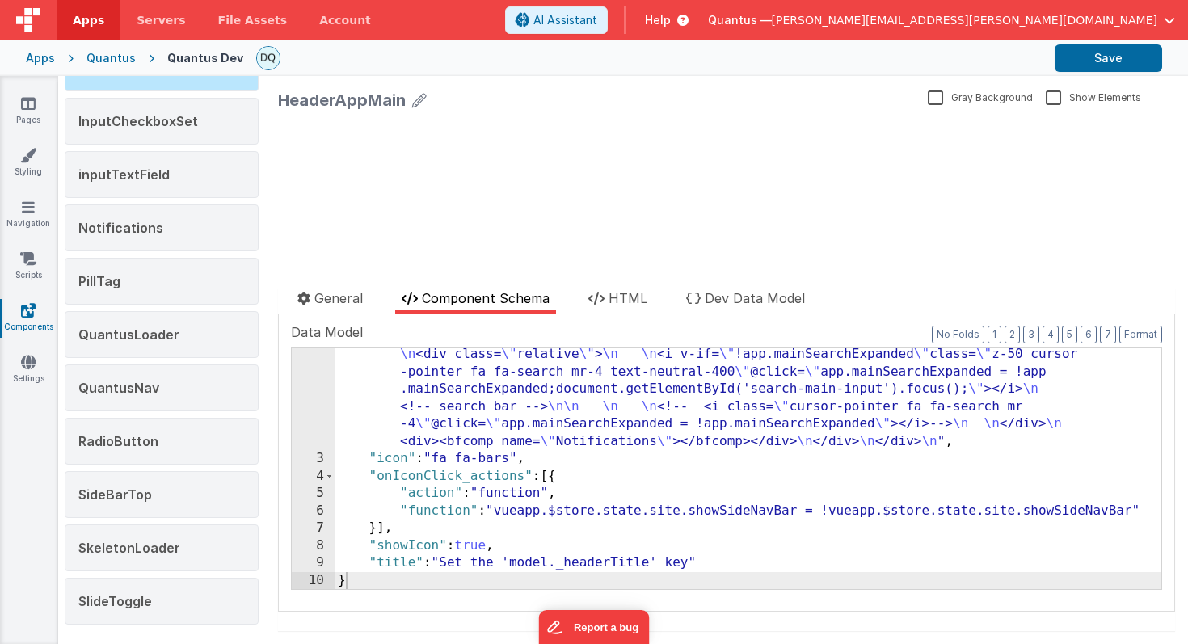
click at [597, 432] on div ""html" : "<div v-if= \" model.pageType == 'dashboard' \" :class= \" model._head…" at bounding box center [748, 197] width 827 height 1023
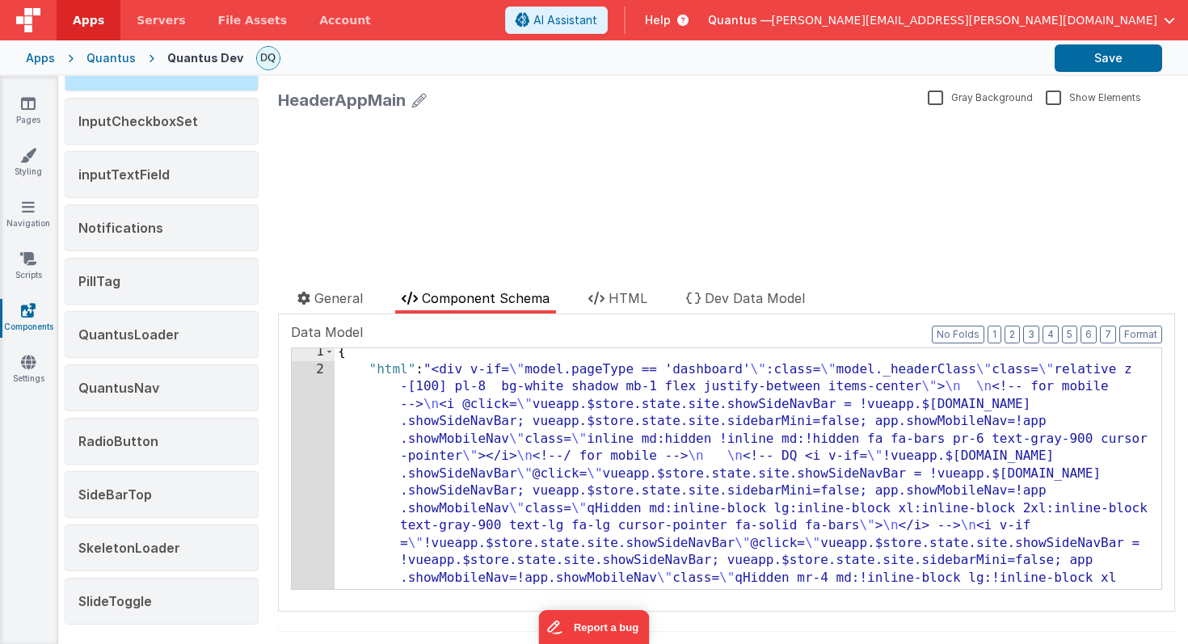
scroll to position [7, 0]
click at [626, 293] on span "HTML" at bounding box center [628, 298] width 39 height 16
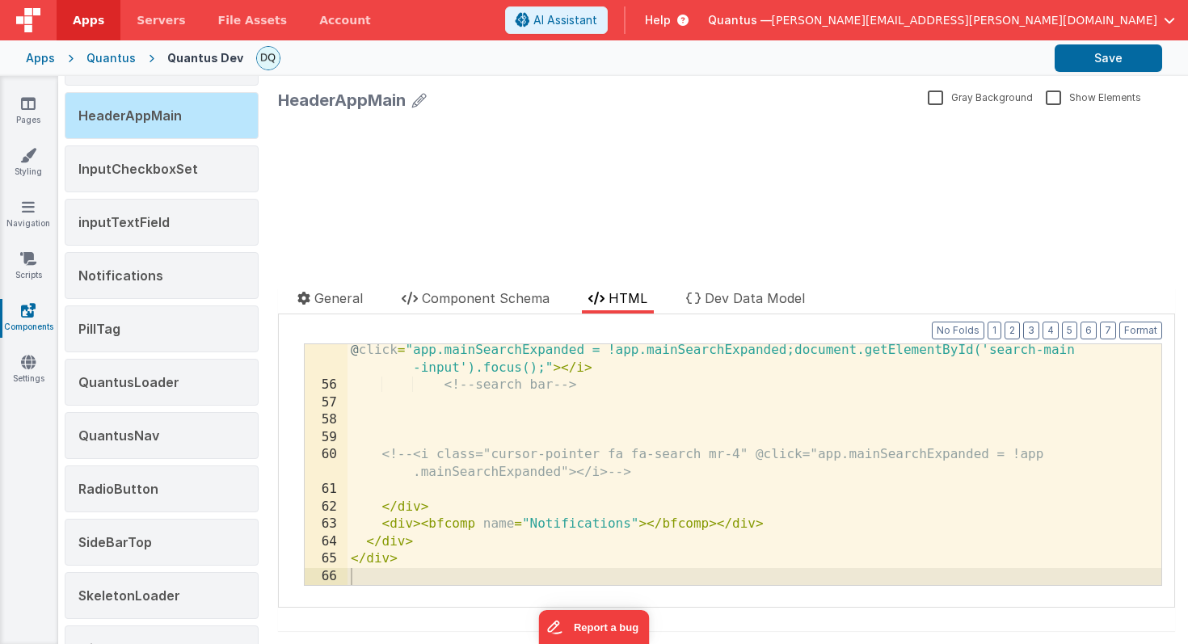
scroll to position [1305, 0]
click at [24, 207] on icon at bounding box center [28, 207] width 13 height 16
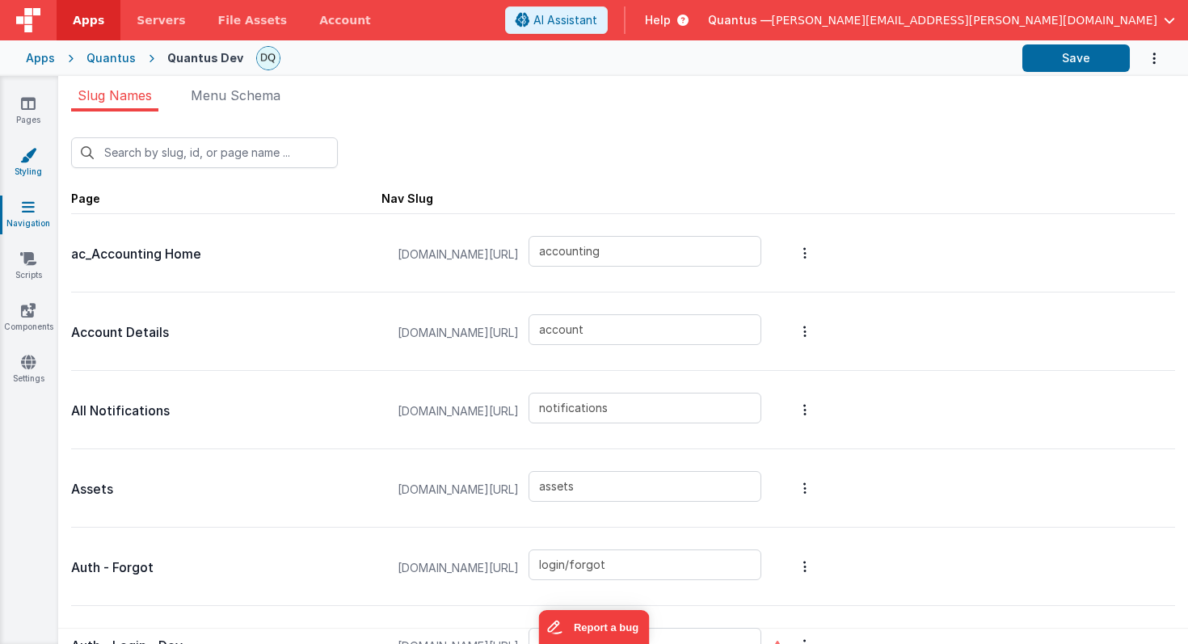
click at [28, 159] on icon at bounding box center [28, 155] width 16 height 16
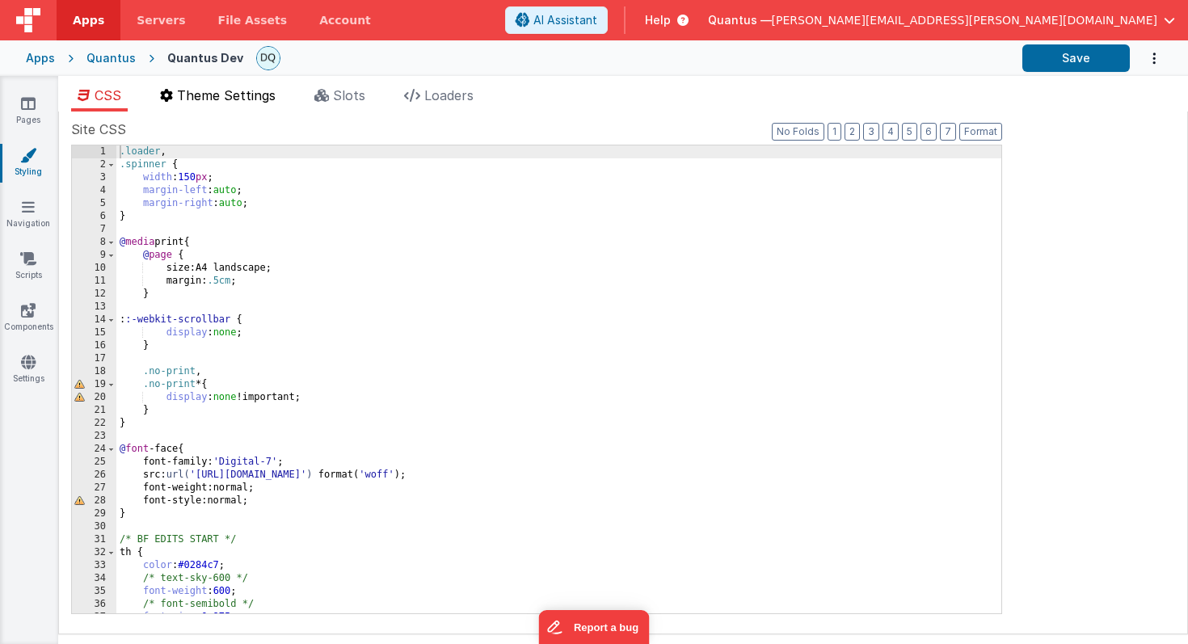
click at [230, 98] on span "Theme Settings" at bounding box center [226, 95] width 99 height 16
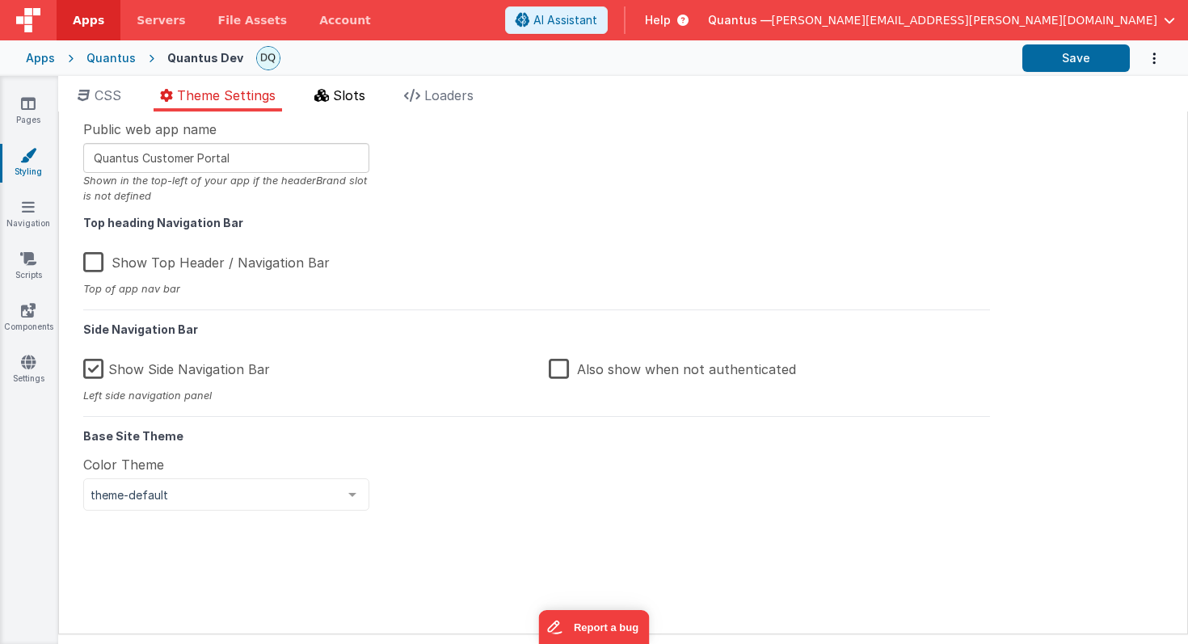
click at [346, 94] on span "Slots" at bounding box center [349, 95] width 32 height 16
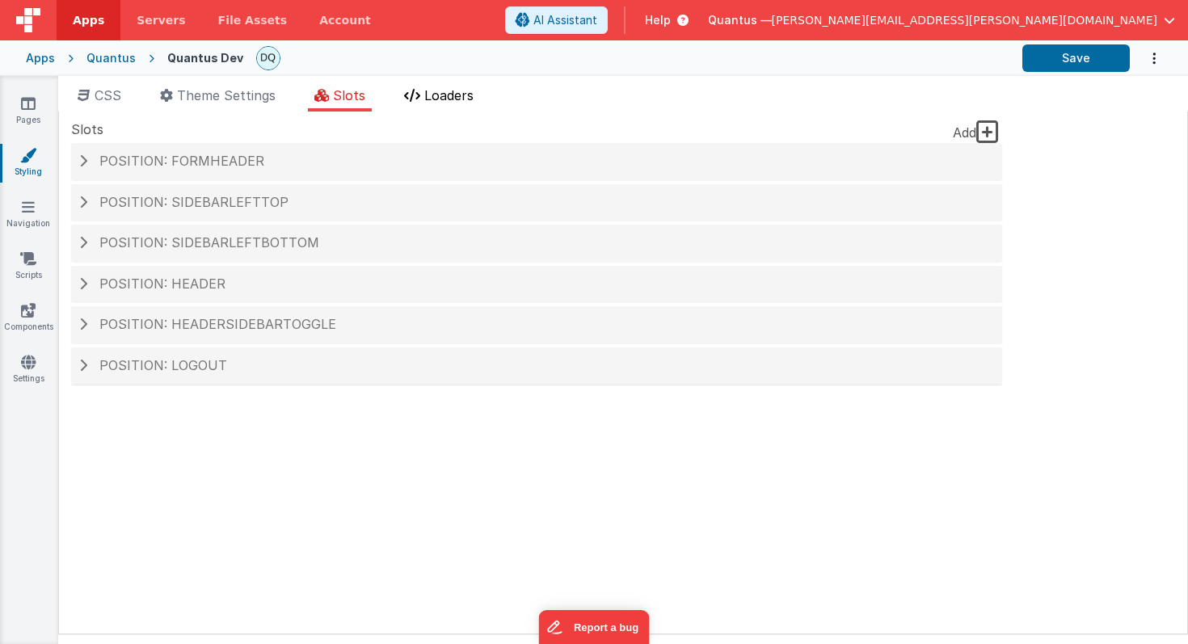
click at [459, 91] on span "Loaders" at bounding box center [448, 95] width 49 height 16
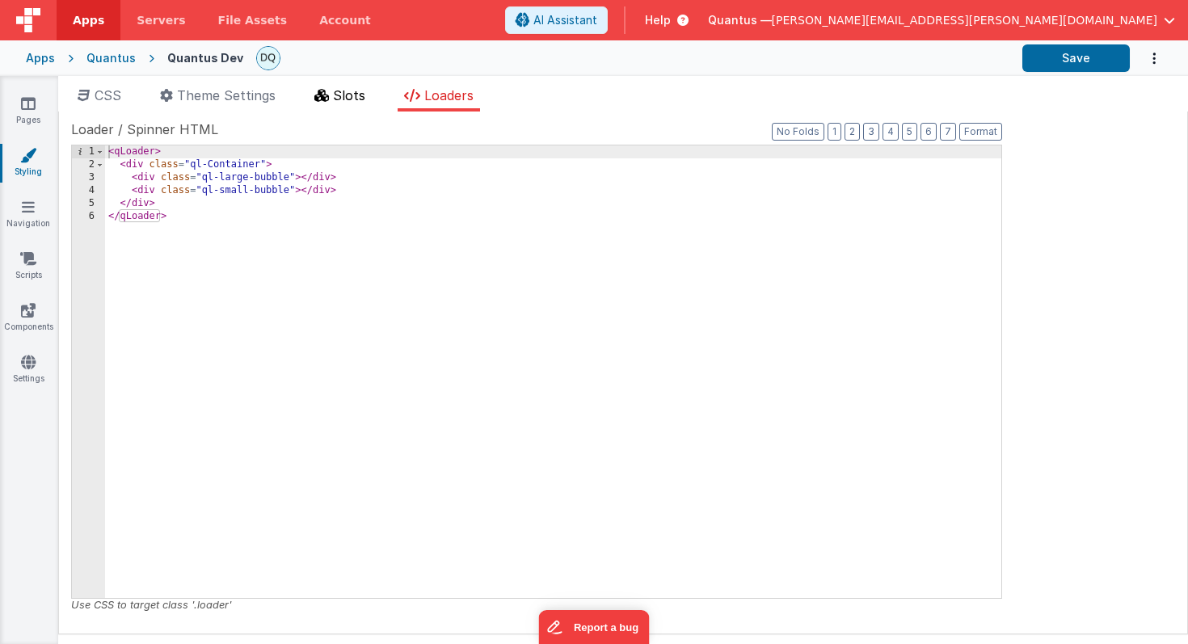
click at [351, 93] on span "Slots" at bounding box center [349, 95] width 32 height 16
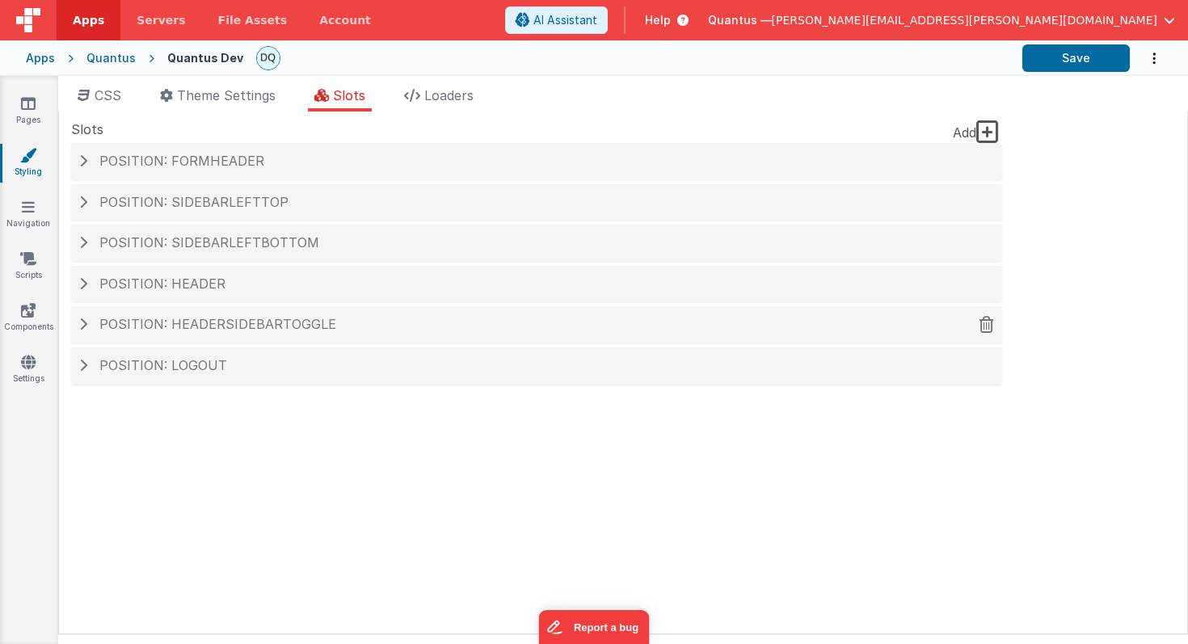
click at [82, 323] on span at bounding box center [83, 324] width 8 height 13
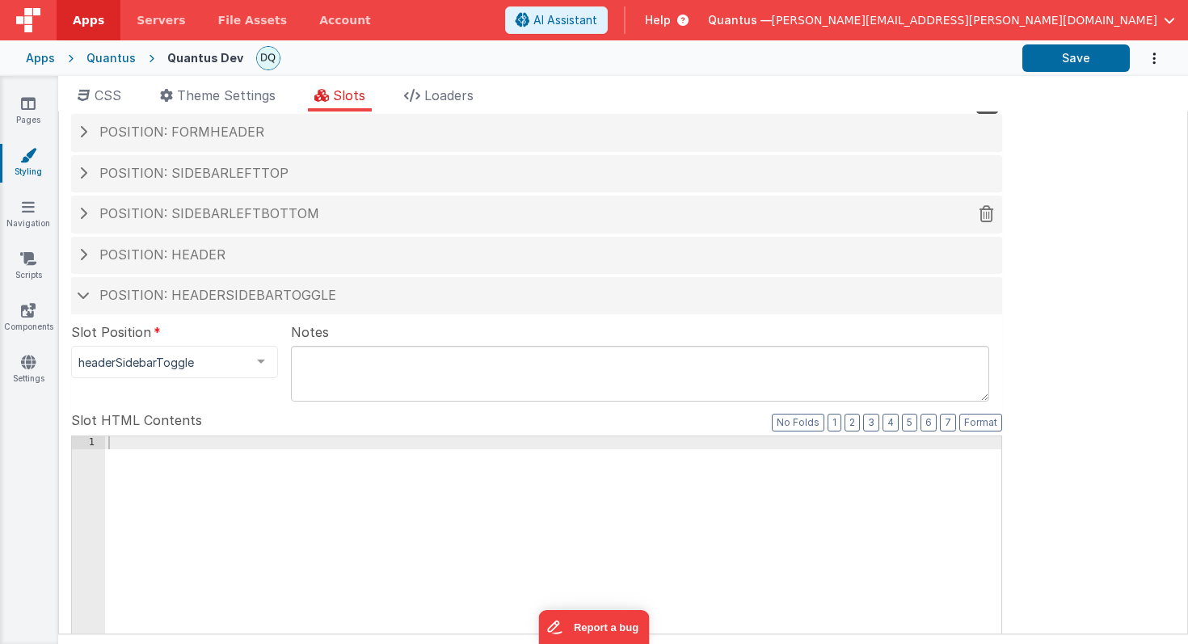
scroll to position [28, 0]
click at [83, 213] on span at bounding box center [83, 214] width 8 height 13
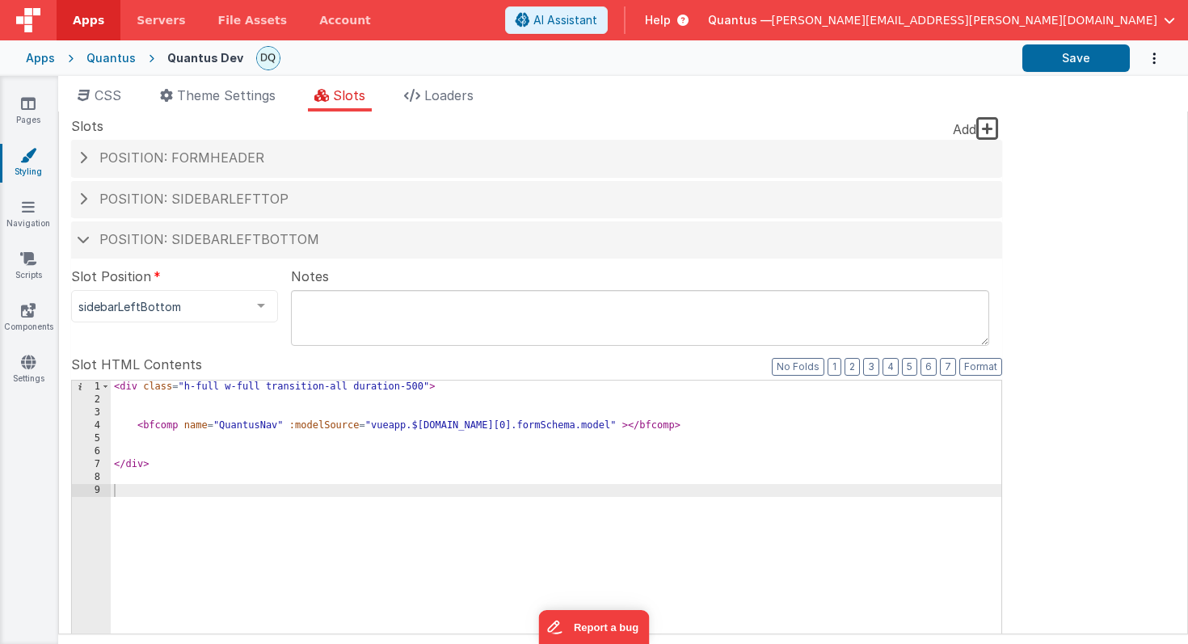
scroll to position [0, 0]
click at [82, 158] on span at bounding box center [83, 160] width 8 height 13
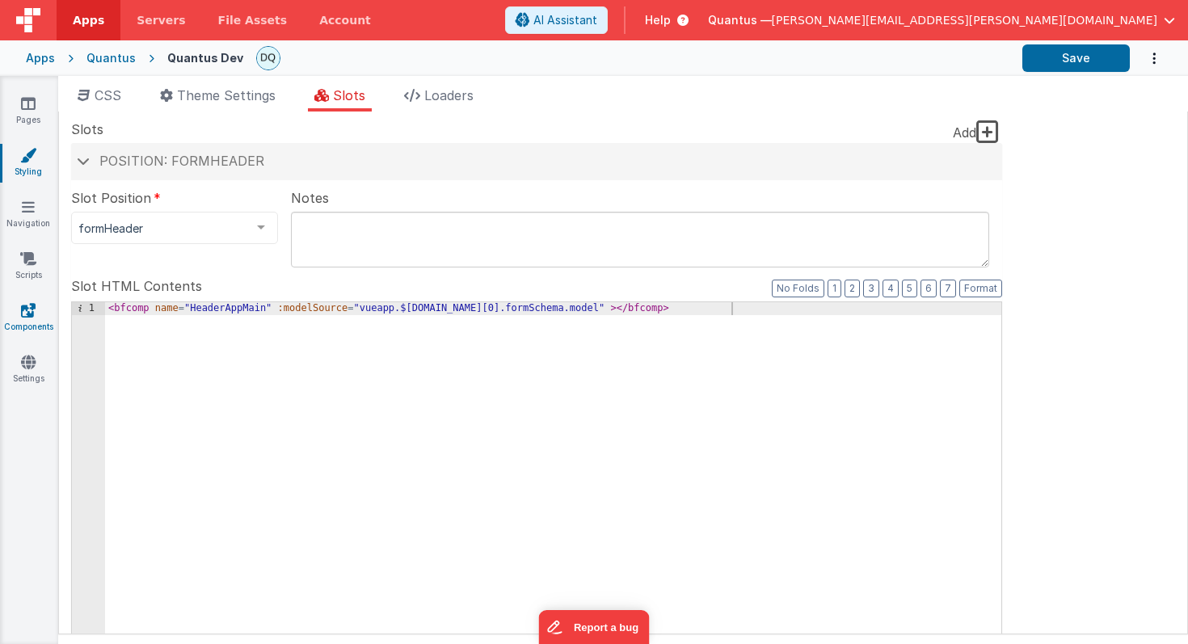
click at [27, 308] on icon at bounding box center [28, 310] width 15 height 16
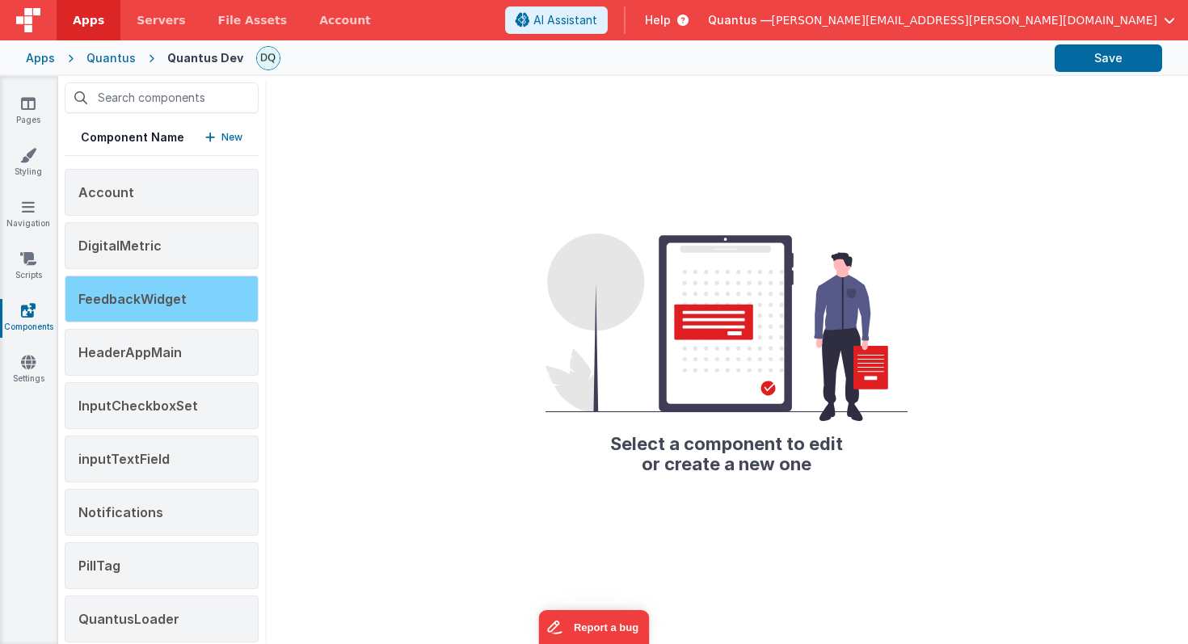
scroll to position [19, 0]
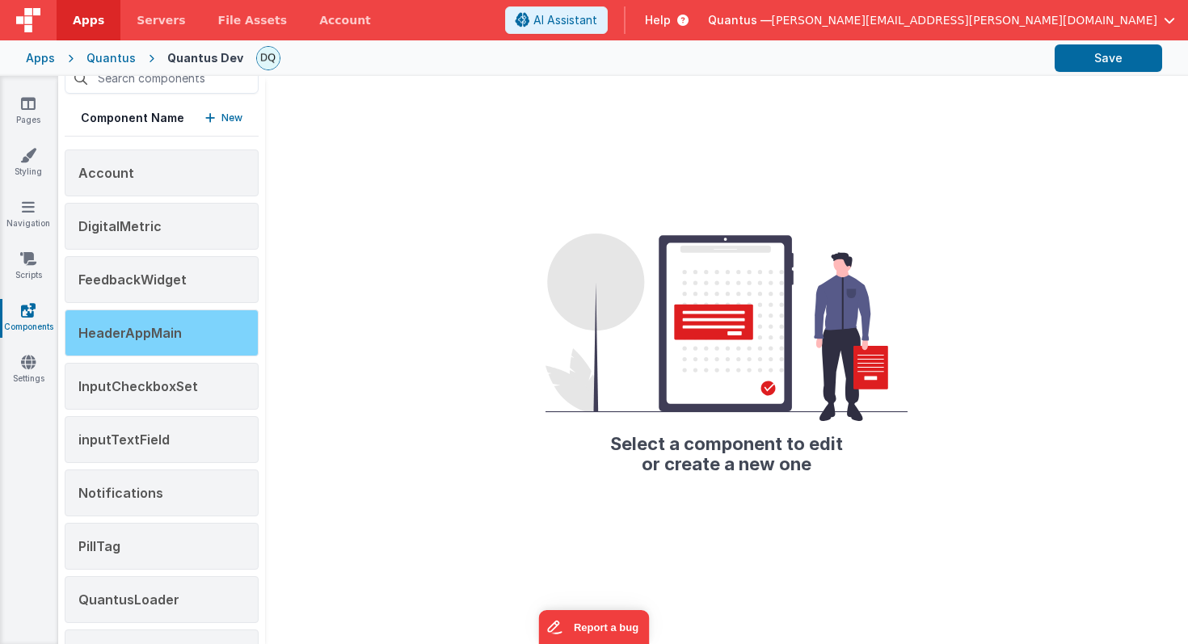
click at [132, 330] on span "HeaderAppMain" at bounding box center [129, 333] width 103 height 16
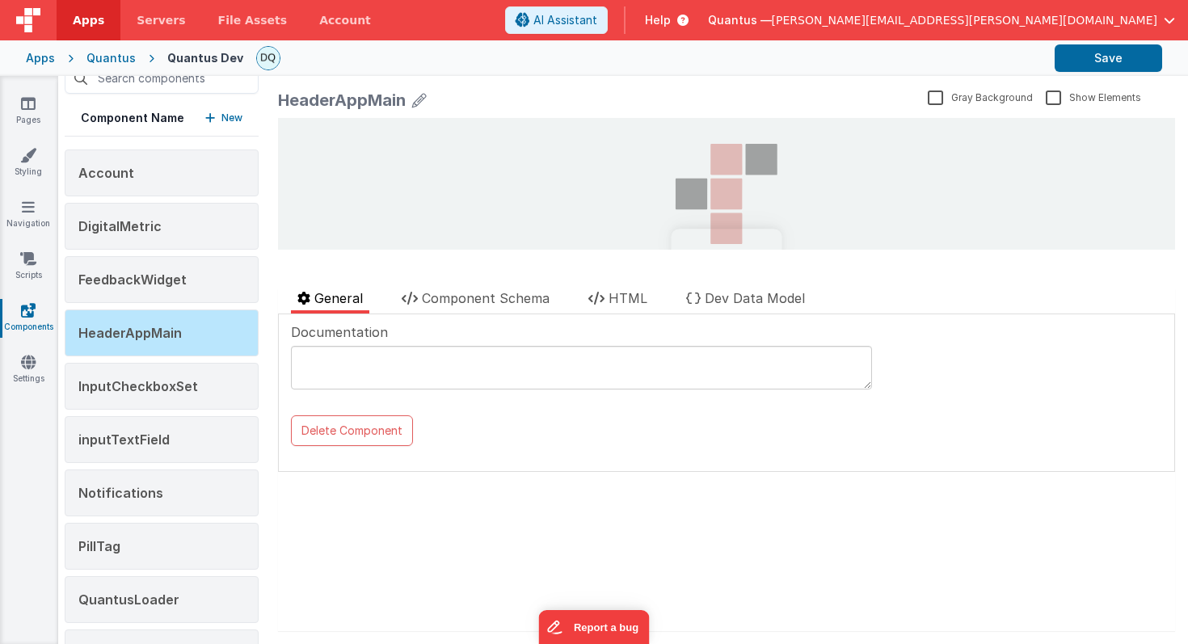
scroll to position [0, 0]
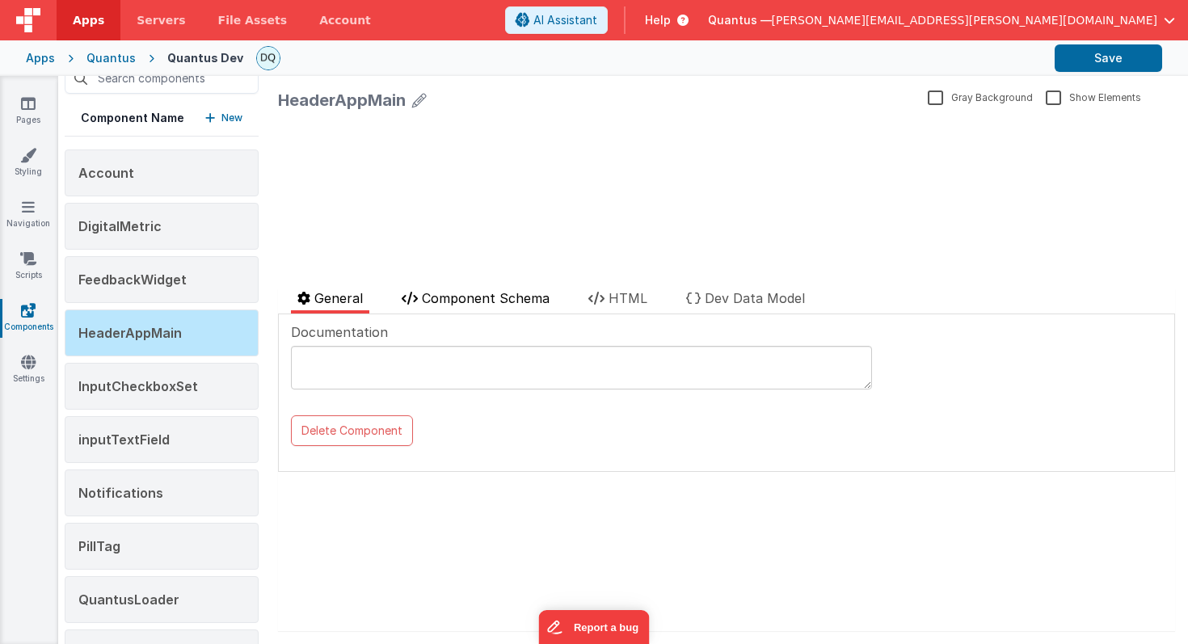
click at [517, 300] on span "Component Schema" at bounding box center [486, 298] width 128 height 16
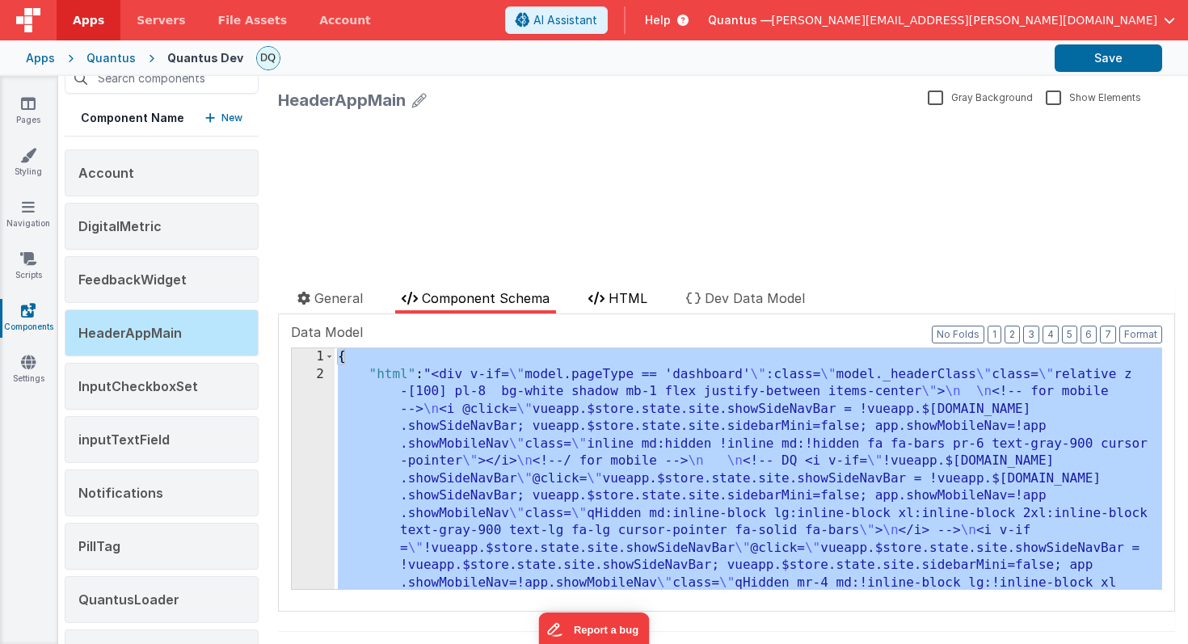
click at [614, 293] on span "HTML" at bounding box center [628, 298] width 39 height 16
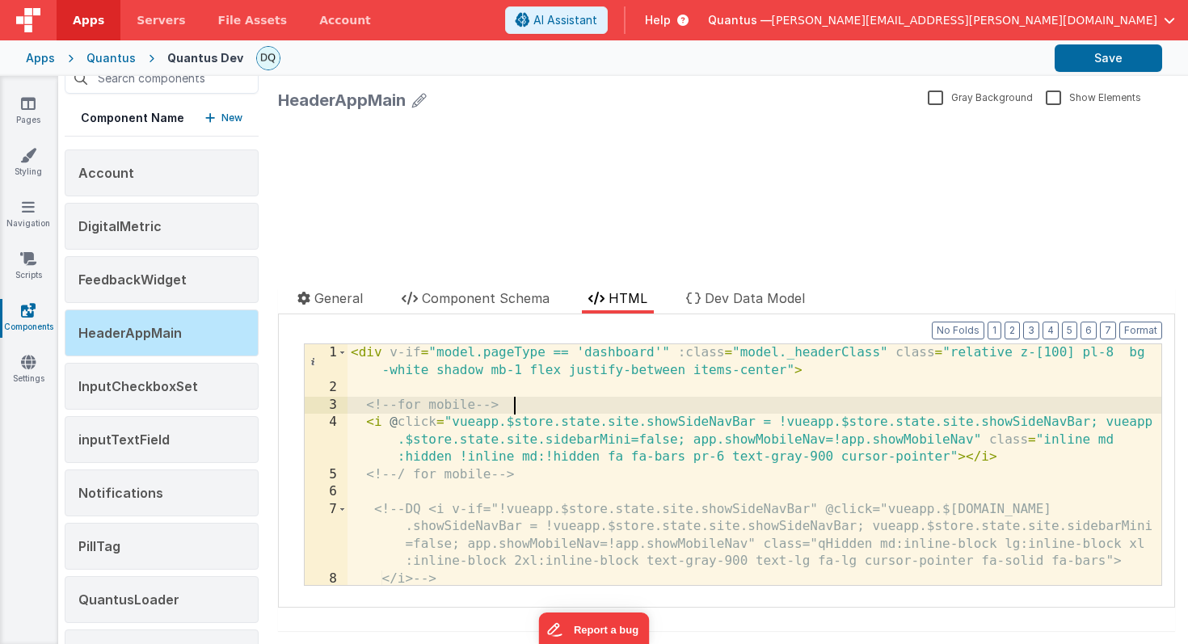
click at [575, 404] on div "< div v-if = "model.pageType == 'dashboard'" :class = "model._headerClass" clas…" at bounding box center [755, 516] width 814 height 345
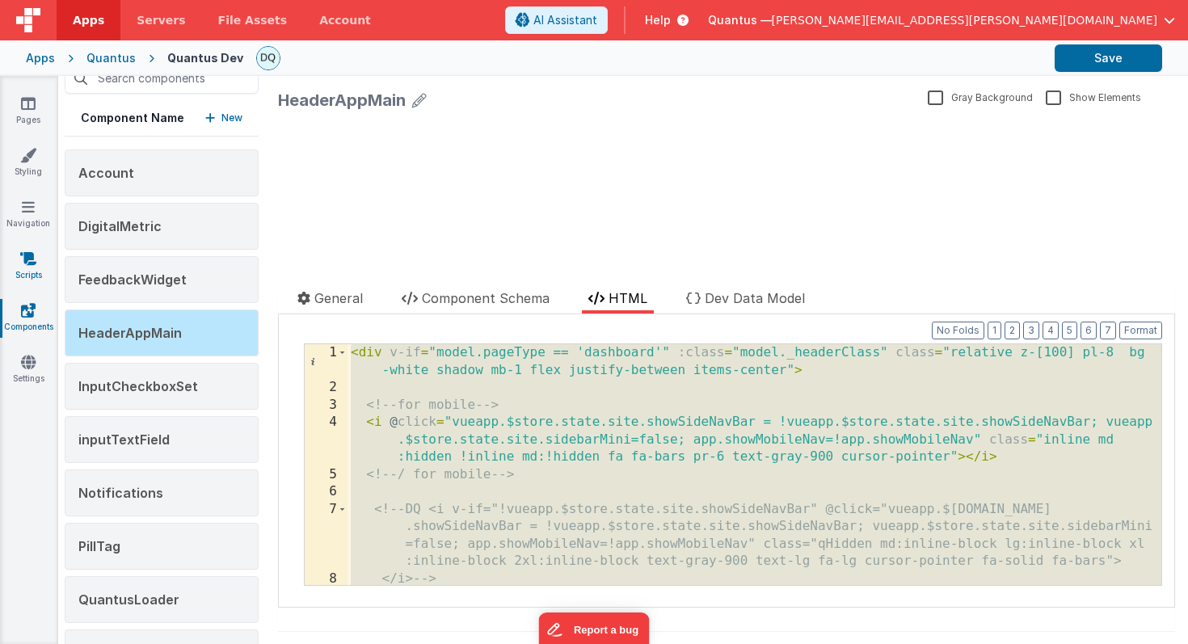
click at [32, 262] on icon at bounding box center [28, 259] width 16 height 16
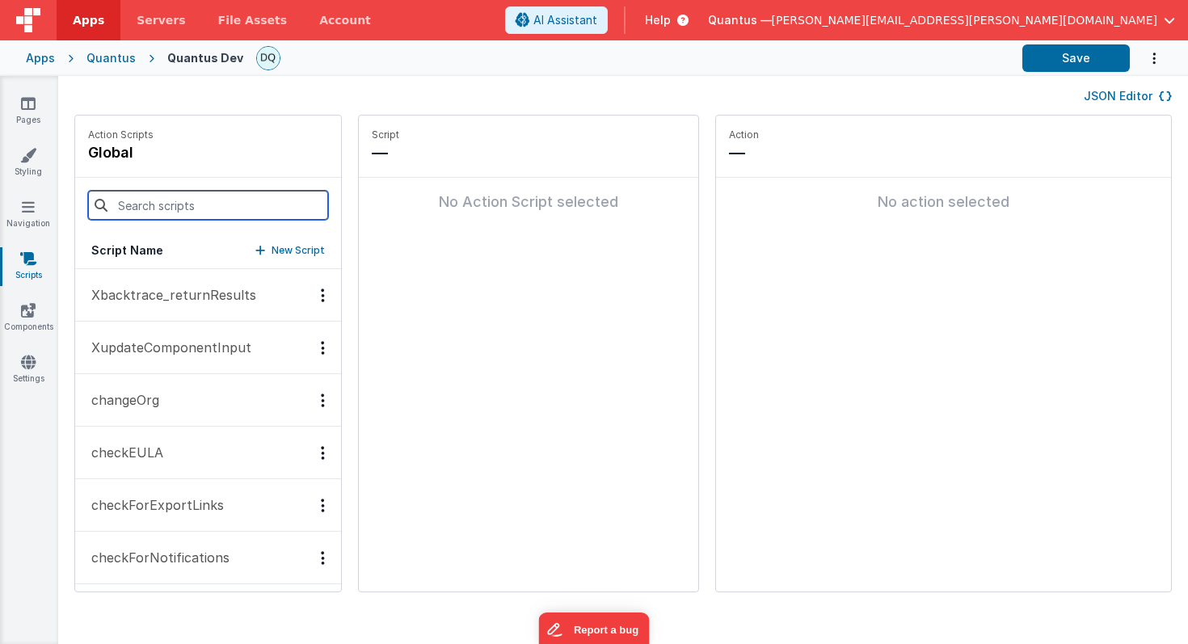
click at [194, 206] on input at bounding box center [208, 205] width 240 height 29
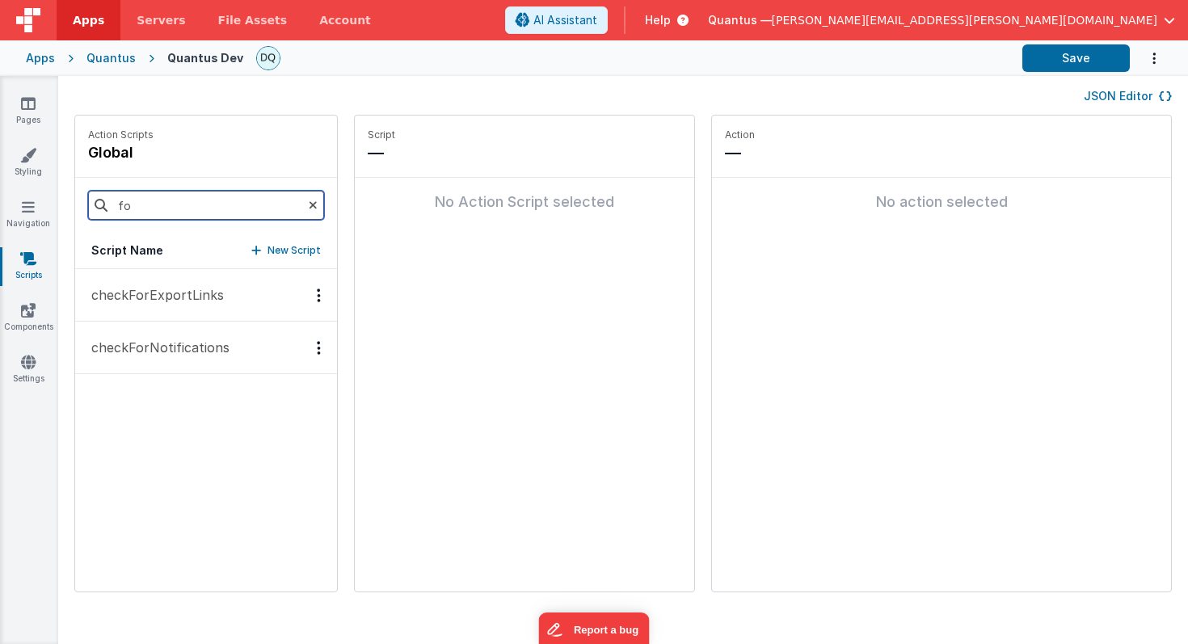
type input "f"
type input "loa"
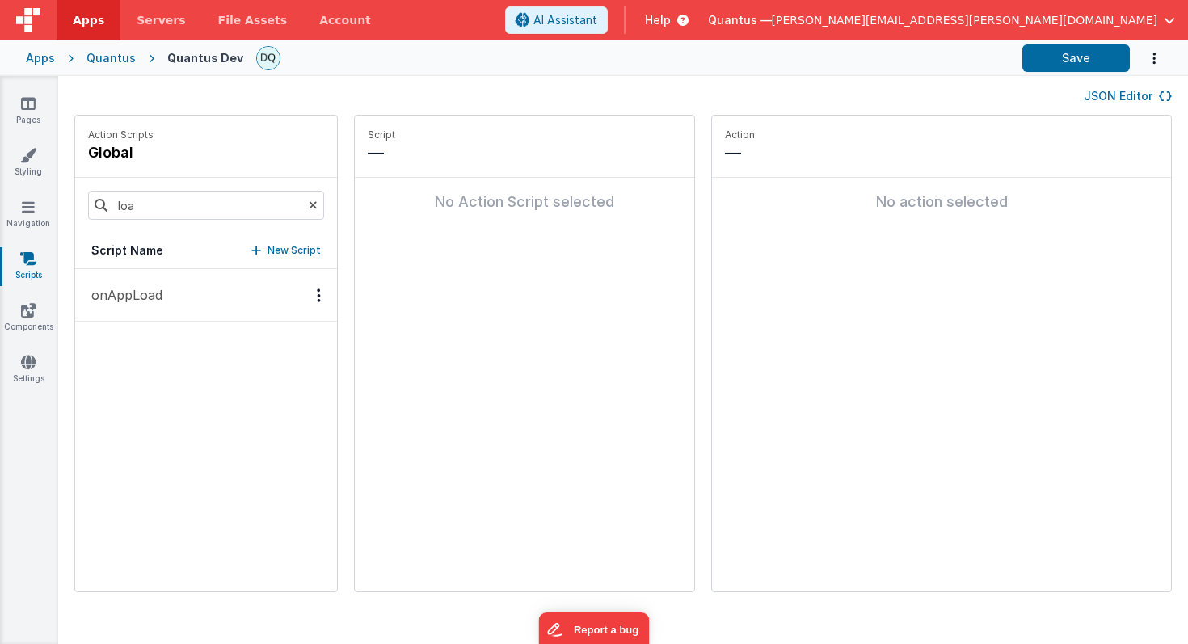
click at [192, 299] on button "onAppLoad" at bounding box center [206, 295] width 262 height 53
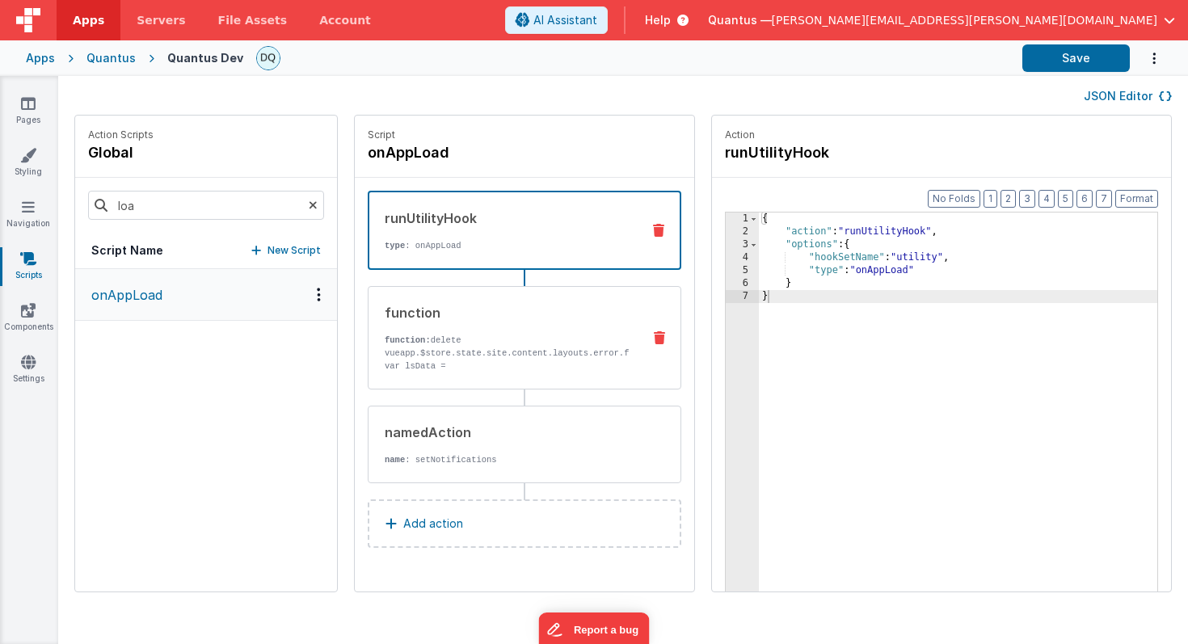
click at [533, 318] on div "function" at bounding box center [507, 312] width 244 height 19
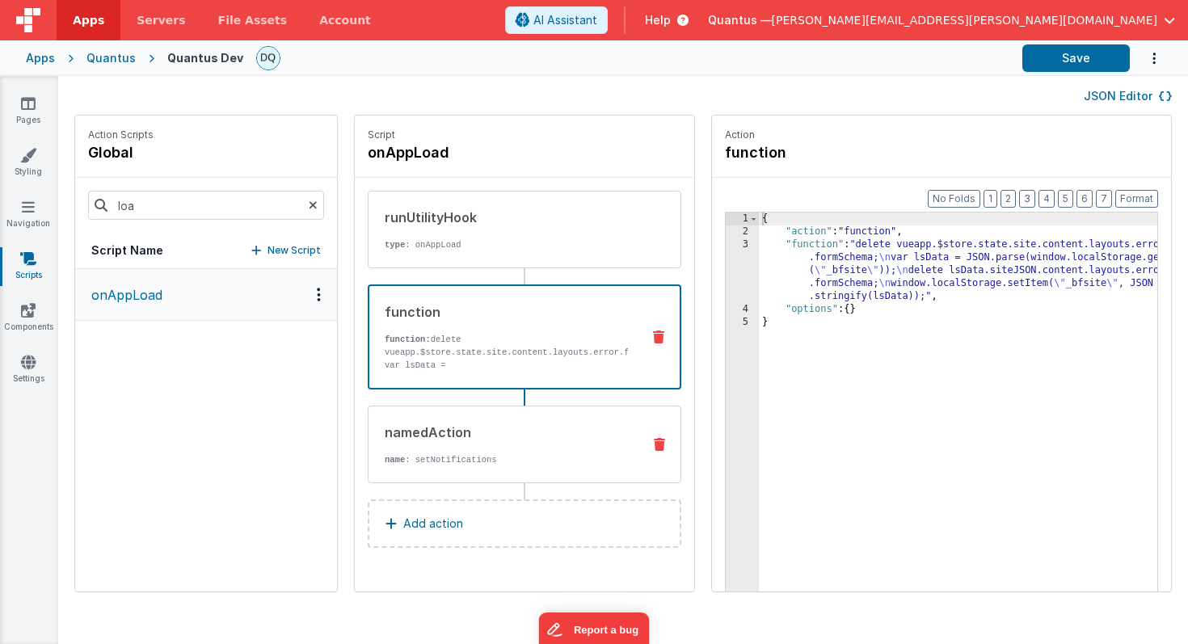
click at [498, 430] on div "namedAction" at bounding box center [507, 432] width 244 height 19
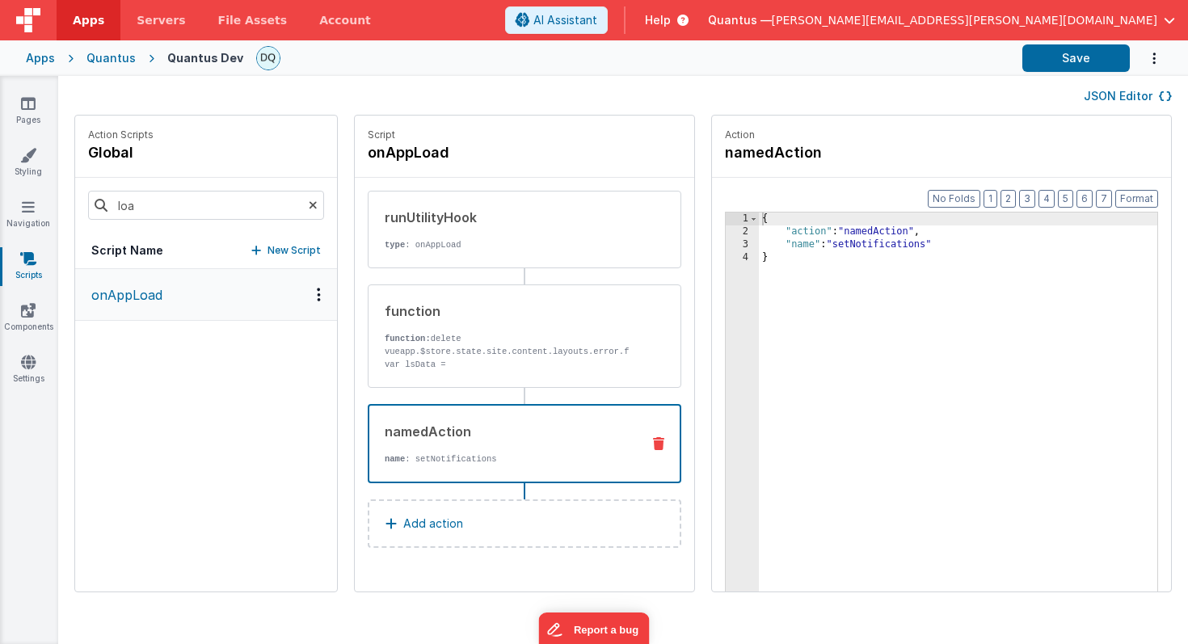
click at [309, 203] on icon at bounding box center [313, 205] width 9 height 55
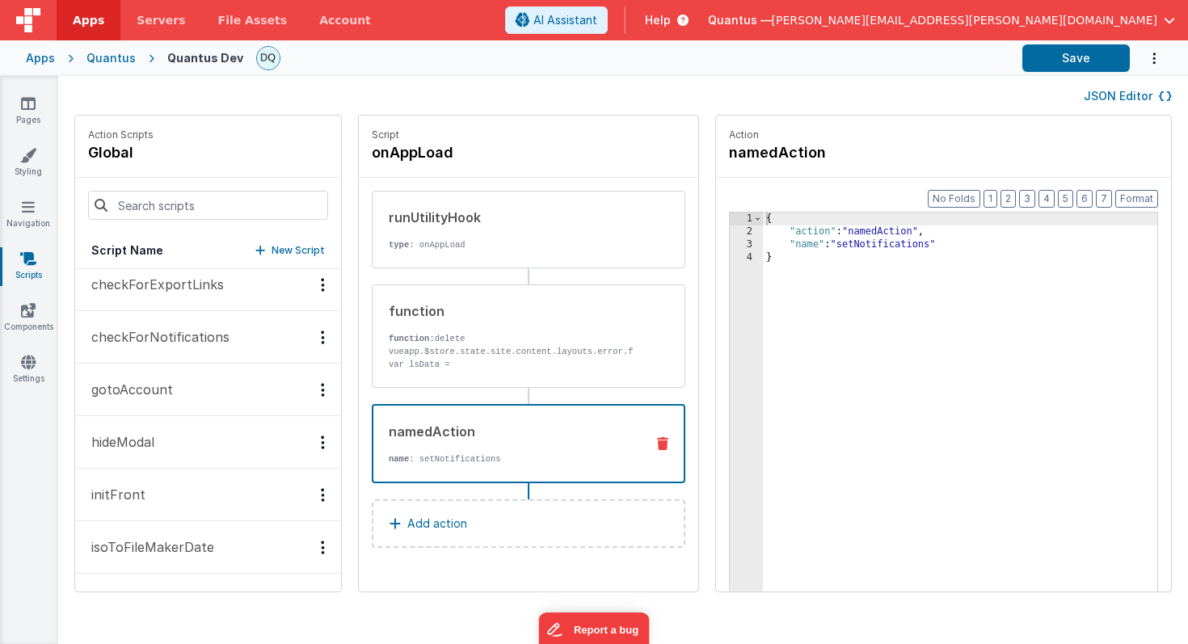
scroll to position [225, 0]
click at [200, 432] on button "hideModal" at bounding box center [208, 438] width 266 height 53
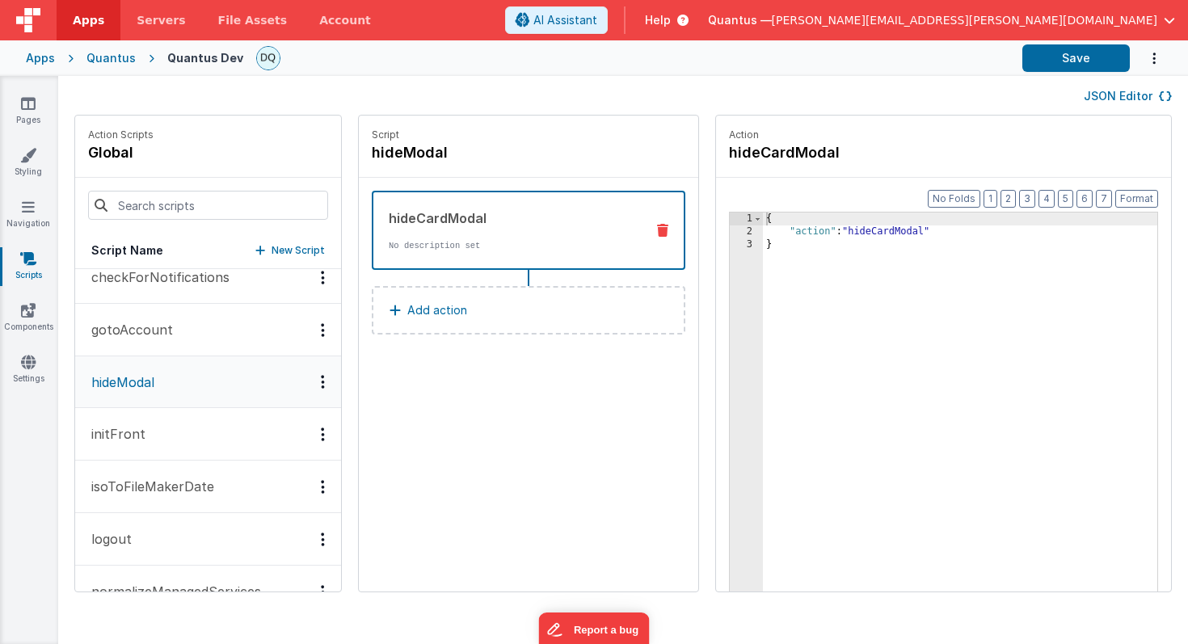
scroll to position [305, 0]
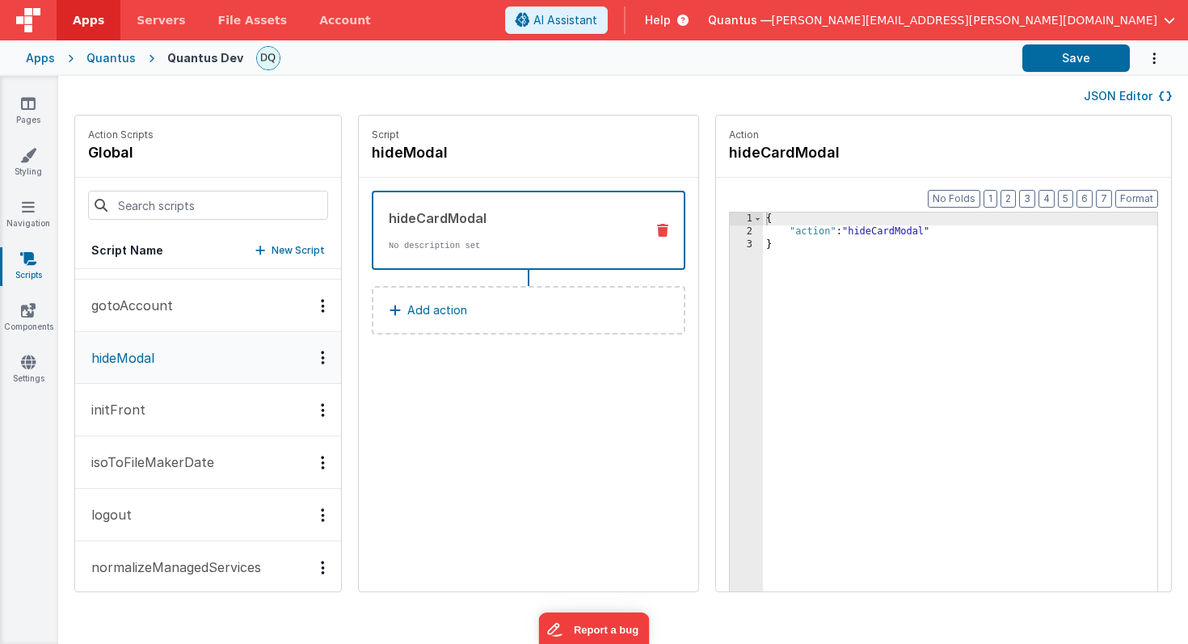
click at [201, 416] on button "initFront" at bounding box center [208, 410] width 266 height 53
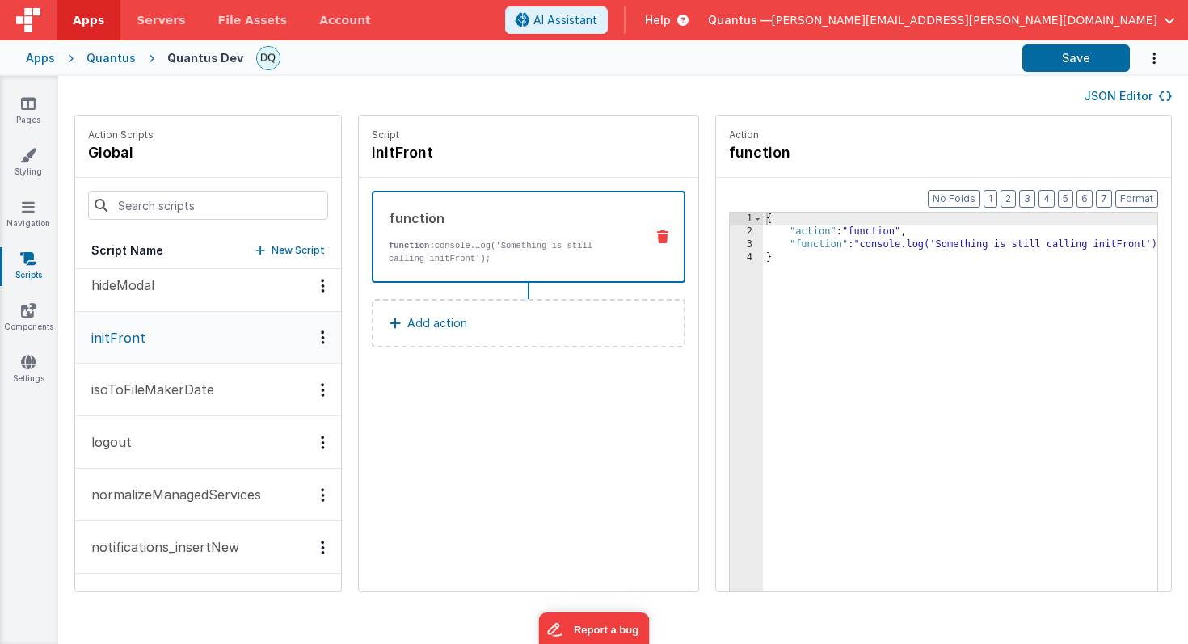
scroll to position [380, 0]
click at [181, 488] on p "normalizeManagedServices" at bounding box center [171, 492] width 179 height 19
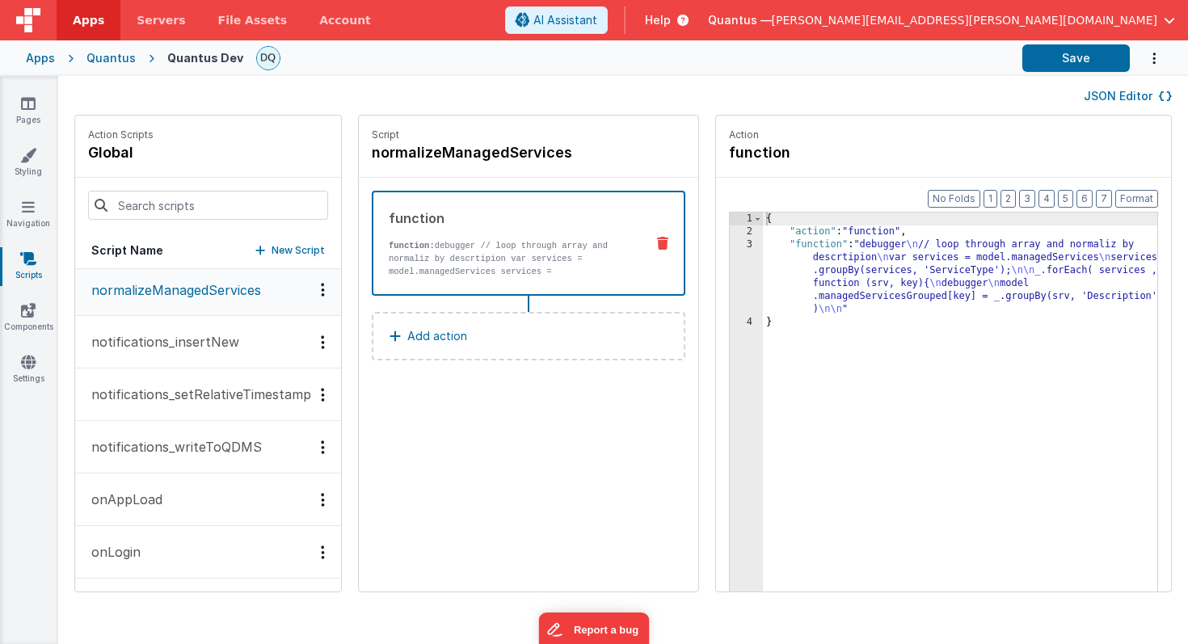
scroll to position [590, 0]
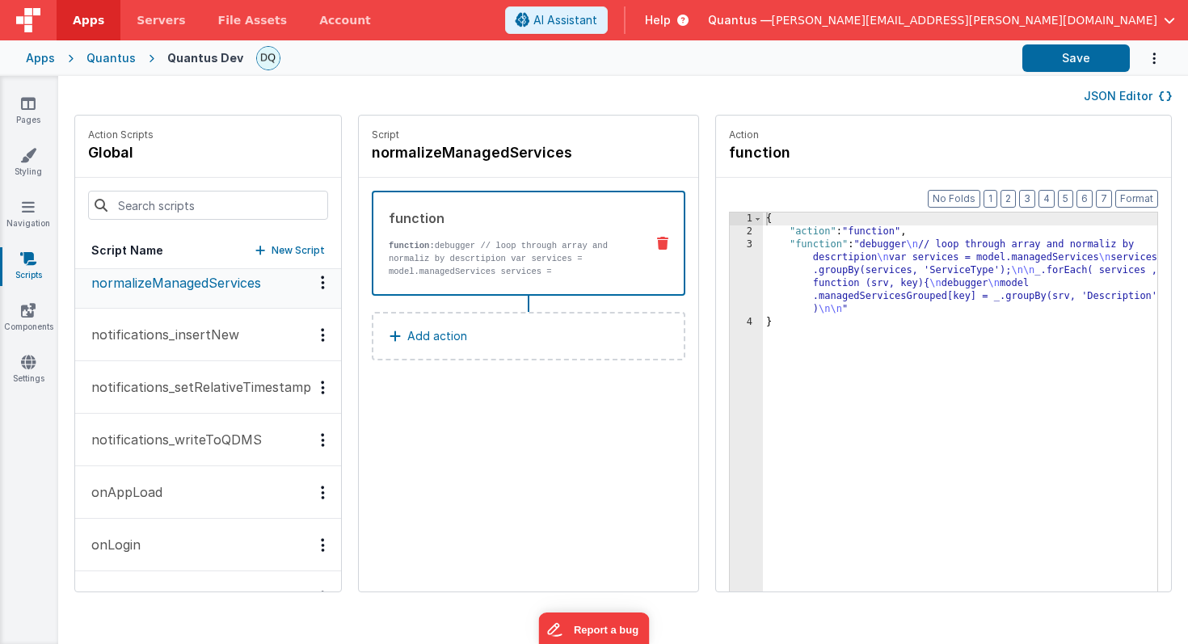
click at [174, 494] on button "onAppLoad" at bounding box center [208, 492] width 266 height 53
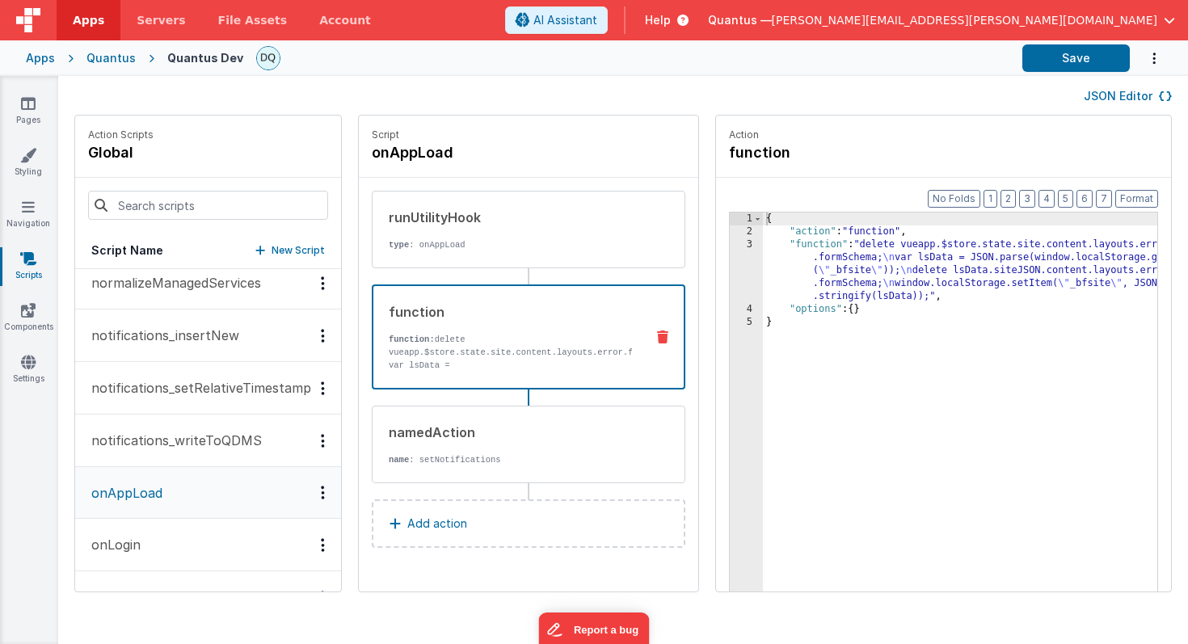
click at [565, 322] on div "function function: delete vueapp.$store.state.site.content.layouts.error.formSc…" at bounding box center [502, 337] width 259 height 70
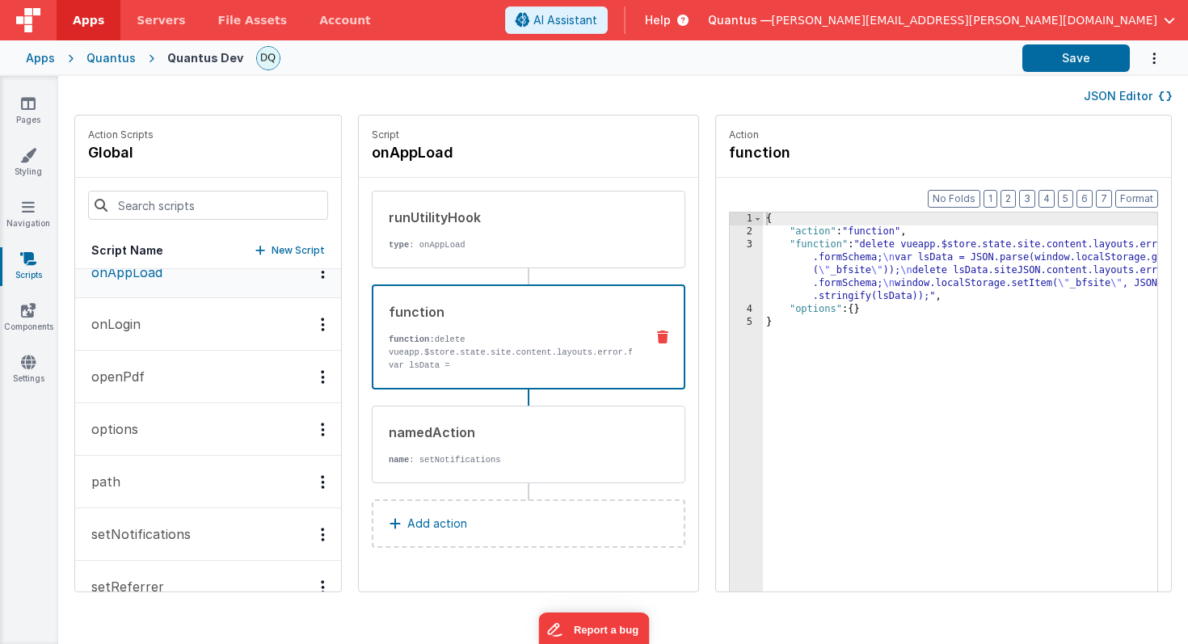
scroll to position [814, 0]
click at [234, 426] on button "options" at bounding box center [208, 426] width 266 height 53
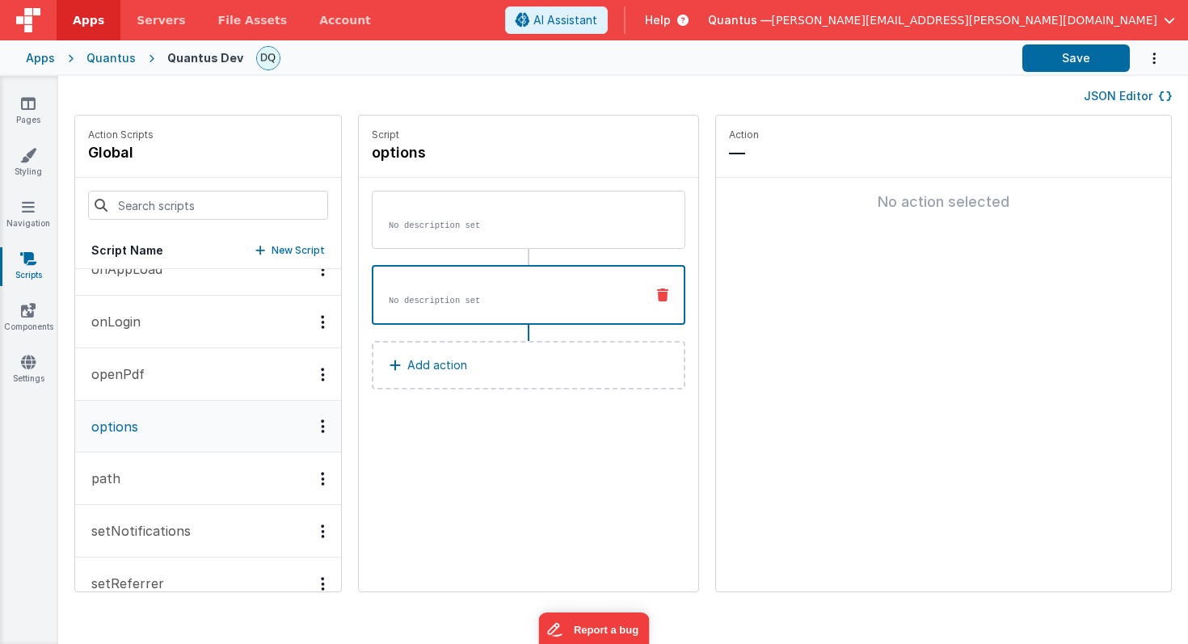
click at [211, 495] on button "path" at bounding box center [208, 479] width 266 height 53
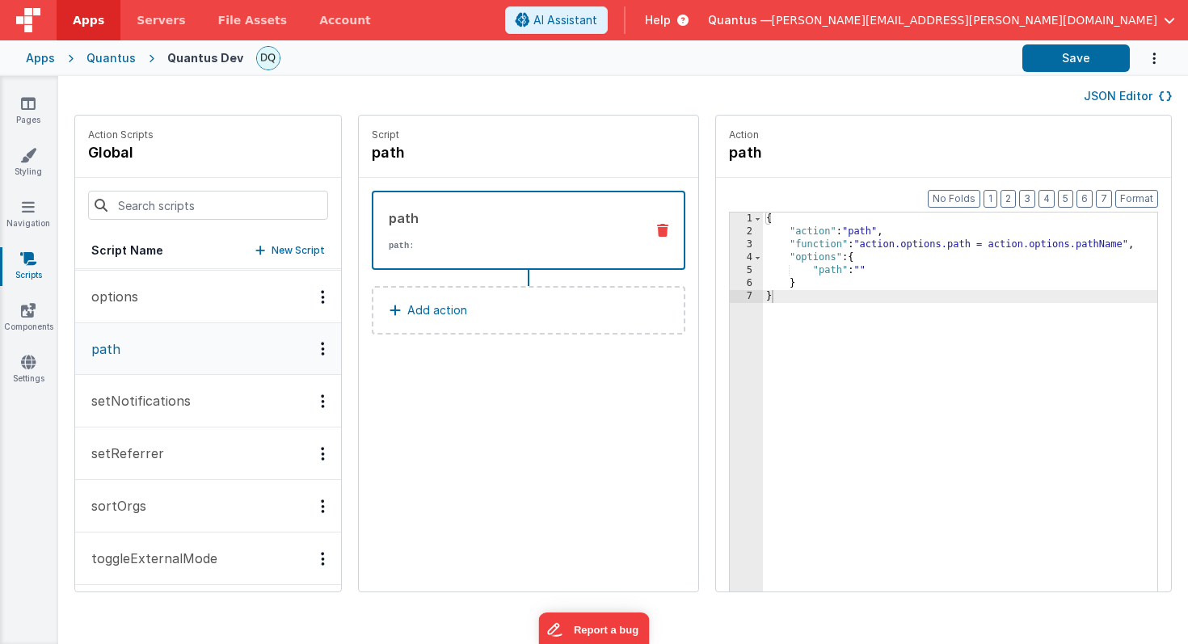
scroll to position [950, 0]
click at [211, 449] on button "setReferrer" at bounding box center [208, 447] width 266 height 53
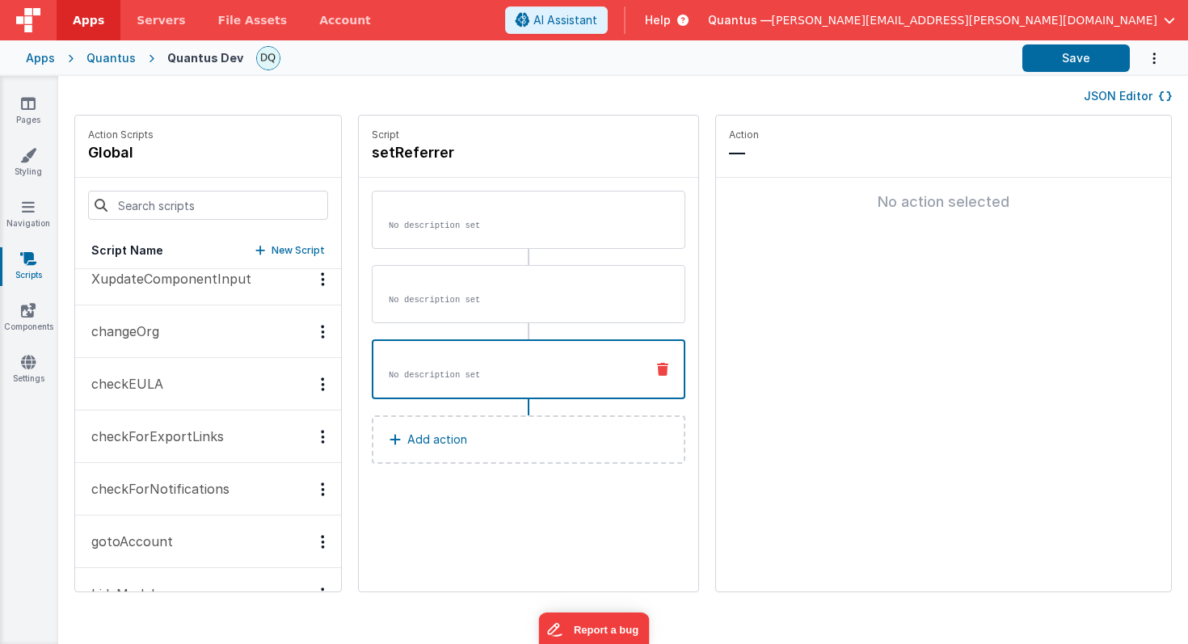
scroll to position [57, 0]
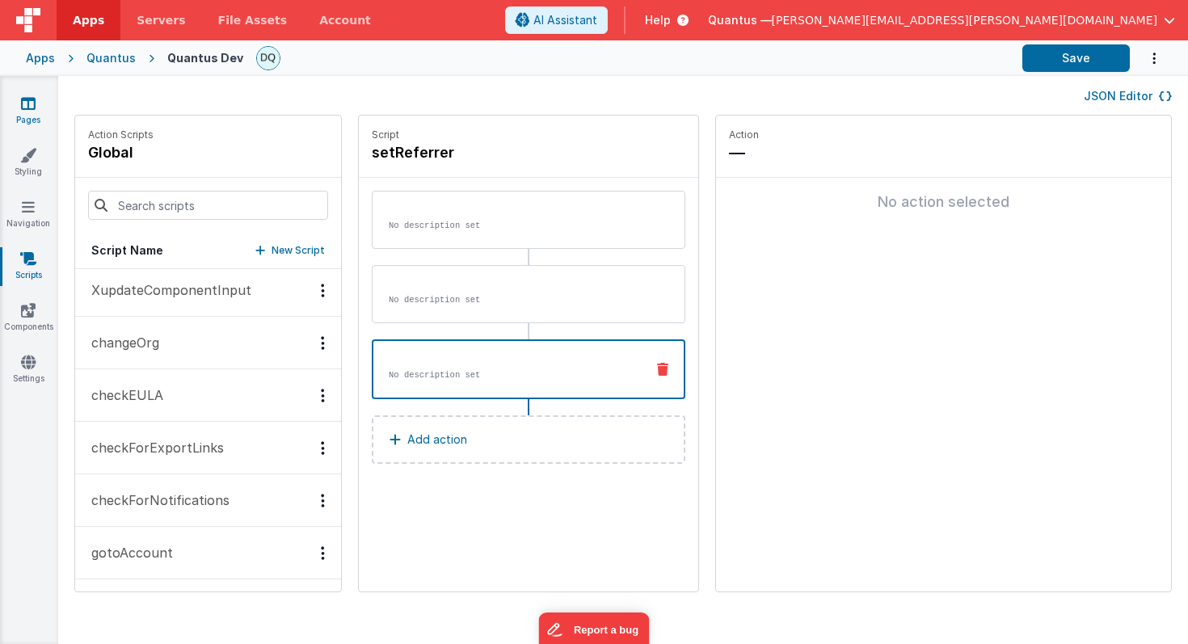
click at [18, 105] on link "Pages" at bounding box center [28, 111] width 58 height 32
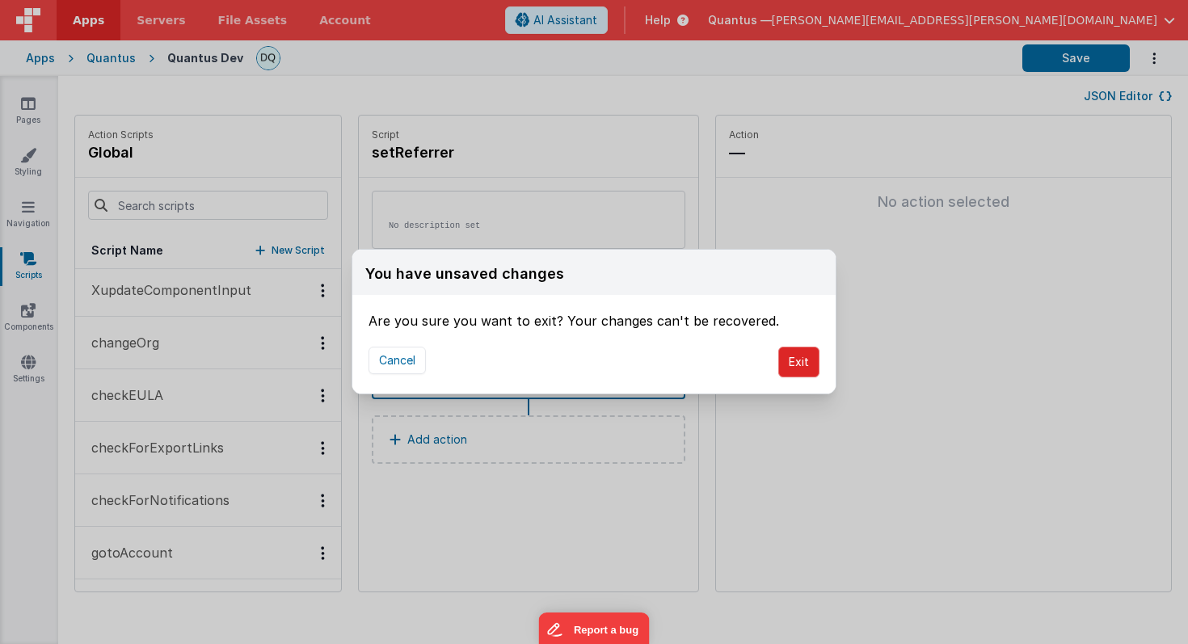
click at [799, 365] on button "Exit" at bounding box center [798, 362] width 41 height 31
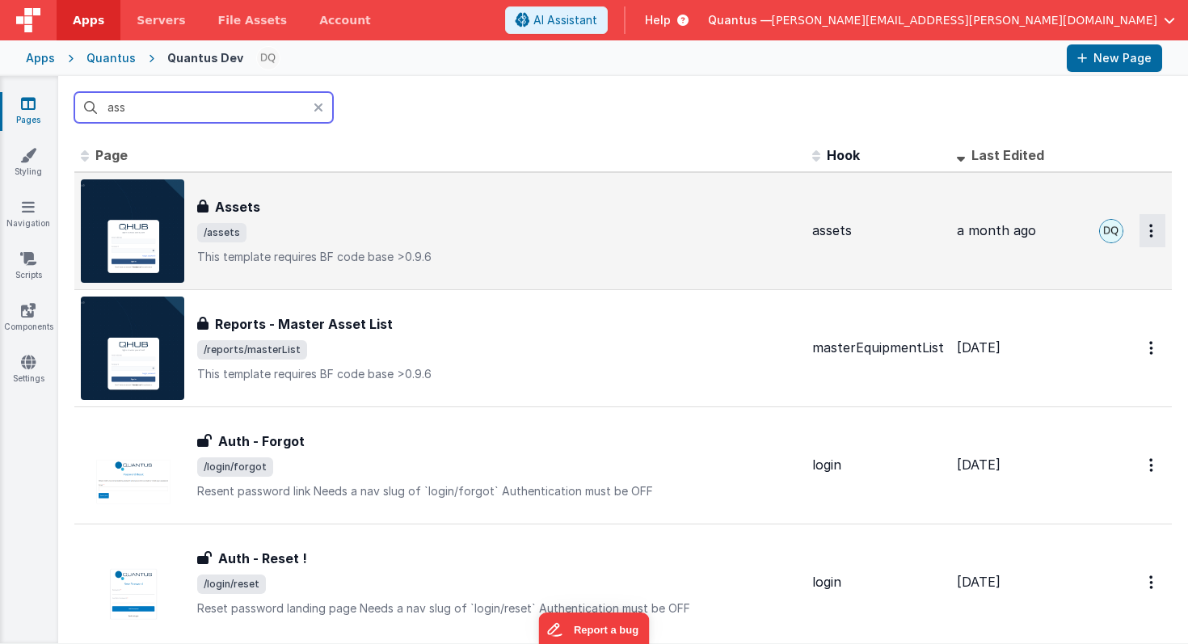
type input "ass"
click at [1147, 237] on button "Options" at bounding box center [1153, 230] width 26 height 33
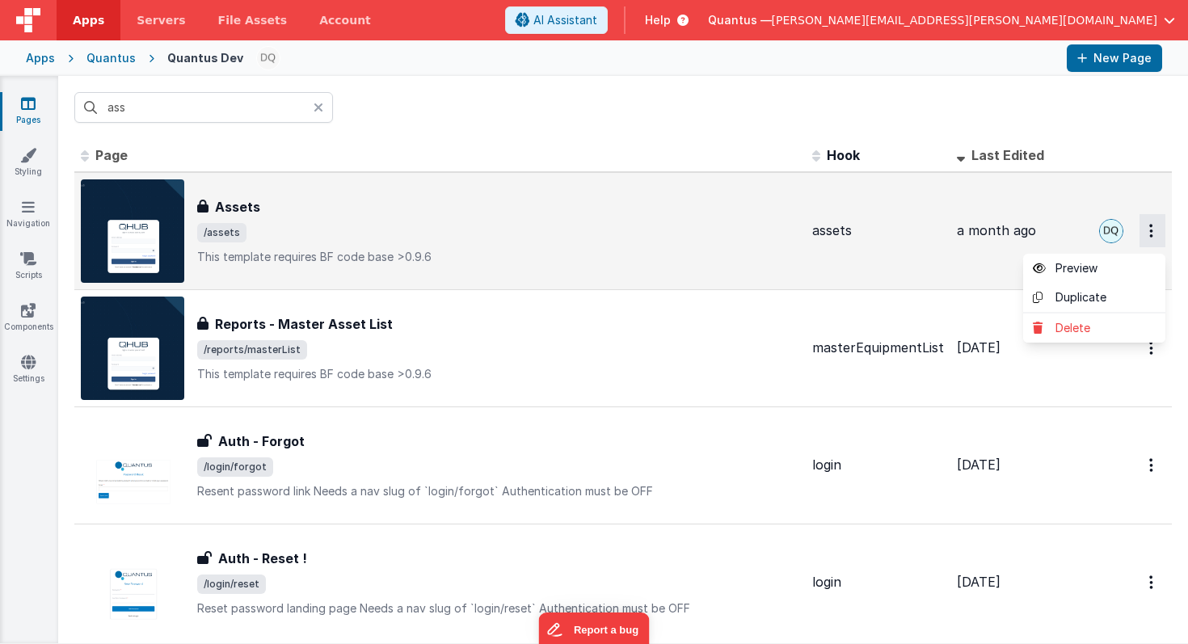
click at [1147, 237] on button at bounding box center [594, 322] width 1188 height 644
click at [222, 202] on h3 "Assets" at bounding box center [237, 206] width 45 height 19
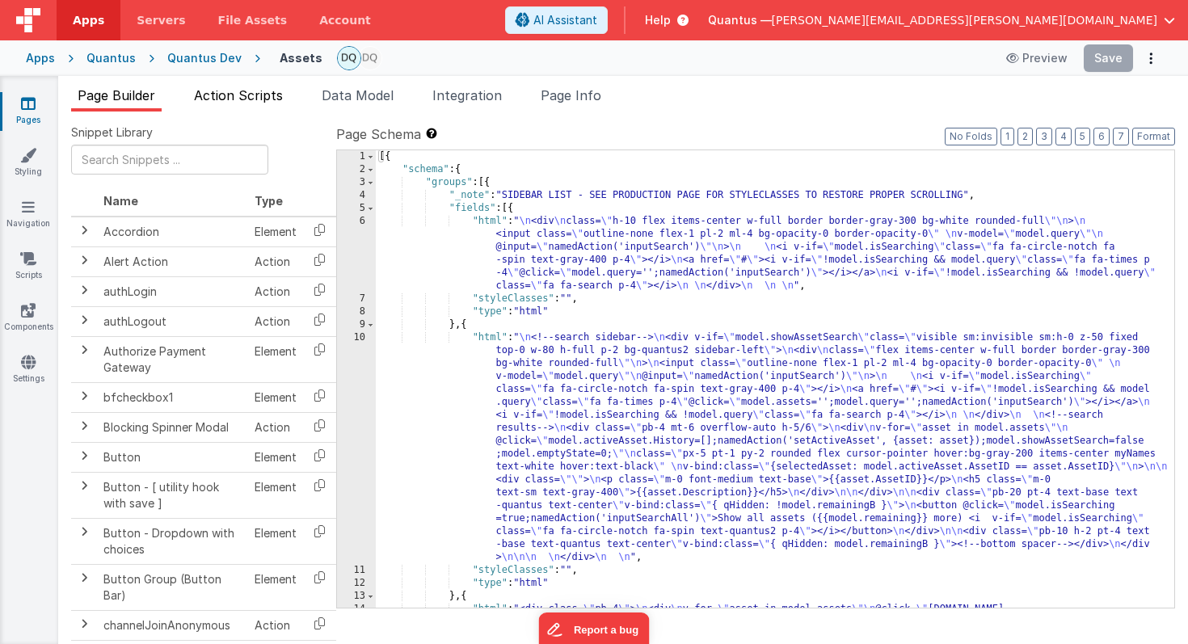
click at [264, 94] on span "Action Scripts" at bounding box center [238, 95] width 89 height 16
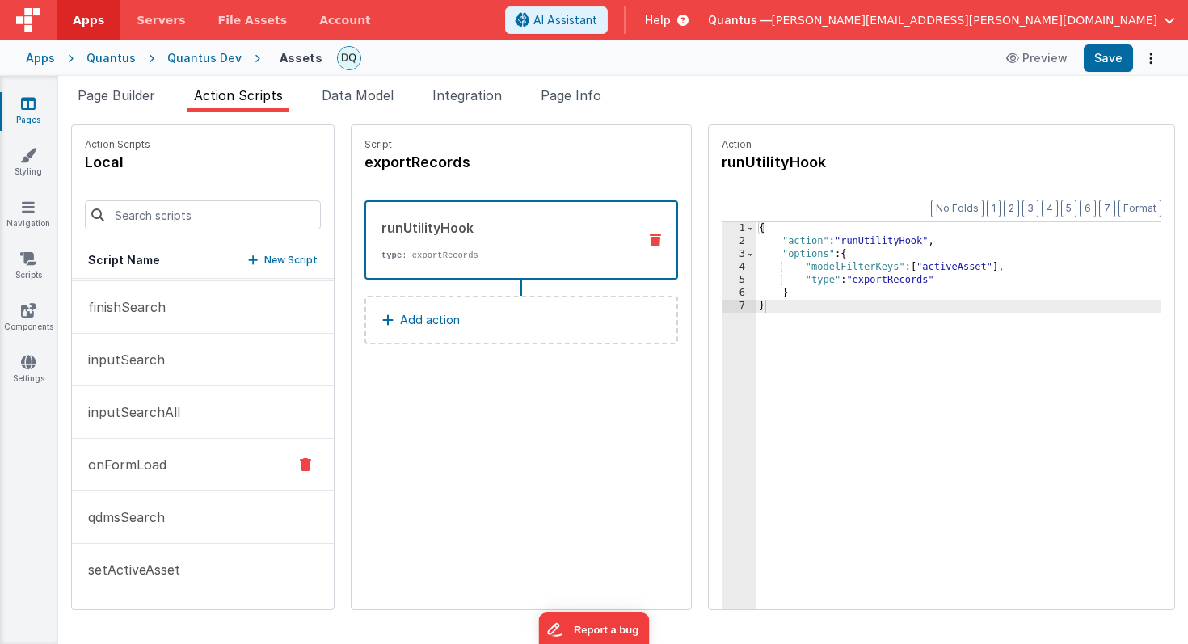
scroll to position [51, 0]
click at [163, 471] on p "onFormLoad" at bounding box center [122, 462] width 88 height 19
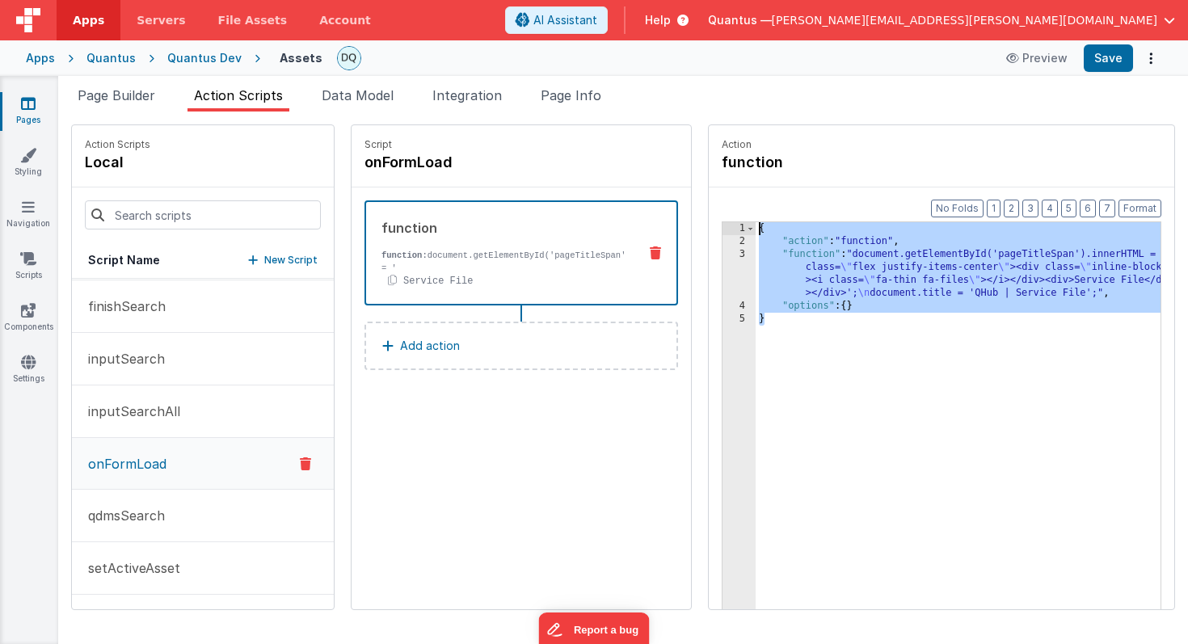
drag, startPoint x: 820, startPoint y: 333, endPoint x: 713, endPoint y: 227, distance: 150.9
click at [756, 227] on div "{ "action" : "function" , "function" : "document.getElementById('pageTitleSpan'…" at bounding box center [982, 453] width 453 height 463
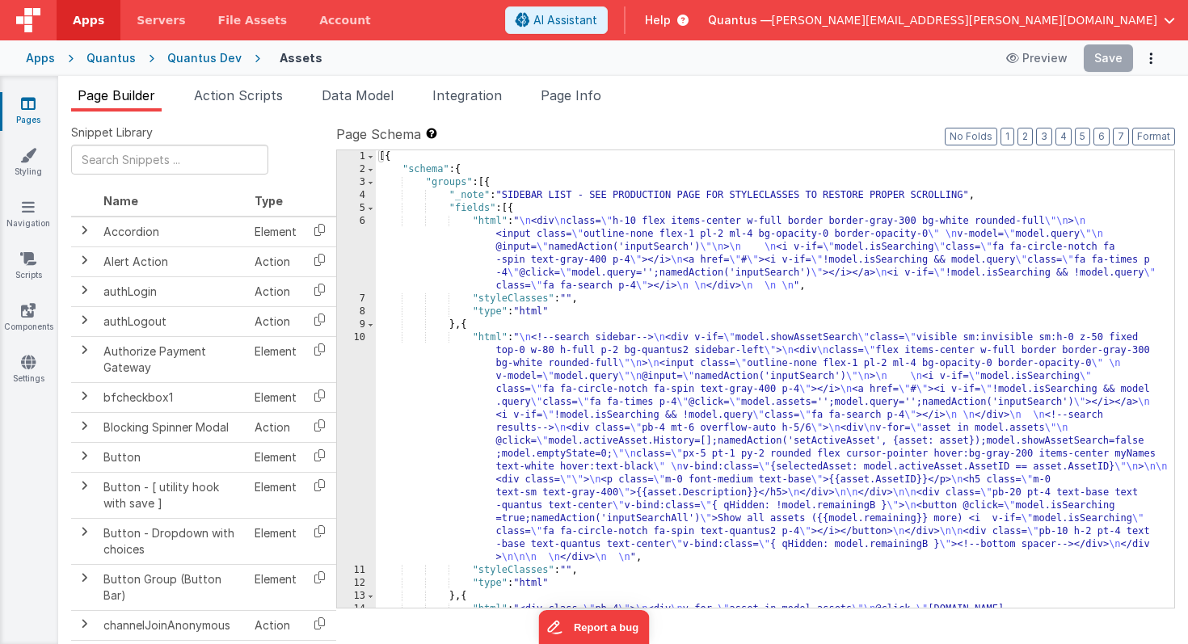
click at [188, 54] on div "Quantus Dev" at bounding box center [204, 58] width 74 height 16
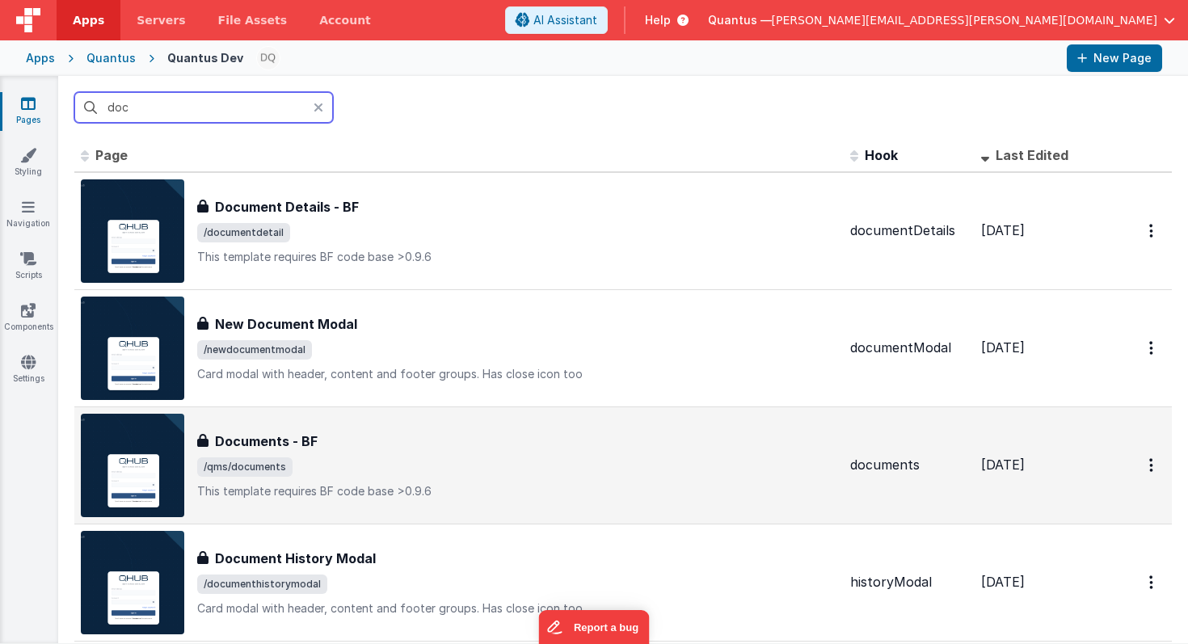
type input "doc"
click at [302, 438] on h3 "Documents - BF" at bounding box center [266, 441] width 103 height 19
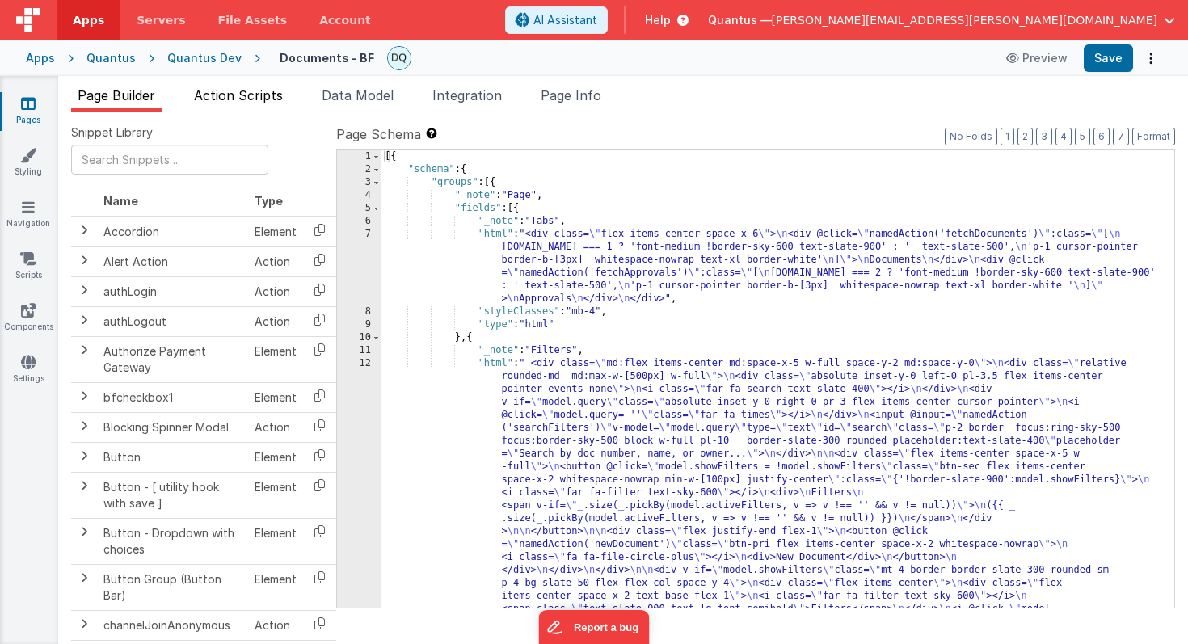
click at [262, 96] on span "Action Scripts" at bounding box center [238, 95] width 89 height 16
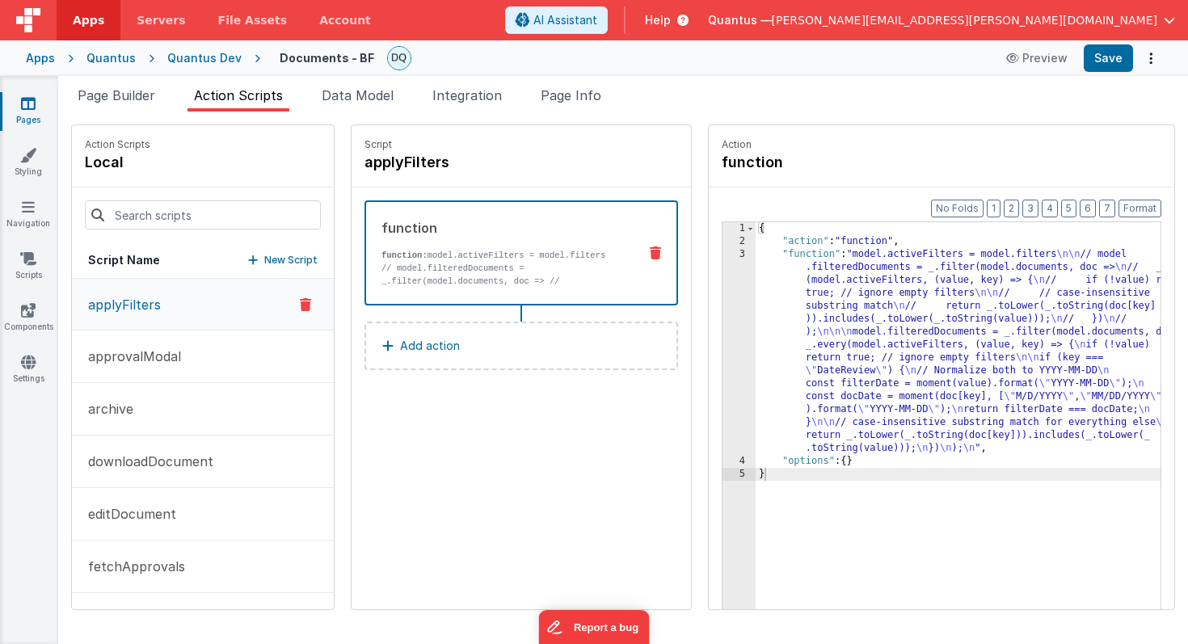
click at [207, 57] on div "Quantus Dev" at bounding box center [204, 58] width 74 height 16
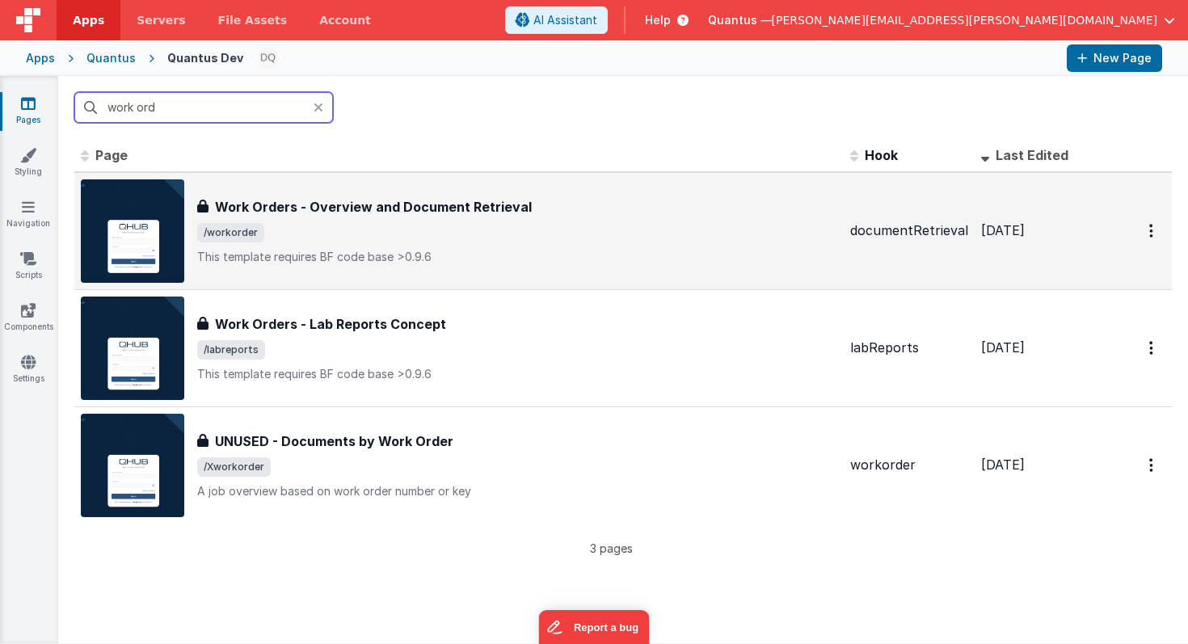
type input "work ord"
click at [622, 236] on span "/workorder" at bounding box center [517, 232] width 640 height 19
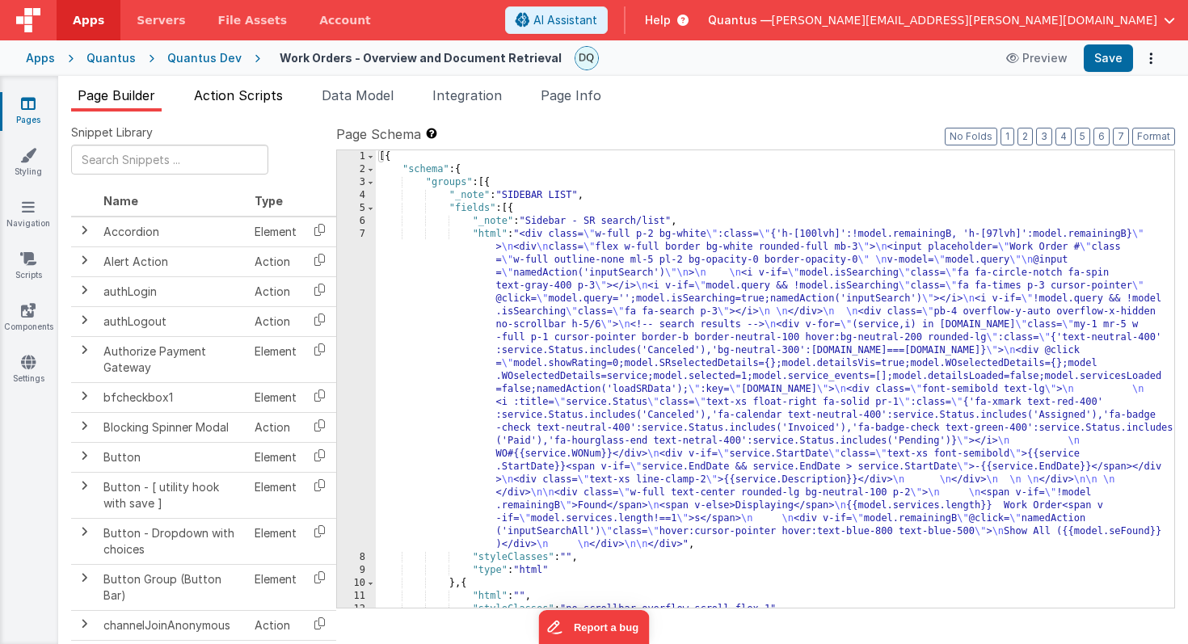
click at [278, 99] on span "Action Scripts" at bounding box center [238, 95] width 89 height 16
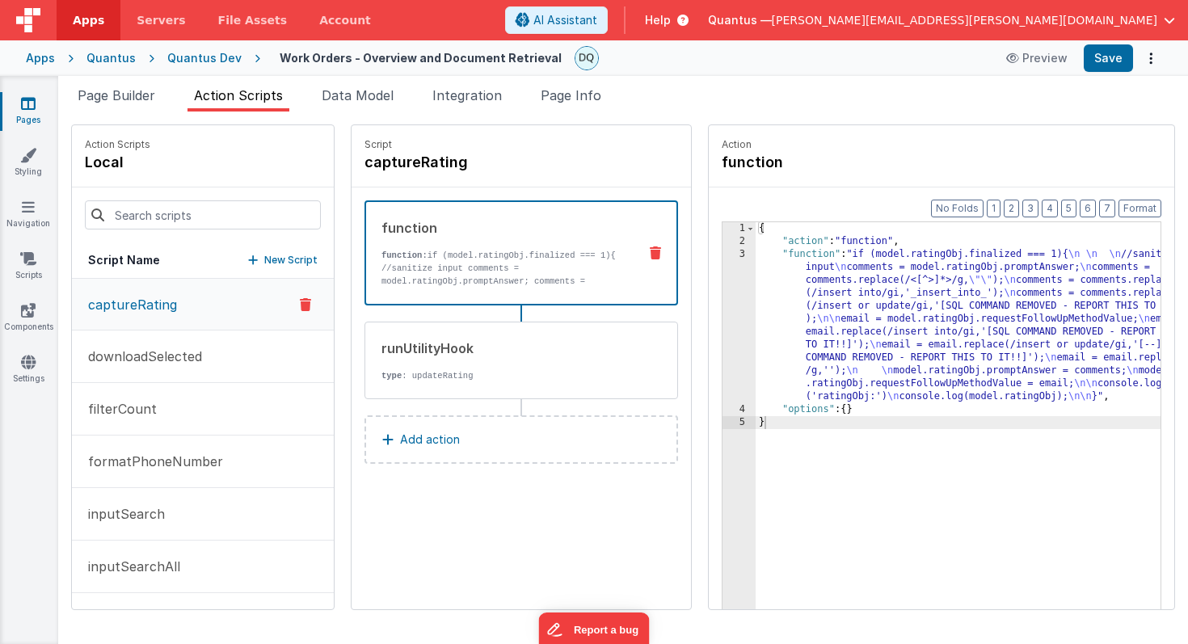
click at [765, 419] on div "{ "action" : "function" , "function" : "if (model.ratingObj.finalized === 1){ \…" at bounding box center [978, 453] width 445 height 463
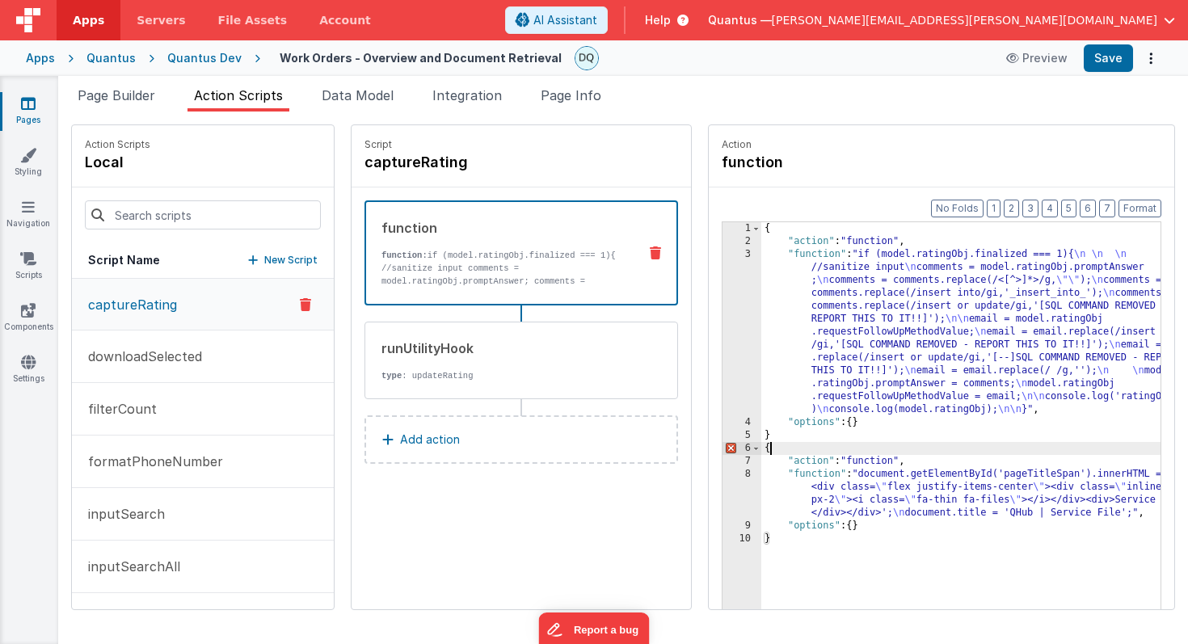
click at [761, 449] on div "{ "action" : "function" , "function" : "if (model.ratingObj.finalized === 1){ \…" at bounding box center [981, 453] width 440 height 463
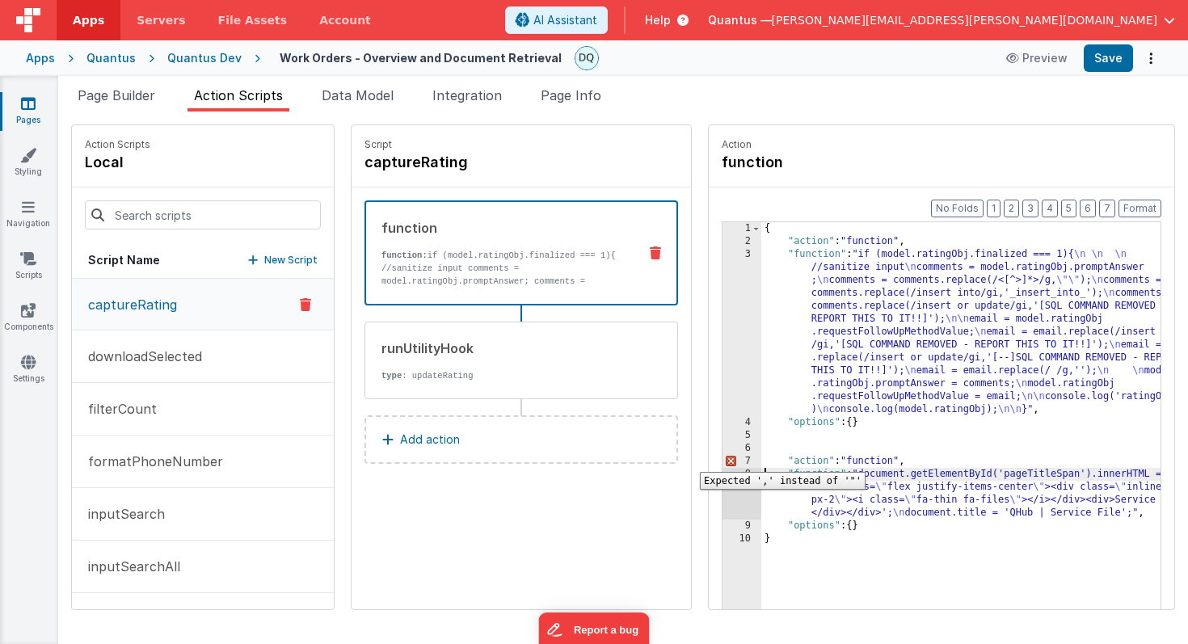
click at [723, 460] on div "7" at bounding box center [742, 461] width 39 height 13
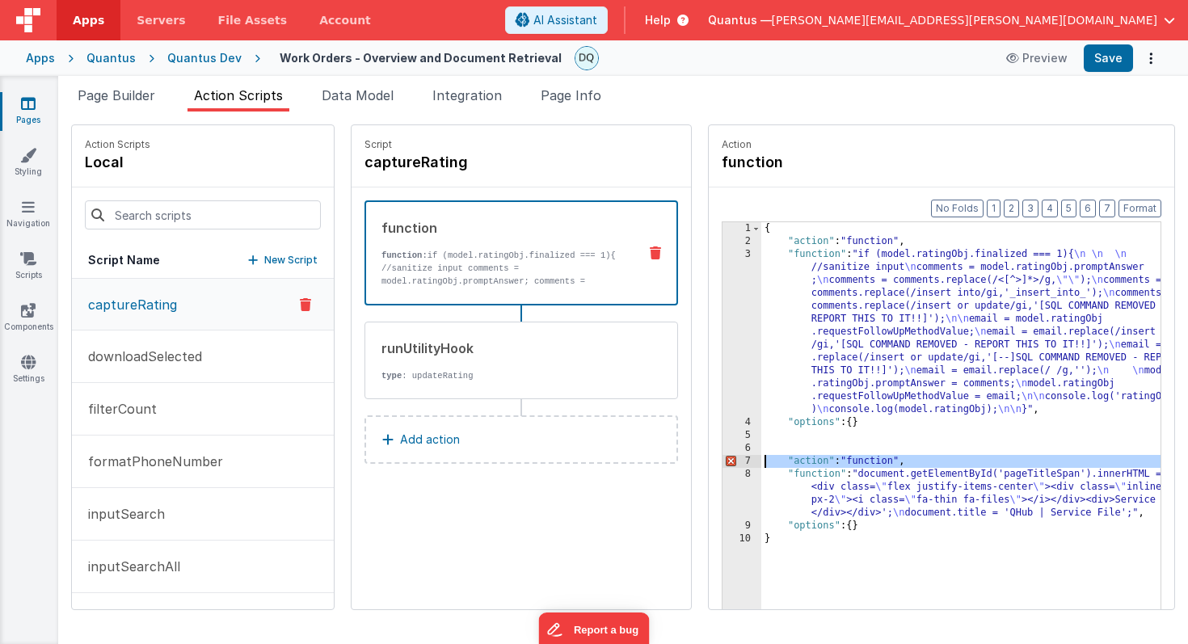
click at [830, 420] on div "{ "action" : "function" , "function" : "if (model.ratingObj.finalized === 1){ \…" at bounding box center [981, 453] width 440 height 463
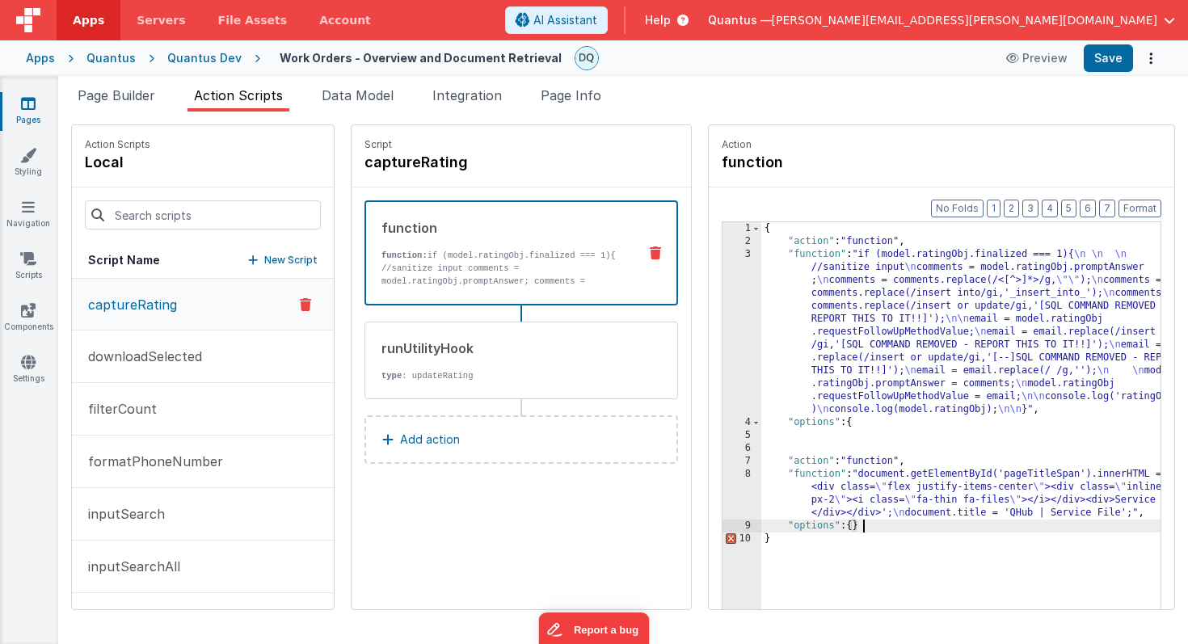
click at [825, 529] on div "{ "action" : "function" , "function" : "if (model.ratingObj.finalized === 1){ \…" at bounding box center [981, 453] width 440 height 463
click at [761, 557] on div "{ "action" : "function" , "function" : "if (model.ratingObj.finalized === 1){ \…" at bounding box center [981, 453] width 440 height 463
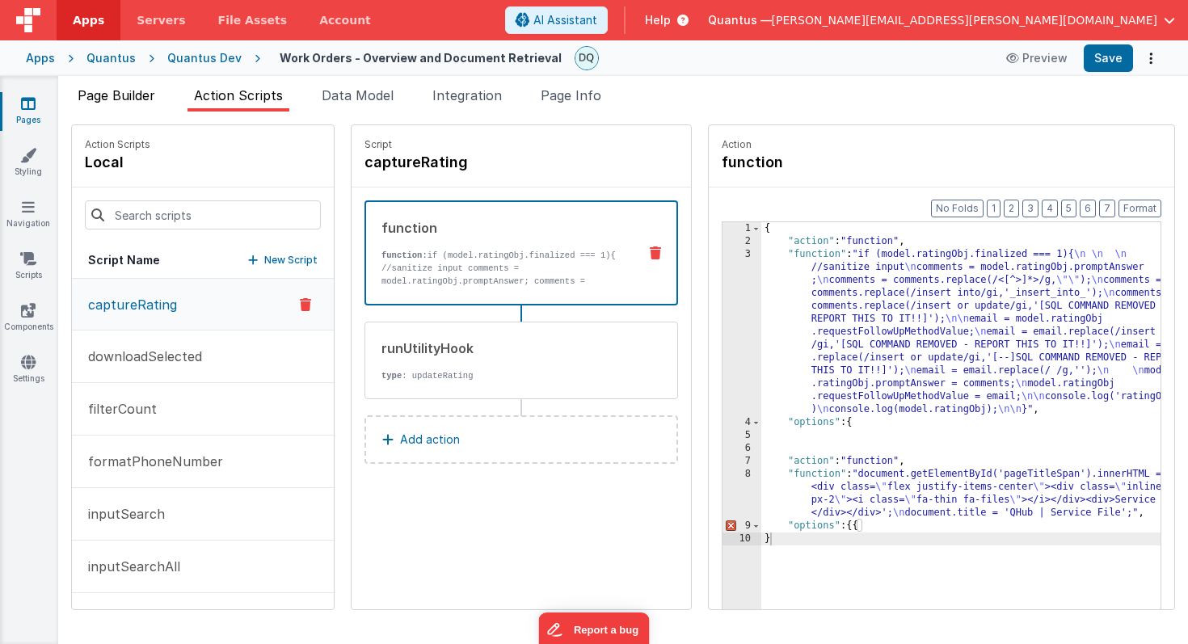
click at [144, 92] on span "Page Builder" at bounding box center [117, 95] width 78 height 16
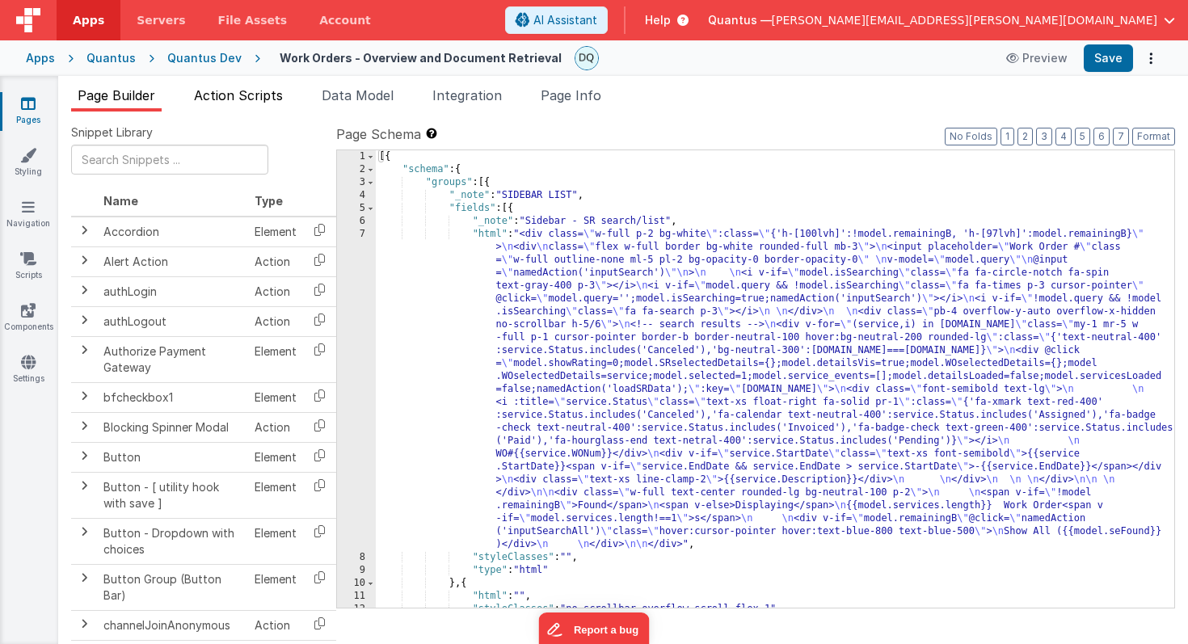
click at [233, 93] on span "Action Scripts" at bounding box center [238, 95] width 89 height 16
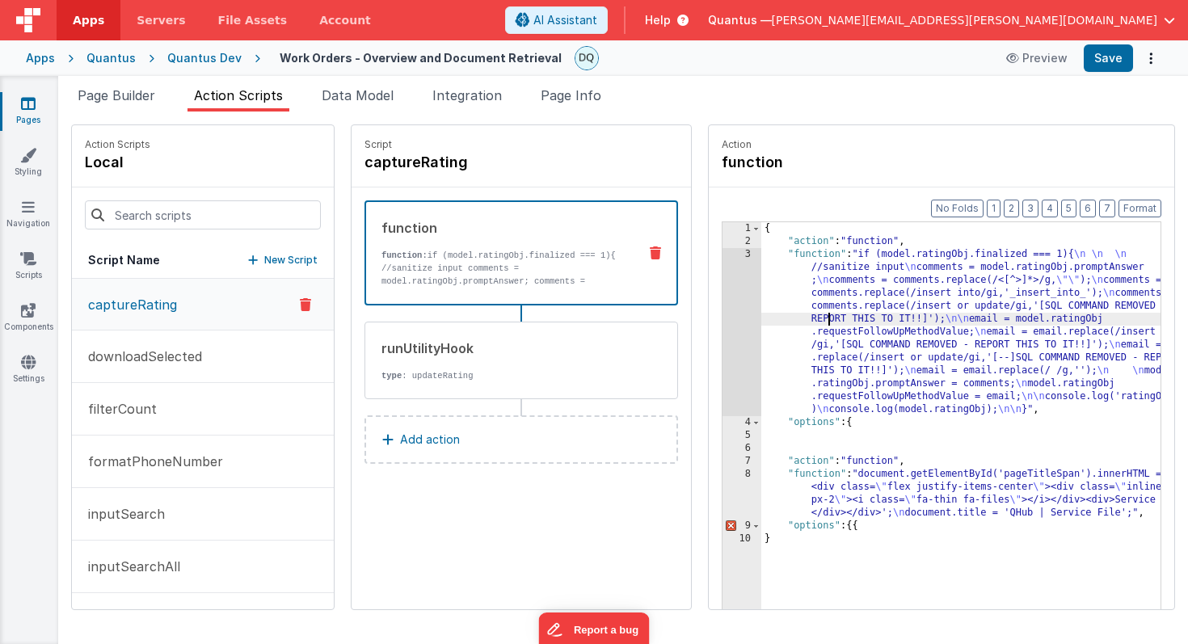
click at [789, 325] on div "{ "action" : "function" , "function" : "if (model.ratingObj.finalized === 1){ \…" at bounding box center [981, 453] width 440 height 463
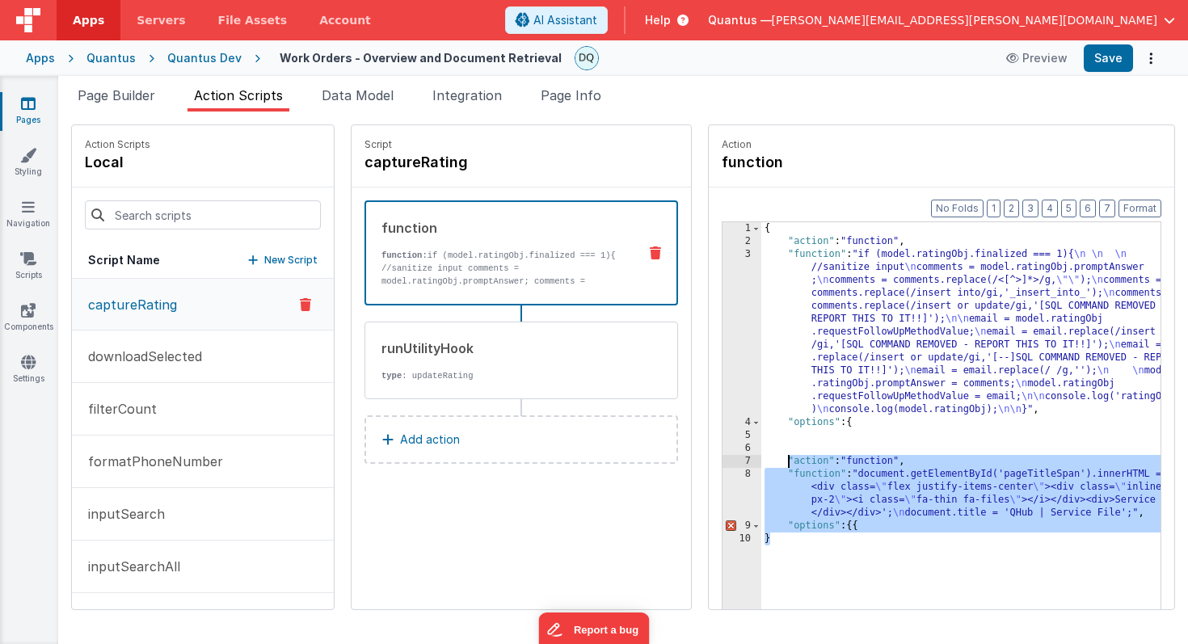
drag, startPoint x: 773, startPoint y: 541, endPoint x: 746, endPoint y: 459, distance: 86.1
click at [761, 459] on div "{ "action" : "function" , "function" : "if (model.ratingObj.finalized === 1){ \…" at bounding box center [981, 453] width 440 height 463
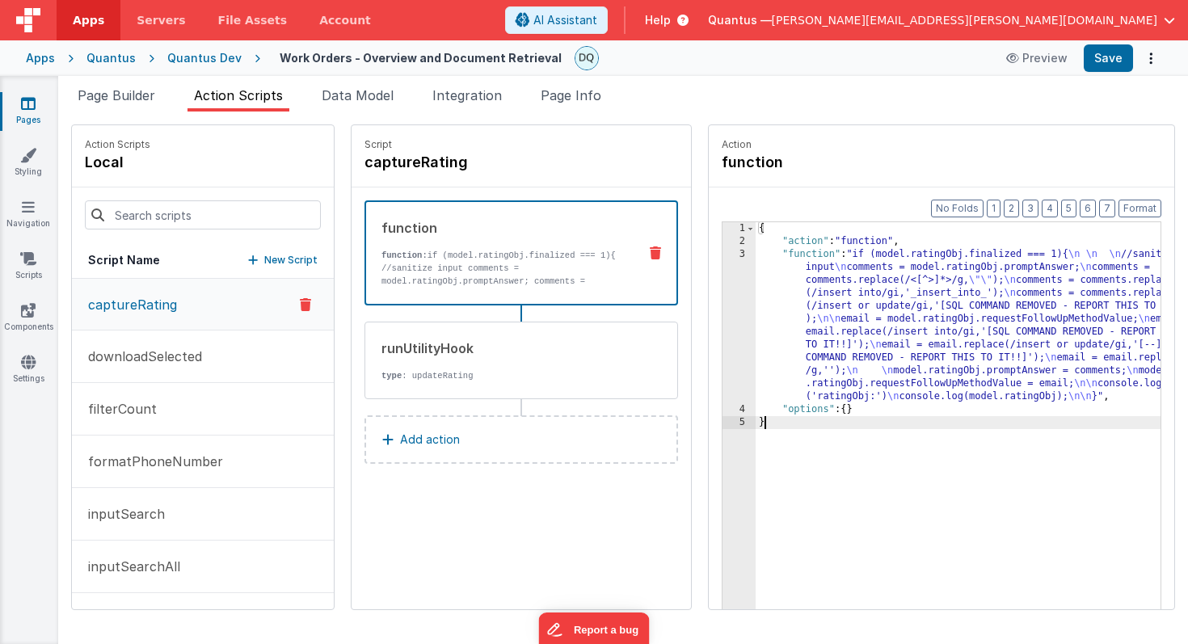
click at [756, 550] on div "{ "action" : "function" , "function" : "if (model.ratingObj.finalized === 1){ \…" at bounding box center [978, 453] width 445 height 463
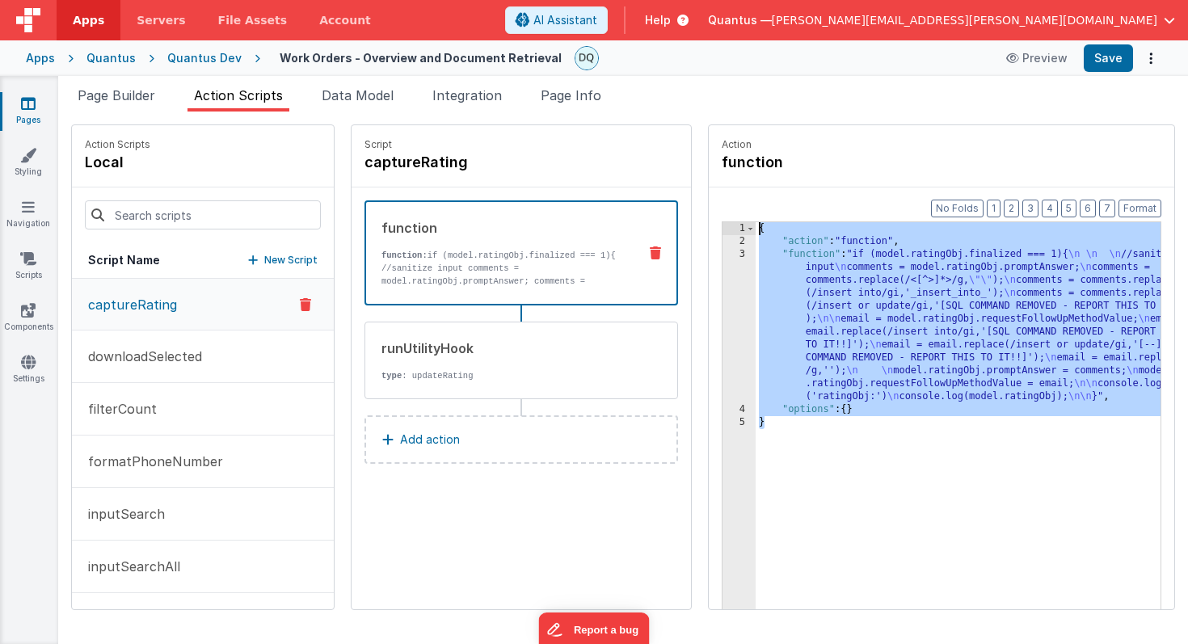
drag, startPoint x: 747, startPoint y: 440, endPoint x: 672, endPoint y: 215, distance: 236.7
click at [709, 215] on div "Format 7 6 5 4 3 2 1 No Folds 1 2 3 4 5 { "action" : "function" , "function" : …" at bounding box center [942, 430] width 466 height 484
click at [840, 452] on div "{ "action" : "function" , "function" : "if (model.ratingObj.finalized === 1){ \…" at bounding box center [978, 453] width 445 height 463
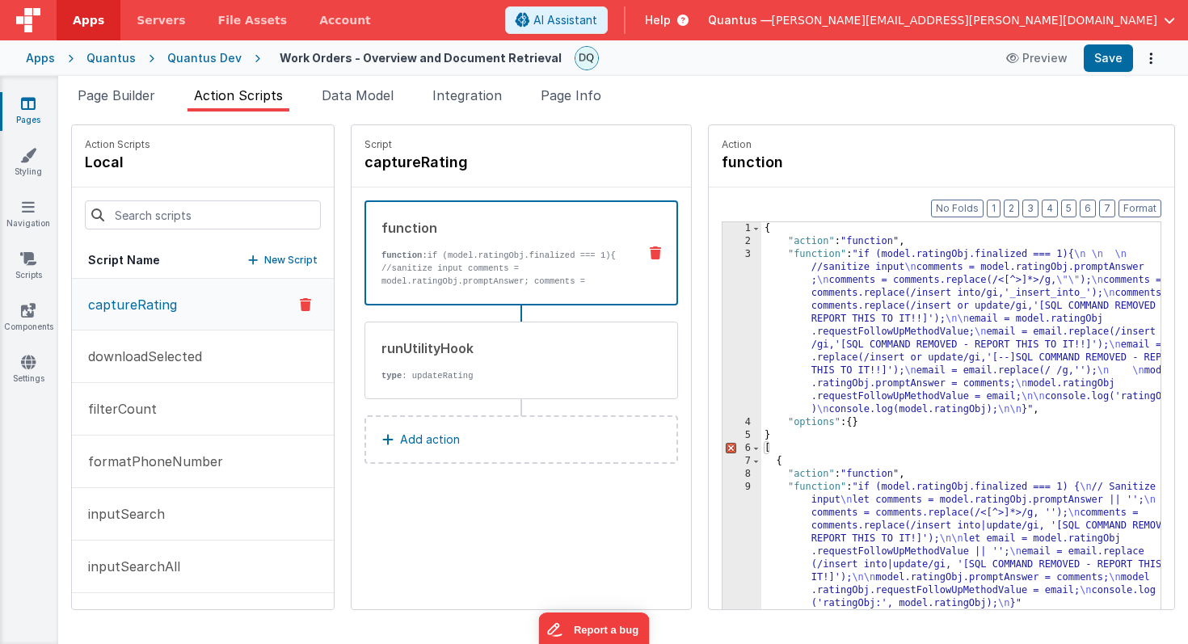
click at [807, 443] on div "{ "action" : "function" , "function" : "if (model.ratingObj.finalized === 1){ \…" at bounding box center [981, 473] width 440 height 502
click at [761, 228] on div "{ "action" : "function" , "function" : "if (model.ratingObj.finalized === 1){ \…" at bounding box center [981, 473] width 440 height 502
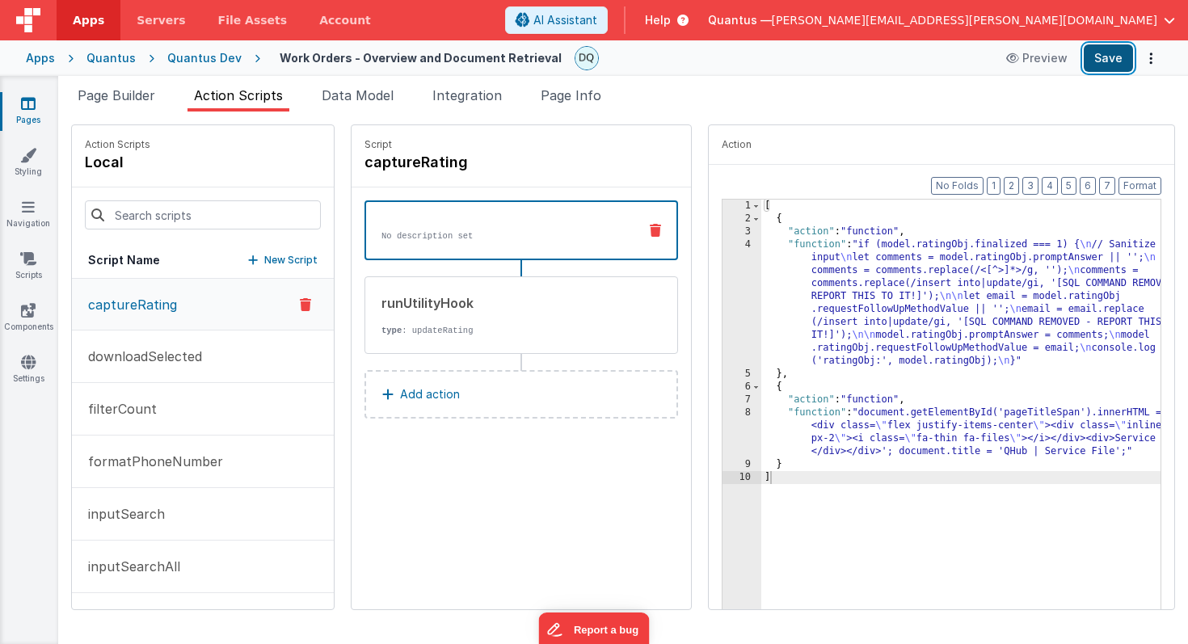
click at [1115, 63] on button "Save" at bounding box center [1108, 57] width 49 height 27
click at [191, 55] on div "Quantus Dev" at bounding box center [204, 58] width 74 height 16
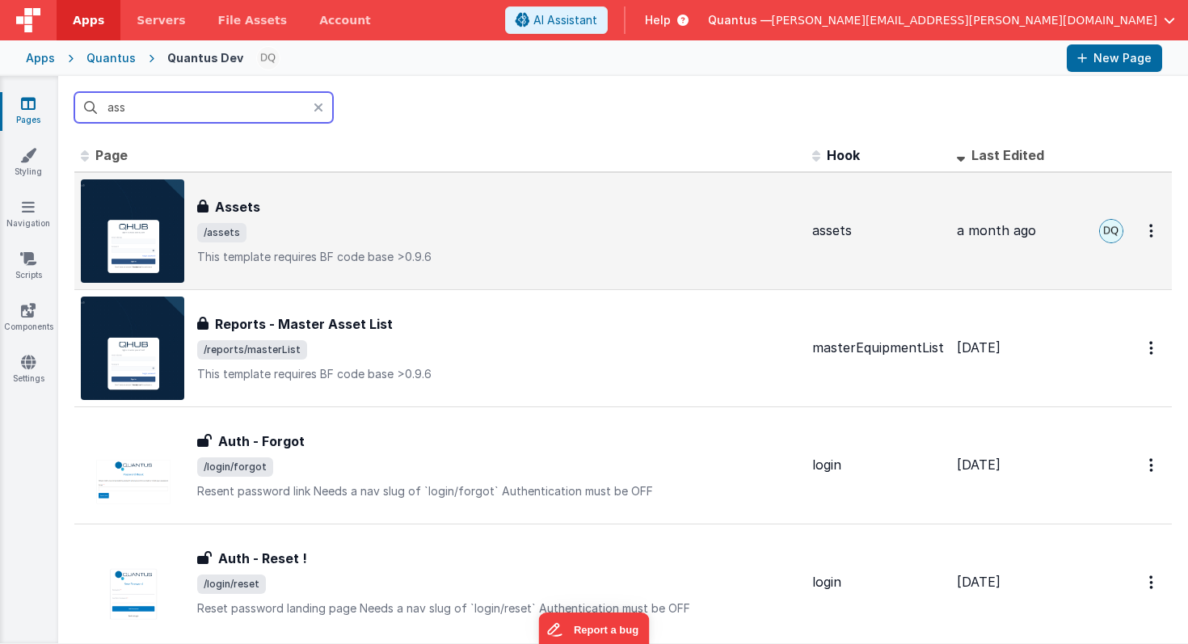
type input "ass"
click at [280, 214] on div "Assets" at bounding box center [498, 206] width 602 height 19
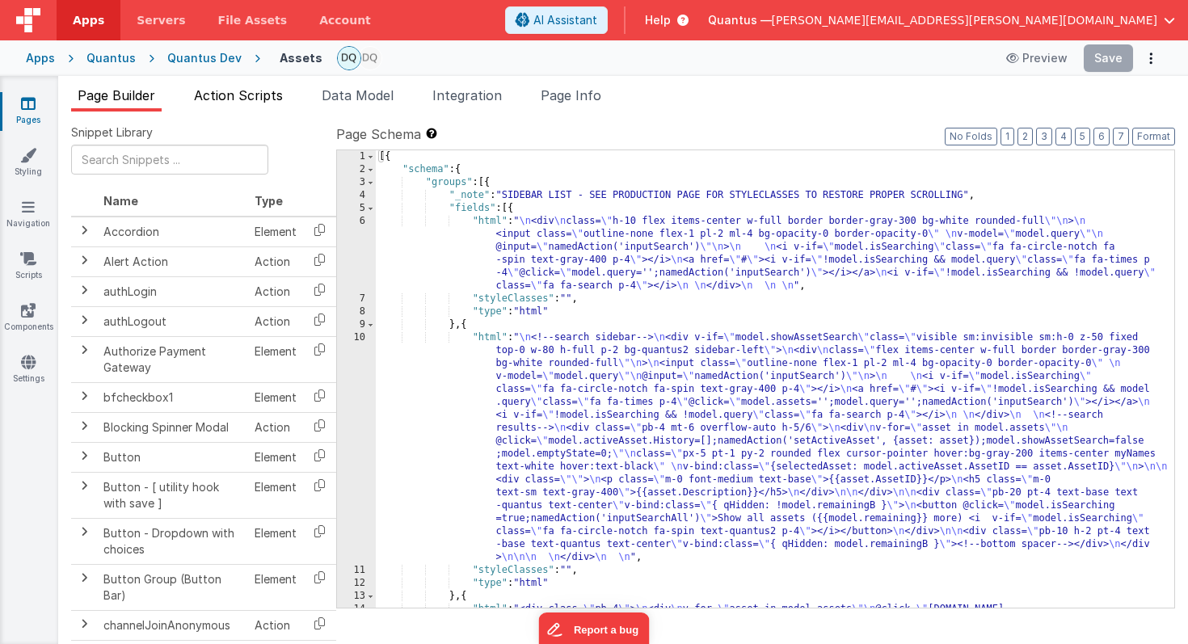
click at [276, 95] on span "Action Scripts" at bounding box center [238, 95] width 89 height 16
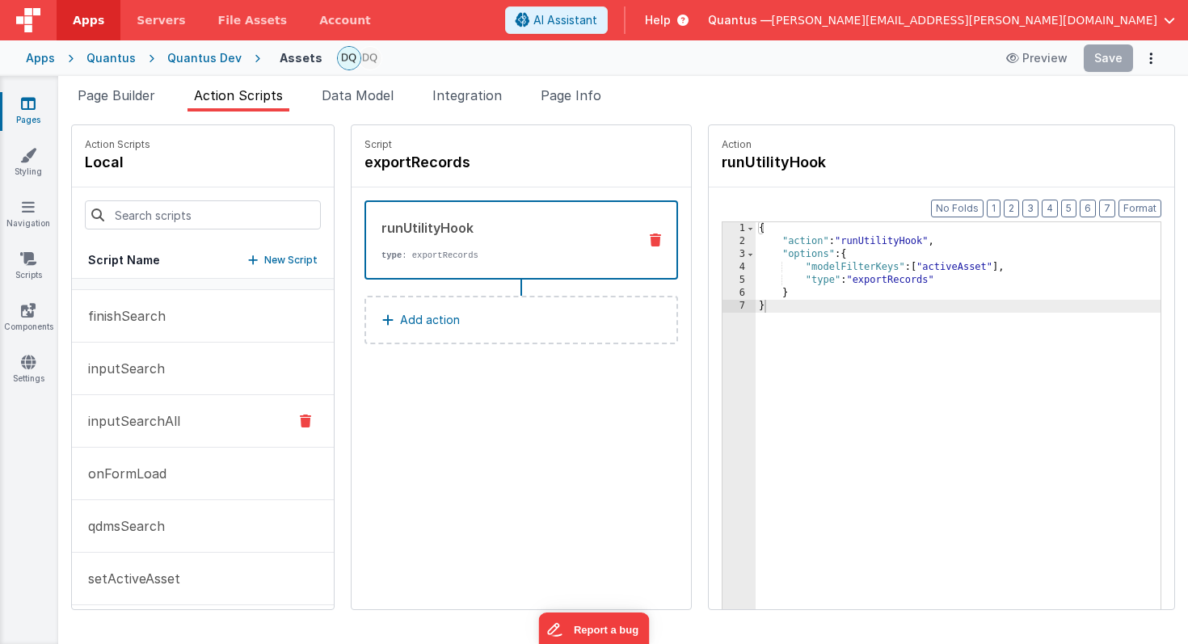
scroll to position [46, 0]
click at [141, 465] on p "onFormLoad" at bounding box center [122, 467] width 88 height 19
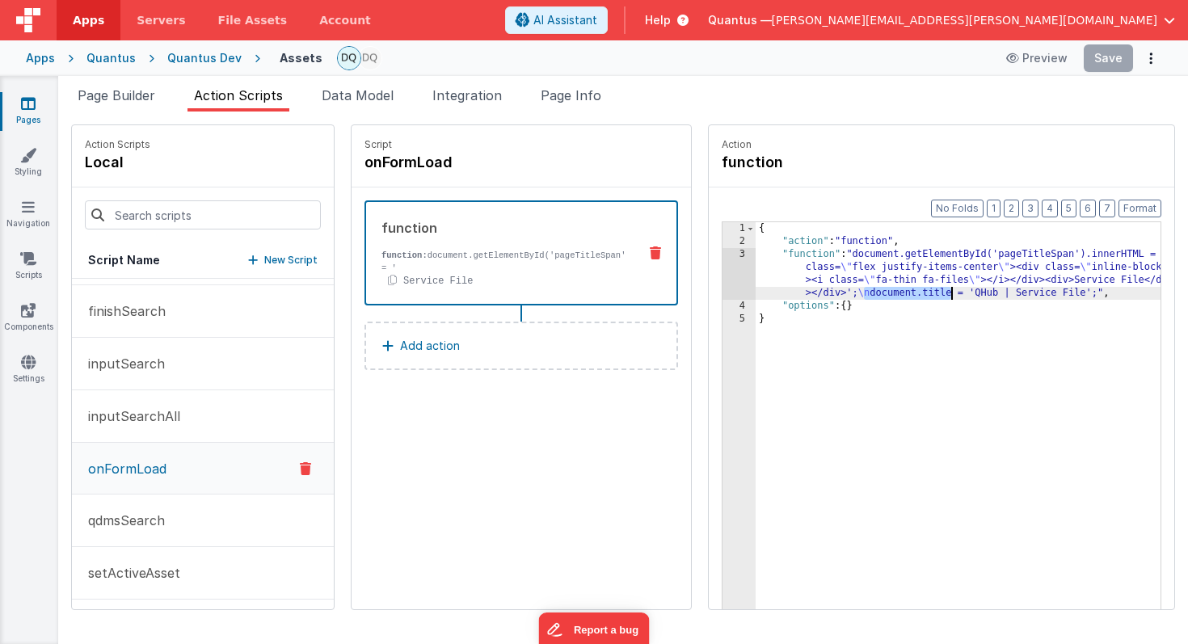
drag, startPoint x: 817, startPoint y: 293, endPoint x: 903, endPoint y: 292, distance: 85.7
click at [903, 292] on div "{ "action" : "function" , "function" : "document.getElementById('pageTitleSpan'…" at bounding box center [982, 453] width 453 height 463
click at [980, 296] on div "{ "action" : "function" , "function" : "document.getElementById('pageTitleSpan'…" at bounding box center [982, 453] width 453 height 463
click at [1009, 293] on div "{ "action" : "function" , "function" : "document.getElementById('pageTitleSpan'…" at bounding box center [982, 453] width 453 height 463
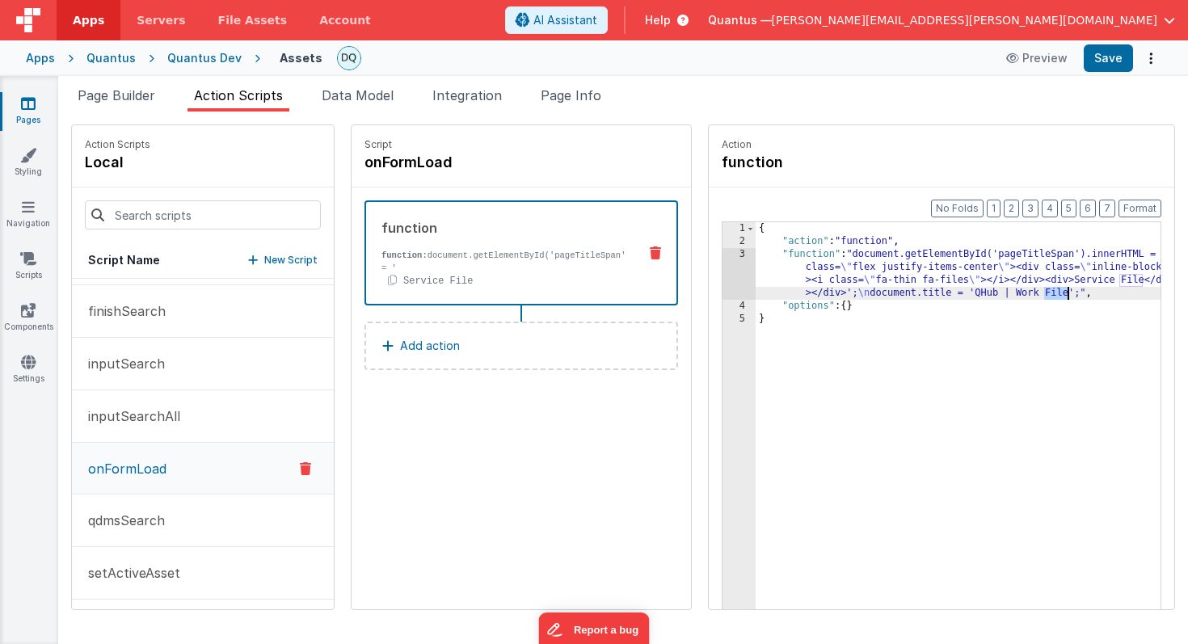
click at [1009, 293] on div "{ "action" : "function" , "function" : "document.getElementById('pageTitleSpan'…" at bounding box center [982, 453] width 453 height 463
click at [213, 57] on div "Quantus Dev" at bounding box center [204, 58] width 74 height 16
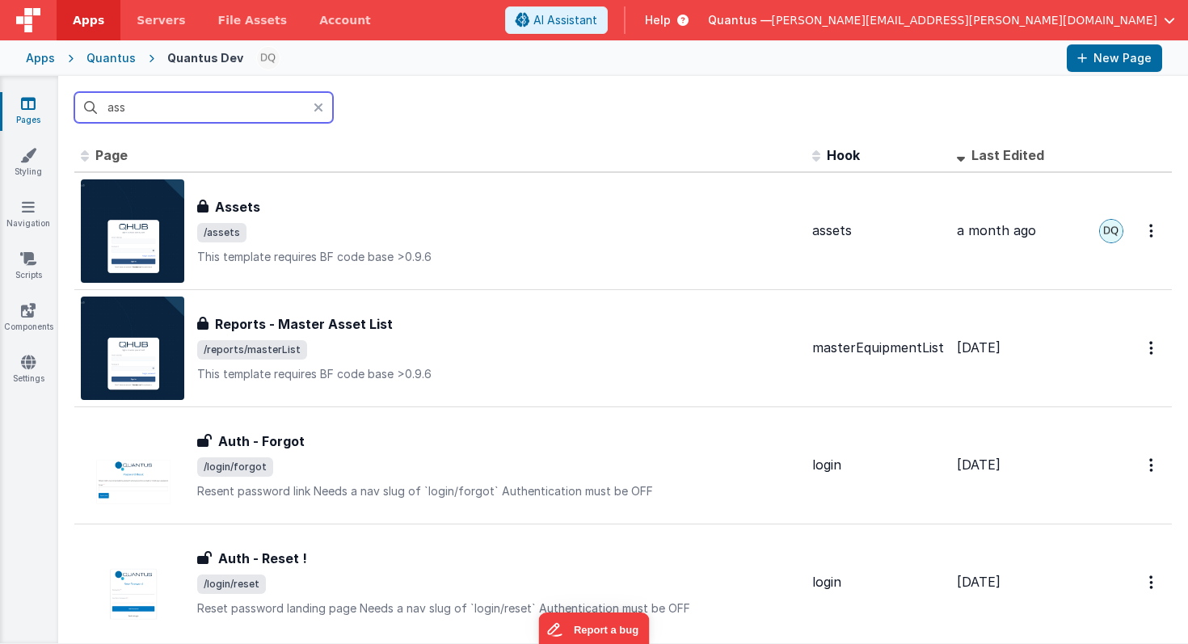
click at [180, 116] on input "ass" at bounding box center [203, 107] width 259 height 31
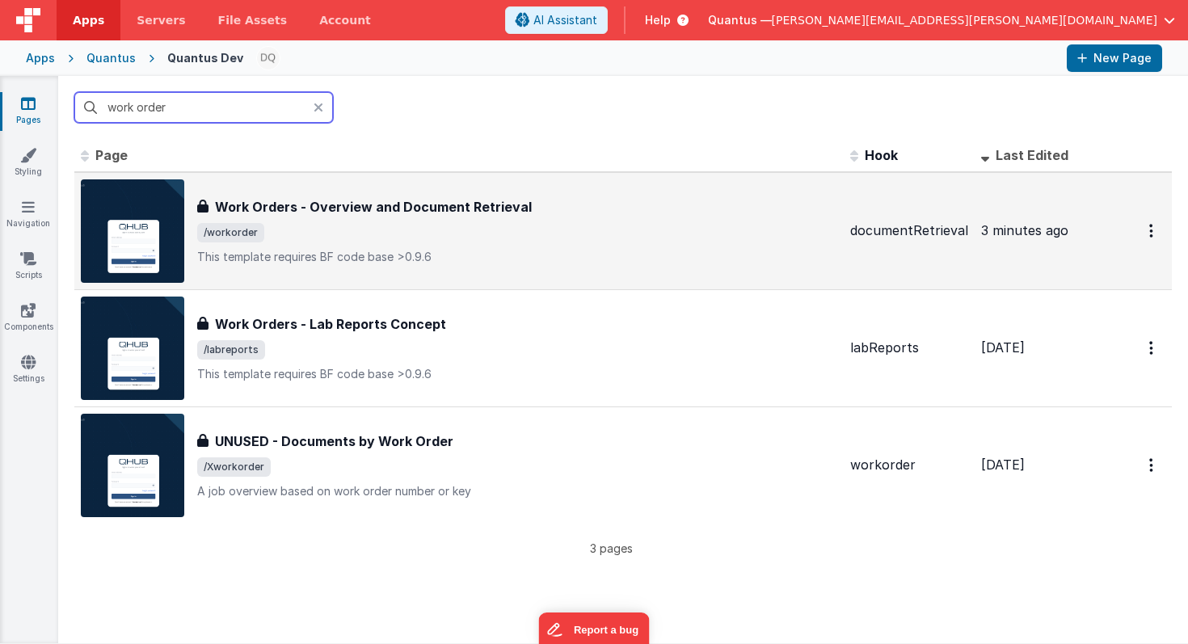
type input "work order"
click at [482, 204] on h3 "Work Orders - Overview and Document Retrieval" at bounding box center [373, 206] width 317 height 19
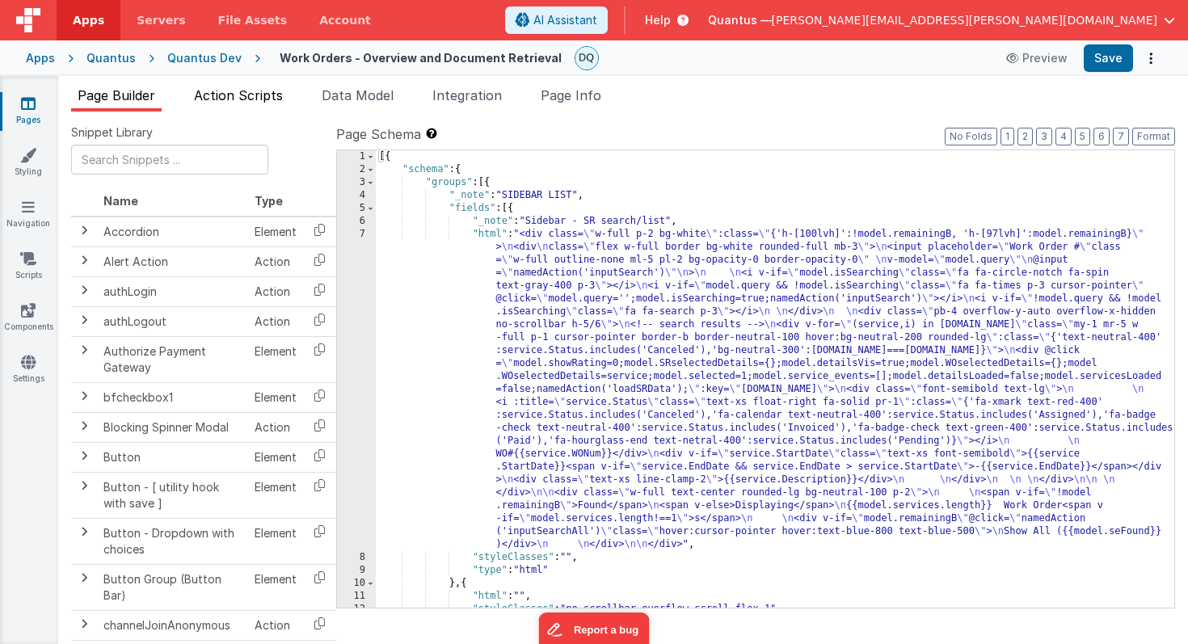
click at [274, 99] on span "Action Scripts" at bounding box center [238, 95] width 89 height 16
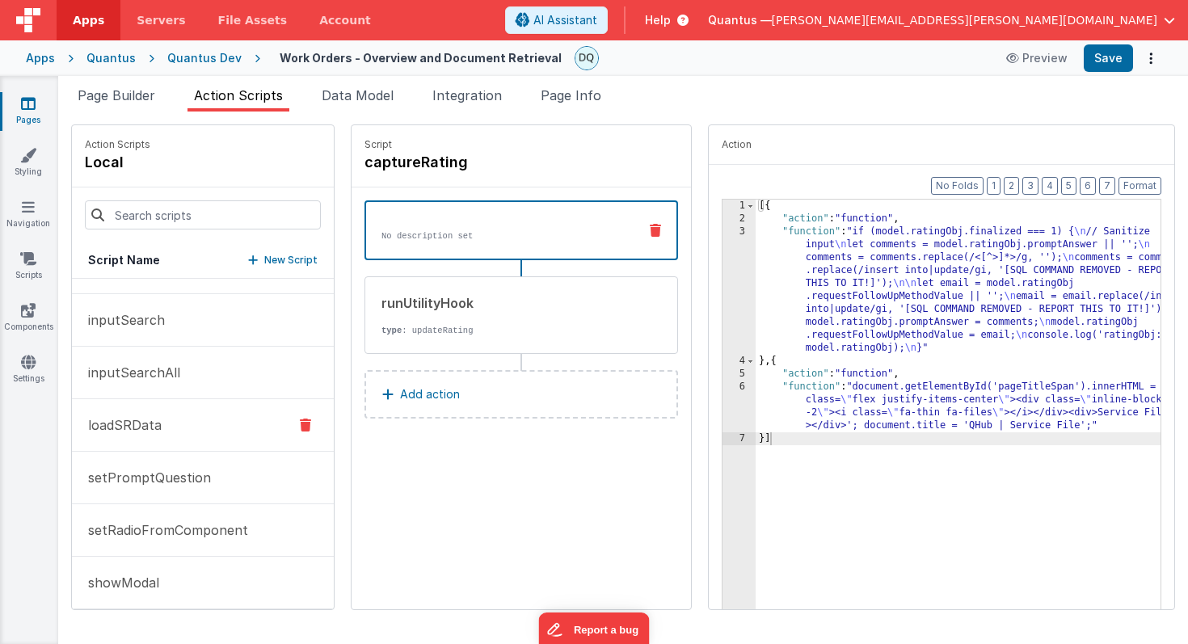
click at [183, 421] on button "loadSRData" at bounding box center [203, 425] width 262 height 53
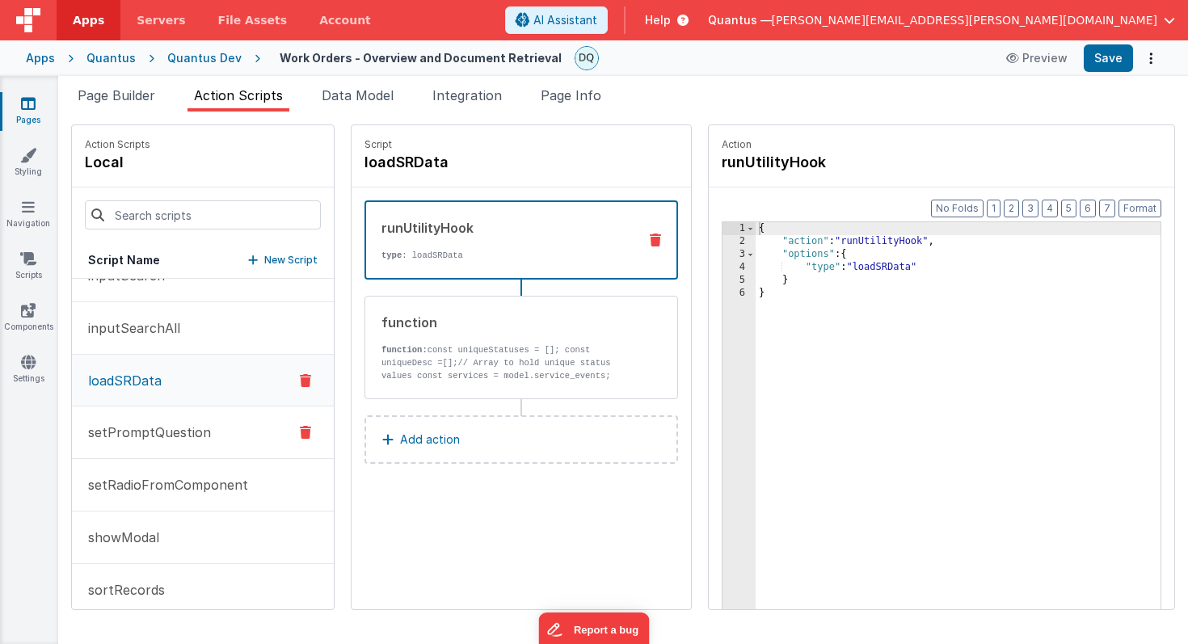
scroll to position [259, 0]
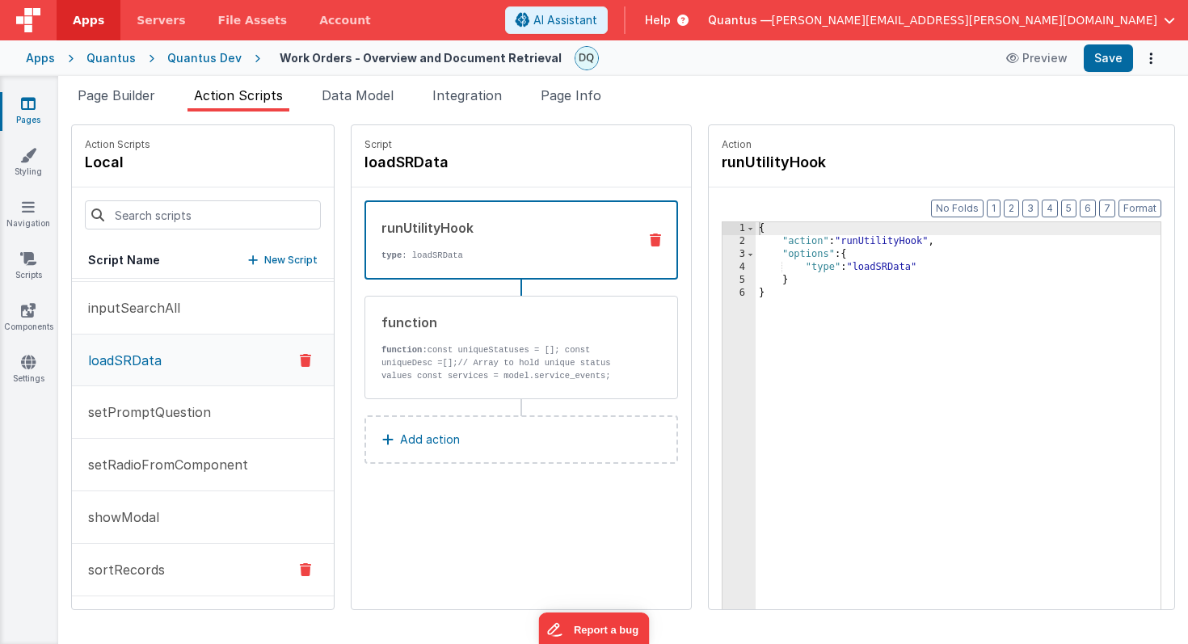
click at [151, 563] on p "sortRecords" at bounding box center [121, 569] width 86 height 19
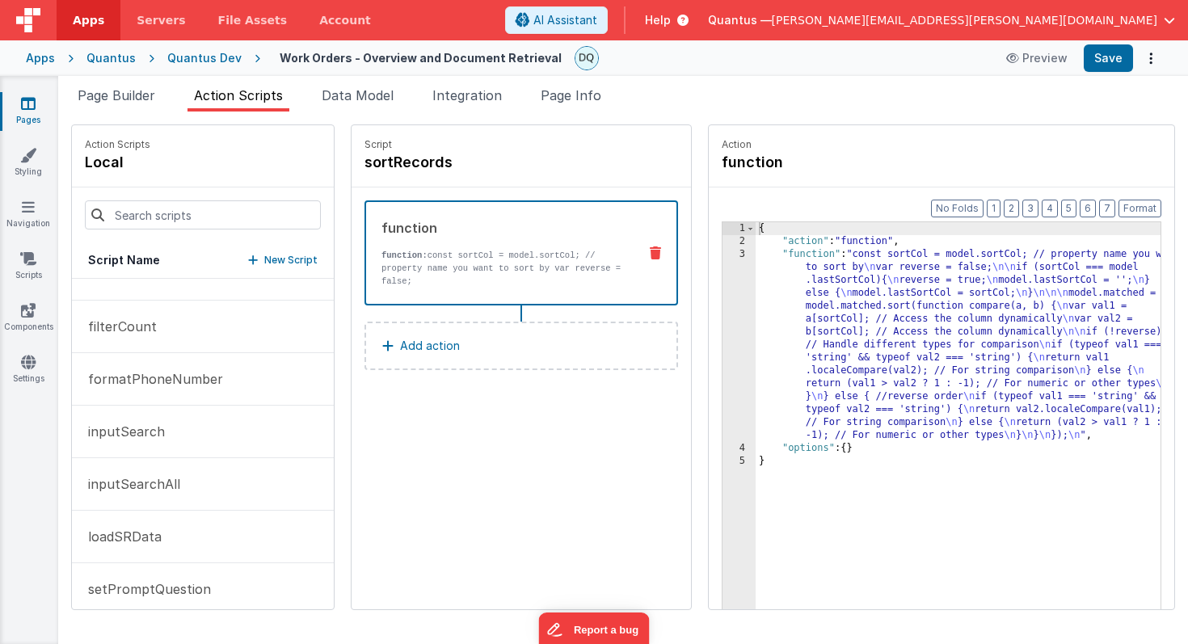
scroll to position [0, 0]
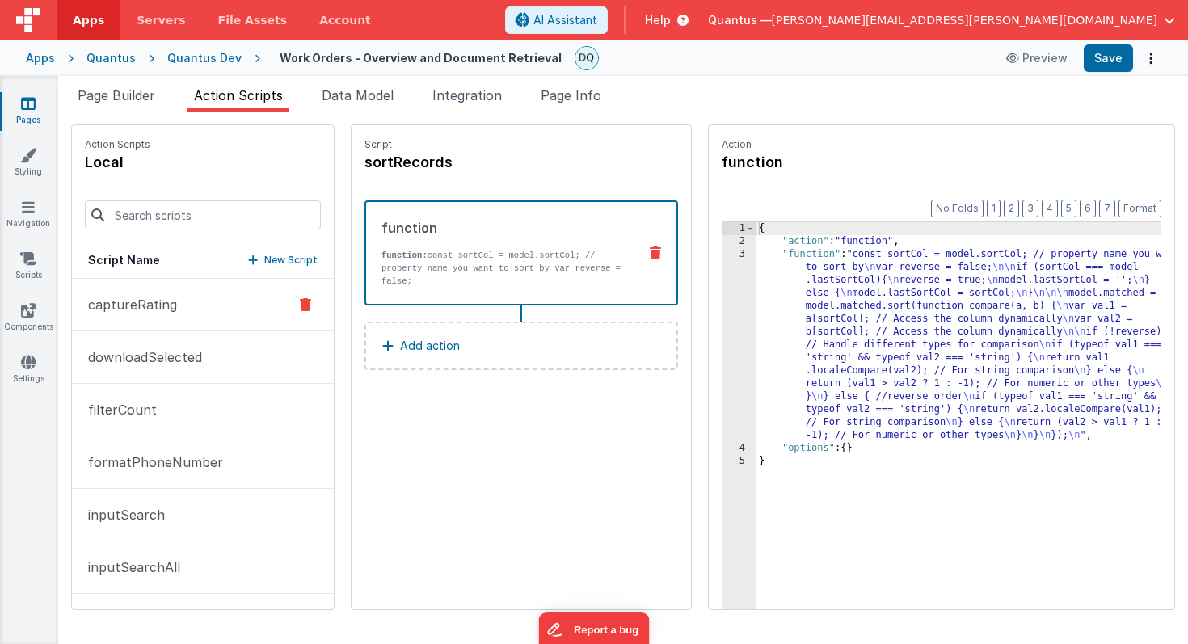
click at [162, 307] on p "captureRating" at bounding box center [127, 304] width 99 height 19
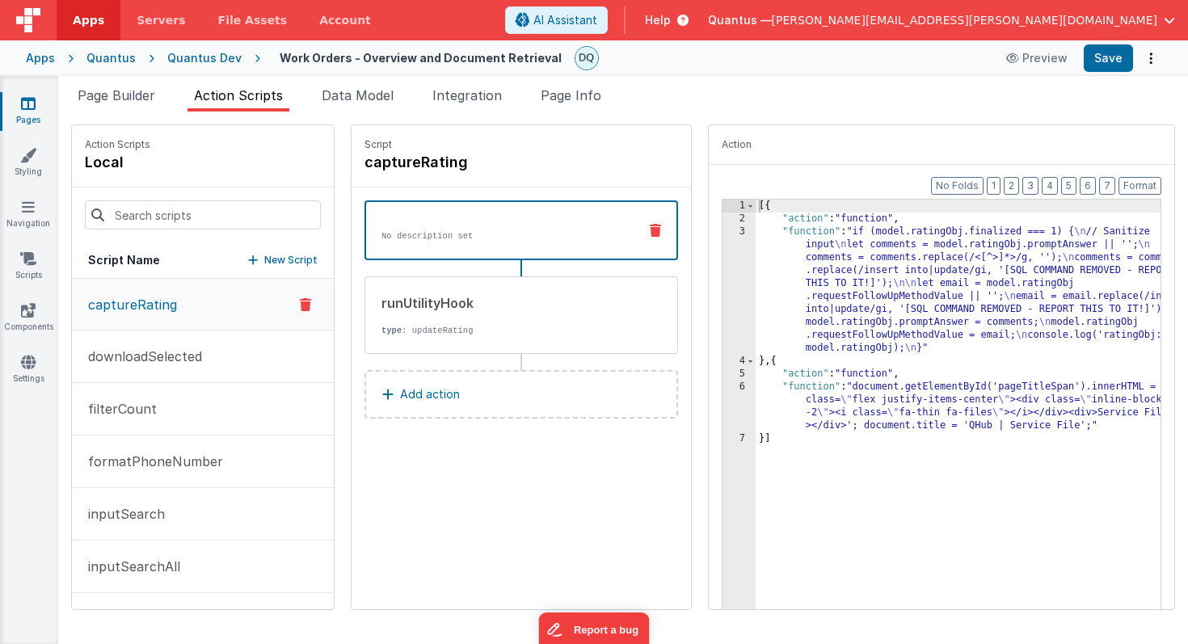
click at [199, 301] on button "captureRating" at bounding box center [203, 305] width 262 height 52
click at [843, 353] on div "[{ "action" : "function" , "function" : "if (model.ratingObj.finalized === 1) {…" at bounding box center [978, 431] width 445 height 463
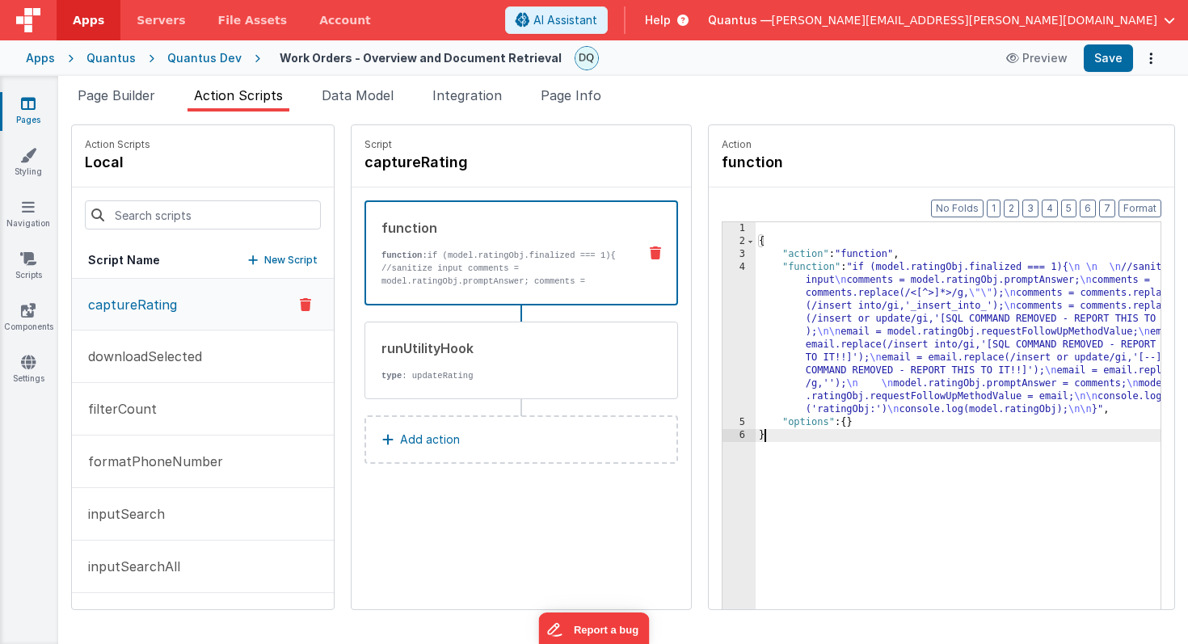
click at [756, 245] on div "{ "action" : "function" , "function" : "if (model.ratingObj.finalized === 1){ \…" at bounding box center [978, 453] width 445 height 463
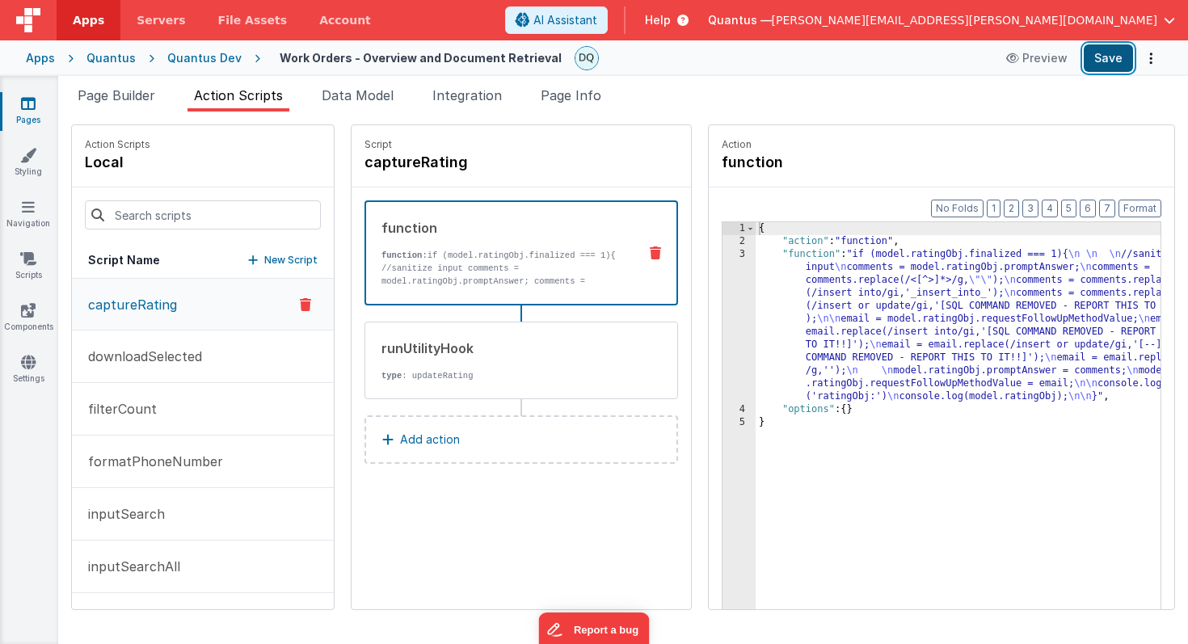
click at [1111, 48] on button "Save" at bounding box center [1108, 57] width 49 height 27
click at [196, 349] on p "downloadSelected" at bounding box center [140, 356] width 124 height 19
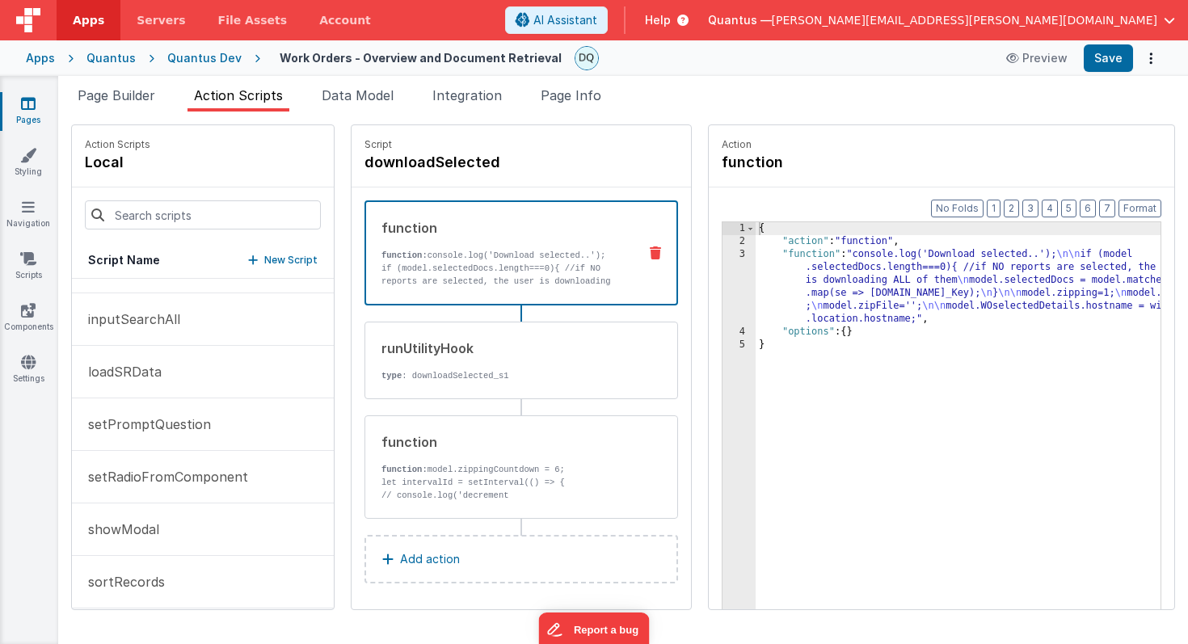
scroll to position [259, 0]
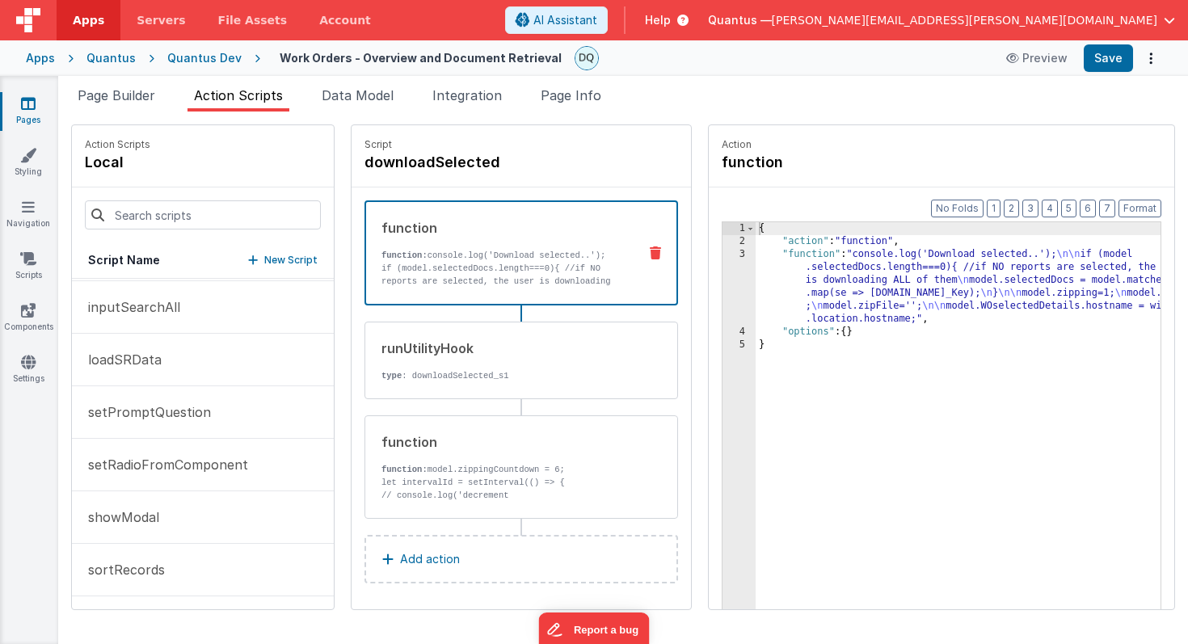
click at [264, 261] on p "New Script" at bounding box center [290, 260] width 53 height 16
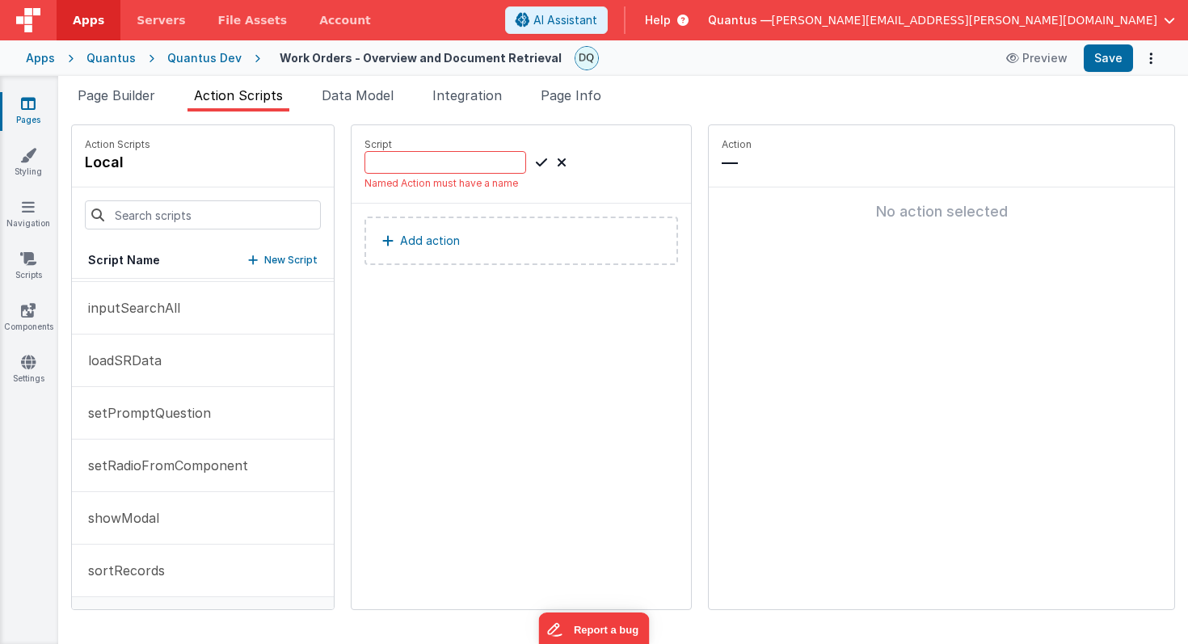
scroll to position [260, 0]
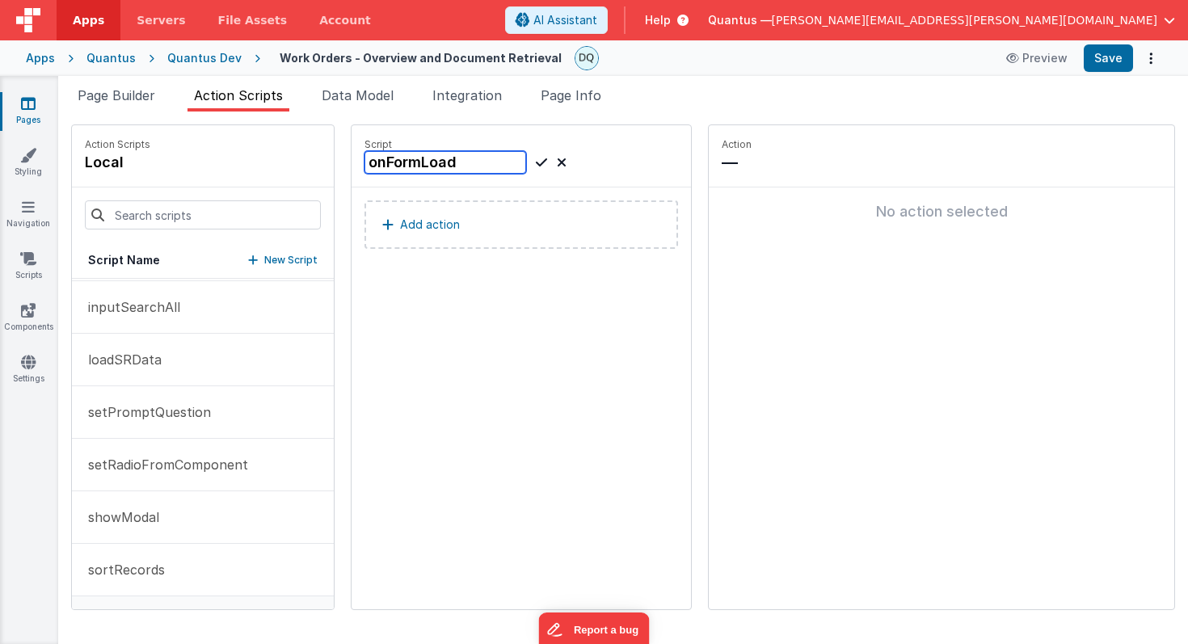
type input "onFormLoad"
click at [536, 164] on icon at bounding box center [541, 162] width 11 height 19
click at [400, 226] on p "Add action" at bounding box center [430, 224] width 60 height 19
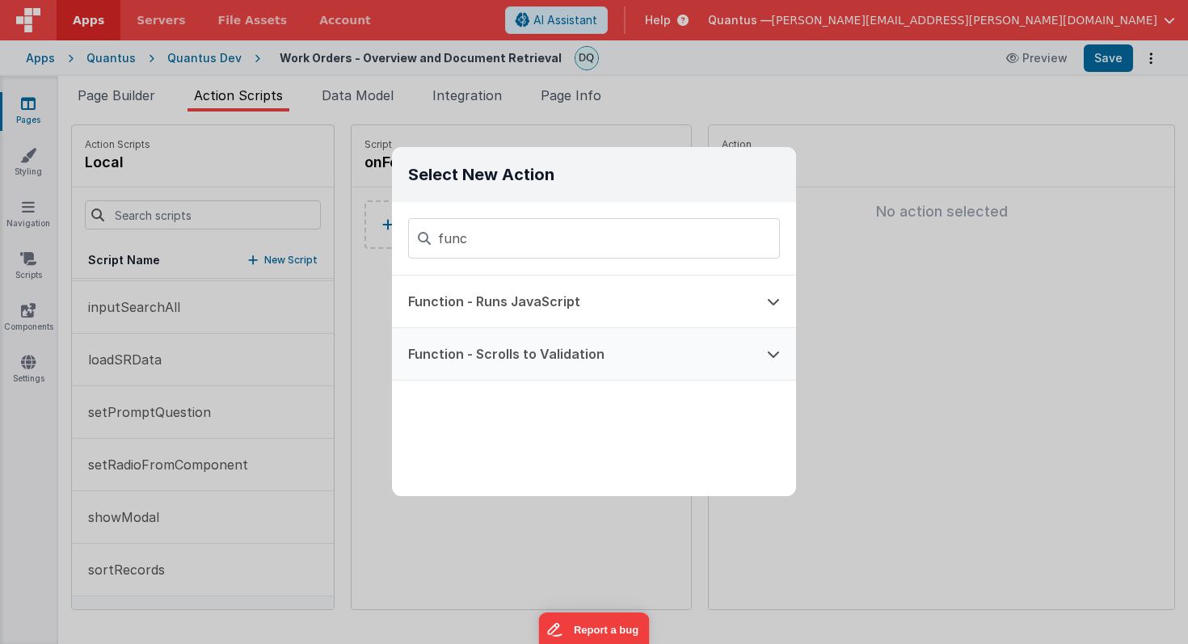
type input "func"
click at [533, 299] on button "Function - Runs JavaScript" at bounding box center [571, 302] width 359 height 52
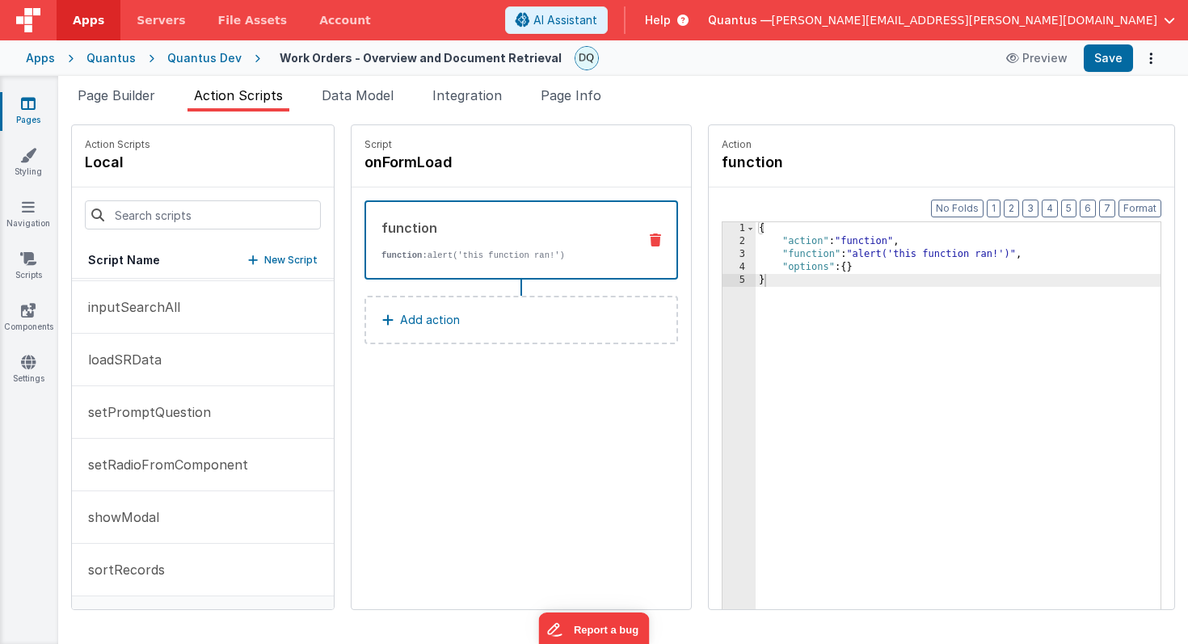
click at [760, 306] on div "{ "action" : "function" , "function" : "alert('this function ran!')" , "options…" at bounding box center [978, 453] width 445 height 463
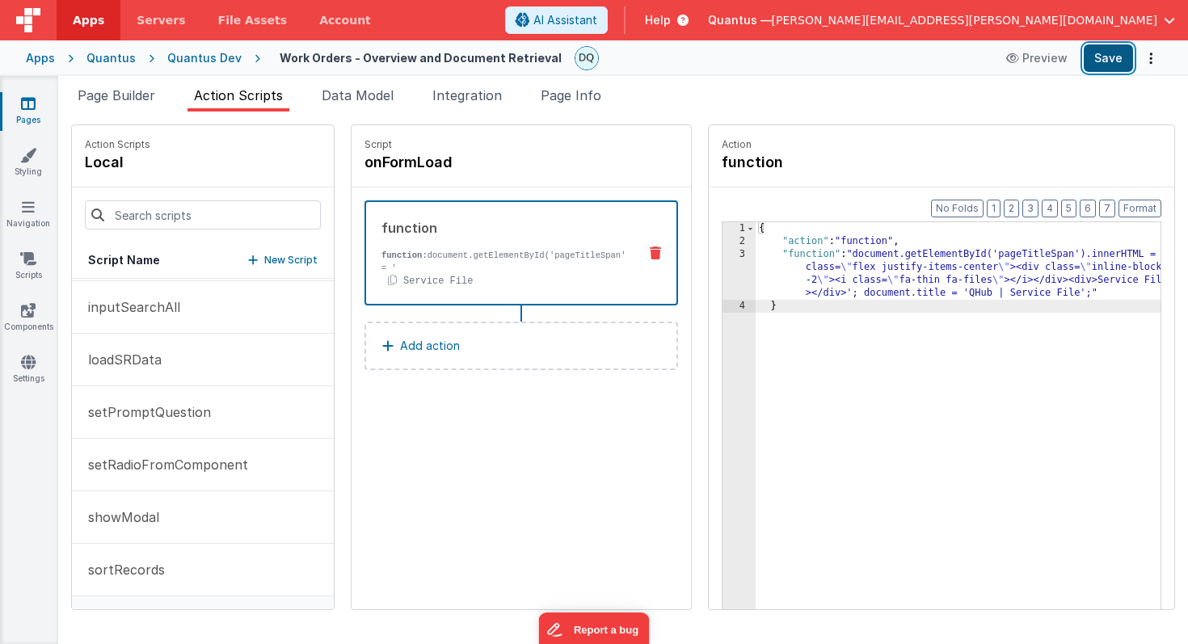
click at [1108, 57] on button "Save" at bounding box center [1108, 57] width 49 height 27
click at [31, 107] on icon at bounding box center [28, 103] width 15 height 16
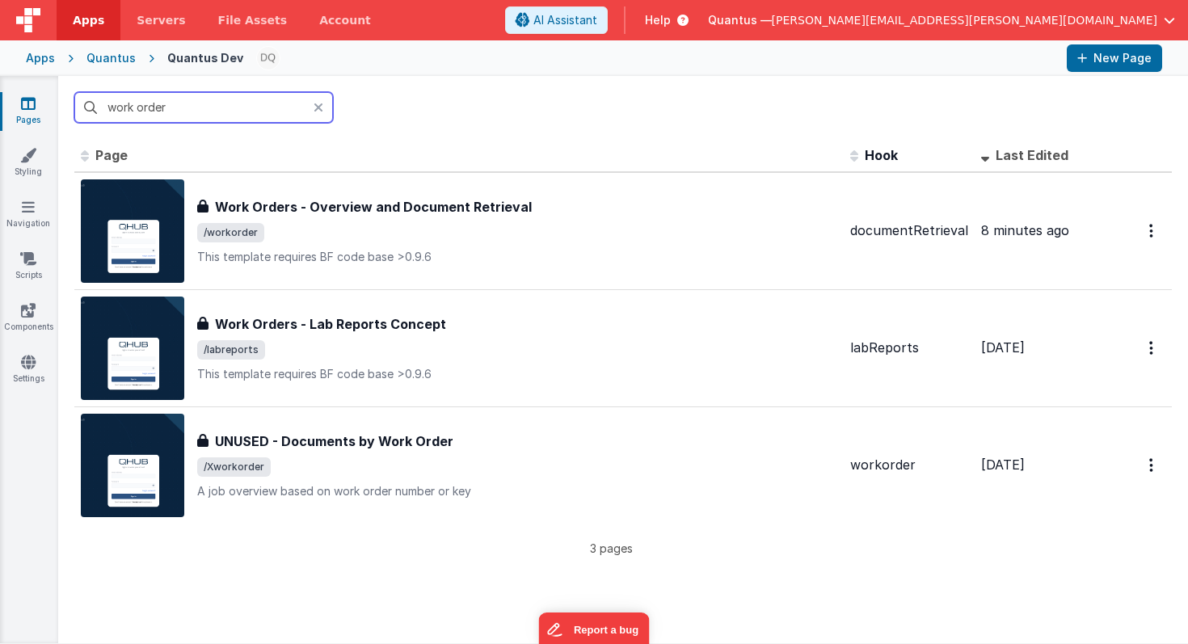
click at [217, 111] on input "work order" at bounding box center [203, 107] width 259 height 31
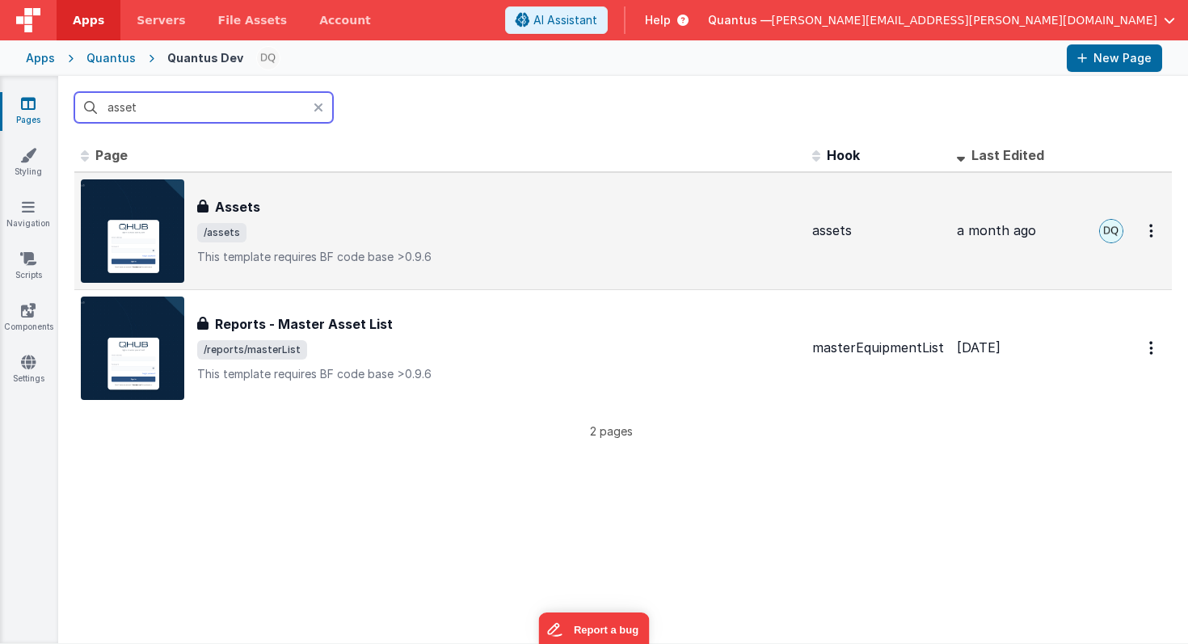
type input "asset"
click at [281, 215] on div "Assets" at bounding box center [498, 206] width 602 height 19
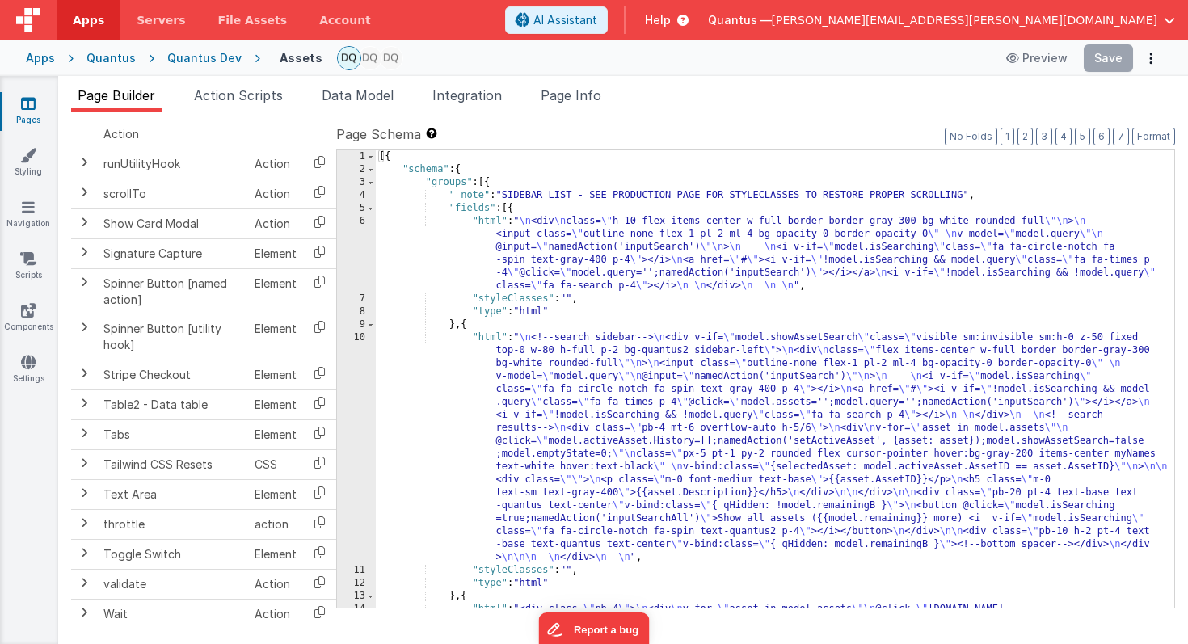
scroll to position [2039, 0]
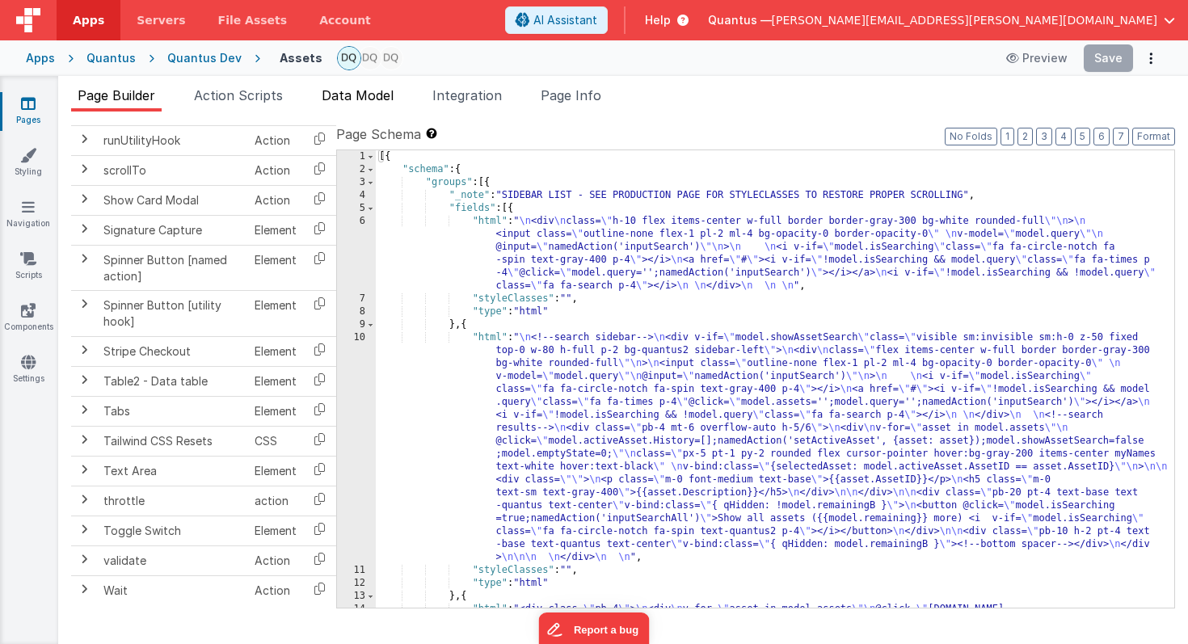
click at [380, 91] on span "Data Model" at bounding box center [358, 95] width 72 height 16
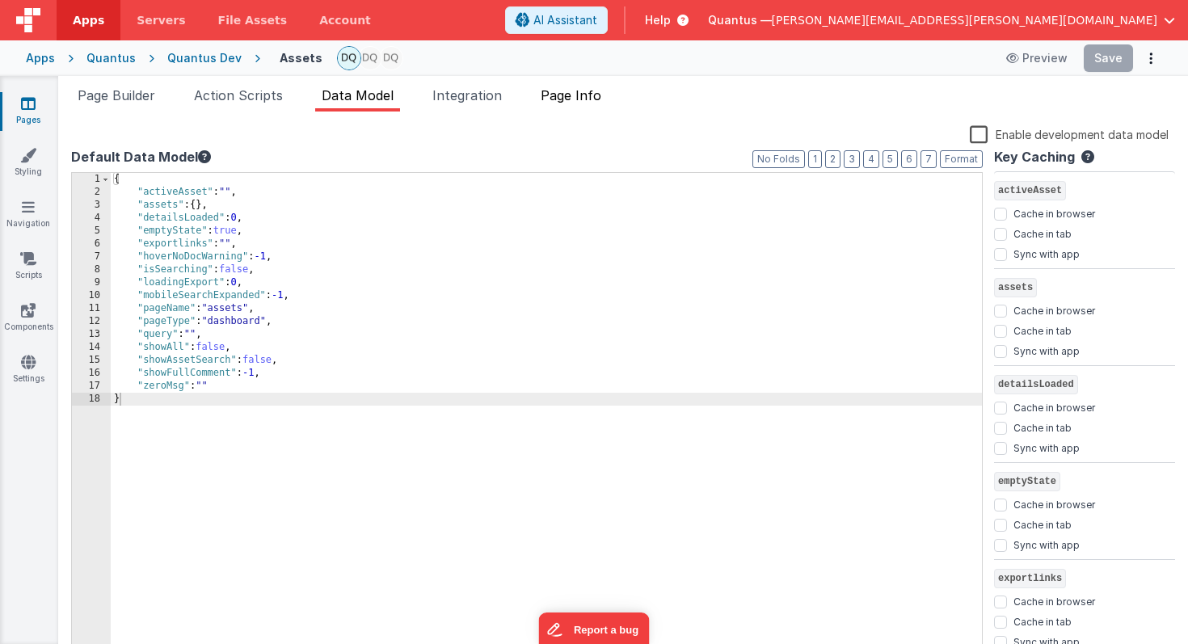
click at [597, 91] on span "Page Info" at bounding box center [571, 95] width 61 height 16
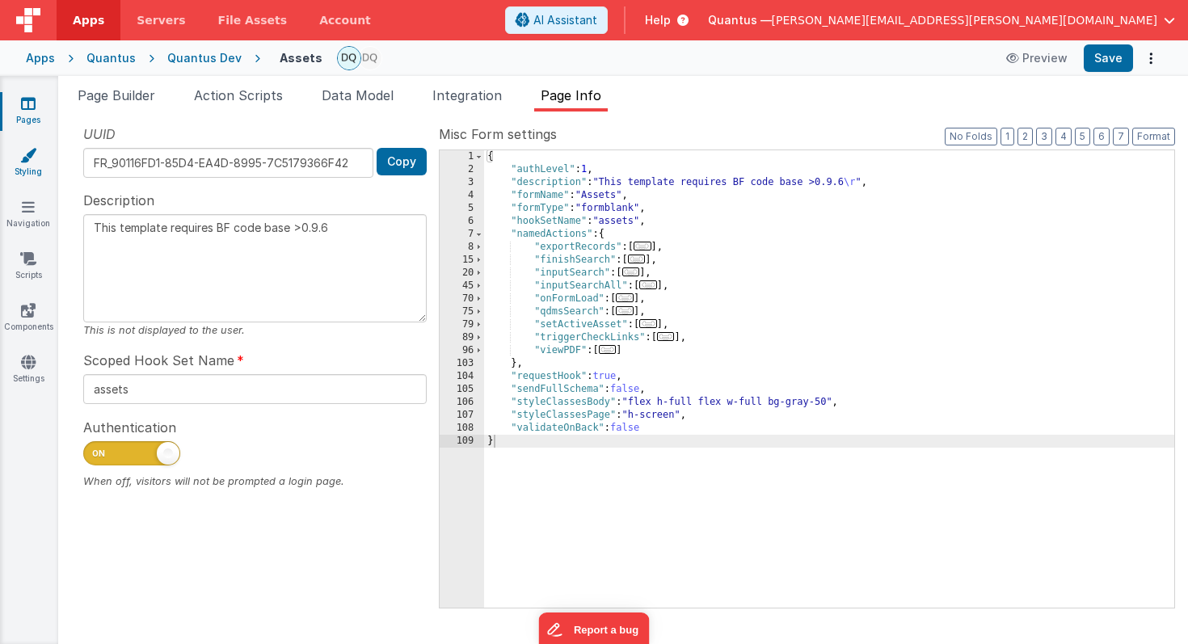
click at [30, 164] on link "Styling" at bounding box center [28, 163] width 58 height 32
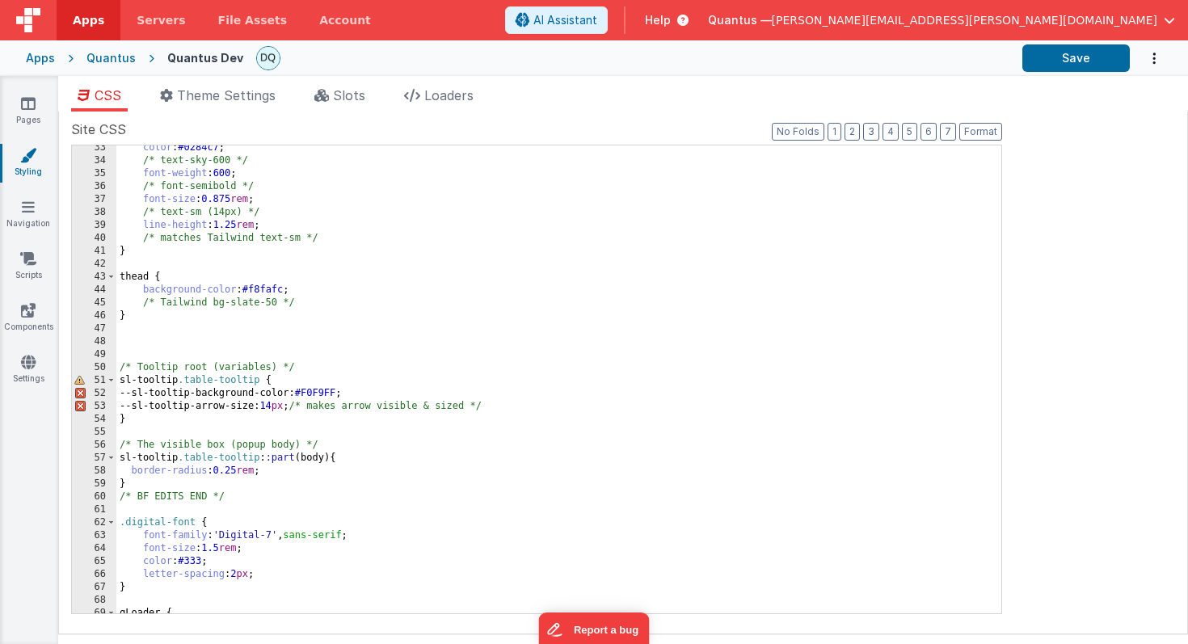
scroll to position [428, 0]
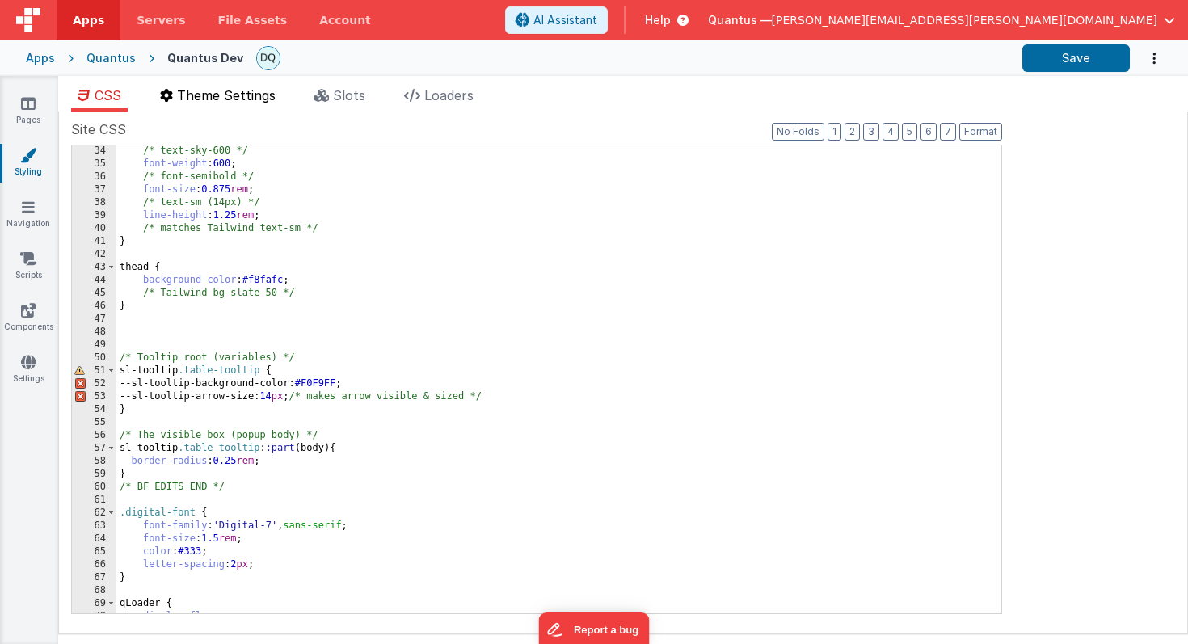
click at [234, 99] on span "Theme Settings" at bounding box center [226, 95] width 99 height 16
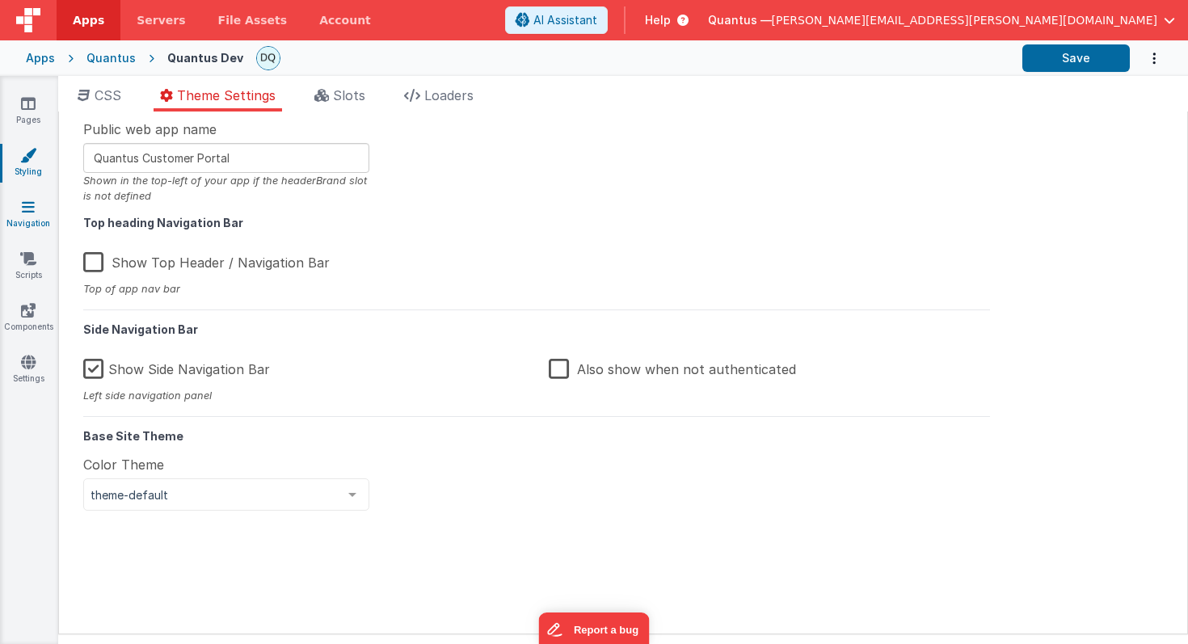
click at [32, 200] on icon at bounding box center [28, 207] width 13 height 16
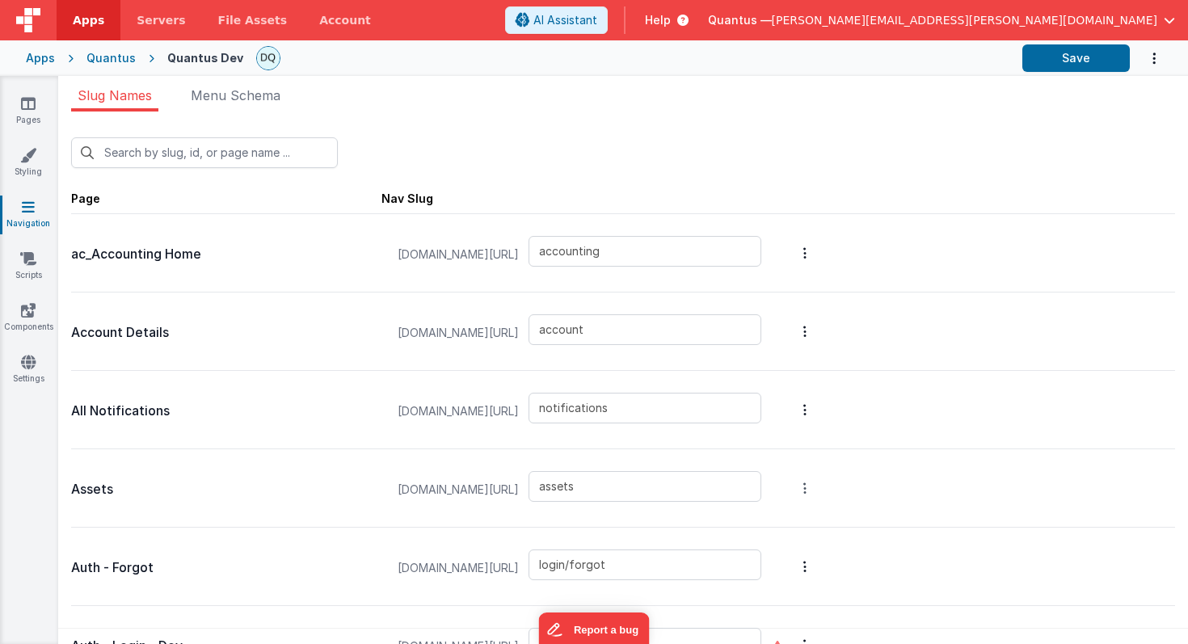
click at [807, 485] on icon "Options" at bounding box center [804, 488] width 3 height 13
click at [868, 486] on button at bounding box center [594, 322] width 1188 height 644
click at [29, 264] on icon at bounding box center [28, 259] width 16 height 16
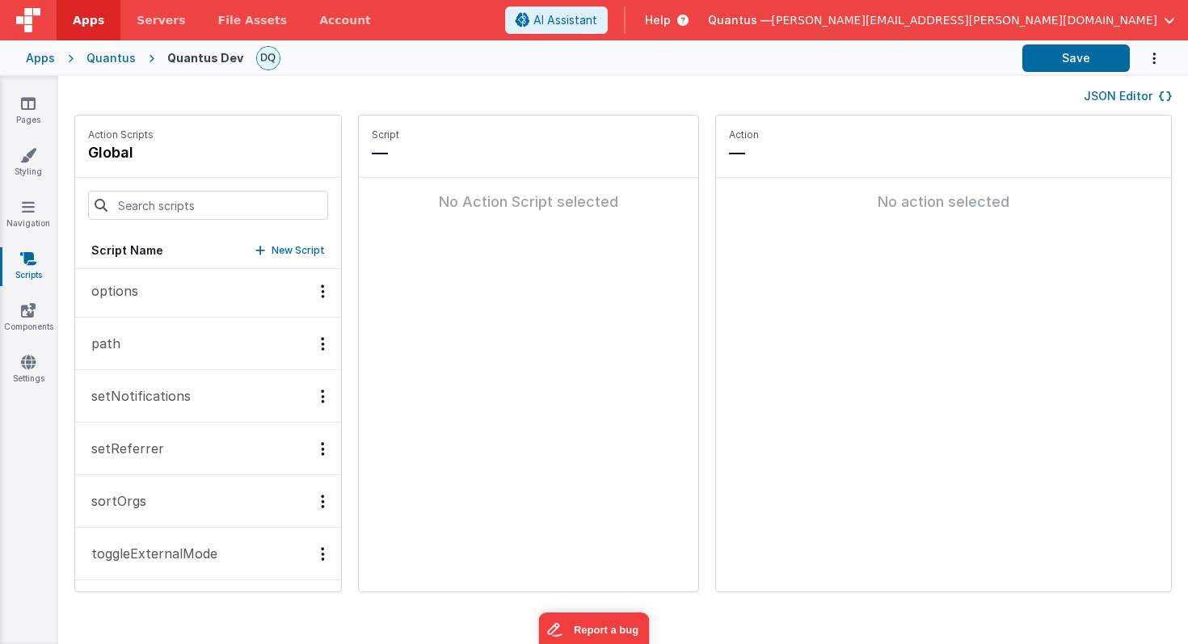
scroll to position [951, 0]
click at [25, 314] on icon at bounding box center [28, 310] width 15 height 16
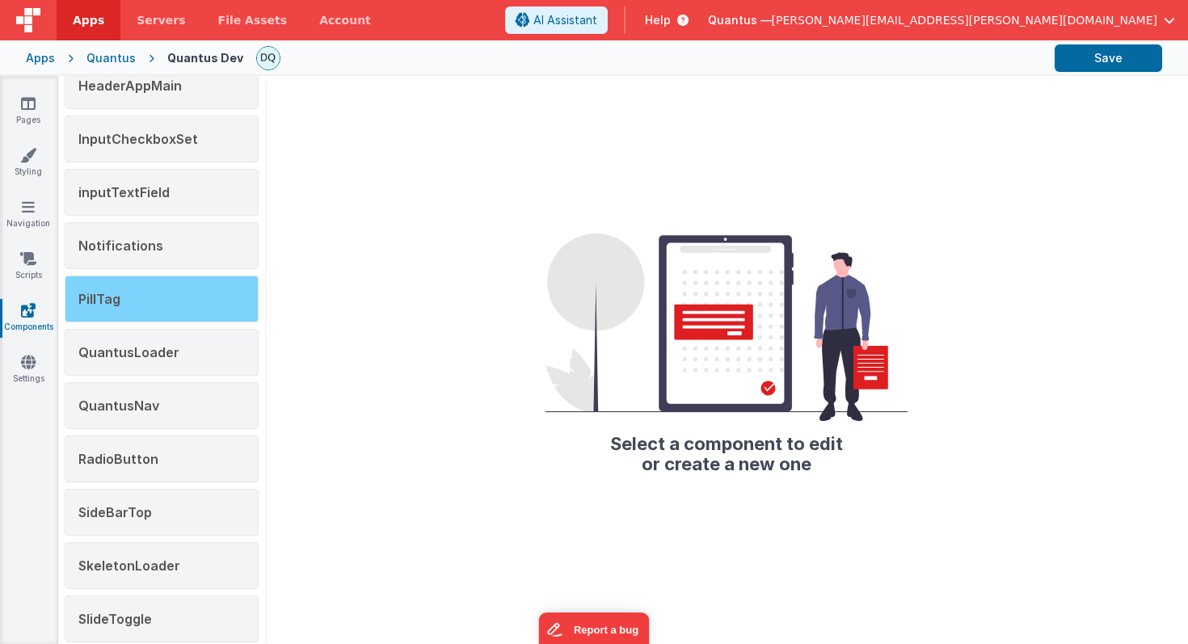
scroll to position [284, 0]
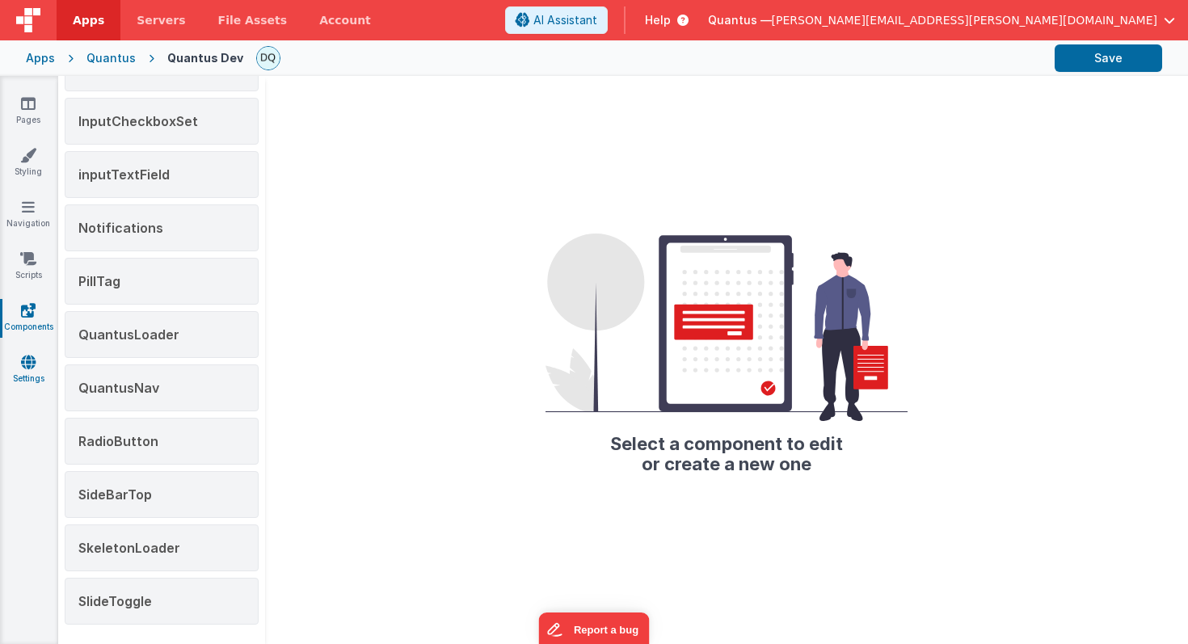
click at [25, 361] on icon at bounding box center [28, 362] width 15 height 16
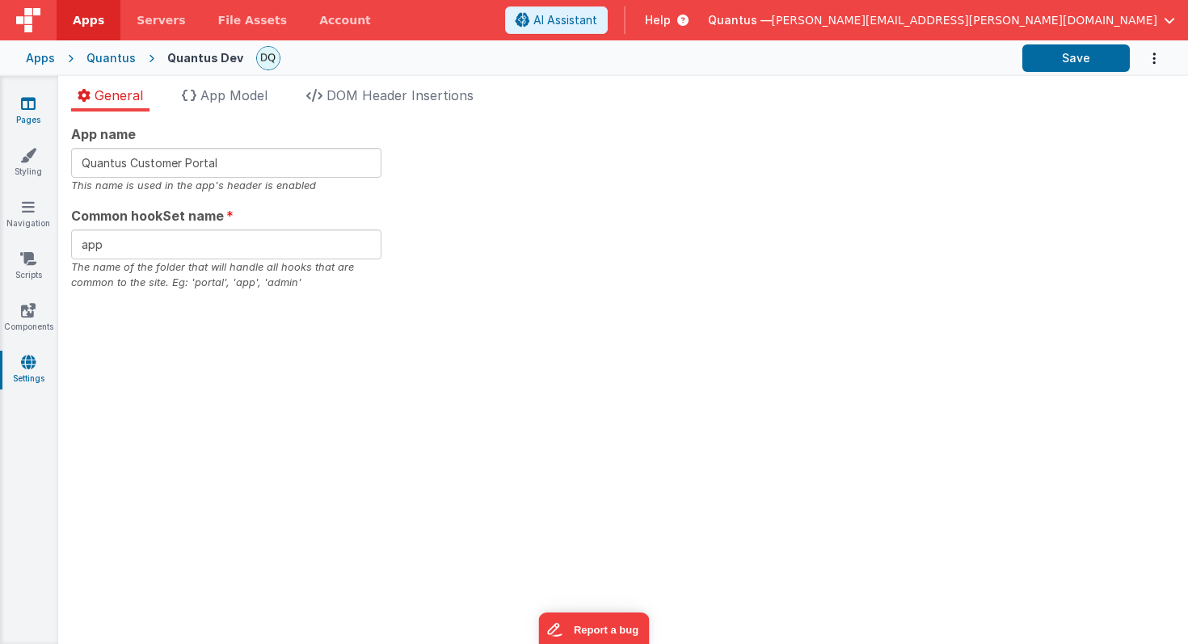
click at [25, 105] on icon at bounding box center [28, 103] width 15 height 16
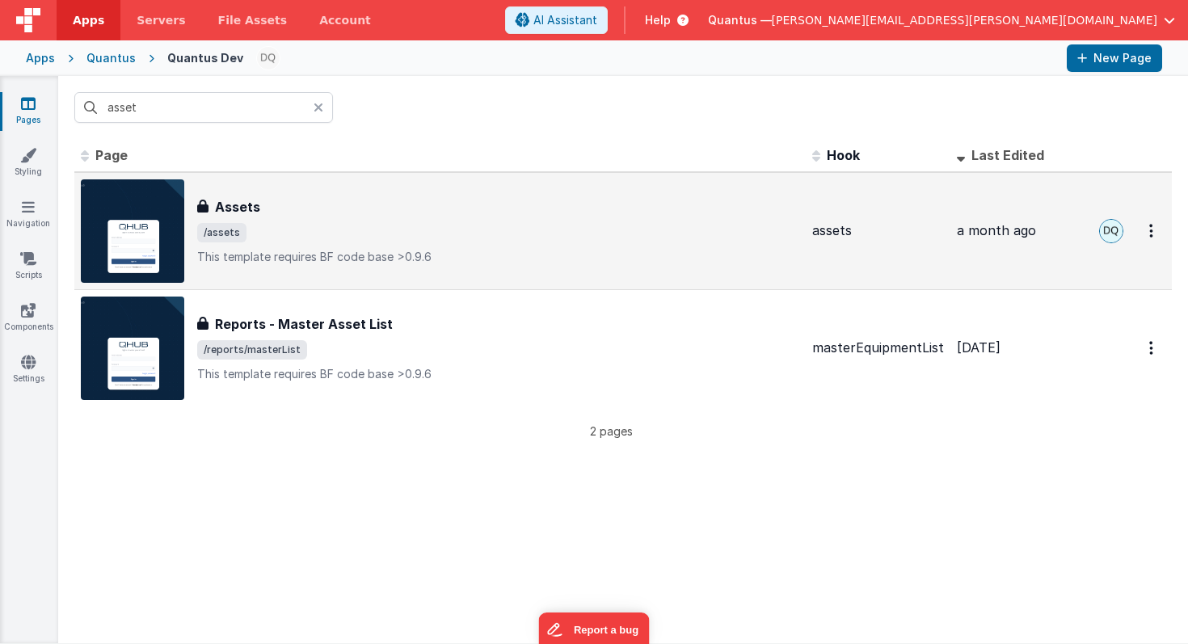
click at [333, 221] on div "Assets Assets /assets This template requires BF code base >0.9.6" at bounding box center [498, 231] width 602 height 68
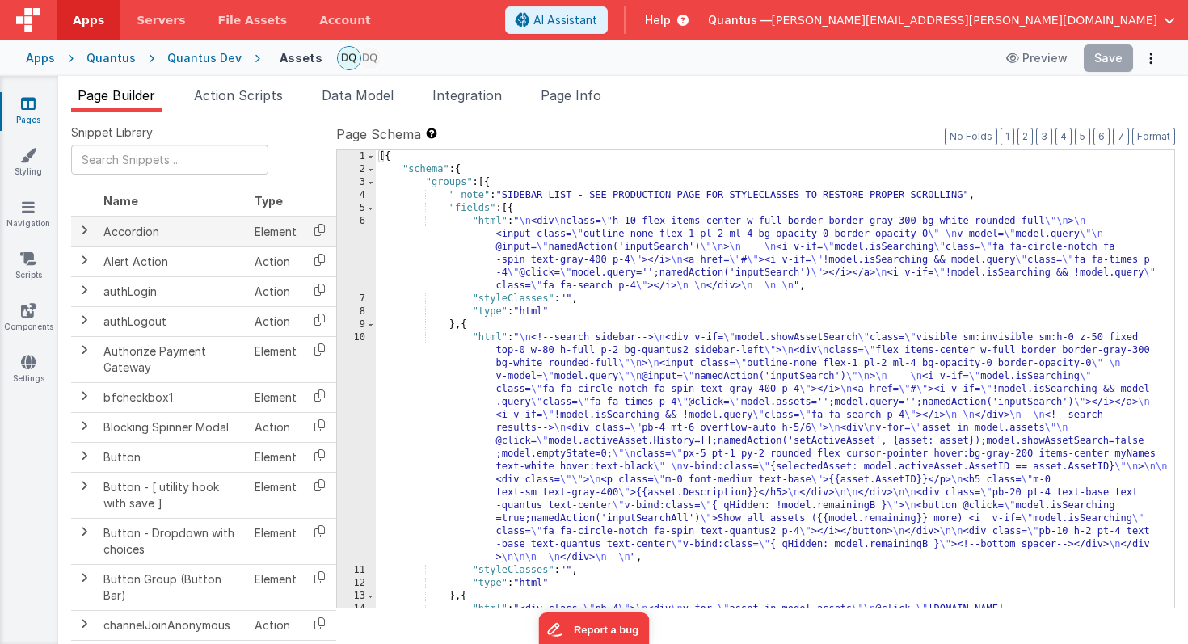
click at [121, 234] on td "Accordion" at bounding box center [172, 232] width 151 height 31
click at [82, 230] on span at bounding box center [84, 230] width 13 height 13
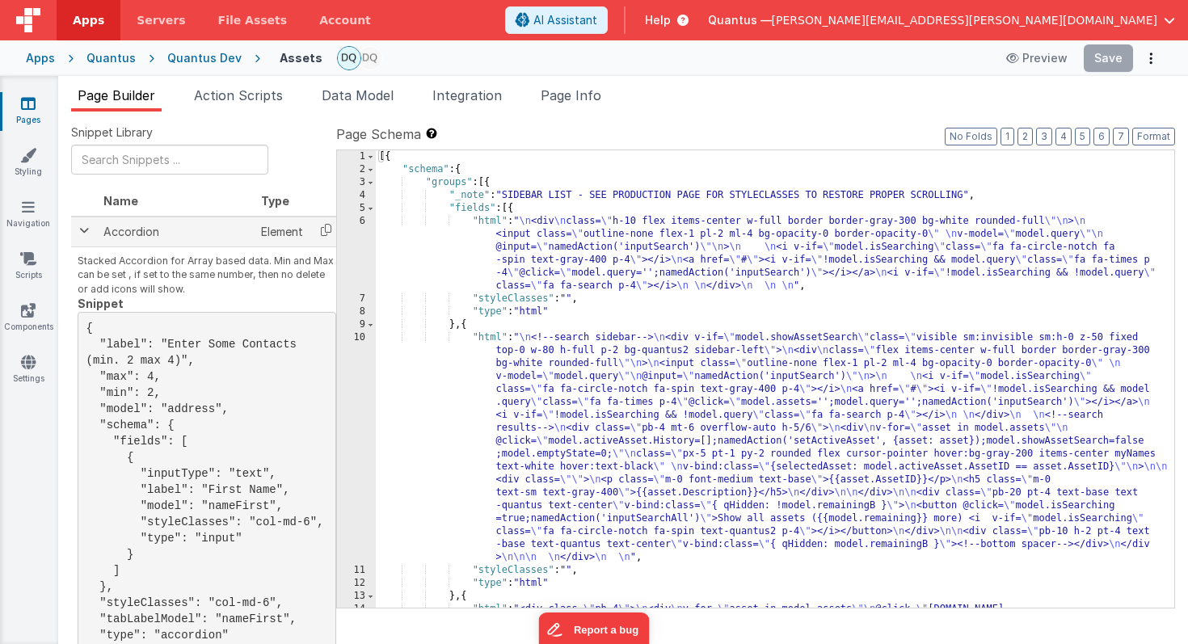
click at [82, 230] on span at bounding box center [84, 230] width 13 height 13
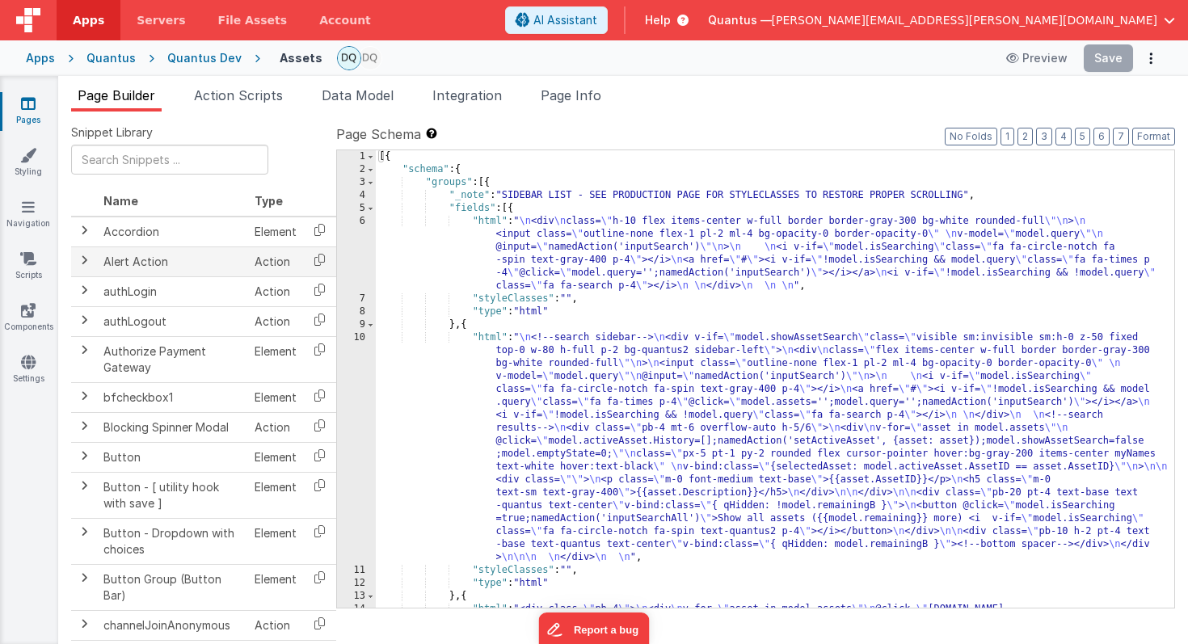
click at [132, 258] on td "Alert Action" at bounding box center [172, 262] width 151 height 30
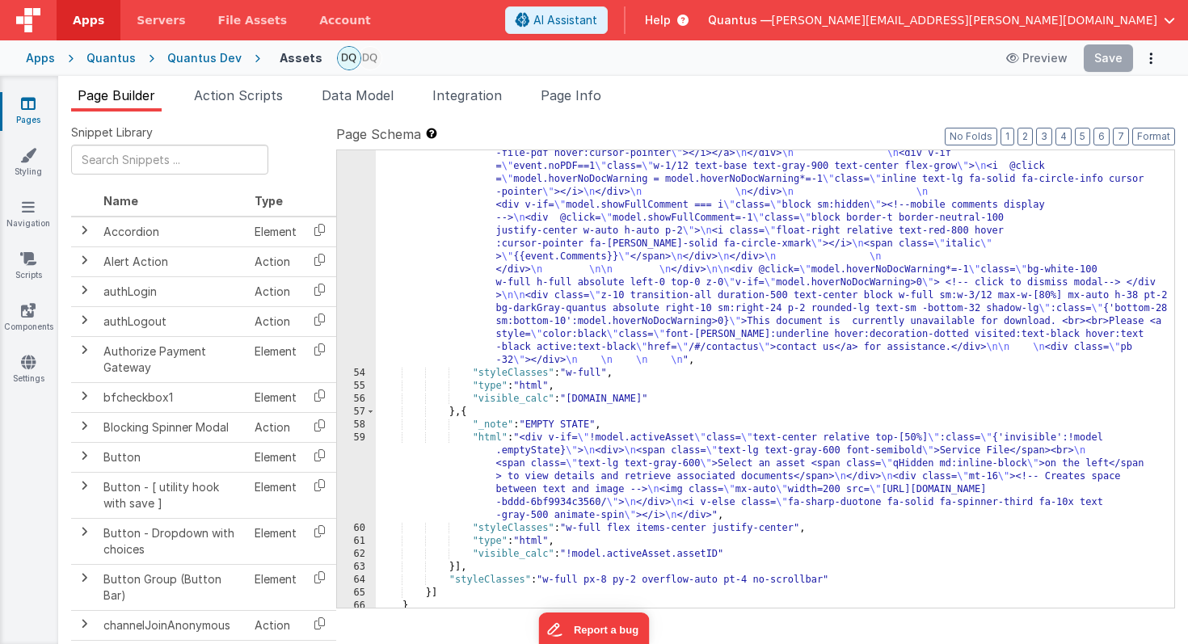
scroll to position [3047, 0]
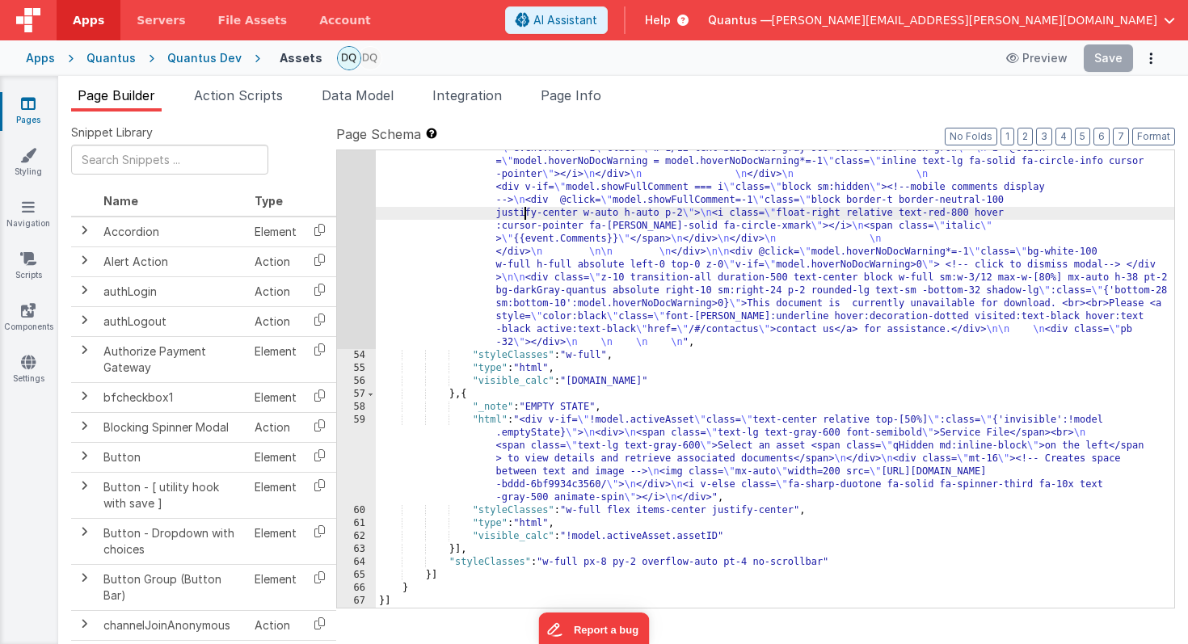
click at [524, 217] on div ""html" : "<div class= \" border border-gray-300 rounded-lg bg-white \" > \n\n <…" at bounding box center [775, 105] width 799 height 1427
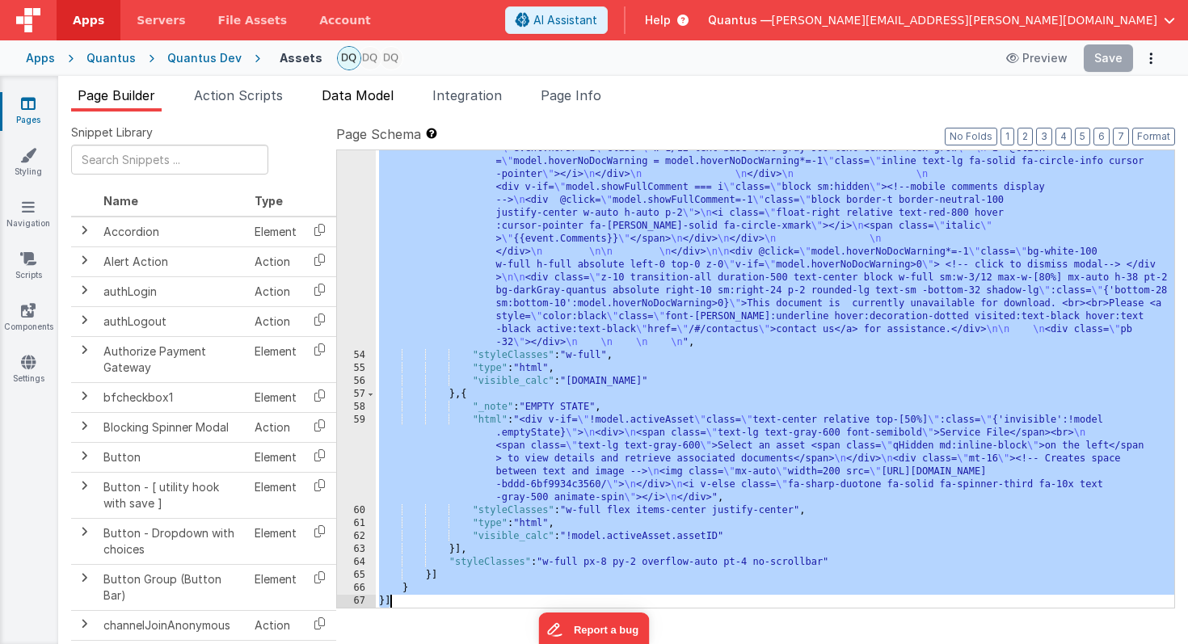
click at [388, 98] on span "Data Model" at bounding box center [358, 95] width 72 height 16
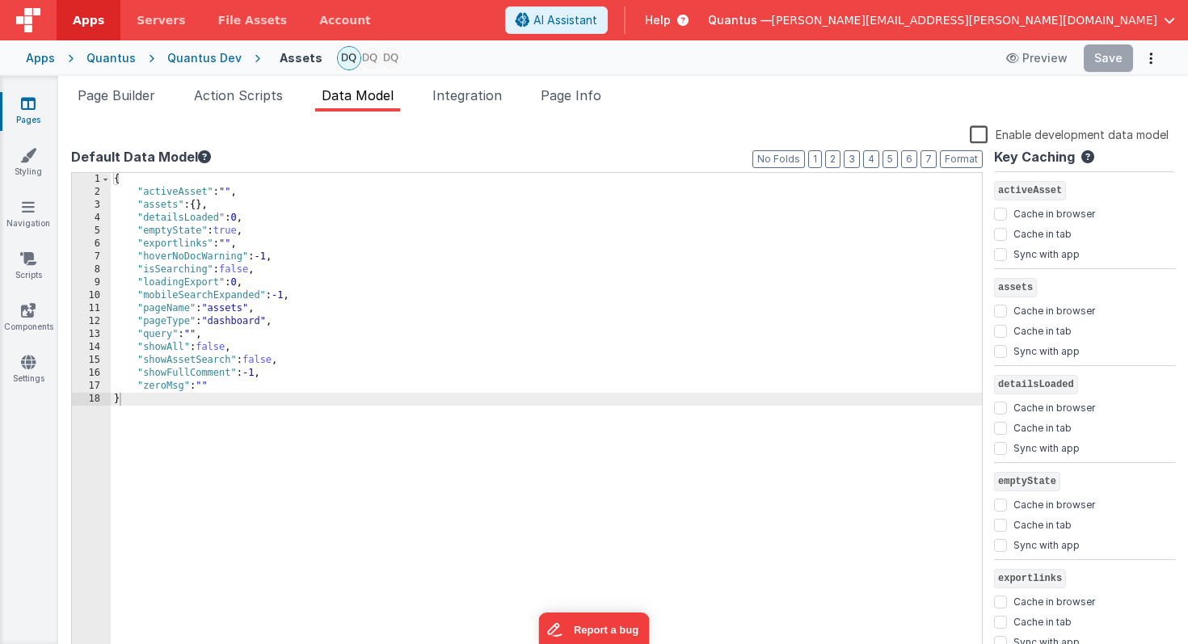
click at [216, 55] on div "Quantus Dev" at bounding box center [204, 58] width 74 height 16
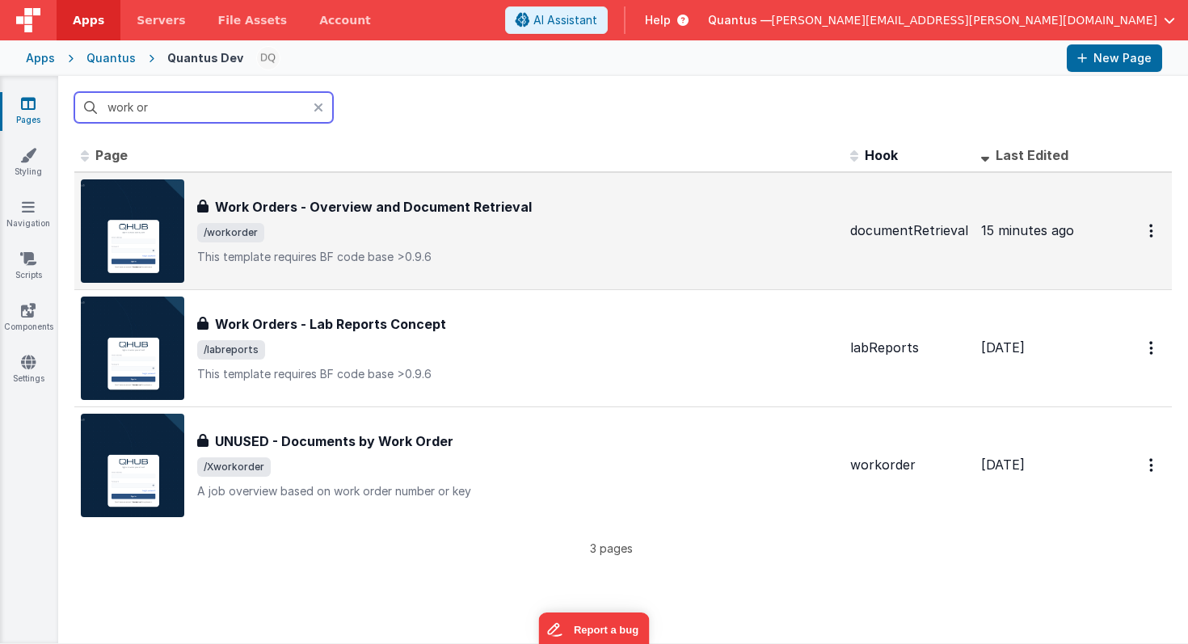
type input "work or"
click at [481, 211] on h3 "Work Orders - Overview and Document Retrieval" at bounding box center [373, 206] width 317 height 19
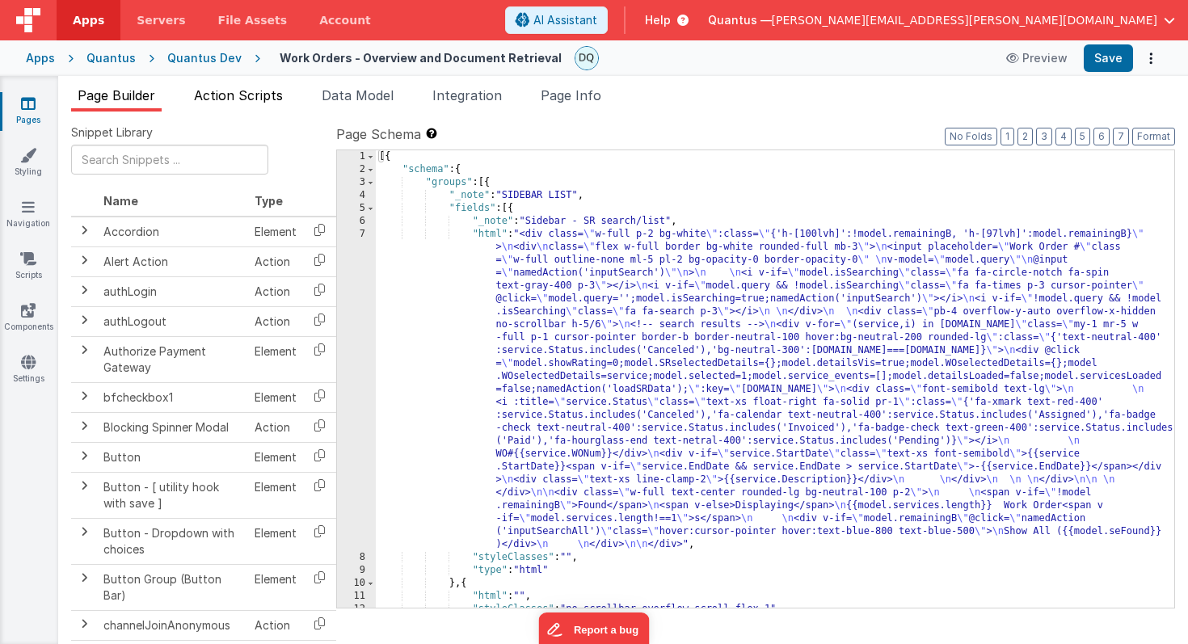
click at [250, 92] on span "Action Scripts" at bounding box center [238, 95] width 89 height 16
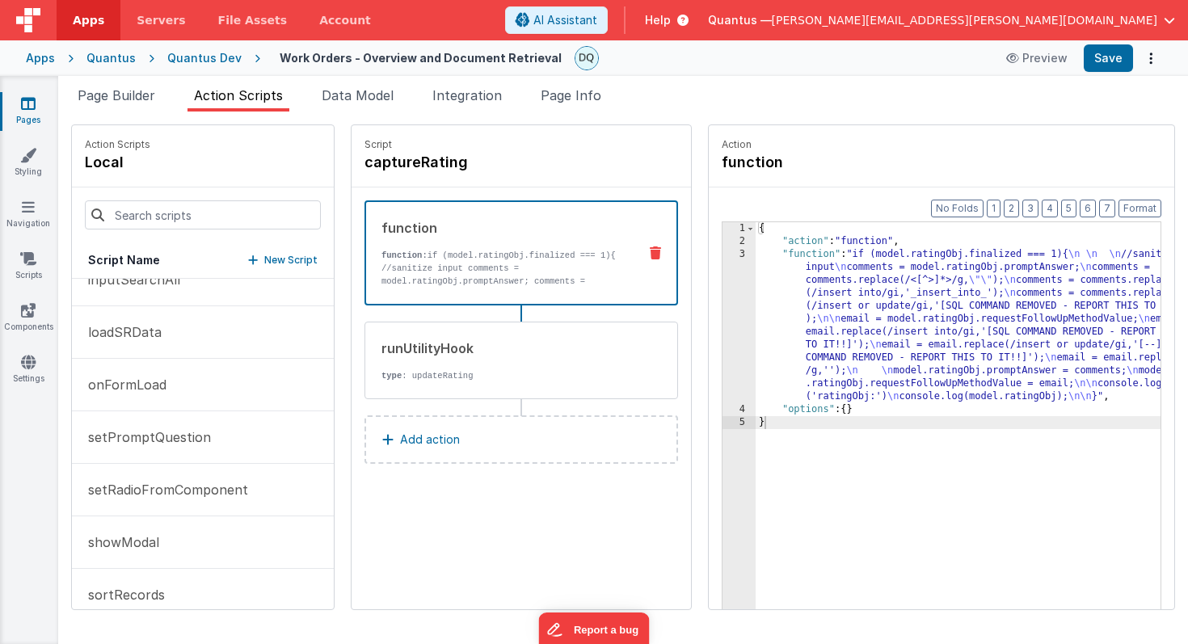
scroll to position [312, 0]
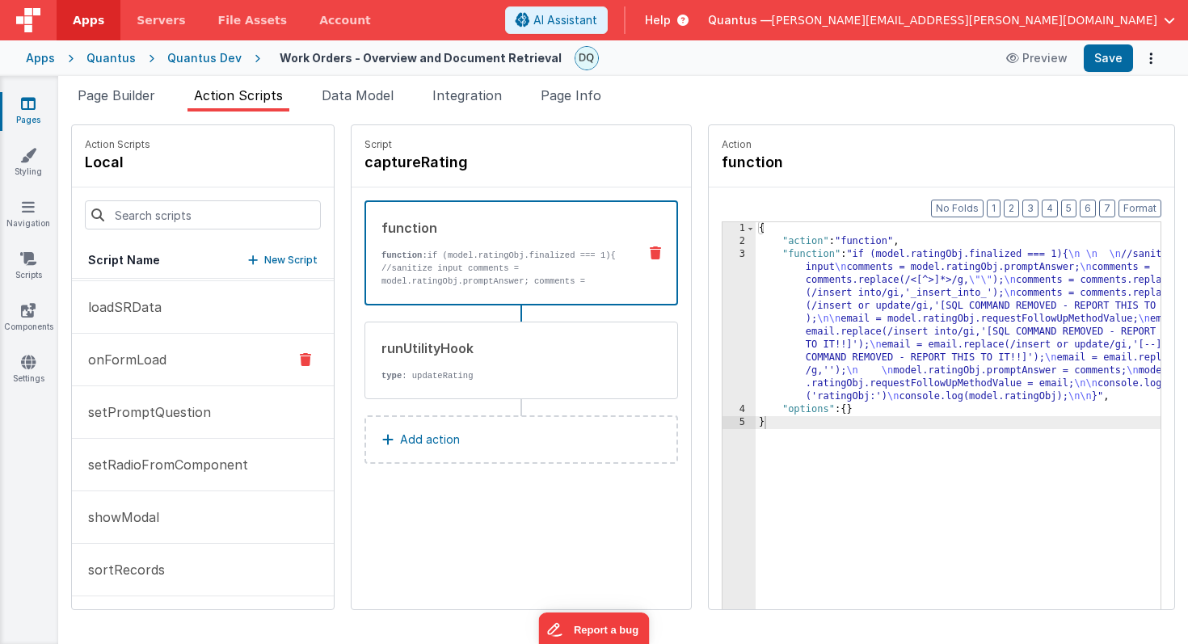
click at [187, 360] on button "onFormLoad" at bounding box center [203, 360] width 262 height 53
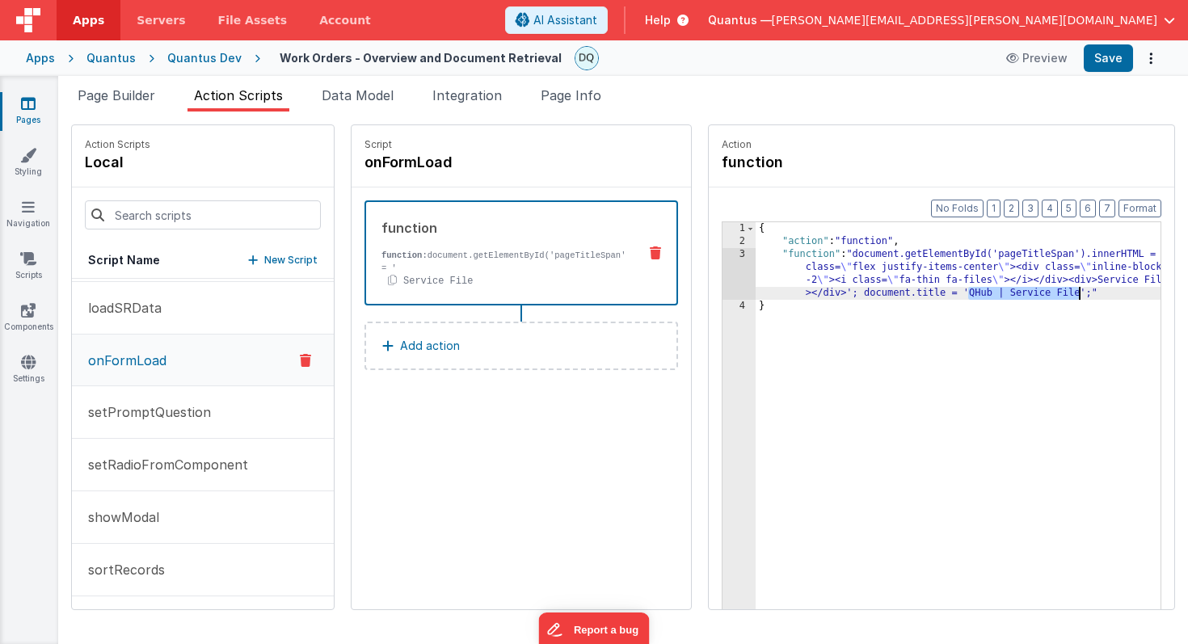
drag, startPoint x: 928, startPoint y: 293, endPoint x: 1038, endPoint y: 293, distance: 109.9
click at [1038, 293] on div "{ "action" : "function" , "function" : "document.getElementById('pageTitleSpan'…" at bounding box center [978, 453] width 445 height 463
drag, startPoint x: 1057, startPoint y: 280, endPoint x: 1124, endPoint y: 280, distance: 67.1
click at [1124, 280] on div "{ "action" : "function" , "function" : "document.getElementById('pageTitleSpan'…" at bounding box center [978, 453] width 445 height 463
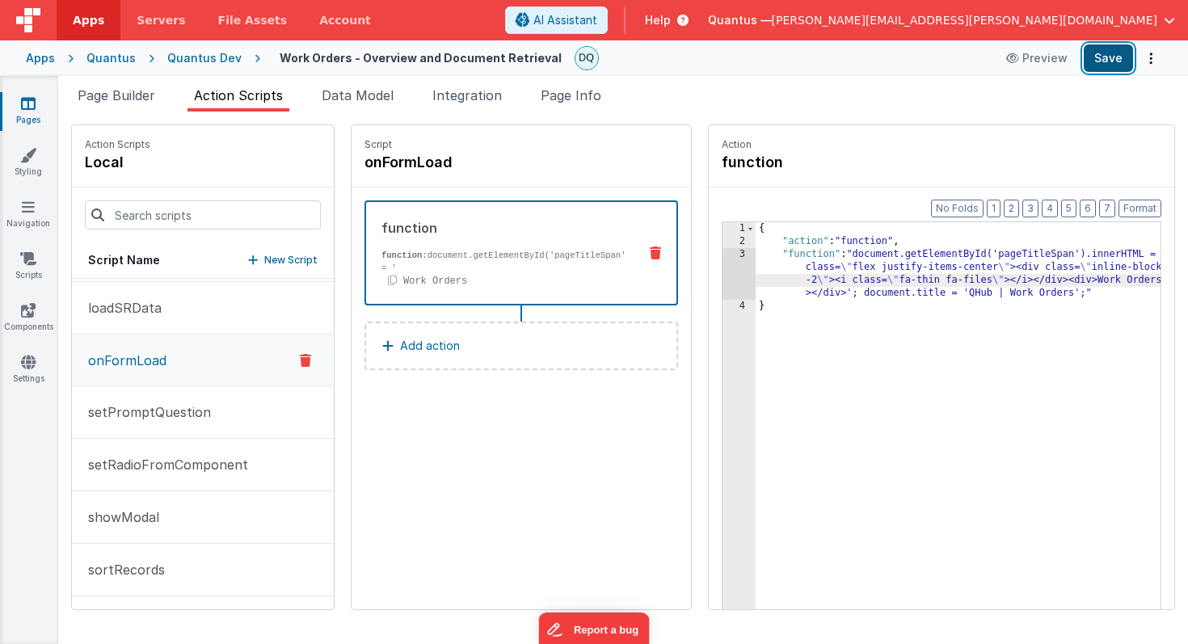
click at [1117, 53] on button "Save" at bounding box center [1108, 57] width 49 height 27
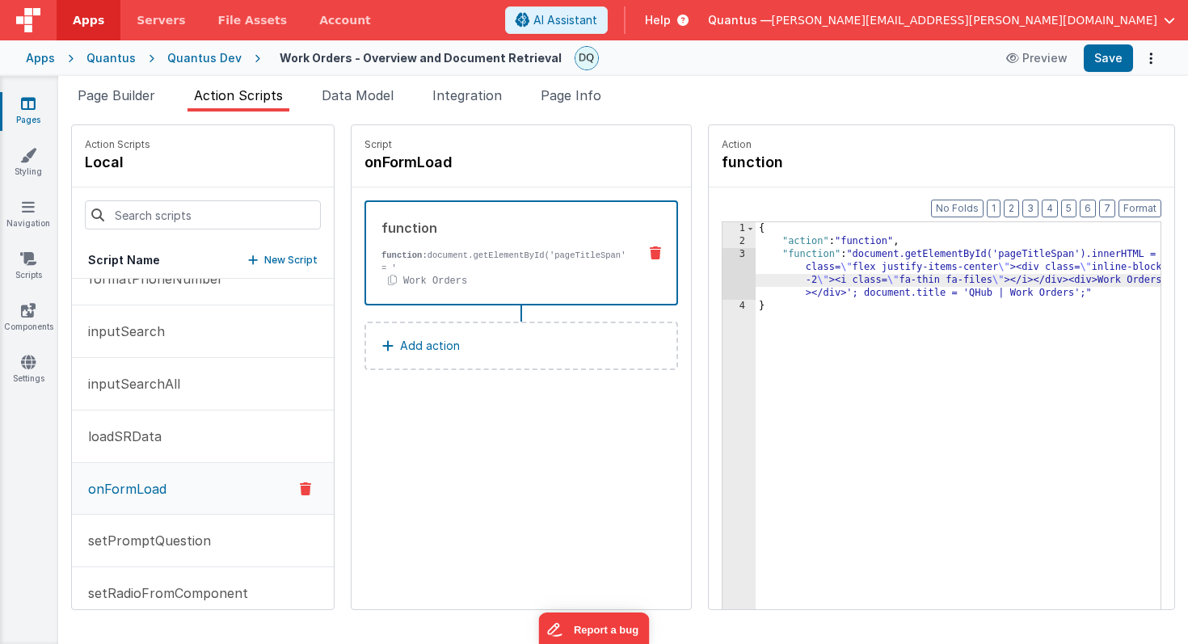
scroll to position [182, 0]
click at [30, 365] on icon at bounding box center [28, 362] width 15 height 16
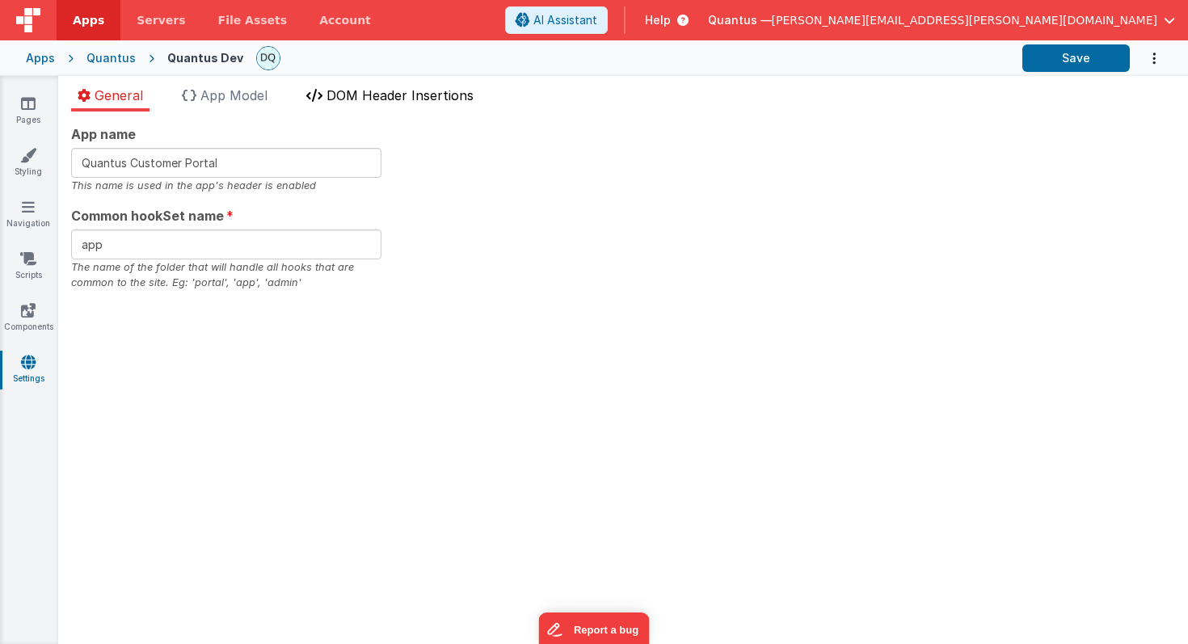
click at [363, 94] on span "DOM Header Insertions" at bounding box center [400, 95] width 147 height 16
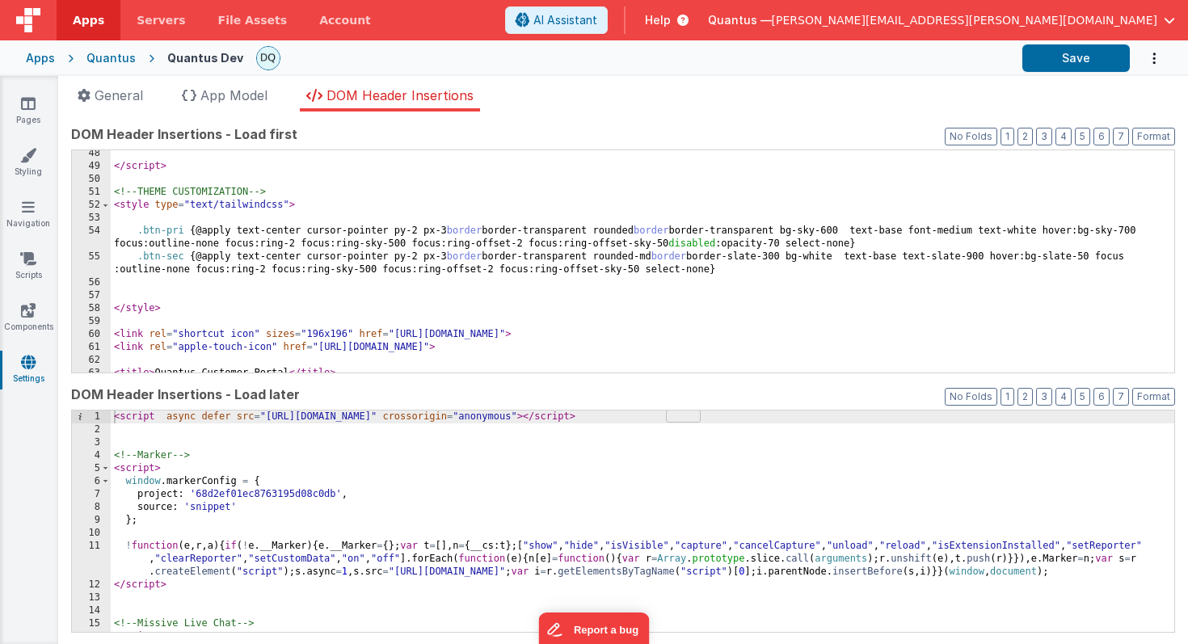
scroll to position [618, 0]
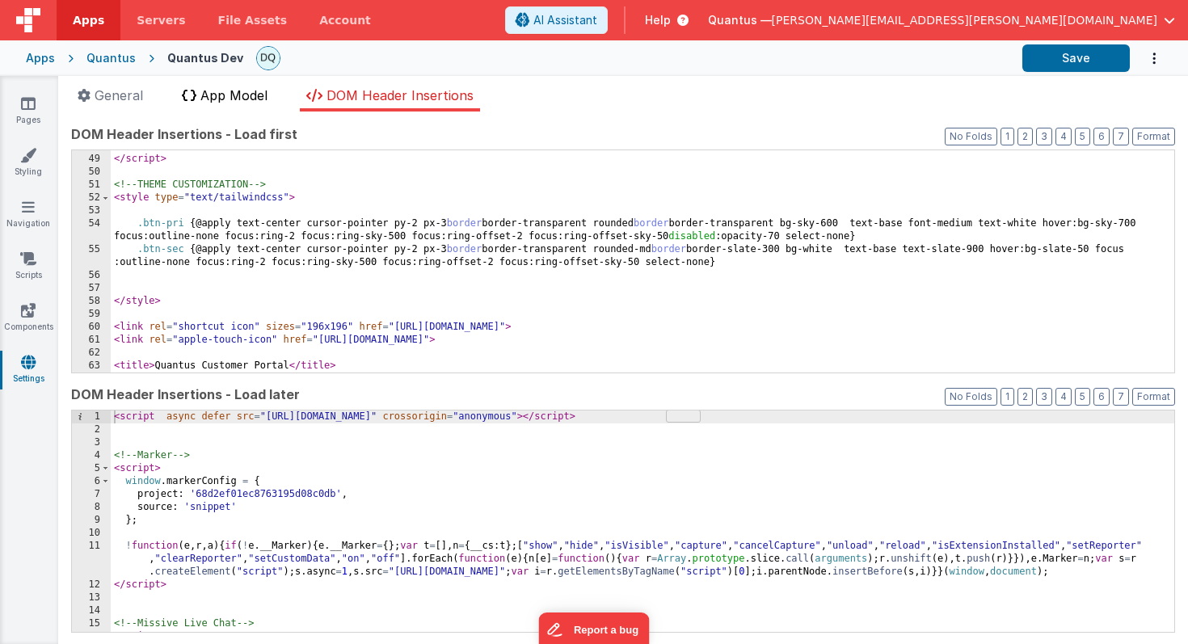
click at [258, 100] on span "App Model" at bounding box center [233, 95] width 67 height 16
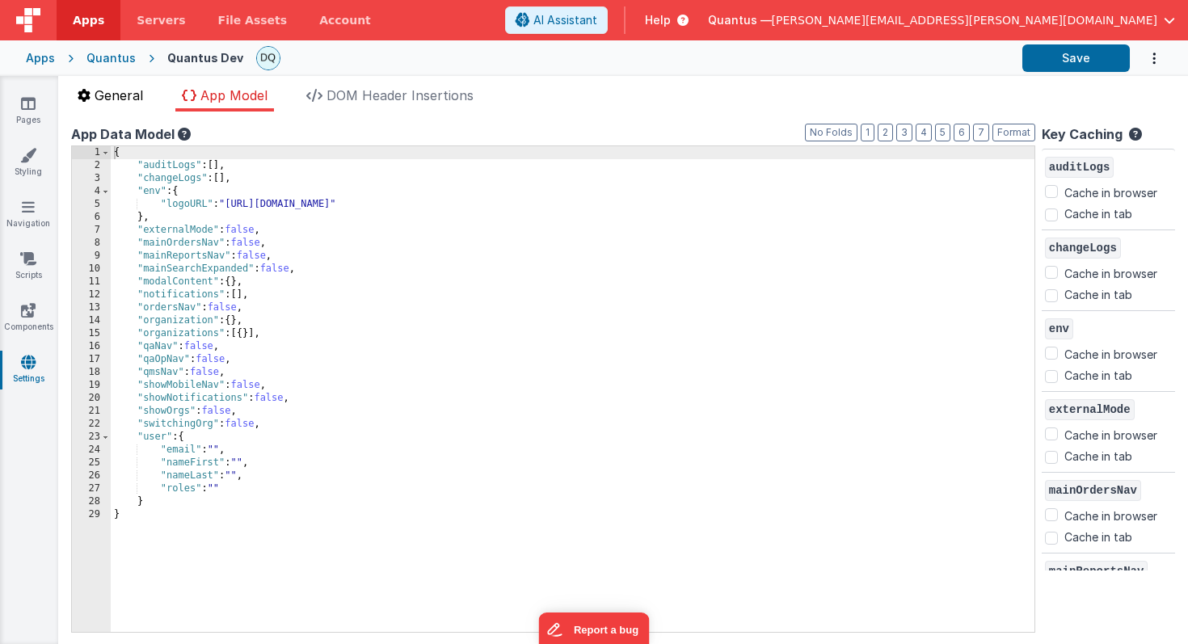
click at [137, 92] on span "General" at bounding box center [119, 95] width 48 height 16
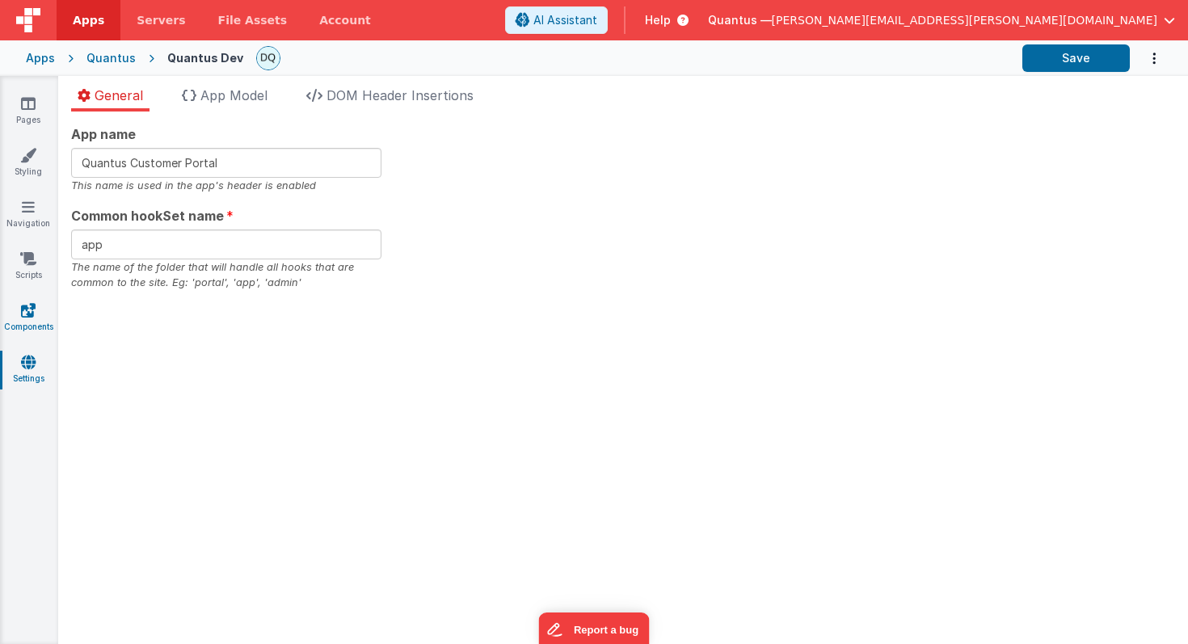
click at [27, 306] on icon at bounding box center [28, 310] width 15 height 16
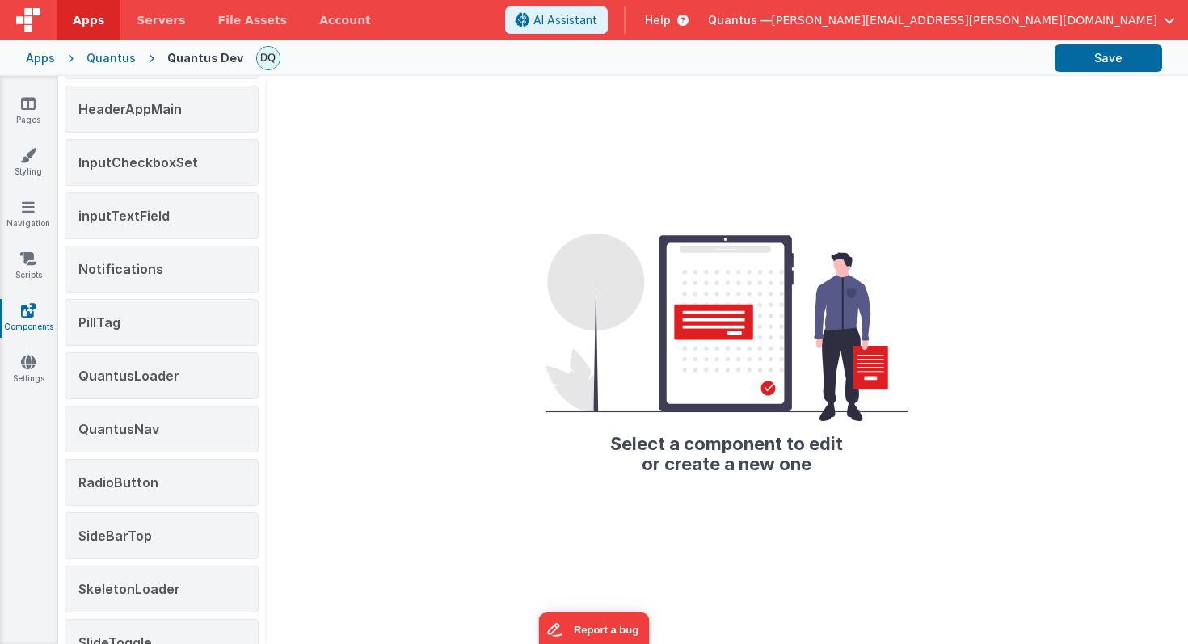
scroll to position [284, 0]
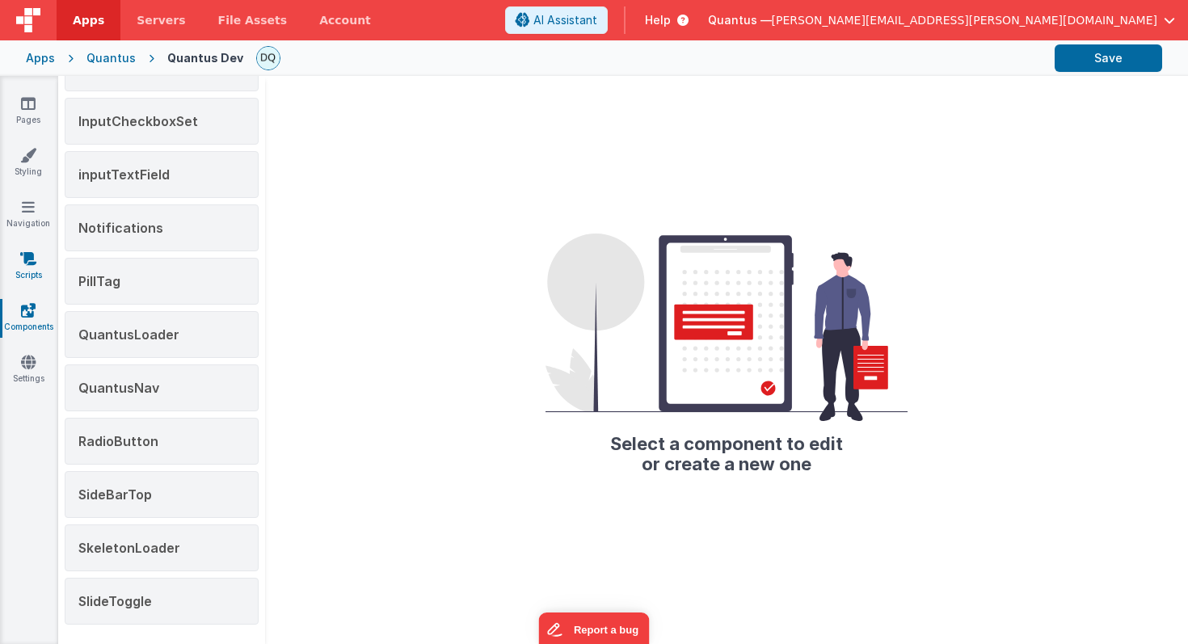
click at [31, 265] on icon at bounding box center [28, 259] width 16 height 16
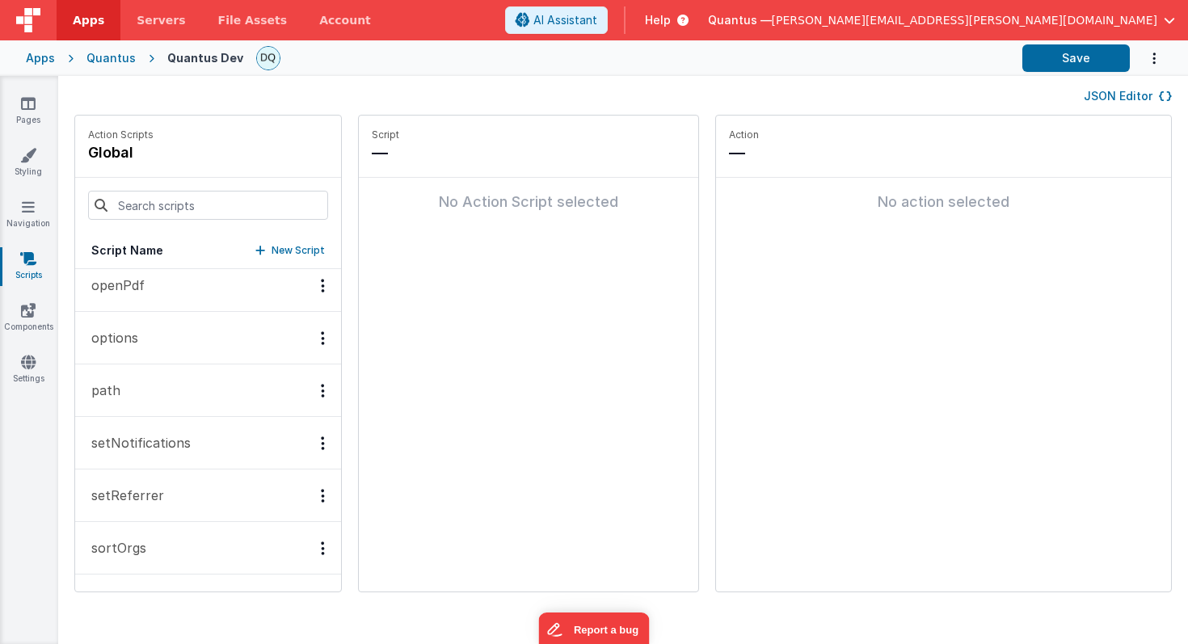
scroll to position [951, 0]
click at [25, 210] on icon at bounding box center [28, 207] width 13 height 16
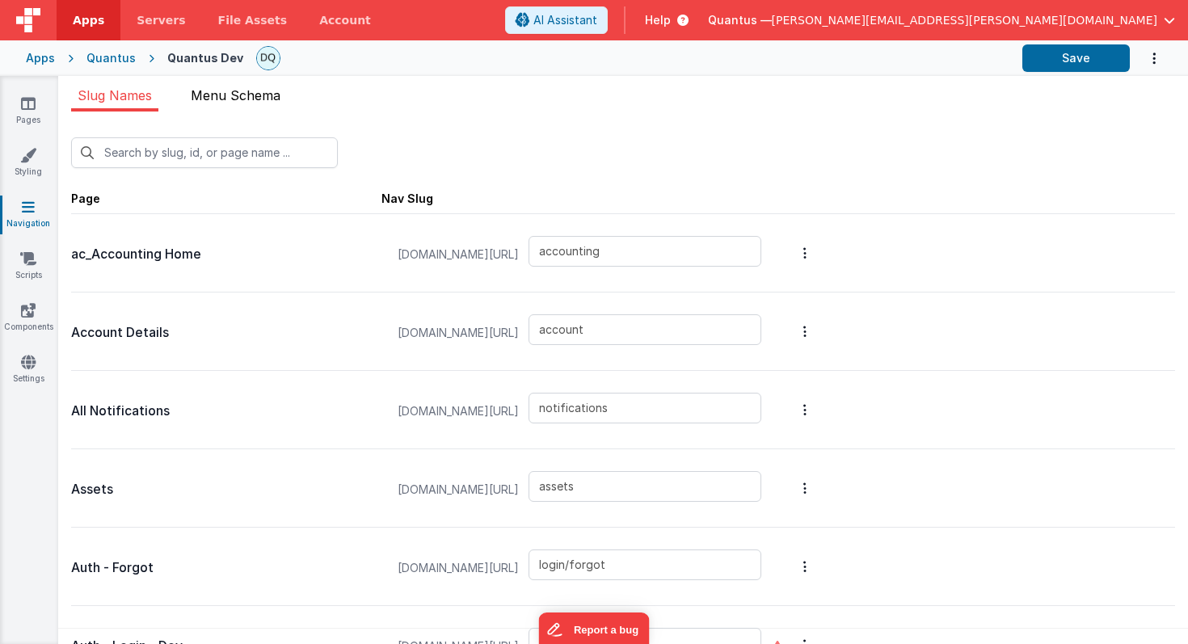
click at [222, 107] on li "Menu Schema" at bounding box center [235, 99] width 103 height 26
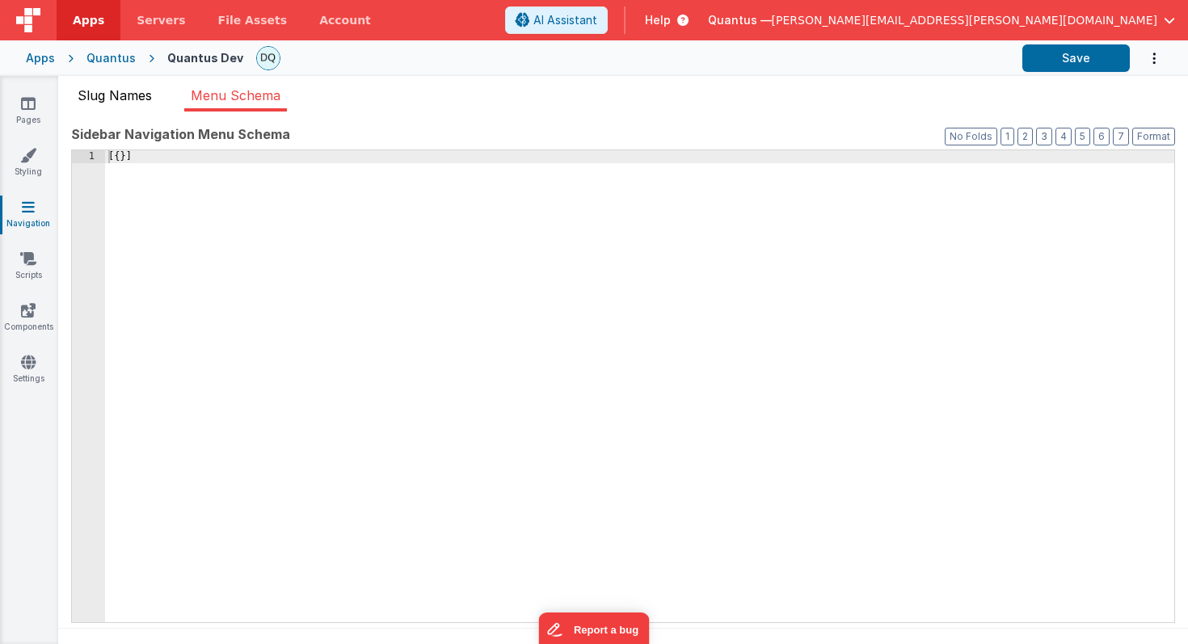
click at [127, 92] on span "Slug Names" at bounding box center [115, 95] width 74 height 16
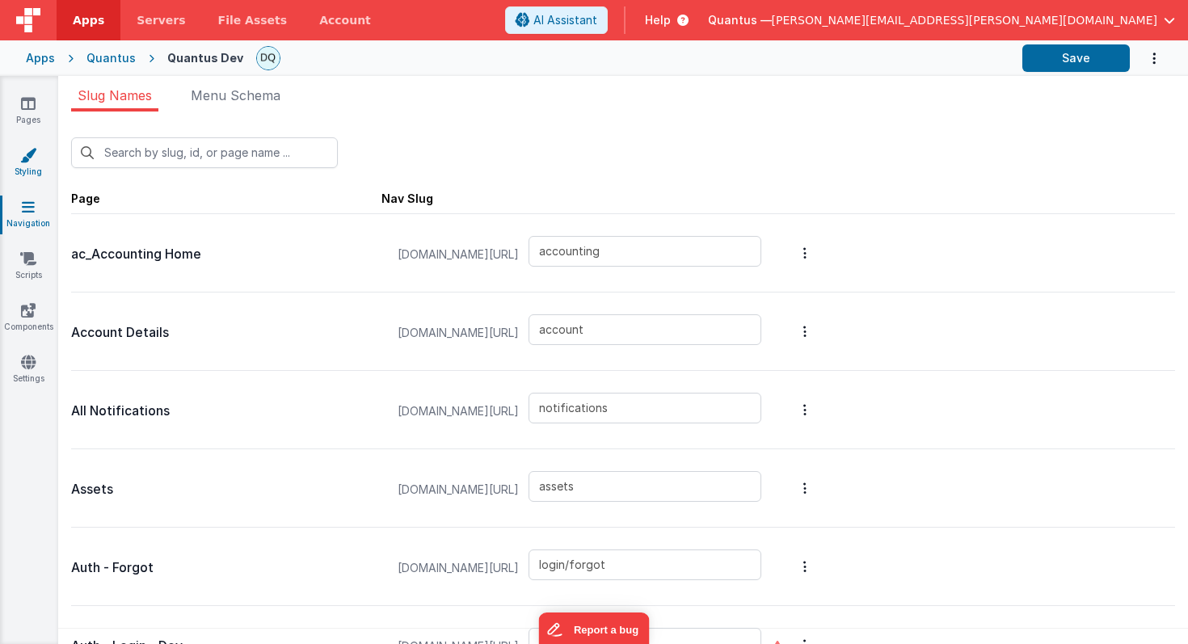
click at [28, 161] on icon at bounding box center [28, 155] width 16 height 16
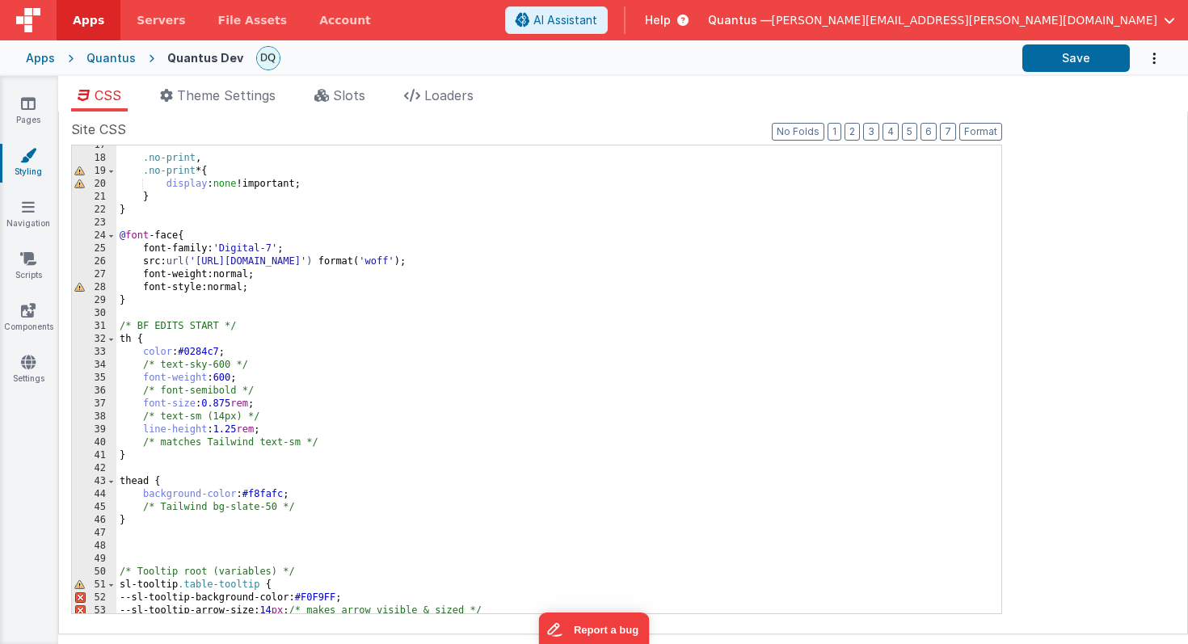
scroll to position [221, 0]
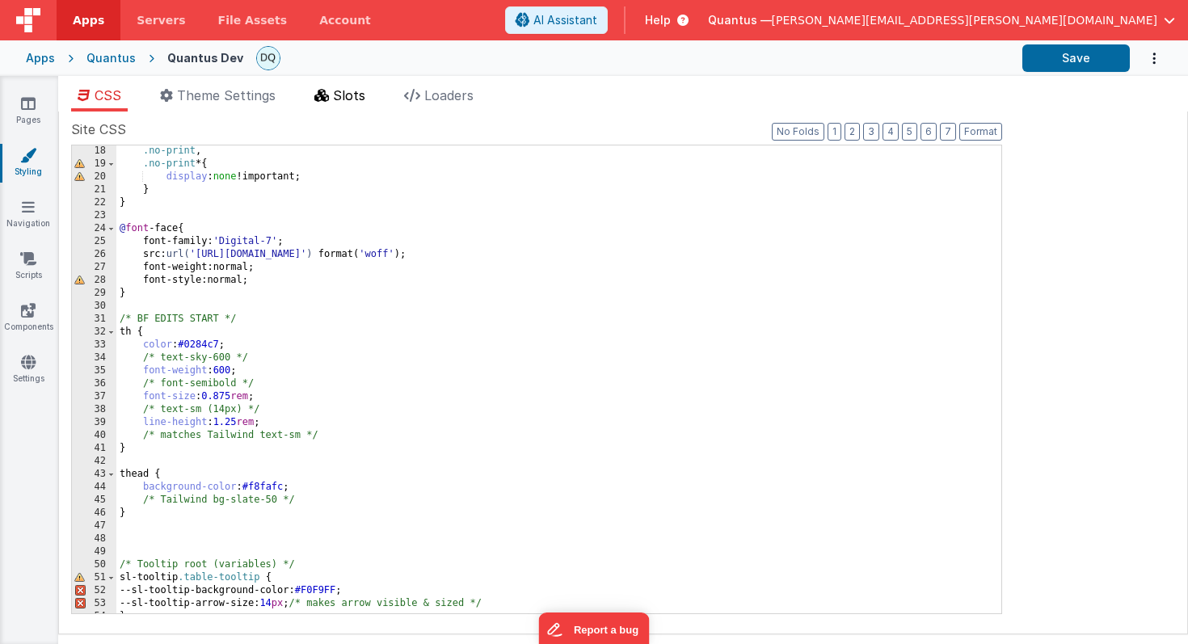
click at [339, 97] on span "Slots" at bounding box center [349, 95] width 32 height 16
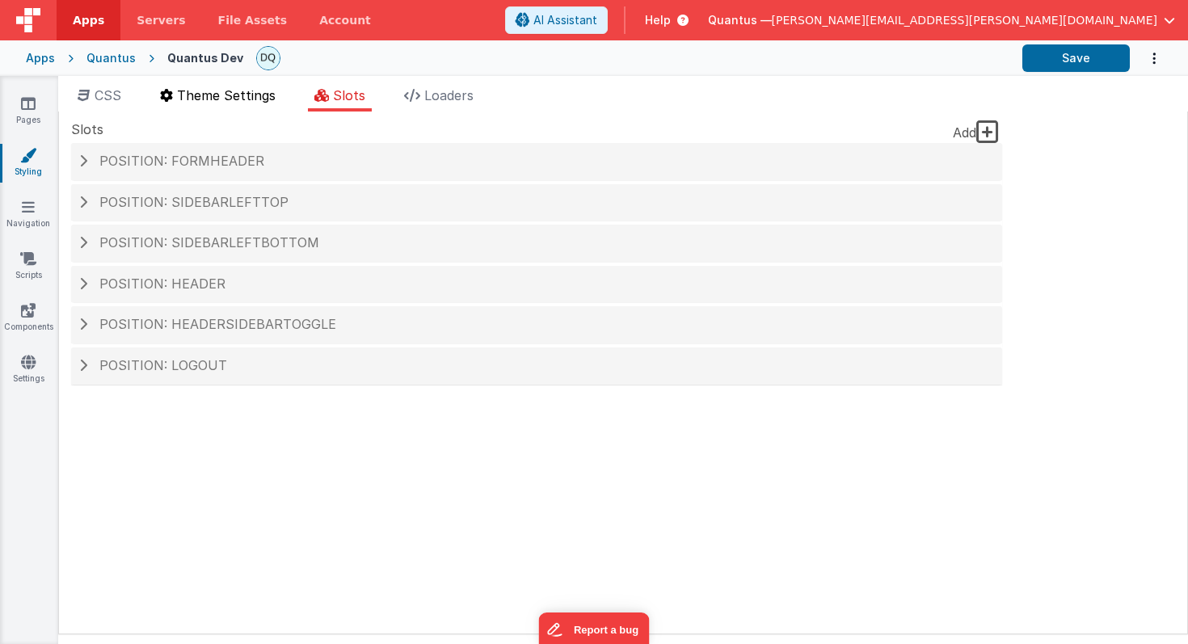
click at [262, 97] on span "Theme Settings" at bounding box center [226, 95] width 99 height 16
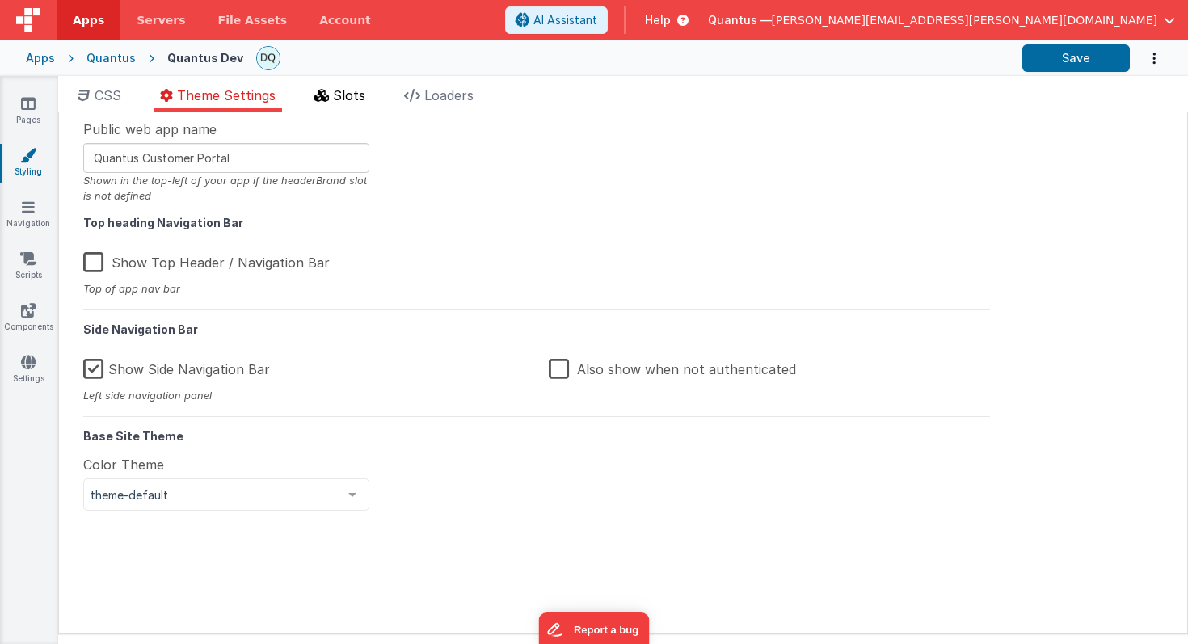
click at [324, 95] on icon at bounding box center [321, 95] width 15 height 13
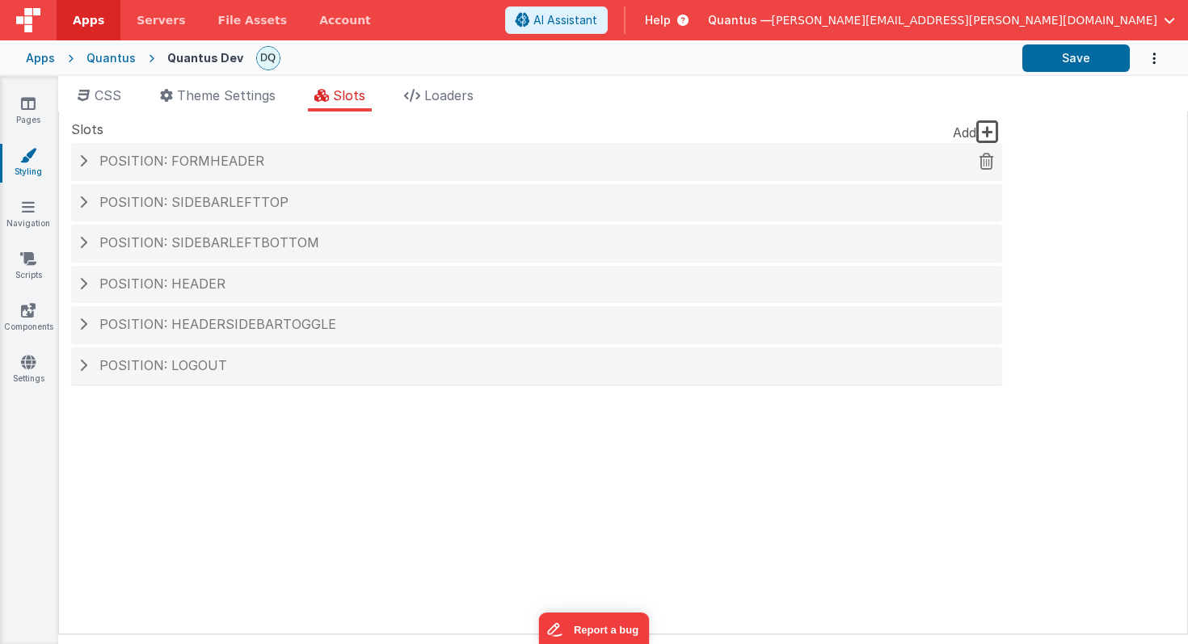
click at [135, 160] on span "Position: formHeader" at bounding box center [181, 161] width 165 height 16
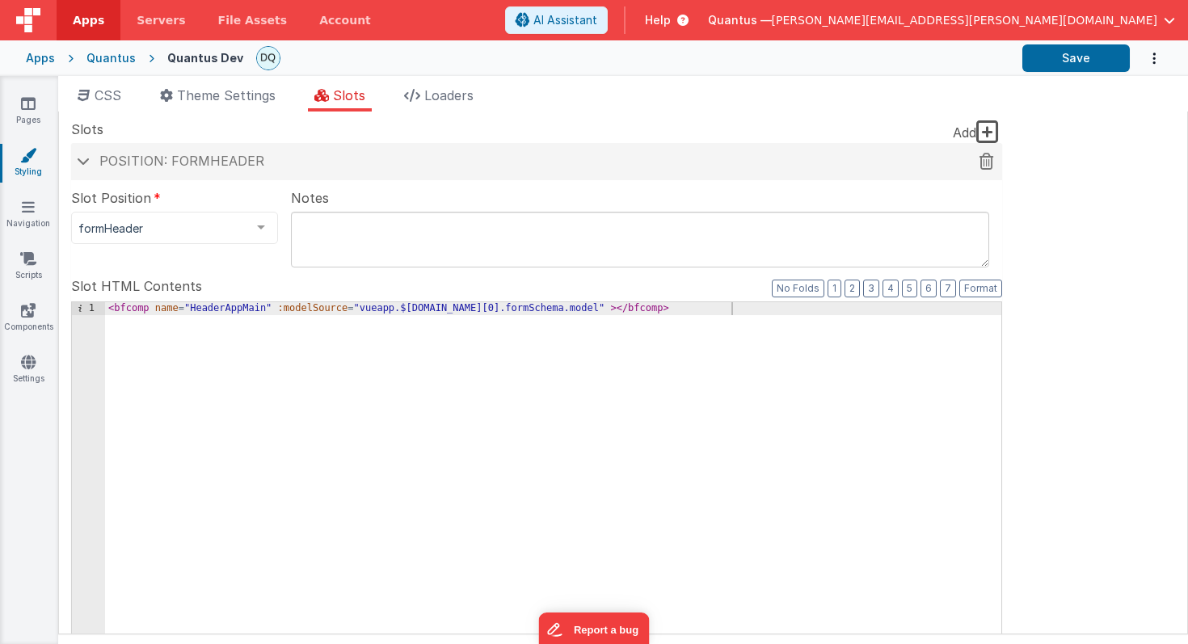
click at [87, 161] on span at bounding box center [83, 161] width 13 height 8
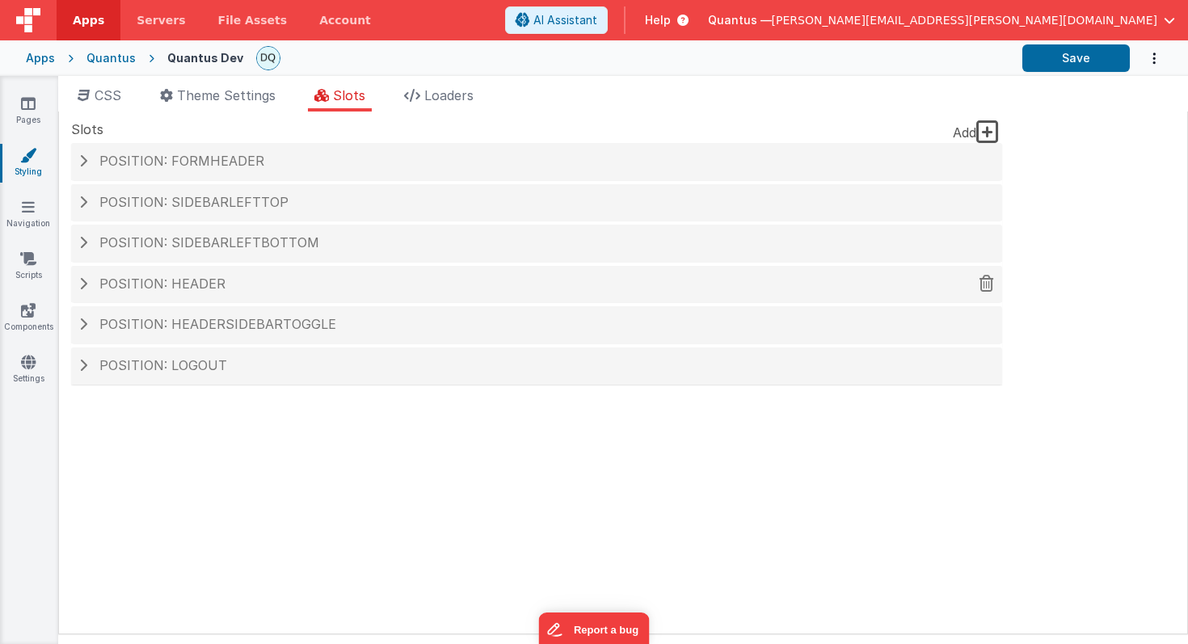
click at [117, 283] on span "Position: header" at bounding box center [162, 284] width 126 height 16
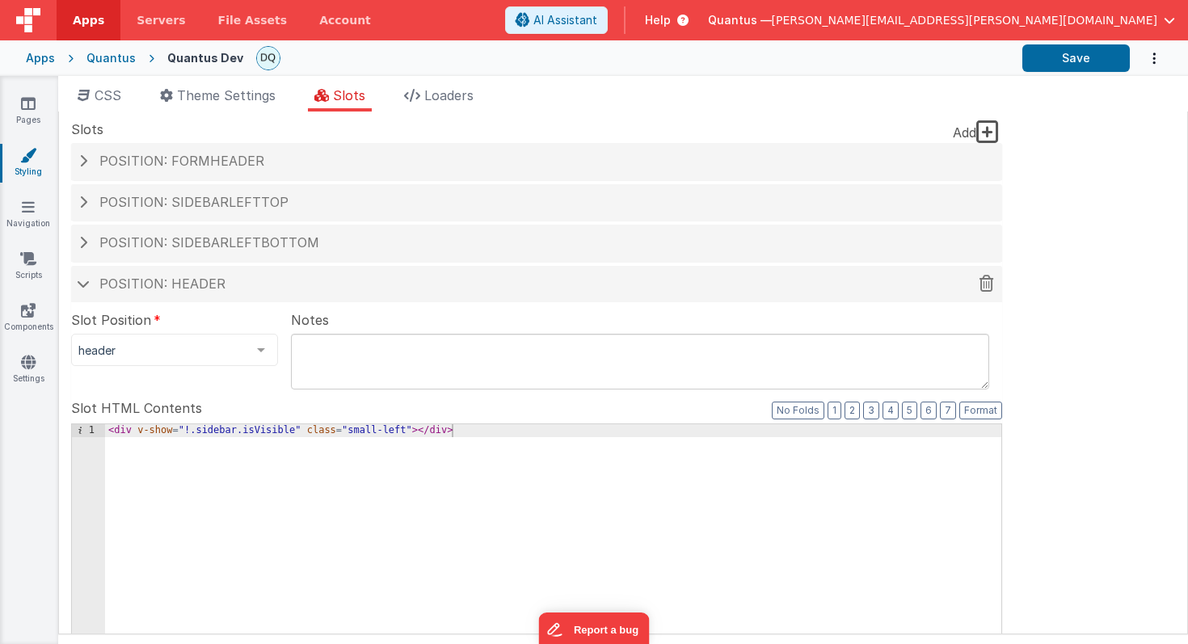
click at [150, 289] on span "Position: header" at bounding box center [162, 284] width 126 height 16
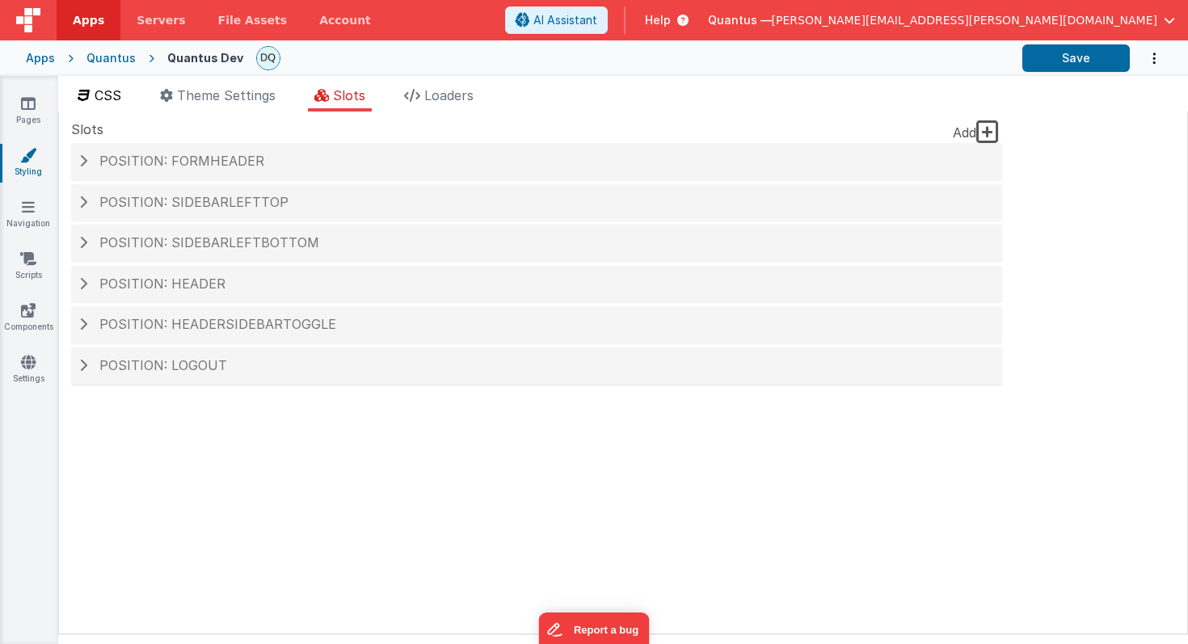
click at [114, 99] on span "CSS" at bounding box center [108, 95] width 27 height 16
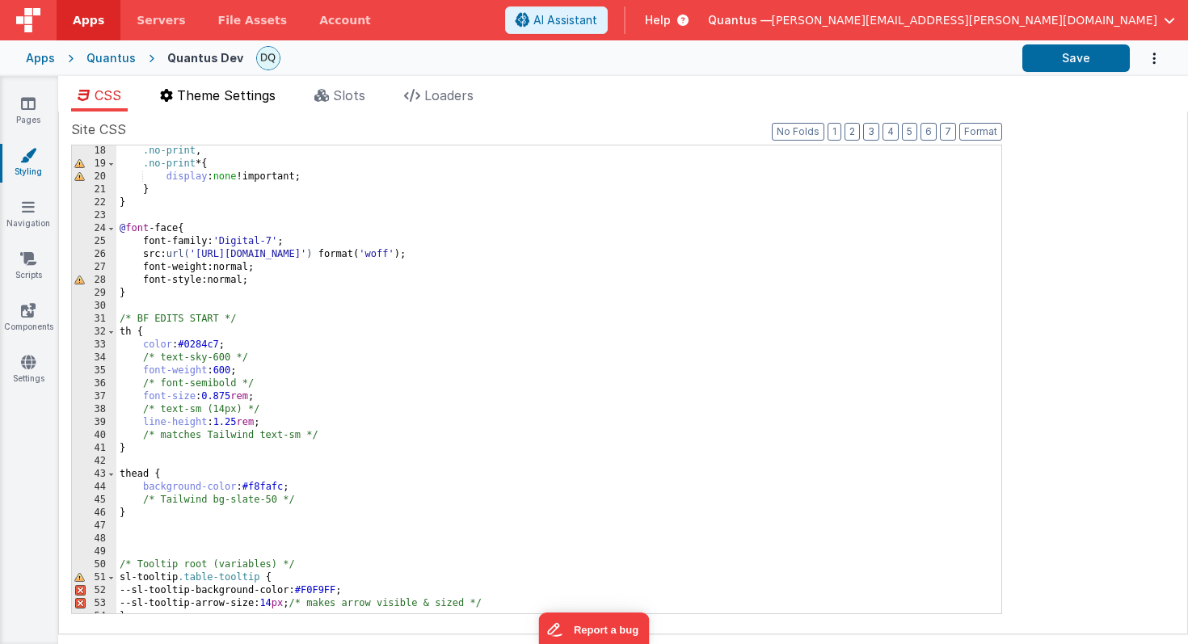
click at [200, 95] on span "Theme Settings" at bounding box center [226, 95] width 99 height 16
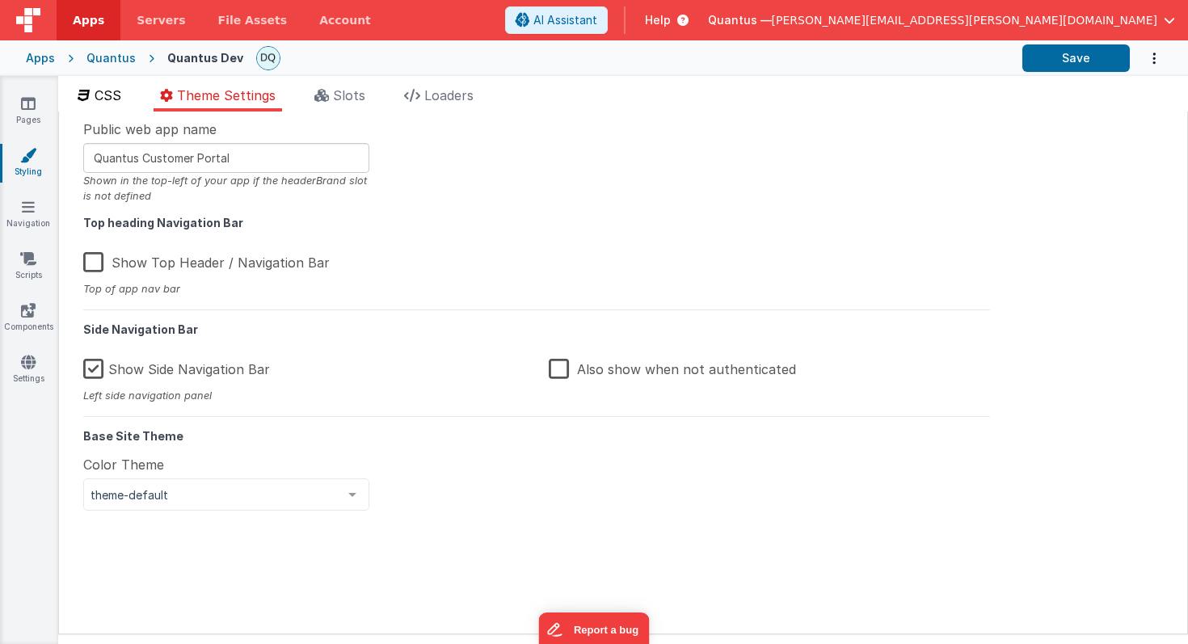
click at [114, 91] on span "CSS" at bounding box center [108, 95] width 27 height 16
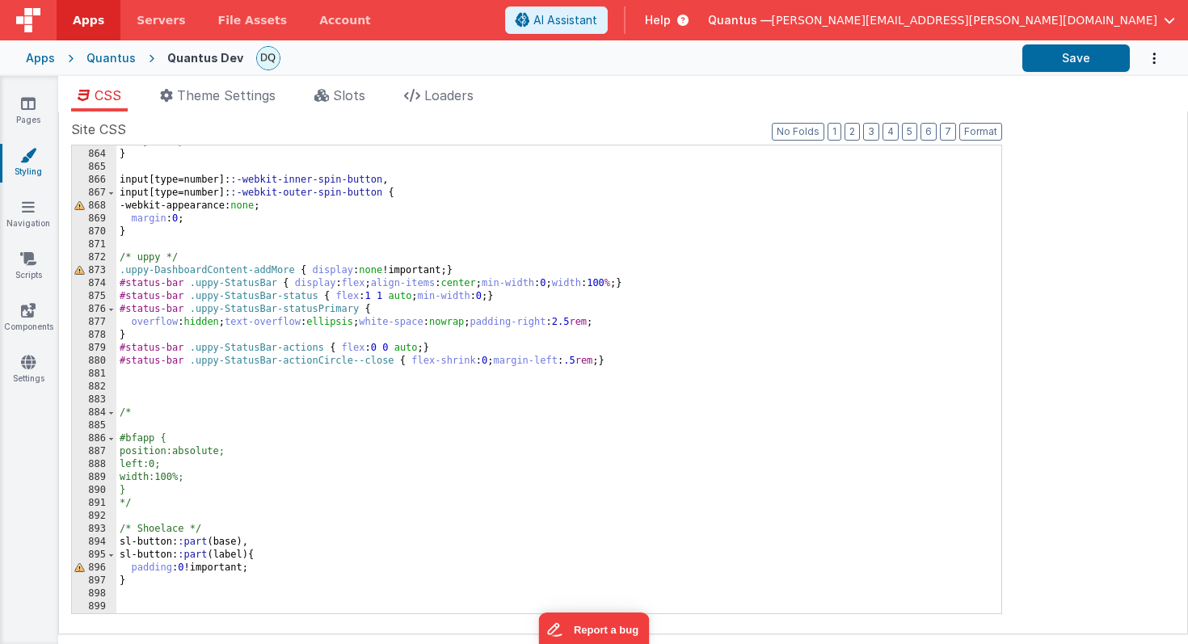
scroll to position [11365, 0]
click at [24, 104] on icon at bounding box center [28, 103] width 15 height 16
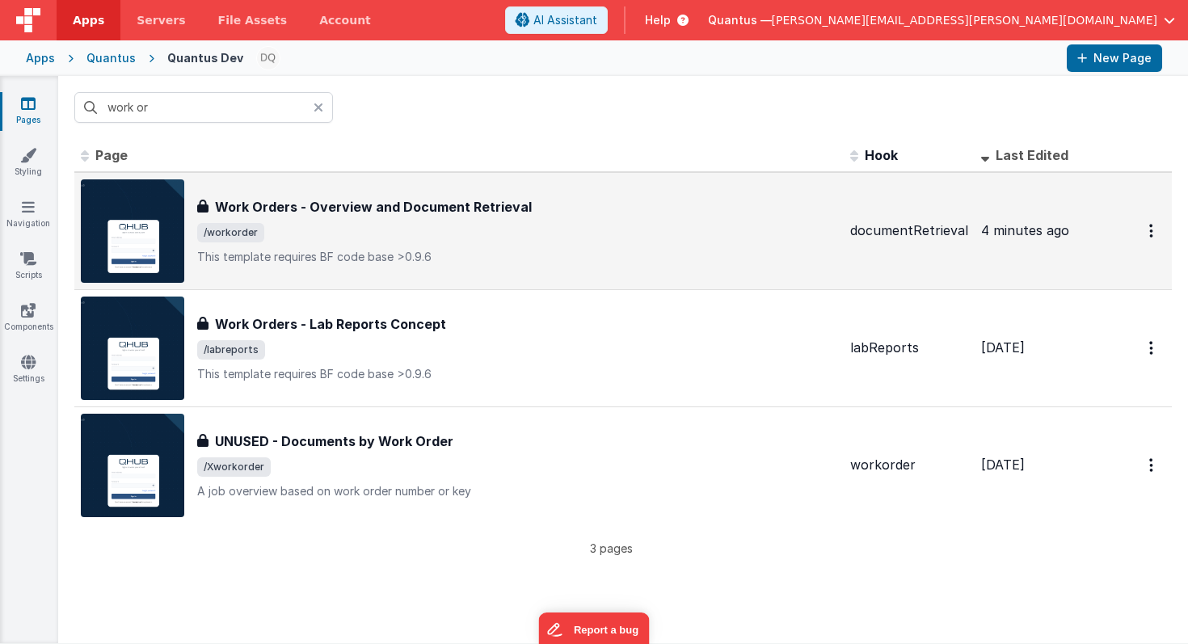
click at [554, 209] on div "Work Orders - Overview and Document Retrieval" at bounding box center [517, 206] width 640 height 19
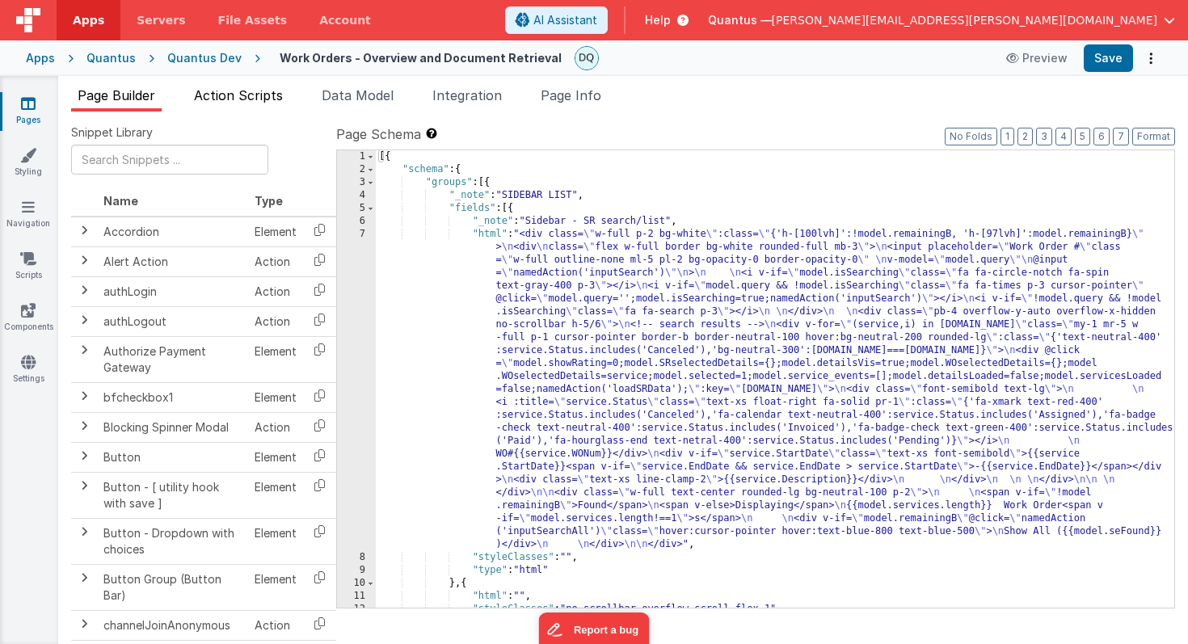
click at [274, 89] on span "Action Scripts" at bounding box center [238, 95] width 89 height 16
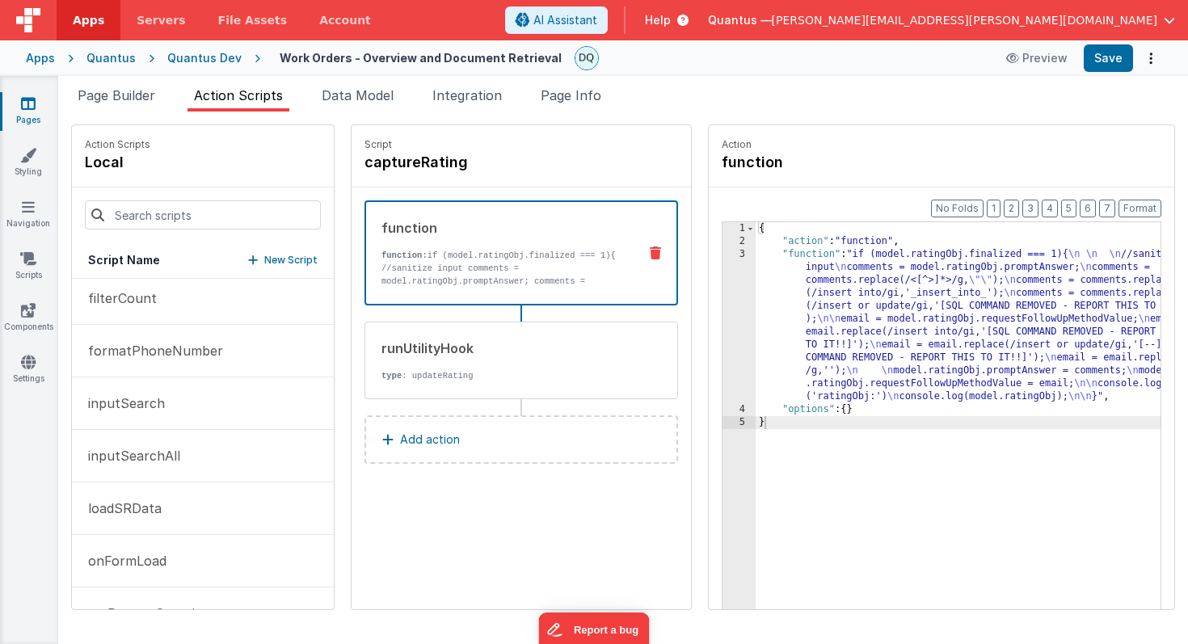
scroll to position [116, 0]
click at [147, 513] on p "onFormLoad" at bounding box center [122, 513] width 88 height 19
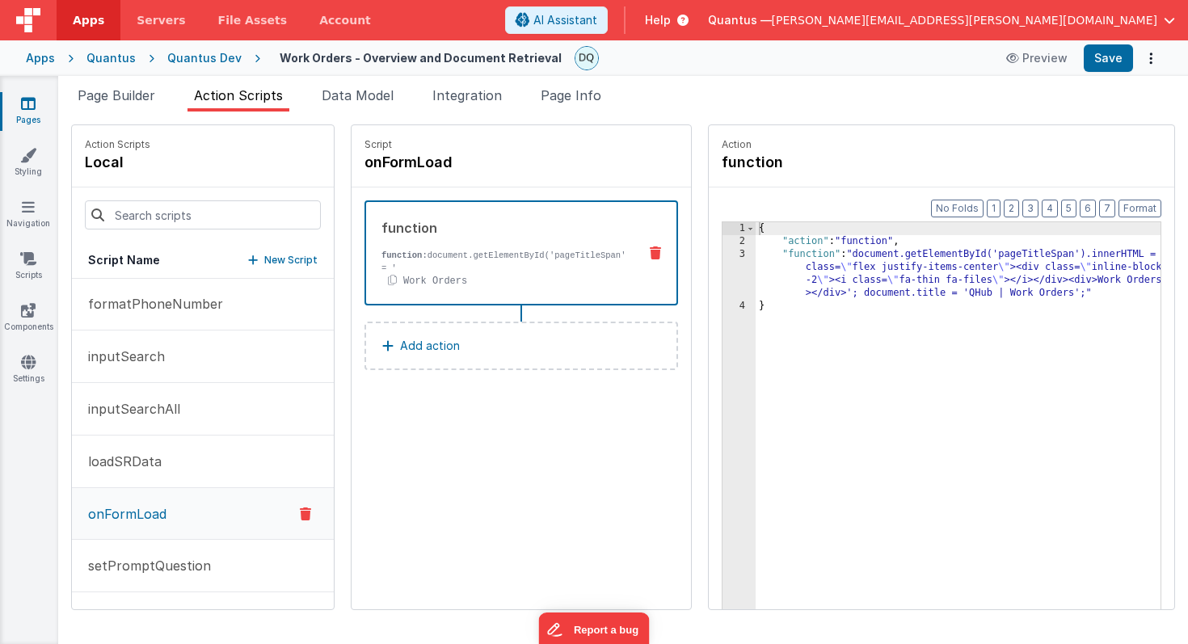
click at [970, 296] on div "{ "action" : "function" , "function" : "document.getElementById('pageTitleSpan'…" at bounding box center [978, 453] width 445 height 463
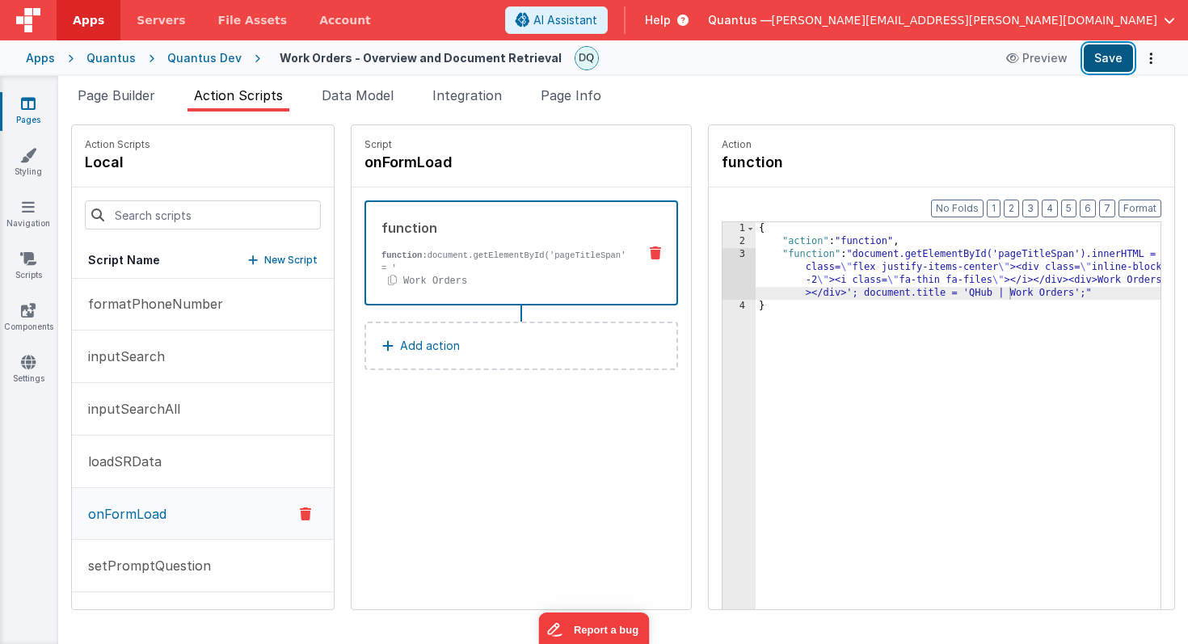
click at [1102, 57] on button "Save" at bounding box center [1108, 57] width 49 height 27
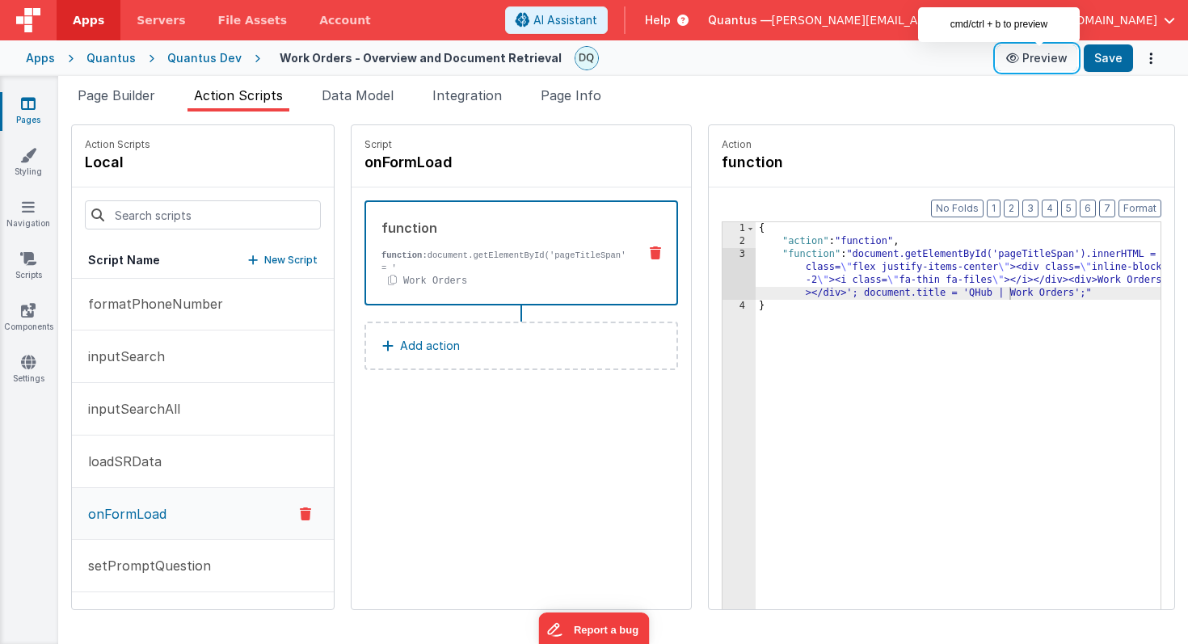
click at [1054, 60] on button "Preview" at bounding box center [1037, 58] width 81 height 26
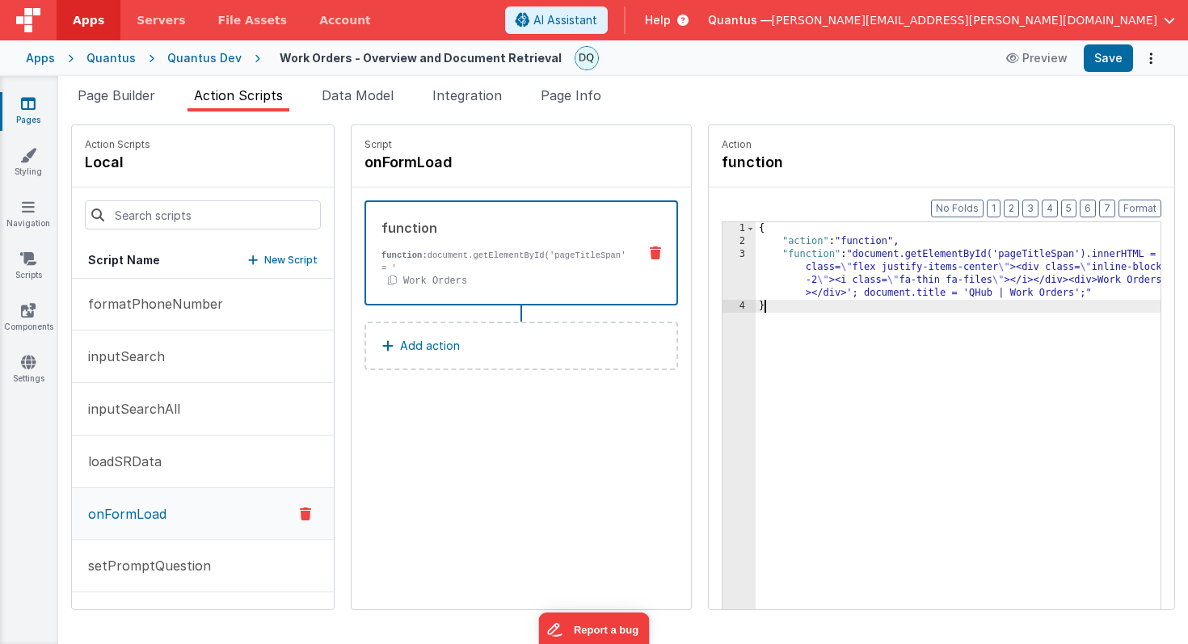
click at [925, 329] on div "{ "action" : "function" , "function" : "document.getElementById('pageTitleSpan'…" at bounding box center [978, 453] width 445 height 463
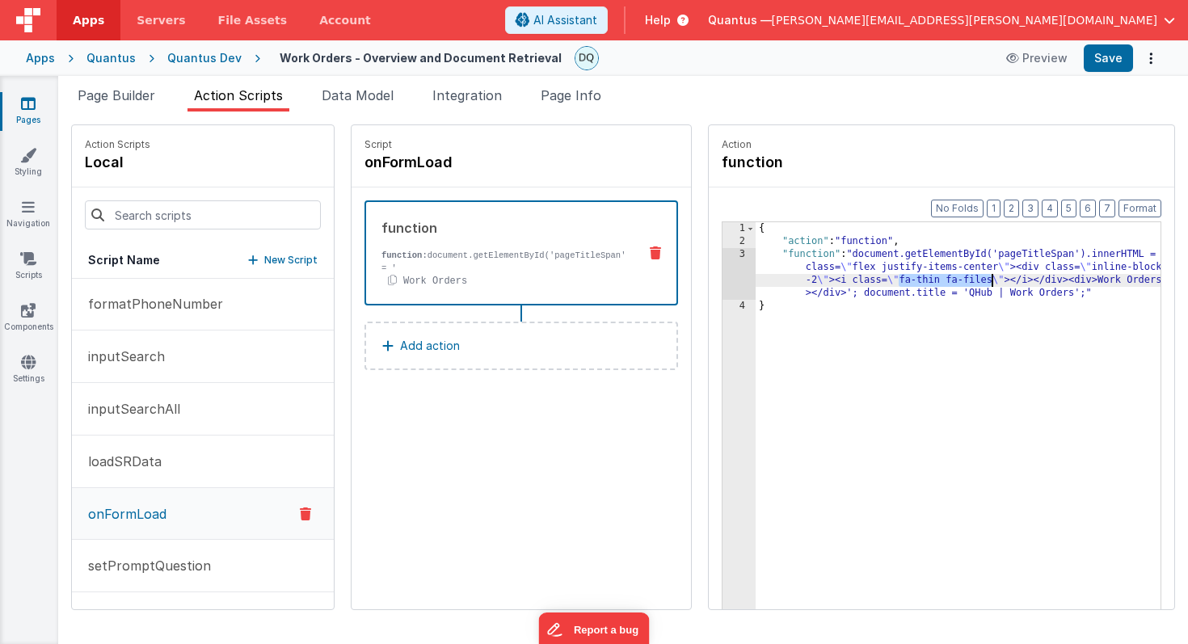
drag, startPoint x: 859, startPoint y: 280, endPoint x: 950, endPoint y: 280, distance: 91.3
click at [950, 280] on div "{ "action" : "function" , "function" : "document.getElementById('pageTitleSpan'…" at bounding box center [978, 453] width 445 height 463
click at [1108, 59] on button "Save" at bounding box center [1108, 57] width 49 height 27
click at [204, 58] on div "Quantus Dev" at bounding box center [204, 58] width 74 height 16
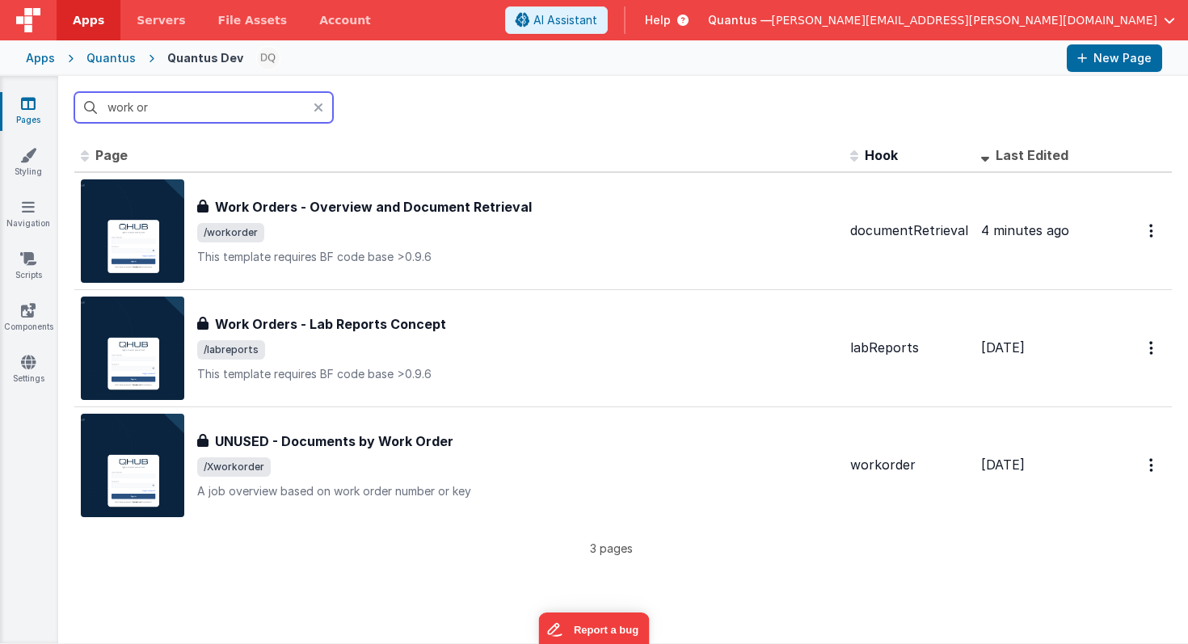
click at [229, 107] on input "work or" at bounding box center [203, 107] width 259 height 31
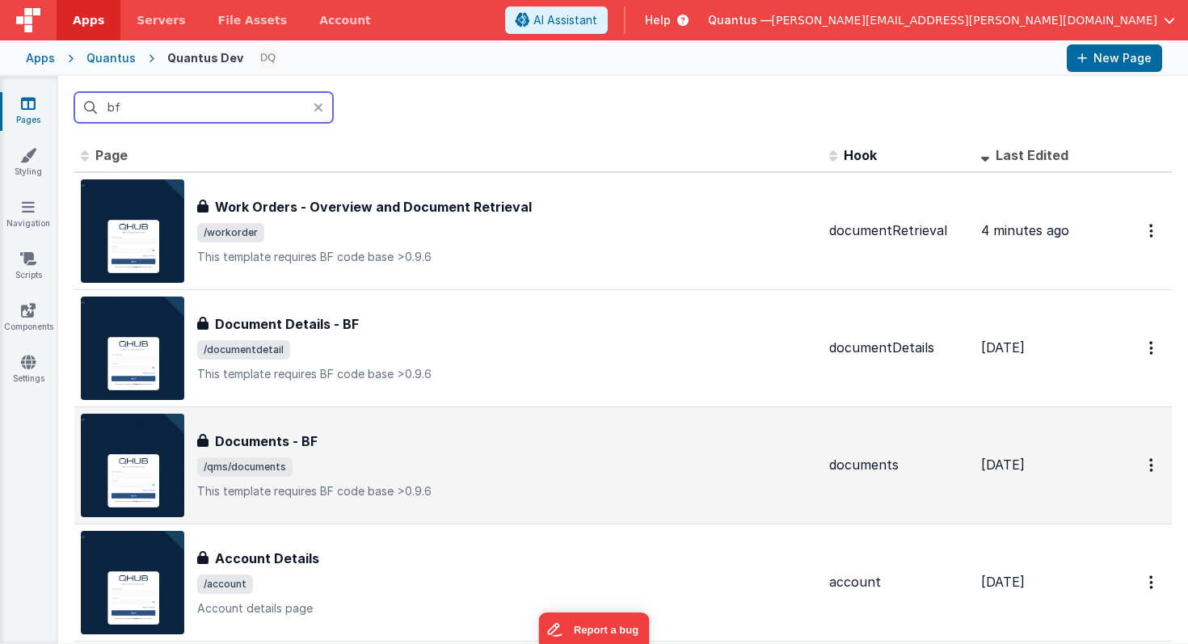
type input "bf"
click at [386, 445] on div "Documents - BF" at bounding box center [506, 441] width 619 height 19
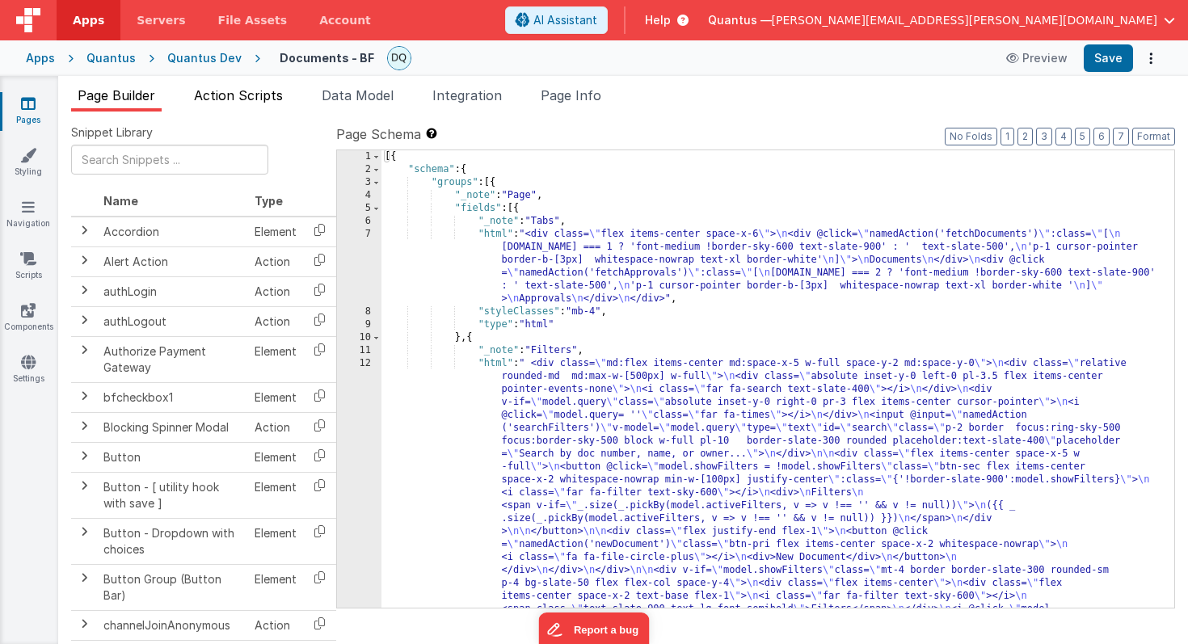
click at [239, 98] on span "Action Scripts" at bounding box center [238, 95] width 89 height 16
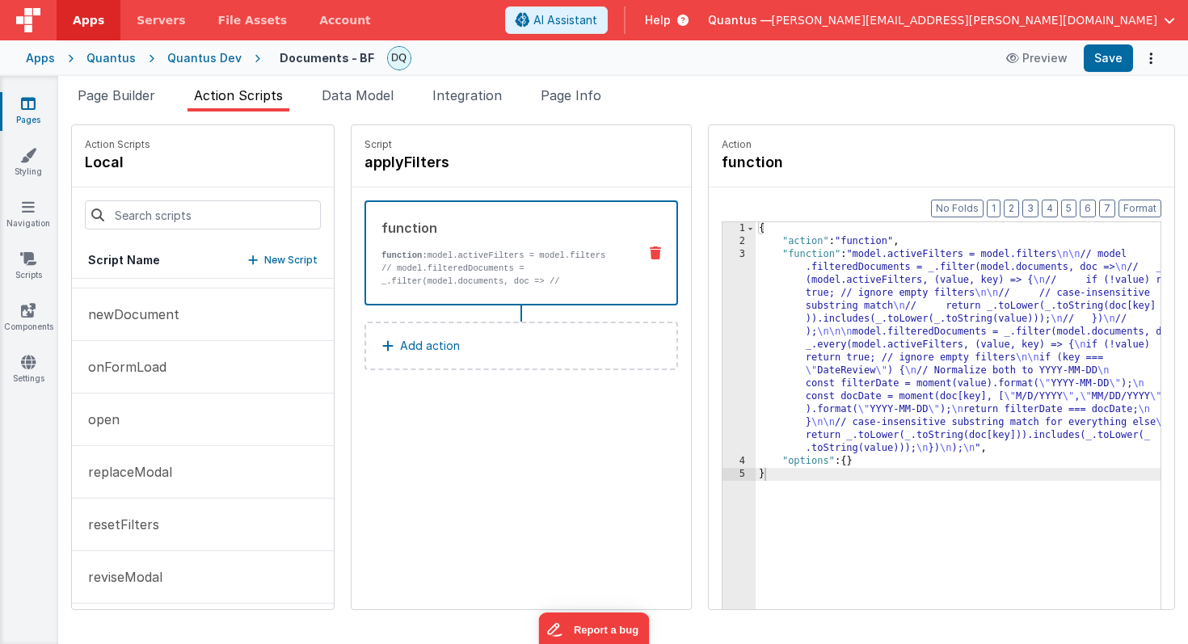
scroll to position [470, 0]
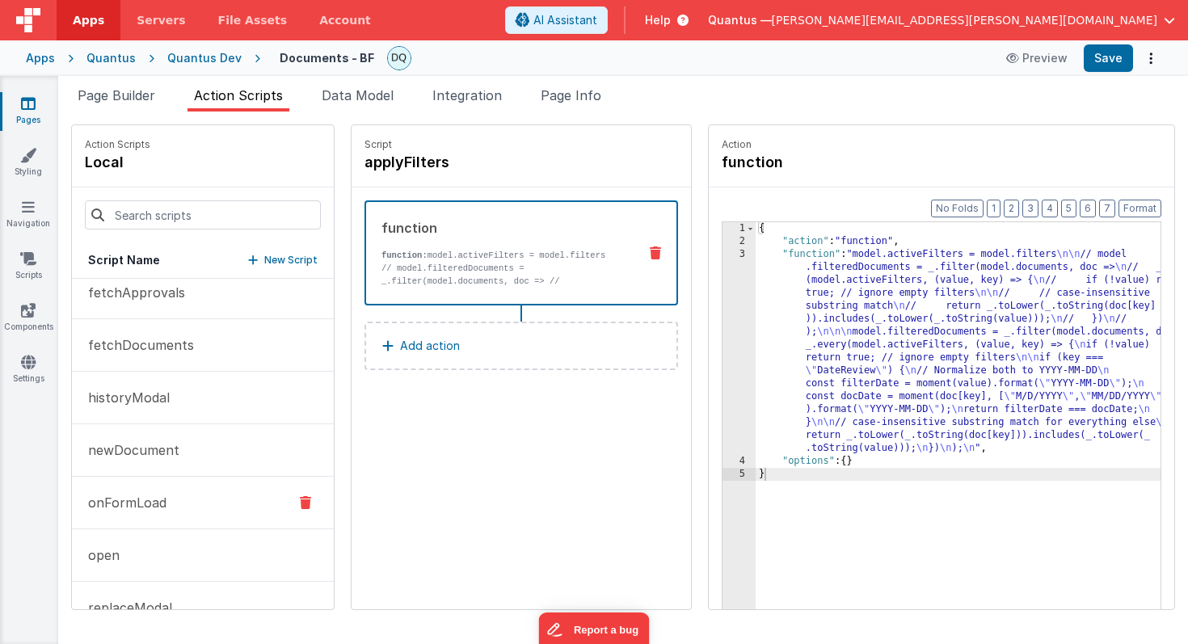
click at [179, 488] on button "onFormLoad" at bounding box center [203, 503] width 262 height 53
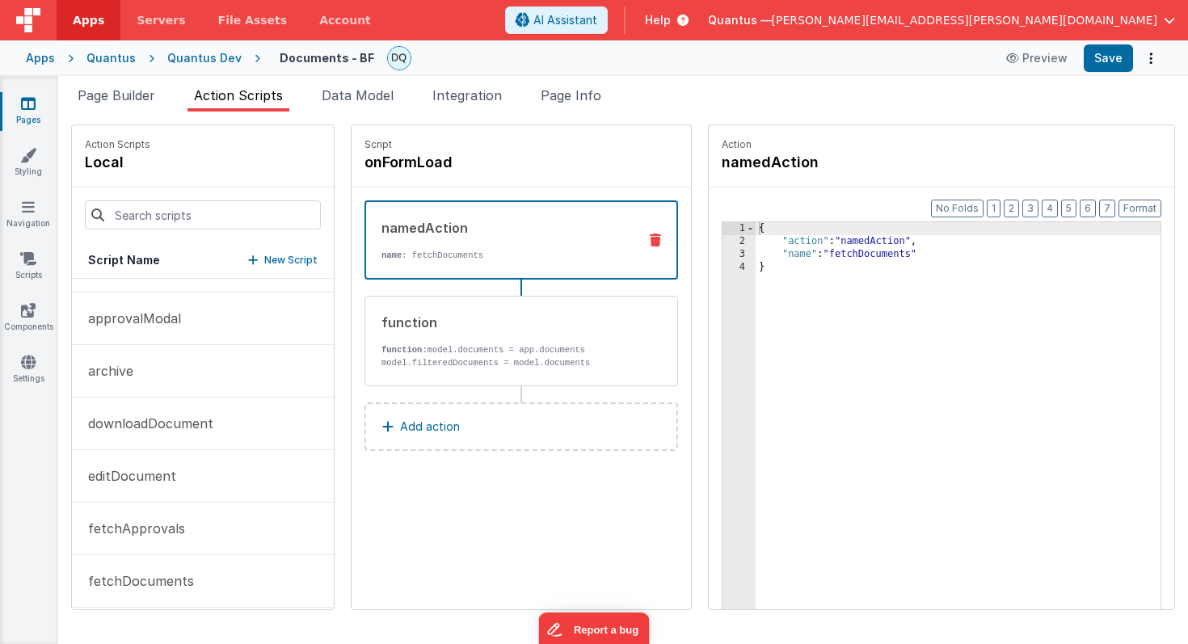
scroll to position [0, 0]
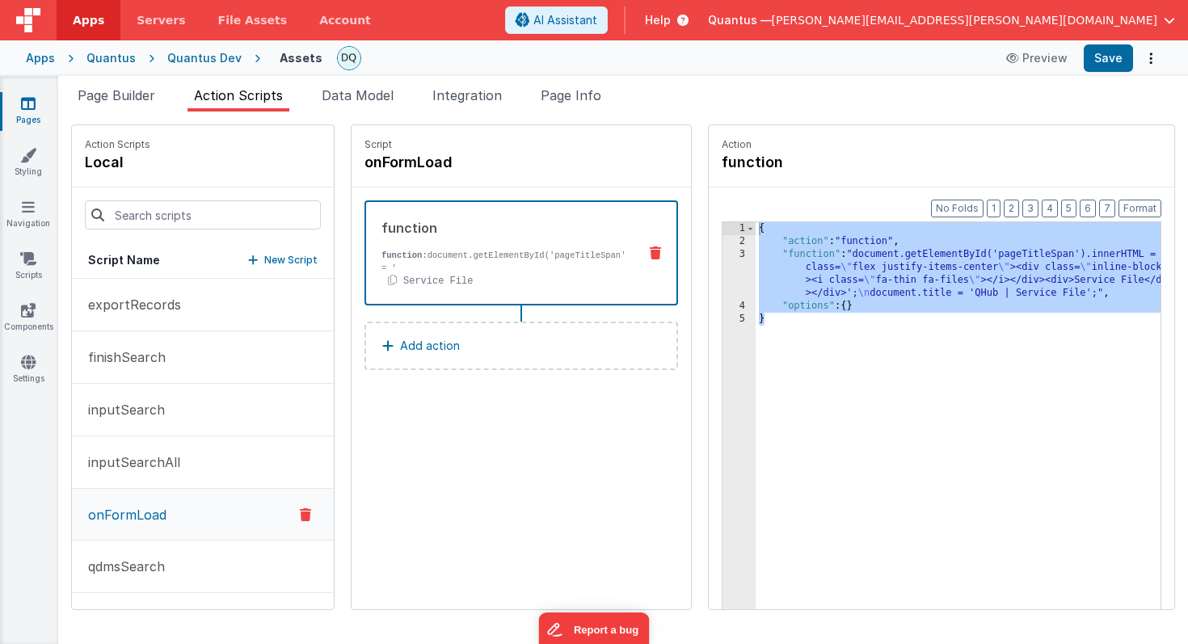
scroll to position [51, 0]
